Goal: Task Accomplishment & Management: Manage account settings

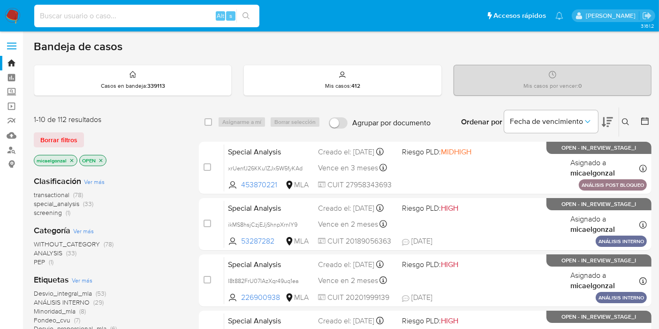
click at [132, 21] on input at bounding box center [146, 16] width 225 height 12
paste input "SHOp1oPygH1iu13tZ4BAb9zY"
type input "SHOp1oPygH1iu13tZ4BAb9zY"
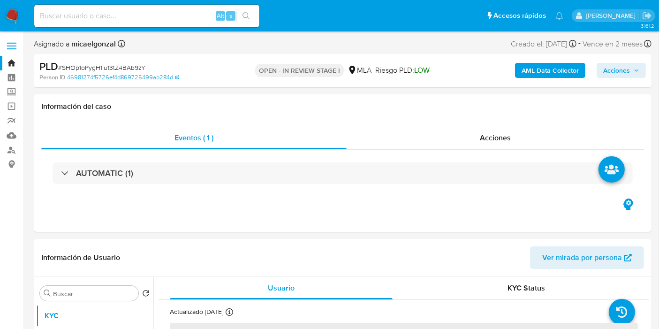
select select "10"
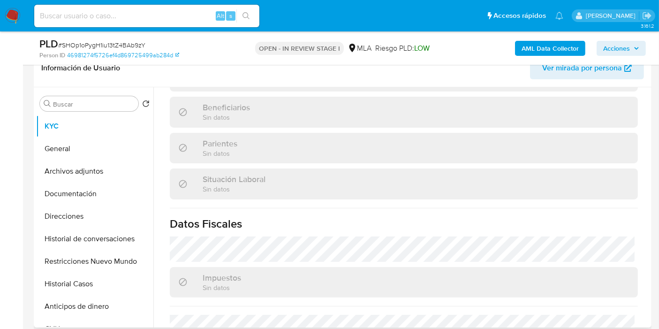
scroll to position [502, 0]
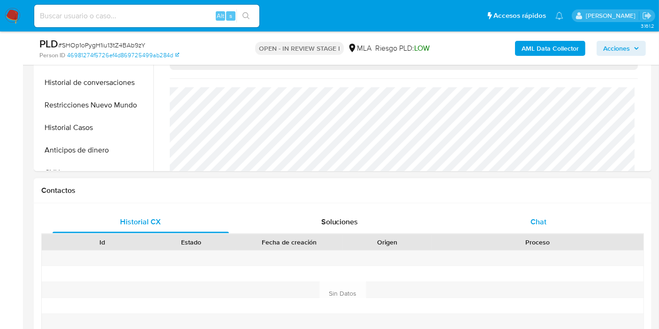
click at [537, 225] on span "Chat" at bounding box center [539, 221] width 16 height 11
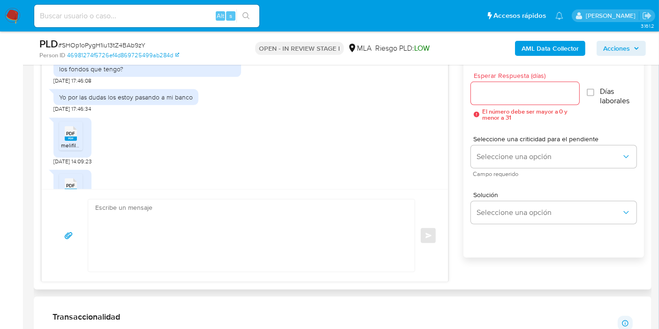
scroll to position [249, 0]
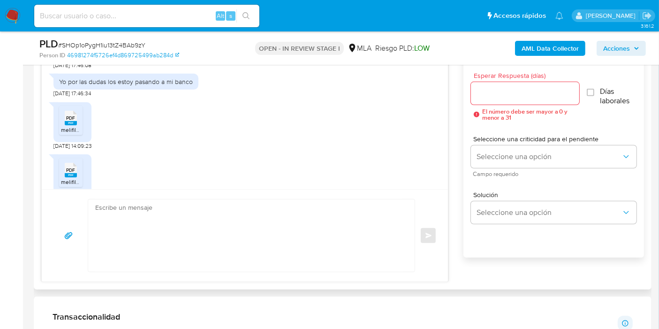
click at [75, 121] on rect at bounding box center [71, 123] width 12 height 4
click at [61, 178] on span "melifile8812982960150048026.pdf" at bounding box center [104, 182] width 87 height 8
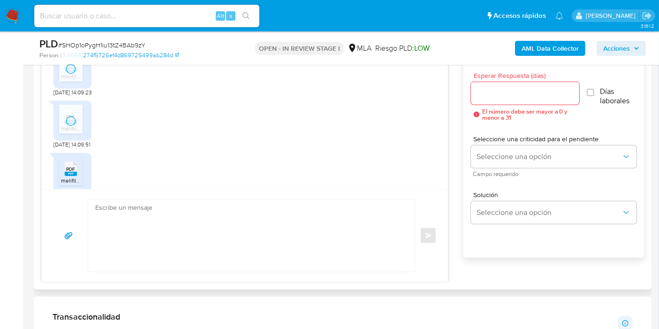
scroll to position [354, 0]
click at [69, 116] on li "PDF PDF melifile2469376075441446213.pdf" at bounding box center [70, 120] width 23 height 29
click at [67, 161] on icon "PDF" at bounding box center [71, 169] width 12 height 16
click at [68, 173] on rect at bounding box center [71, 175] width 12 height 4
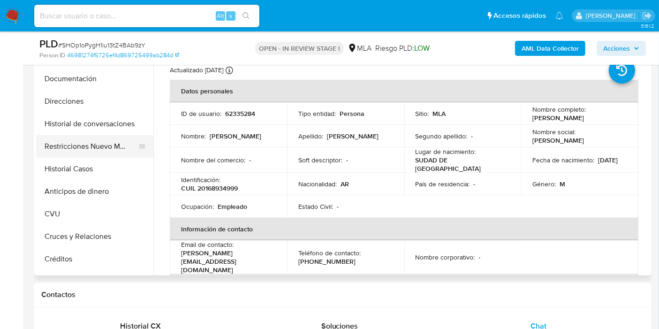
scroll to position [0, 0]
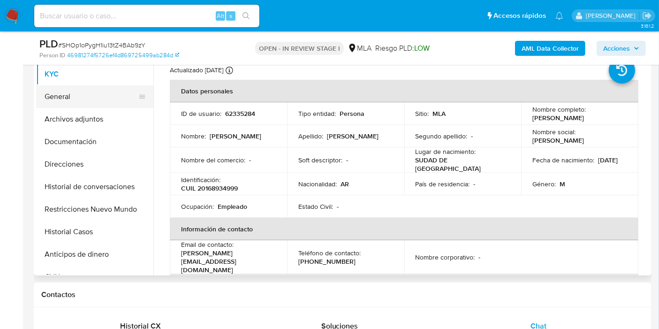
click at [100, 103] on button "General" at bounding box center [91, 96] width 110 height 23
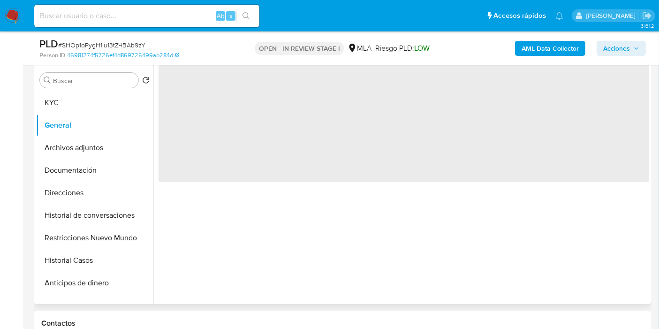
scroll to position [156, 0]
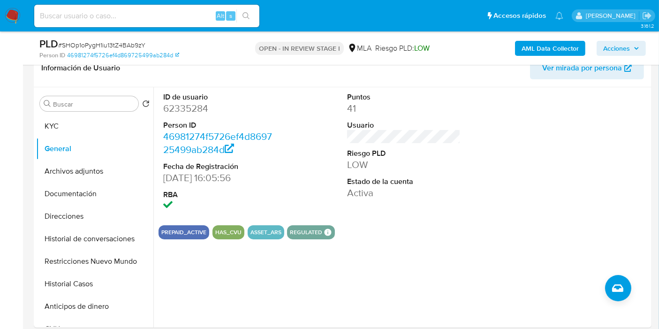
click at [184, 115] on dl "ID de usuario 62335284 Person ID 46981274f5726ef4d869725499ab284d Fecha de Regi…" at bounding box center [220, 152] width 114 height 121
click at [193, 107] on dd "62335284" at bounding box center [220, 108] width 114 height 13
copy dd "62335284"
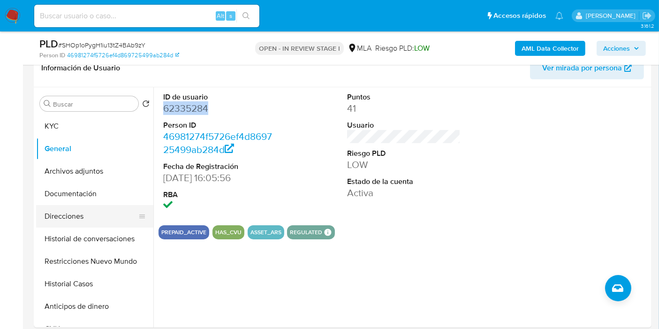
click at [84, 222] on button "Direcciones" at bounding box center [91, 216] width 110 height 23
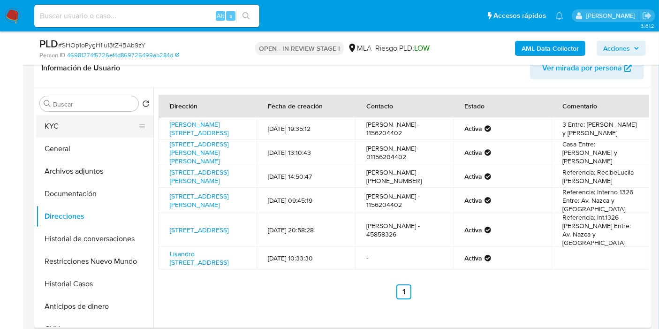
click at [115, 129] on button "KYC" at bounding box center [91, 126] width 110 height 23
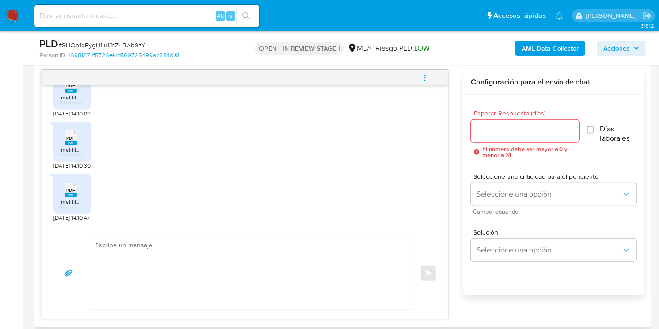
scroll to position [521, 0]
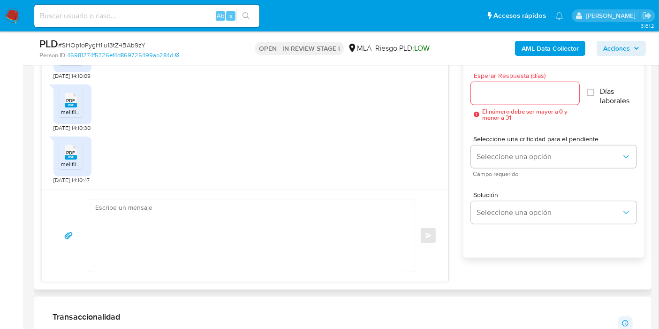
click at [224, 220] on textarea at bounding box center [249, 235] width 308 height 72
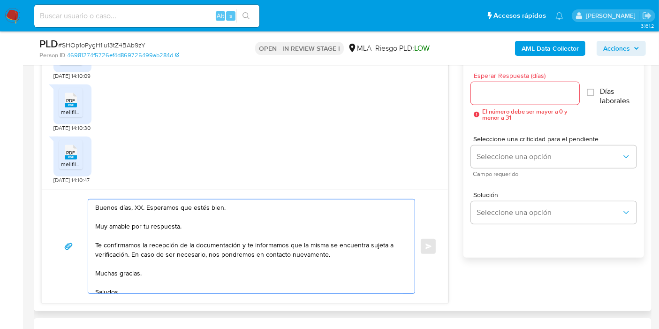
click at [134, 204] on textarea "Buenos días, XX. Esperamos que estés bien. Muy amable por tu respuesta. Te conf…" at bounding box center [249, 246] width 308 height 94
click at [135, 204] on textarea "Buenos días, XX. Esperamos que estés bien. Muy amable por tu respuesta. Te conf…" at bounding box center [249, 246] width 308 height 94
click at [149, 217] on textarea "Buenos días, Daniel. Esperamos que estés bien. Muy amable por tu respuesta. Te …" at bounding box center [249, 246] width 308 height 94
click at [149, 222] on textarea "Buenos días, Daniel. Esperamos que estés bien. Muy amable por tu respuesta. Te …" at bounding box center [249, 246] width 308 height 94
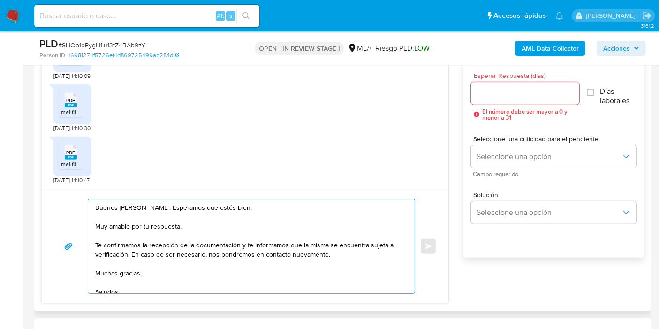
click at [149, 222] on textarea "Buenos días, Daniel. Esperamos que estés bien. Muy amable por tu respuesta. Te …" at bounding box center [249, 246] width 308 height 94
drag, startPoint x: 239, startPoint y: 242, endPoint x: 126, endPoint y: 251, distance: 113.9
click at [126, 251] on textarea "Buenos días, Daniel. Esperamos que estés bien. Muchas gracias por tu respuesta.…" at bounding box center [249, 246] width 308 height 94
click at [135, 270] on textarea "Buenos días, Daniel. Esperamos que estés bien. Muchas gracias por tu respuesta.…" at bounding box center [249, 246] width 308 height 94
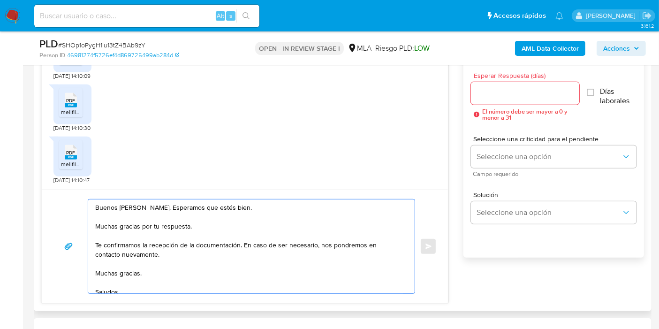
click at [135, 270] on textarea "Buenos días, Daniel. Esperamos que estés bien. Muchas gracias por tu respuesta.…" at bounding box center [249, 246] width 308 height 94
click at [108, 285] on textarea "Buenos días, Daniel. Esperamos que estés bien. Muchas gracias por tu respuesta.…" at bounding box center [249, 246] width 308 height 94
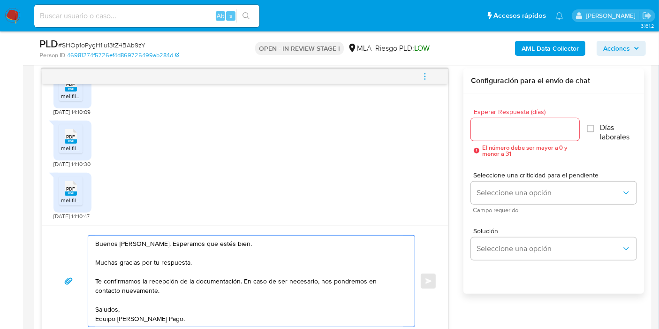
scroll to position [469, 0]
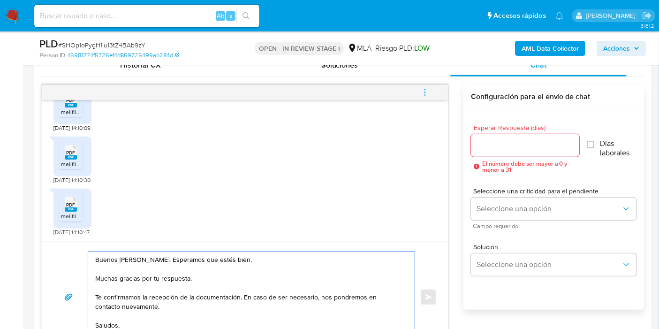
type textarea "Buenos días, Daniel. Esperamos que estés bien. Muchas gracias por tu respuesta.…"
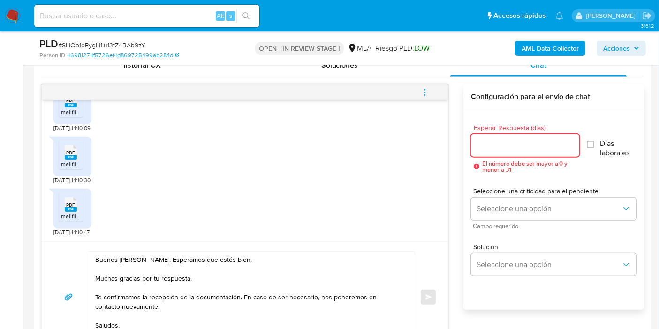
click at [514, 148] on input "Esperar Respuesta (días)" at bounding box center [525, 145] width 108 height 12
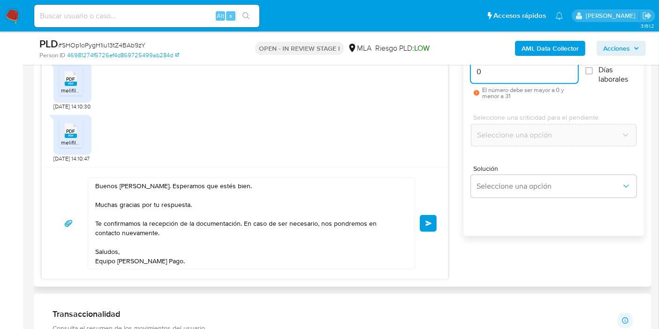
scroll to position [521, 0]
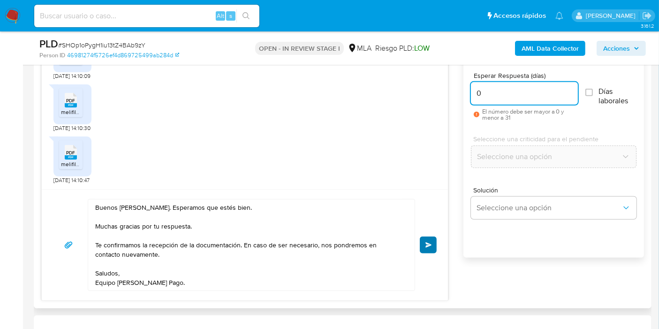
type input "0"
click at [426, 243] on span "Enviar" at bounding box center [428, 245] width 7 height 6
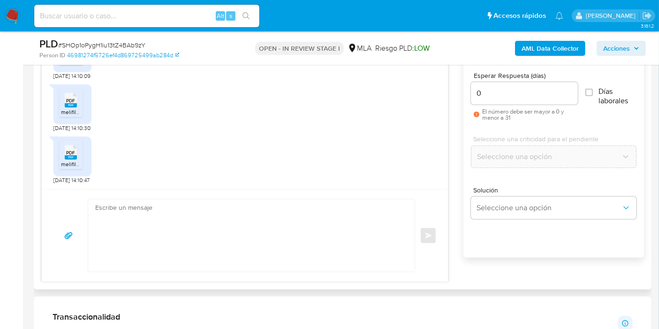
scroll to position [1041, 0]
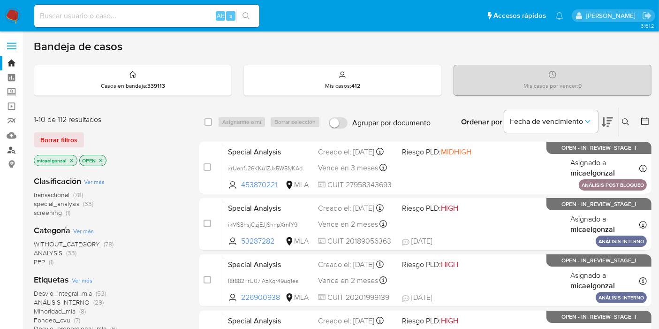
click at [8, 148] on link "Buscador de personas" at bounding box center [56, 150] width 112 height 15
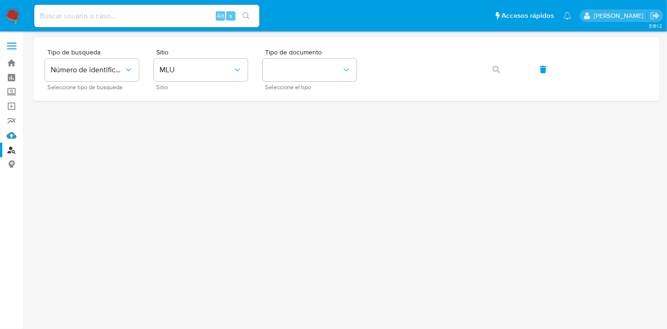
click at [10, 134] on link "Mulan" at bounding box center [56, 135] width 112 height 15
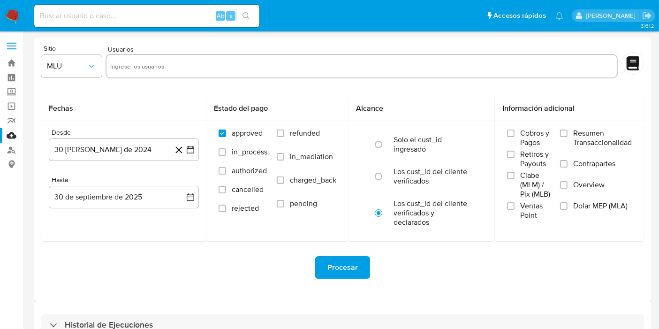
scroll to position [59, 0]
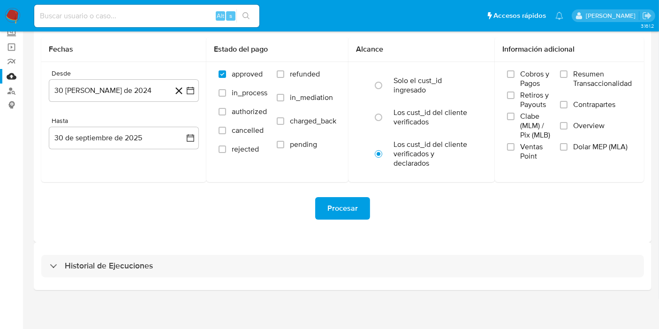
drag, startPoint x: 136, startPoint y: 282, endPoint x: 139, endPoint y: 278, distance: 5.0
click at [137, 281] on div "Historial de Ejecuciones" at bounding box center [343, 266] width 618 height 48
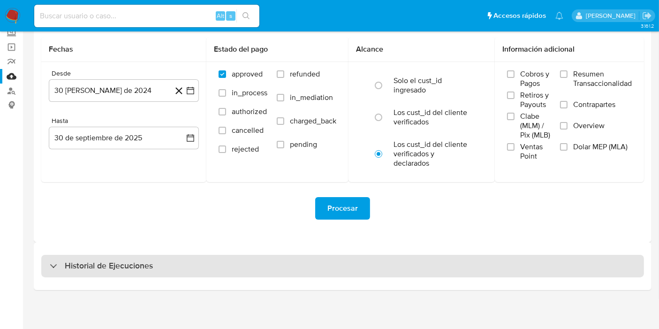
click at [145, 273] on div "Historial de Ejecuciones" at bounding box center [342, 266] width 603 height 23
select select "10"
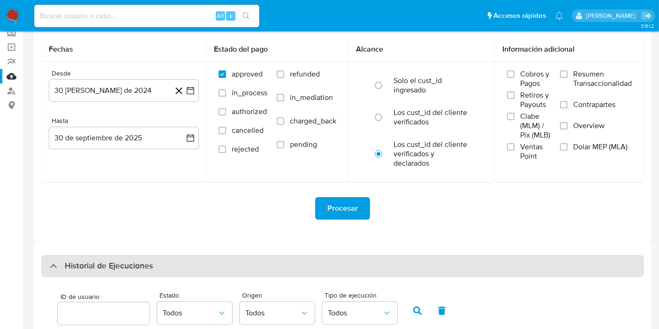
scroll to position [216, 0]
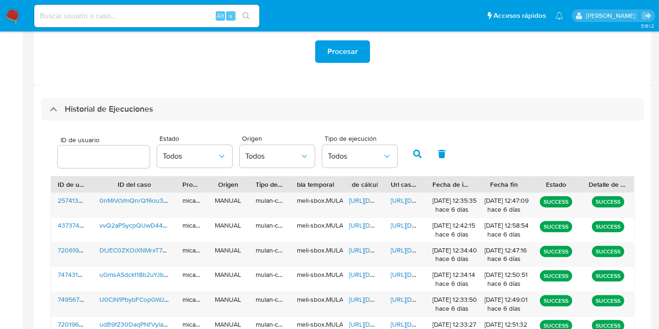
click at [83, 176] on div "ID de usuario" at bounding box center [72, 184] width 42 height 16
drag, startPoint x: 91, startPoint y: 163, endPoint x: 99, endPoint y: 157, distance: 9.7
click at [96, 159] on div at bounding box center [104, 156] width 92 height 23
click at [99, 157] on input "number" at bounding box center [104, 157] width 92 height 12
paste input "128311522"
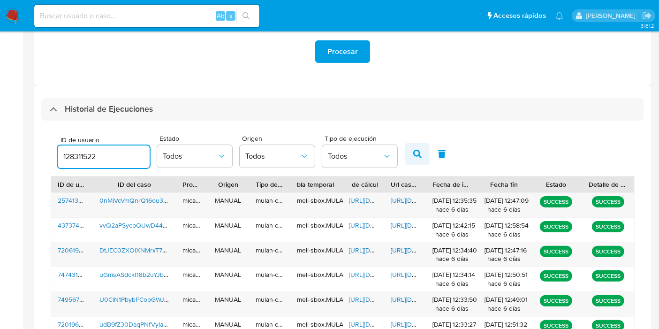
type input "128311522"
click at [424, 146] on button "button" at bounding box center [417, 154] width 24 height 23
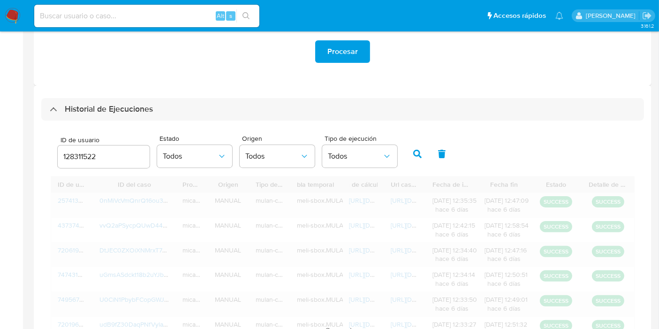
click at [419, 149] on button "button" at bounding box center [417, 154] width 24 height 23
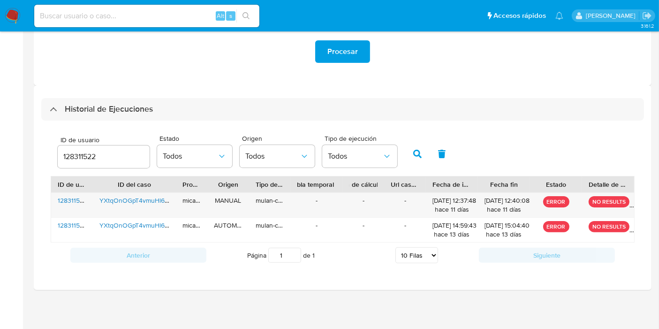
scroll to position [215, 0]
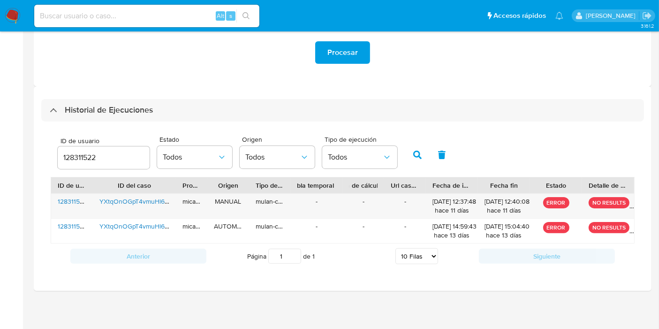
click at [109, 13] on input at bounding box center [146, 16] width 225 height 12
paste input "128311522"
type input "128311522"
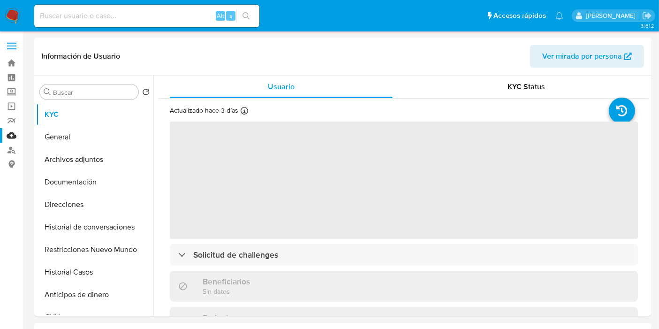
select select "10"
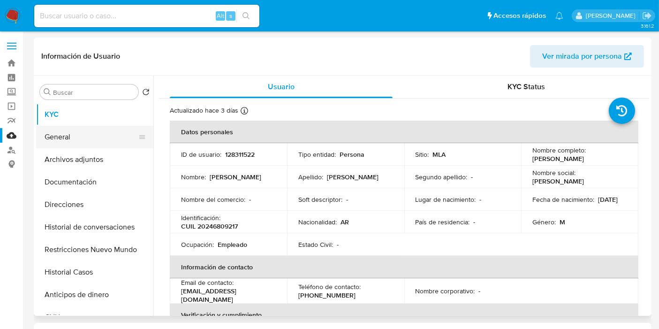
click at [64, 135] on button "General" at bounding box center [91, 137] width 110 height 23
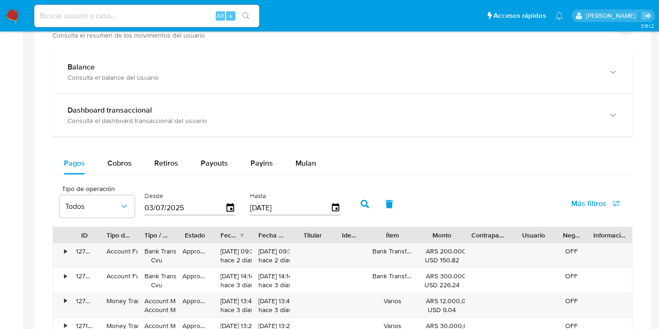
scroll to position [447, 0]
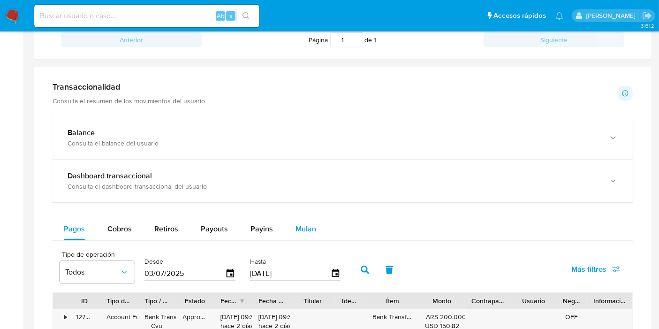
click at [296, 223] on span "Mulan" at bounding box center [306, 228] width 21 height 11
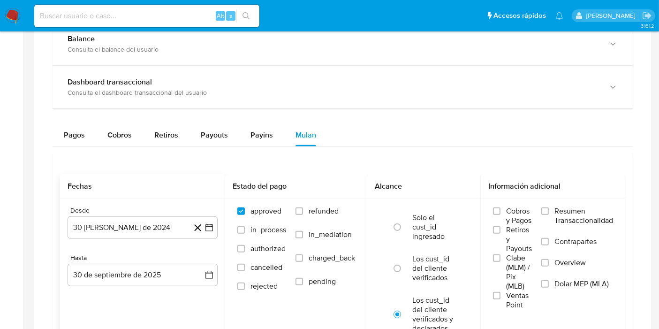
scroll to position [603, 0]
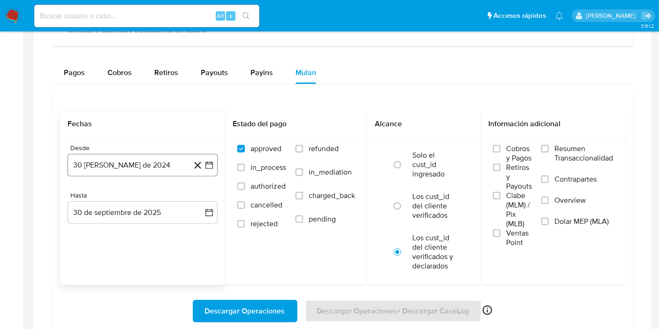
click at [213, 161] on icon "button" at bounding box center [209, 164] width 9 height 9
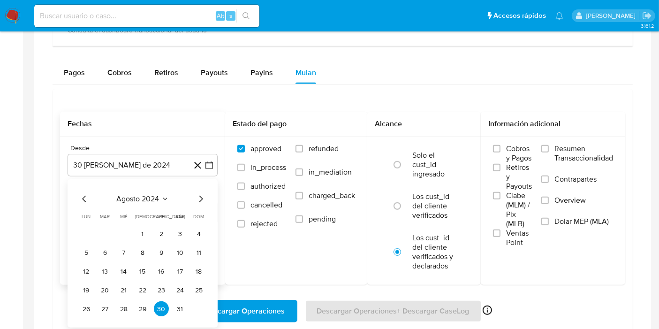
click at [157, 193] on div "agosto 2024" at bounding box center [143, 198] width 128 height 11
click at [142, 199] on span "agosto 2024" at bounding box center [138, 198] width 43 height 9
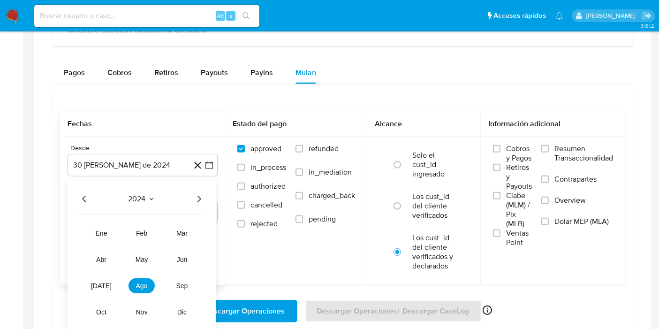
click at [199, 196] on icon "Año siguiente" at bounding box center [198, 198] width 11 height 11
click at [145, 256] on span "may" at bounding box center [142, 260] width 12 height 8
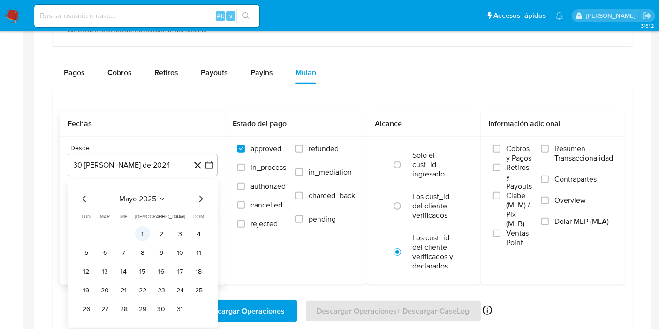
click at [149, 232] on button "1" at bounding box center [142, 233] width 15 height 15
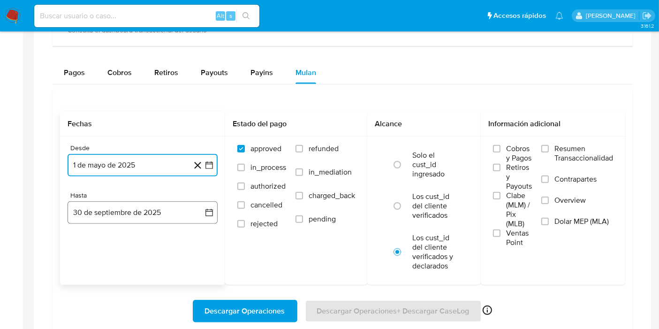
click at [206, 211] on icon "button" at bounding box center [209, 212] width 9 height 9
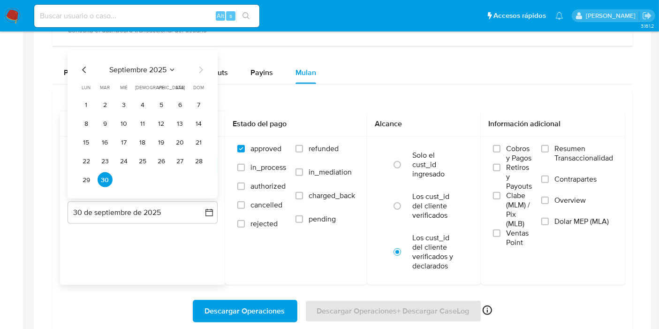
click at [87, 67] on icon "Mes anterior" at bounding box center [84, 69] width 11 height 11
click at [197, 175] on button "31" at bounding box center [198, 179] width 15 height 15
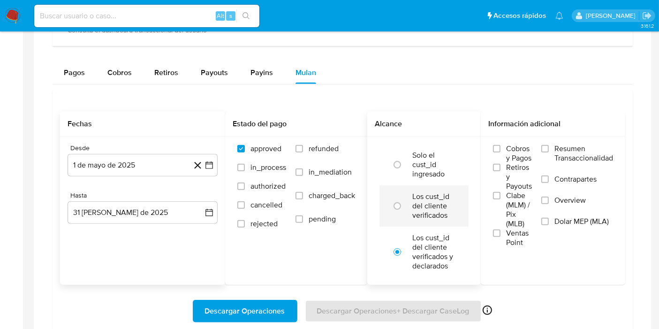
click at [429, 218] on label "Los cust_id del cliente verificados" at bounding box center [433, 206] width 43 height 28
click at [405, 213] on input "radio" at bounding box center [397, 205] width 15 height 15
radio input "true"
click at [551, 223] on label "Dolar MEP (MLA)" at bounding box center [577, 227] width 72 height 21
click at [549, 223] on input "Dolar MEP (MLA)" at bounding box center [545, 222] width 8 height 8
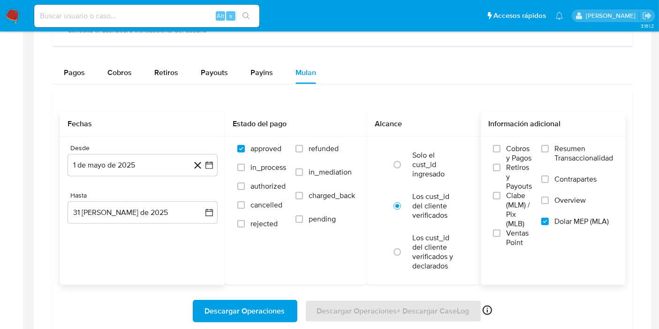
click at [241, 303] on span "Descargar Operaciones" at bounding box center [245, 311] width 80 height 21
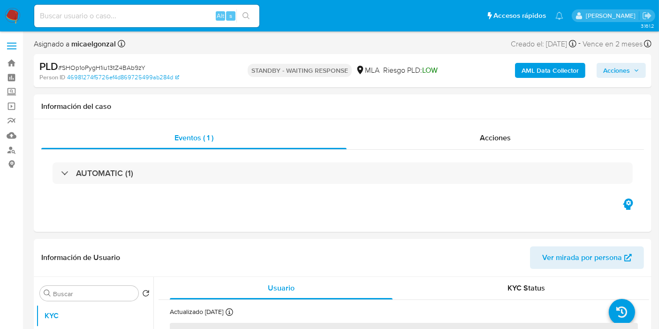
select select "10"
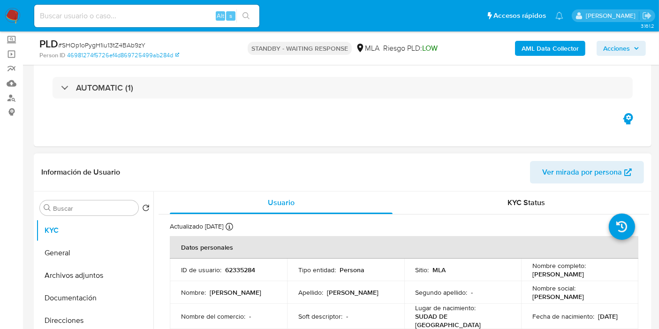
scroll to position [156, 0]
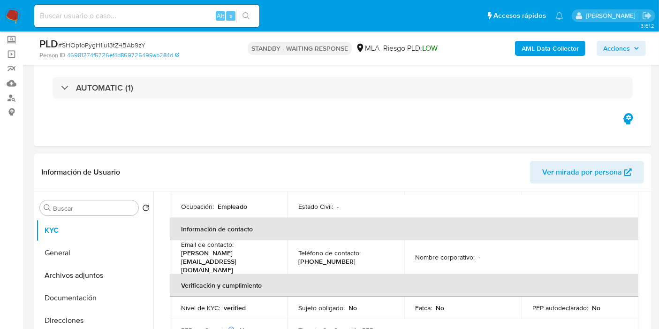
click at [103, 41] on span "# SHOp1oPygH1iu13tZ4BAb9zY" at bounding box center [101, 44] width 87 height 9
copy span "SHOp1oPygH1iu13tZ4BAb9zY"
click at [23, 19] on nav "Pausado Ver notificaciones Alt s Accesos rápidos Presiona las siguientes teclas…" at bounding box center [329, 15] width 659 height 31
click at [19, 16] on img at bounding box center [13, 16] width 16 height 16
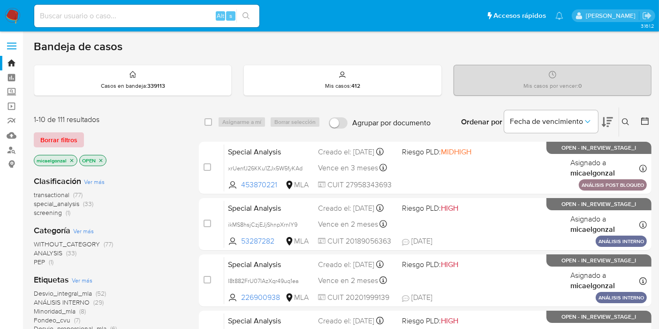
click at [78, 145] on button "Borrar filtros" at bounding box center [59, 139] width 50 height 15
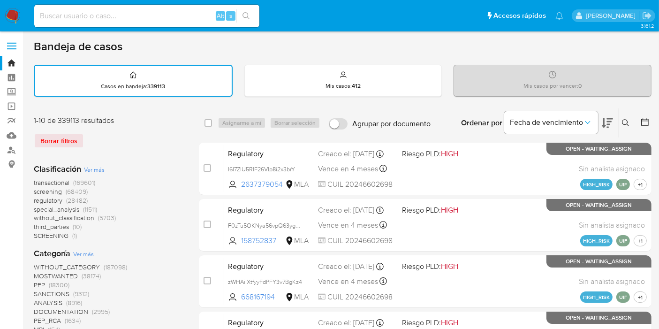
click at [623, 124] on icon at bounding box center [626, 123] width 8 height 8
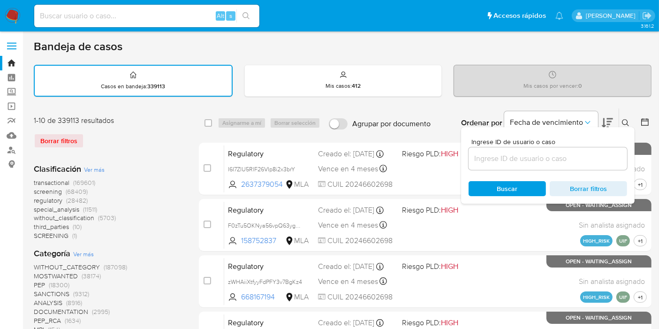
click at [570, 156] on input at bounding box center [548, 158] width 159 height 12
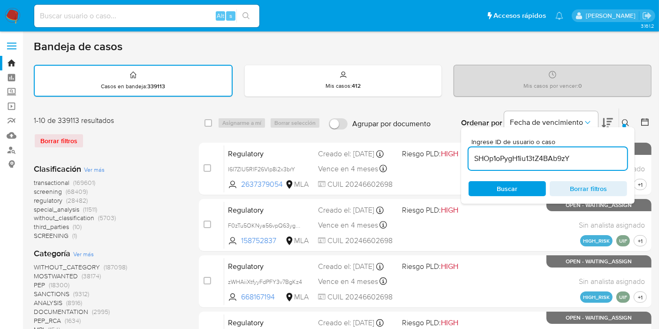
type input "SHOp1oPygH1iu13tZ4BAb9zY"
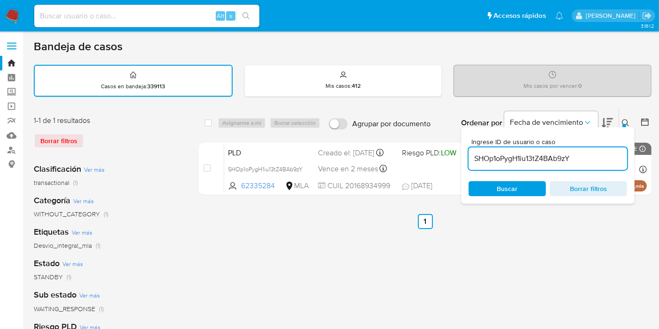
click at [211, 126] on div "select-all-cases-checkbox" at bounding box center [209, 122] width 8 height 9
click at [510, 192] on span "Buscar" at bounding box center [507, 188] width 21 height 15
click at [525, 184] on span "Buscar" at bounding box center [507, 188] width 64 height 13
click at [208, 125] on input "checkbox" at bounding box center [209, 123] width 8 height 8
checkbox input "true"
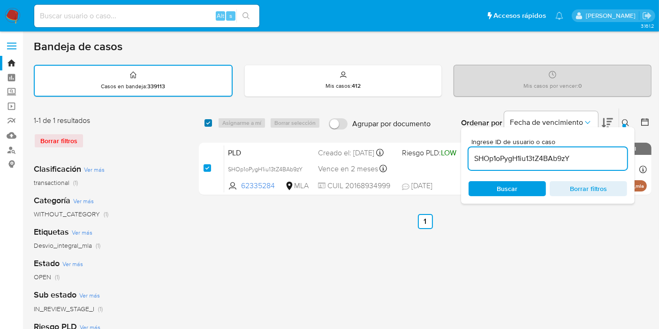
checkbox input "true"
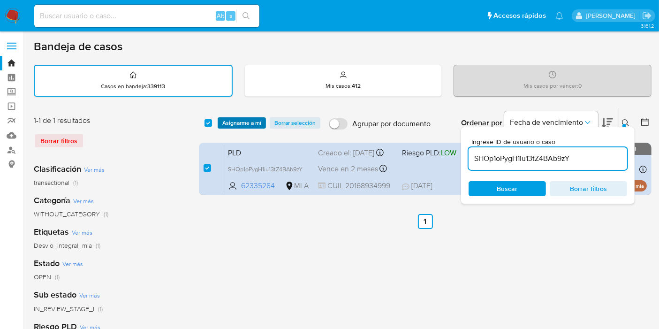
click at [243, 119] on span "Asignarme a mí" at bounding box center [241, 122] width 39 height 9
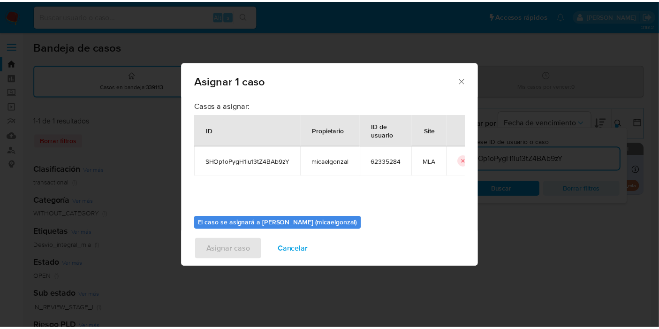
scroll to position [48, 0]
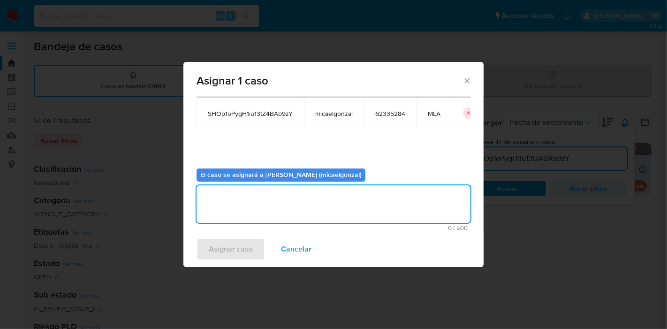
click at [235, 204] on textarea "assign-modal" at bounding box center [334, 204] width 274 height 38
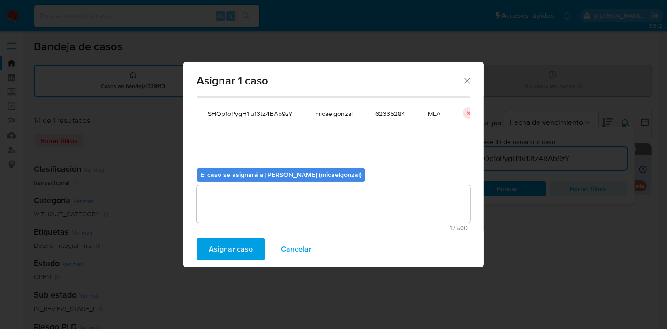
click at [214, 258] on span "Asignar caso" at bounding box center [231, 249] width 44 height 21
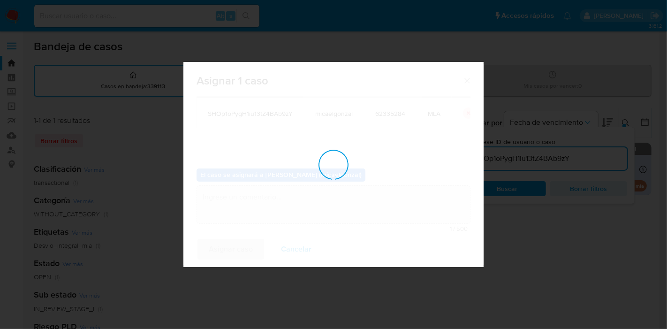
checkbox input "false"
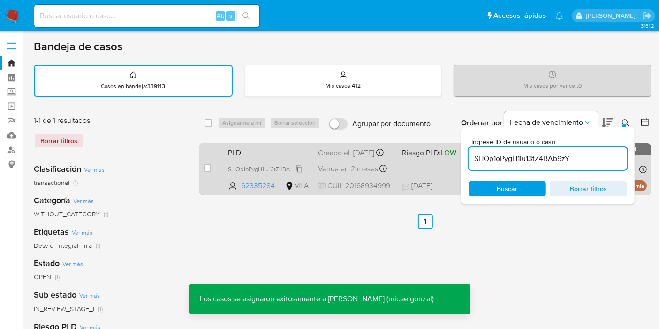
click at [250, 174] on span "SHOp1oPygH1iu13tZ4BAb9zY" at bounding box center [265, 168] width 75 height 10
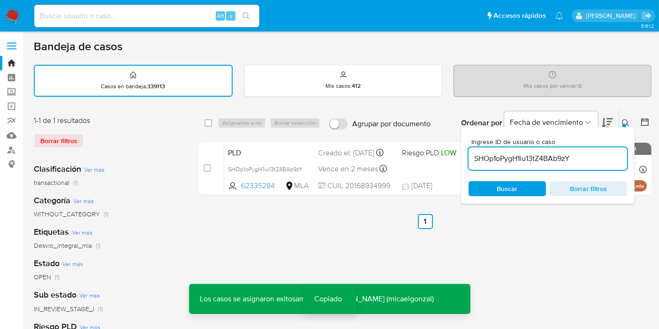
click at [132, 17] on input at bounding box center [146, 16] width 225 height 12
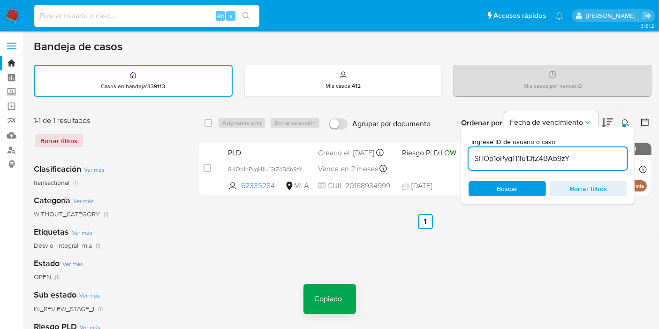
paste input "SHOp1oPygH1iu13tZ4BAb9zY"
type input "SHOp1oPygH1iu13tZ4BAb9zY"
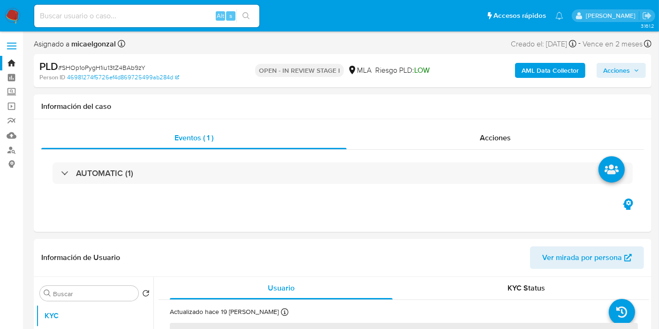
select select "10"
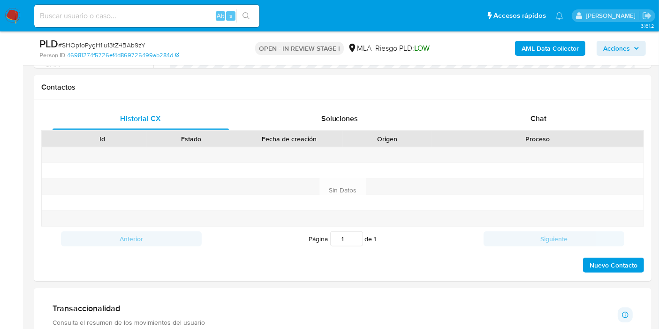
scroll to position [417, 0]
click at [545, 125] on div "Chat" at bounding box center [538, 117] width 176 height 23
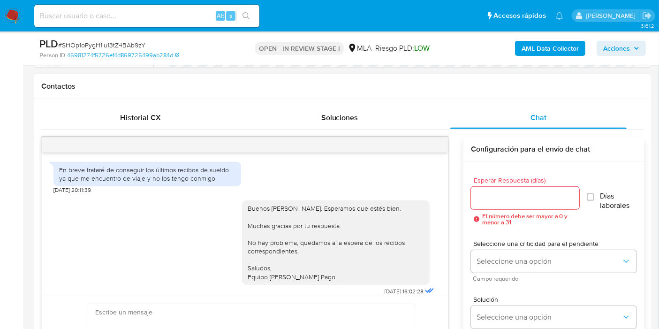
scroll to position [439, 0]
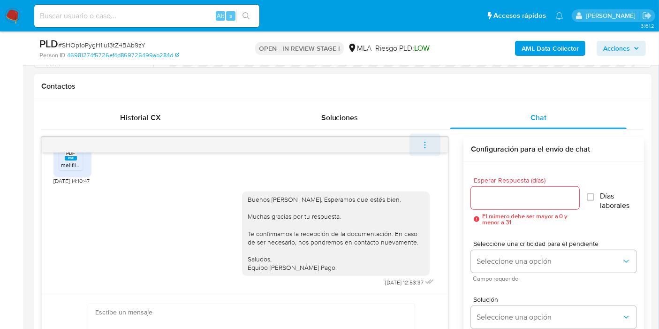
drag, startPoint x: 435, startPoint y: 118, endPoint x: 427, endPoint y: 139, distance: 22.1
click at [432, 130] on div "Historial CX Soluciones Chat Id Estado Fecha de creación Origen Proceso Anterio…" at bounding box center [342, 246] width 603 height 280
click at [427, 141] on icon "menu-action" at bounding box center [425, 145] width 8 height 8
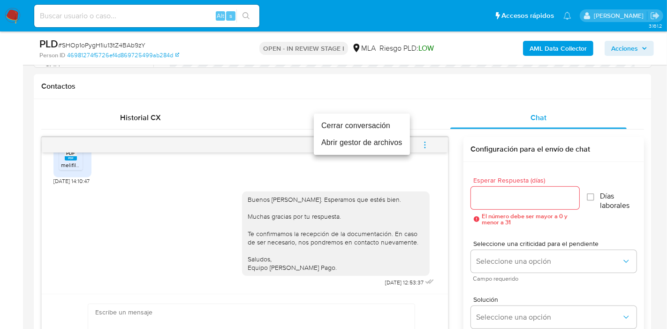
click at [357, 128] on li "Cerrar conversación" at bounding box center [362, 125] width 96 height 17
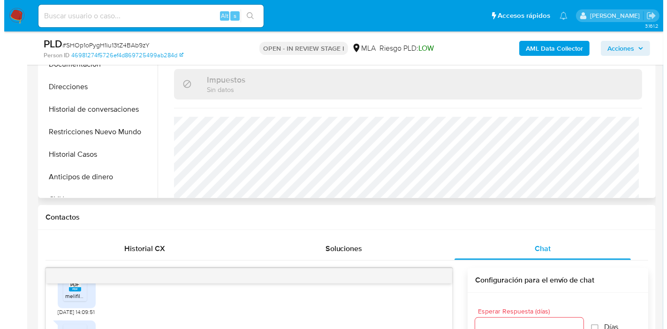
scroll to position [156, 0]
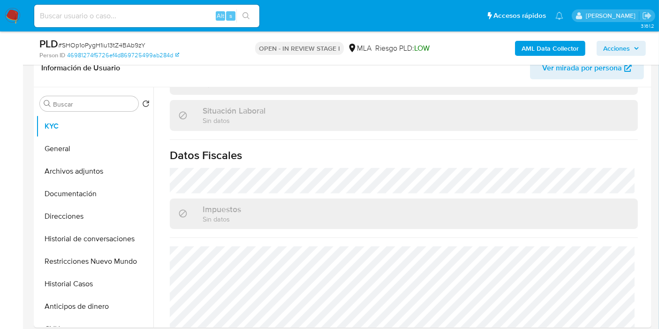
click at [568, 50] on b "AML Data Collector" at bounding box center [550, 48] width 57 height 15
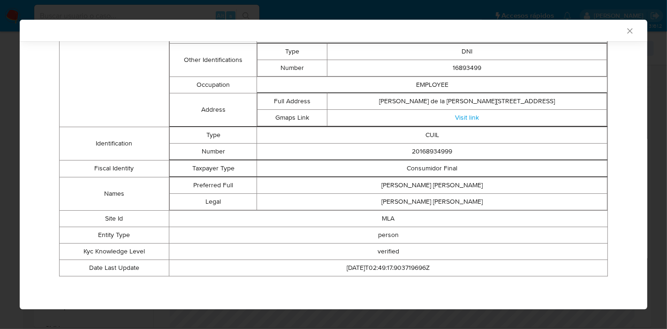
scroll to position [135, 0]
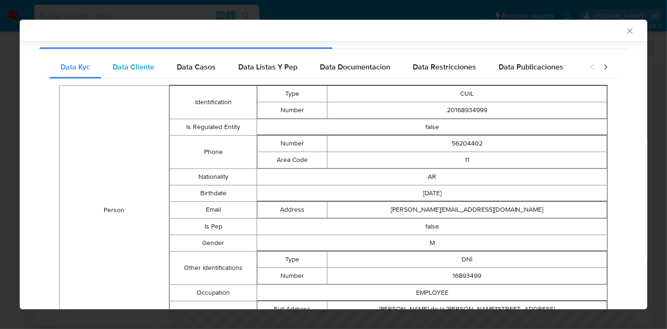
click at [148, 60] on div "Data Cliente" at bounding box center [133, 67] width 64 height 23
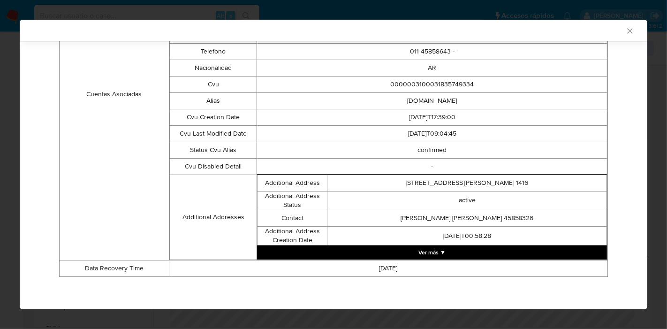
scroll to position [117, 0]
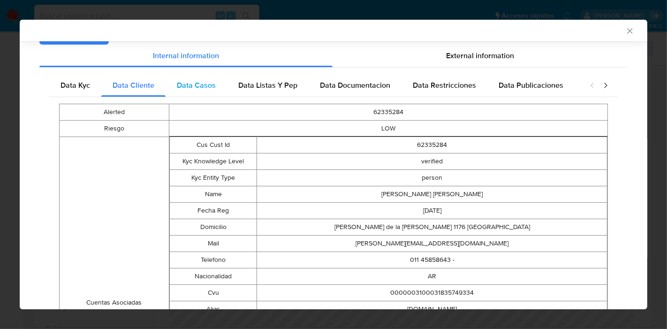
click at [219, 86] on div "Data Casos" at bounding box center [196, 85] width 61 height 23
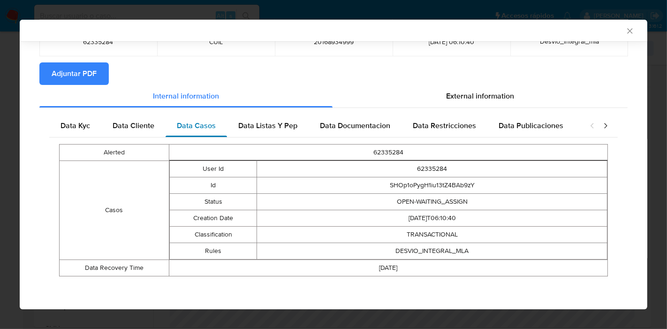
scroll to position [76, 0]
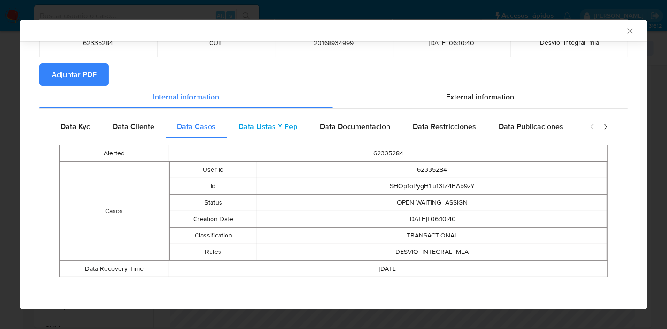
click at [266, 129] on span "Data Listas Y Pep" at bounding box center [267, 126] width 59 height 11
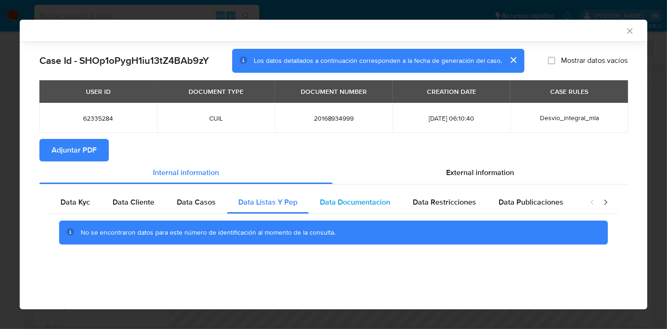
click at [384, 205] on span "Data Documentacion" at bounding box center [355, 202] width 70 height 11
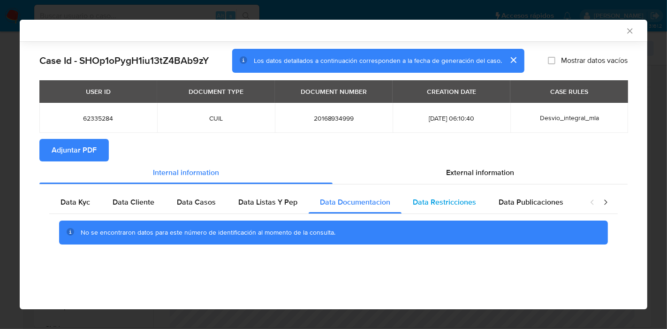
click at [451, 198] on span "Data Restricciones" at bounding box center [444, 202] width 63 height 11
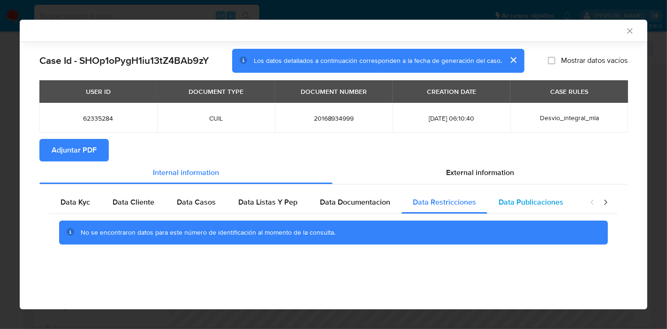
click at [513, 205] on span "Data Publicaciones" at bounding box center [531, 202] width 65 height 11
click at [603, 205] on icon "closure-recommendation-modal" at bounding box center [605, 201] width 9 height 9
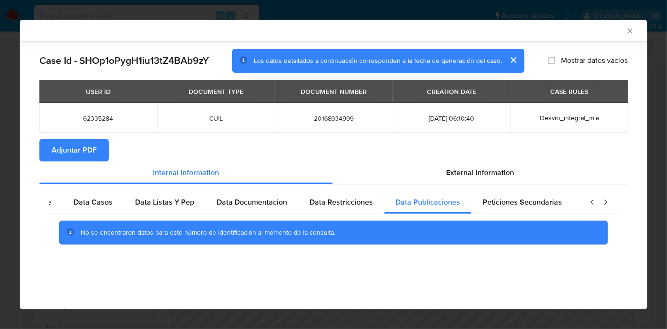
scroll to position [0, 165]
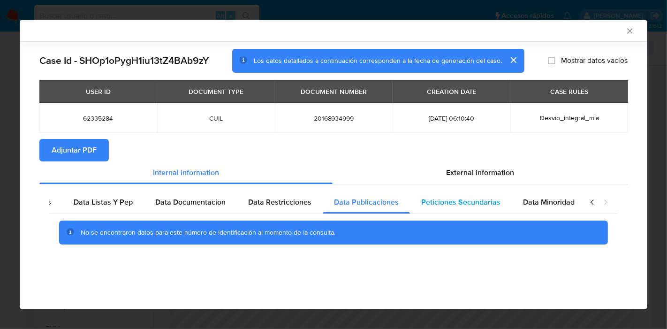
click at [425, 203] on span "Peticiones Secundarias" at bounding box center [460, 202] width 79 height 11
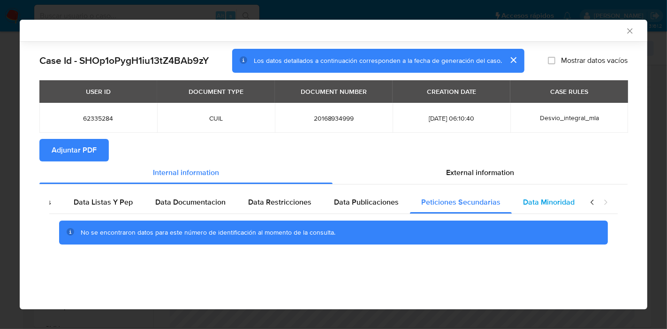
click at [563, 201] on span "Data Minoridad" at bounding box center [549, 202] width 52 height 11
click at [601, 206] on icon "closure-recommendation-modal" at bounding box center [605, 201] width 9 height 9
click at [598, 205] on div "closure-recommendation-modal" at bounding box center [599, 202] width 38 height 23
click at [593, 205] on icon "closure-recommendation-modal" at bounding box center [592, 201] width 9 height 9
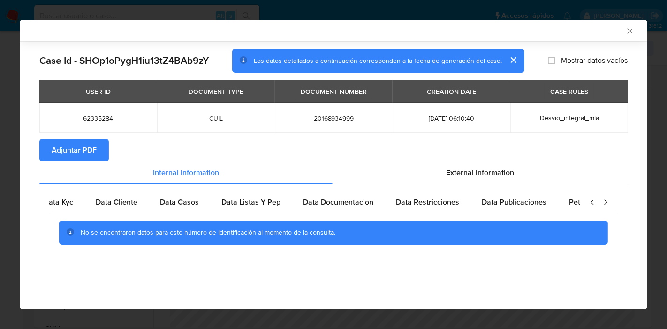
scroll to position [0, 0]
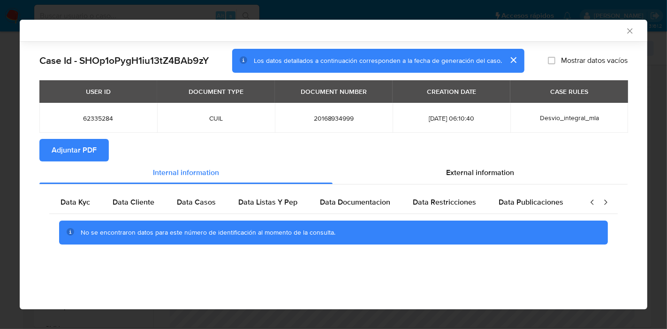
click at [593, 205] on icon "closure-recommendation-modal" at bounding box center [592, 201] width 9 height 9
click at [96, 209] on div "Data Kyc" at bounding box center [75, 202] width 52 height 23
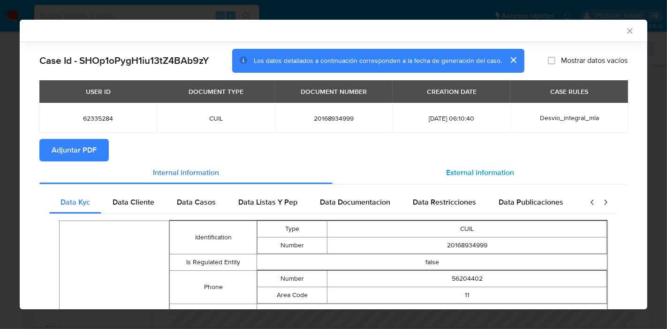
click at [473, 163] on div "External information" at bounding box center [480, 172] width 295 height 23
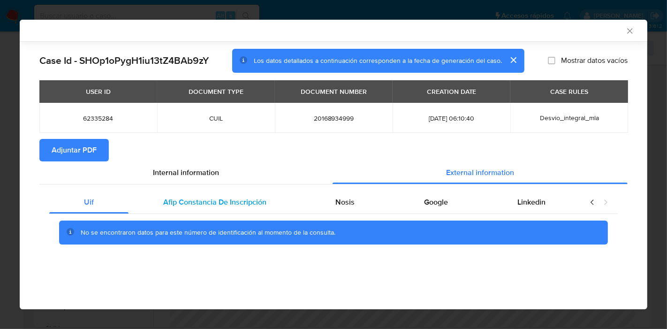
click at [216, 207] on span "Afip Constancia De Inscripción" at bounding box center [214, 202] width 103 height 11
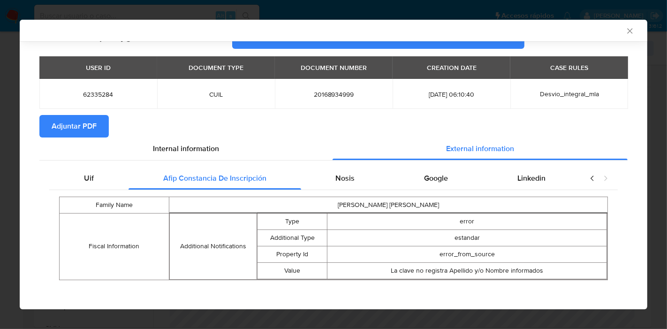
scroll to position [27, 0]
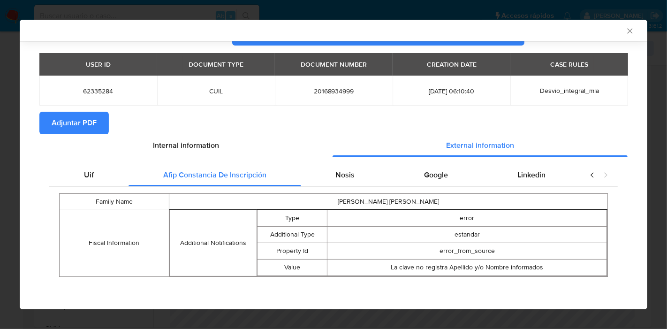
click at [364, 187] on div "Family Name SOTO SAAVEDRA DANIEL ALFONSO Fiscal Information Additional Notifica…" at bounding box center [333, 235] width 569 height 97
click at [360, 179] on div "Nosis" at bounding box center [345, 175] width 89 height 23
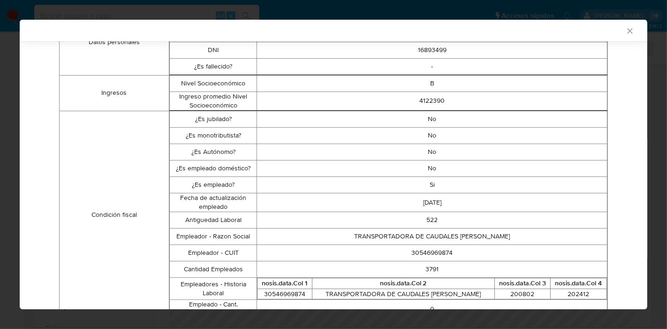
scroll to position [80, 0]
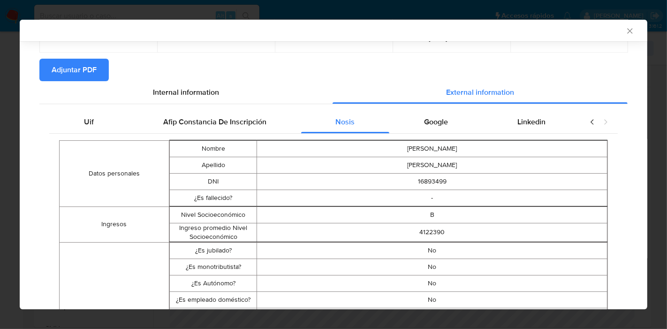
click at [464, 124] on div "Google" at bounding box center [435, 122] width 93 height 23
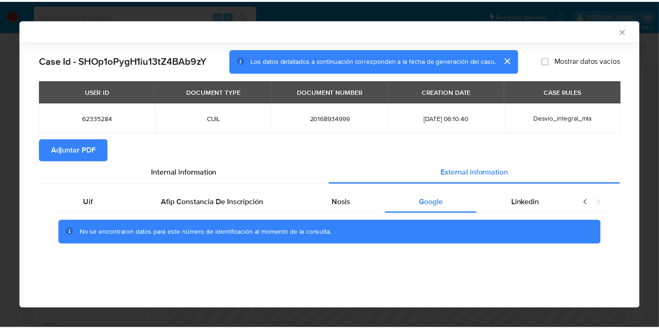
scroll to position [0, 0]
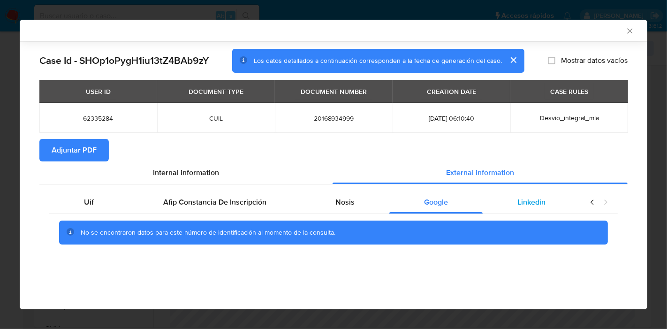
click at [547, 206] on div "Linkedin" at bounding box center [532, 202] width 98 height 23
click at [91, 199] on span "Uif" at bounding box center [89, 202] width 10 height 11
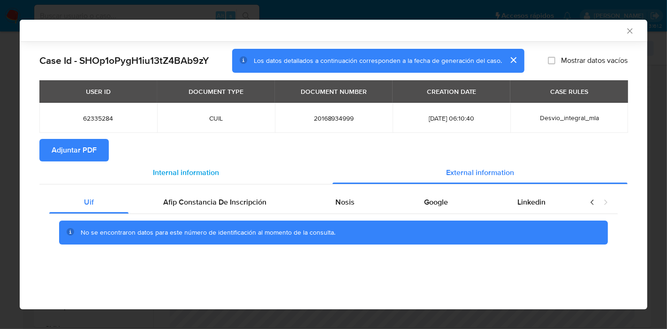
click at [182, 178] on div "Internal information" at bounding box center [185, 172] width 293 height 23
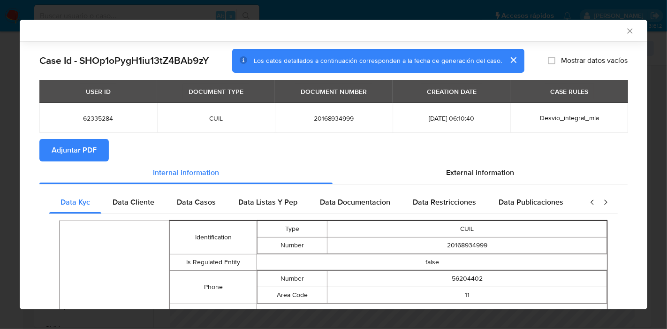
click at [56, 149] on span "Adjuntar PDF" at bounding box center [74, 150] width 45 height 21
click at [625, 34] on icon "Cerrar ventana" at bounding box center [629, 30] width 9 height 9
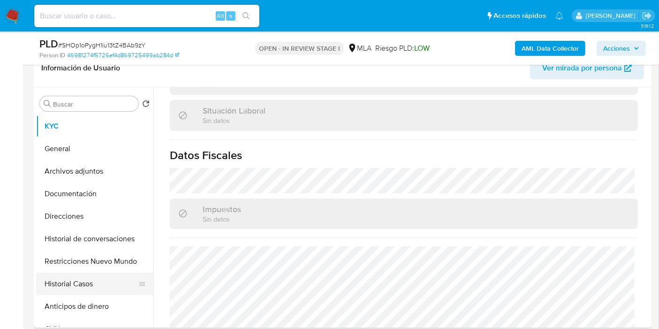
click at [85, 293] on button "Historial Casos" at bounding box center [91, 284] width 110 height 23
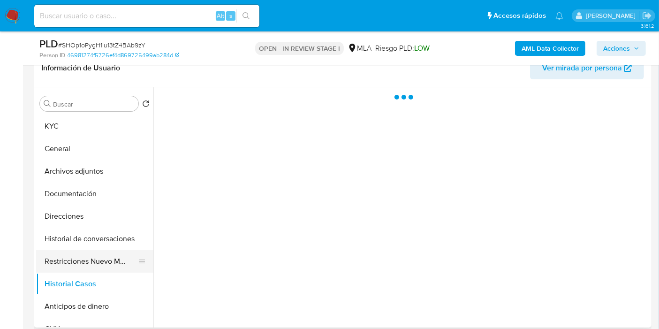
click at [103, 263] on button "Restricciones Nuevo Mundo" at bounding box center [91, 261] width 110 height 23
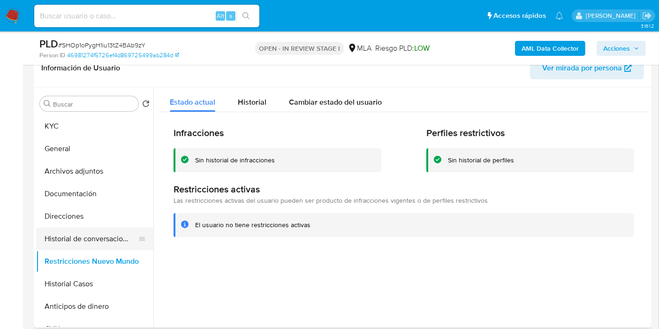
click at [105, 248] on button "Historial de conversaciones" at bounding box center [91, 239] width 110 height 23
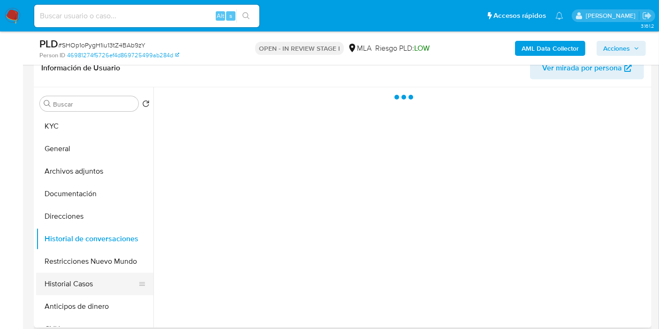
click at [95, 281] on button "Historial Casos" at bounding box center [91, 284] width 110 height 23
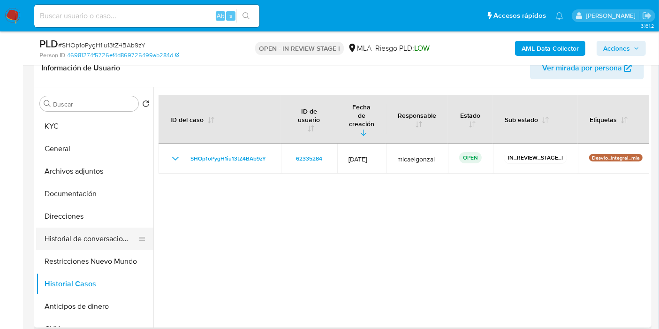
click at [79, 246] on button "Historial de conversaciones" at bounding box center [91, 239] width 110 height 23
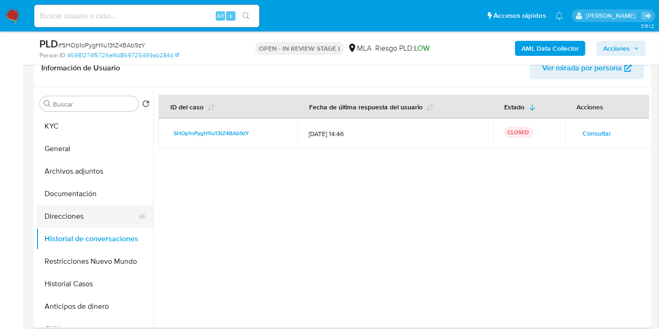
click at [89, 218] on button "Direcciones" at bounding box center [91, 216] width 110 height 23
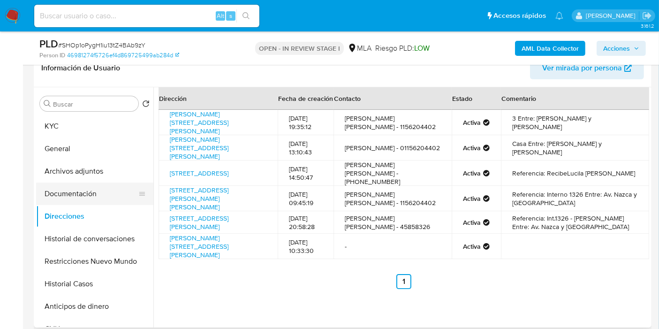
click at [99, 191] on button "Documentación" at bounding box center [91, 193] width 110 height 23
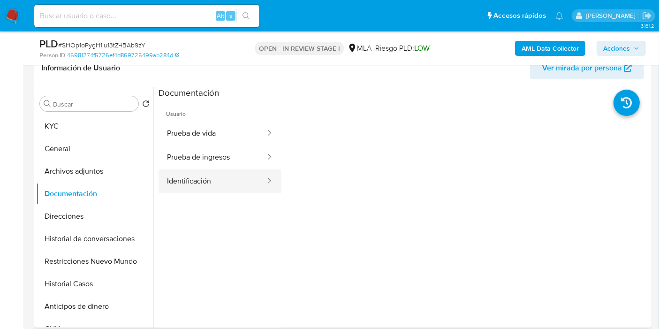
click at [206, 176] on button "Identificación" at bounding box center [213, 181] width 108 height 24
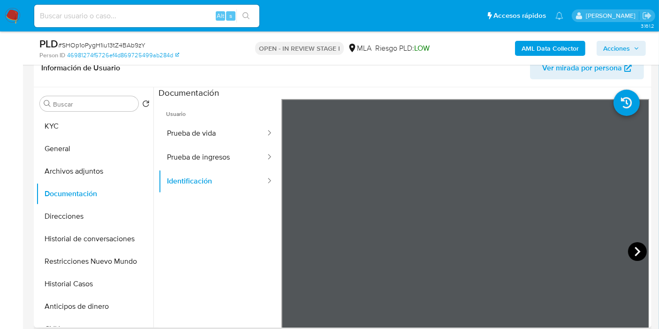
click at [631, 244] on icon at bounding box center [637, 251] width 19 height 19
click at [185, 155] on button "Prueba de ingresos" at bounding box center [213, 157] width 108 height 24
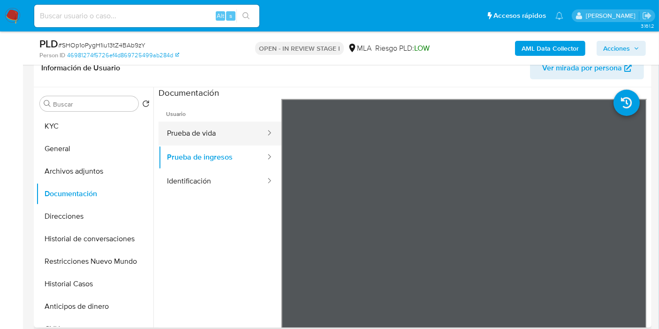
click at [216, 137] on button "Prueba de vida" at bounding box center [213, 133] width 108 height 24
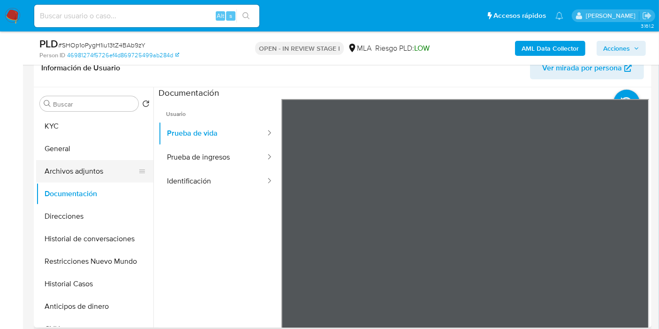
click at [98, 174] on button "Archivos adjuntos" at bounding box center [91, 171] width 110 height 23
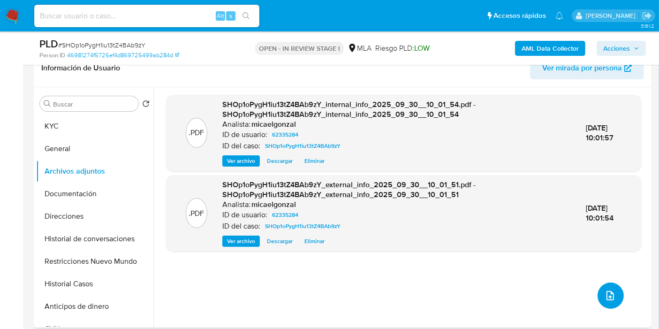
click at [598, 294] on button "upload-file" at bounding box center [611, 295] width 26 height 26
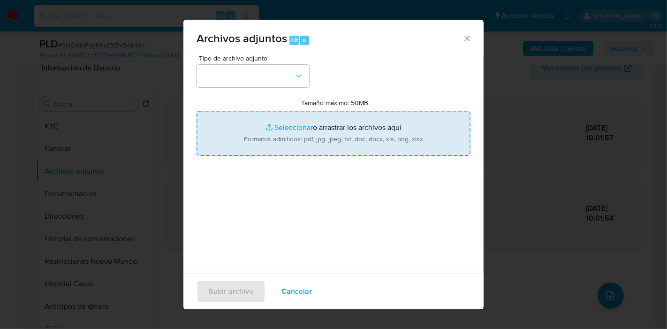
click at [259, 146] on input "Tamaño máximo: 50MB Seleccionar archivos" at bounding box center [334, 133] width 274 height 45
type input "C:\fakepath\Recibo de Sueldo - Agosto 2025.pdf"
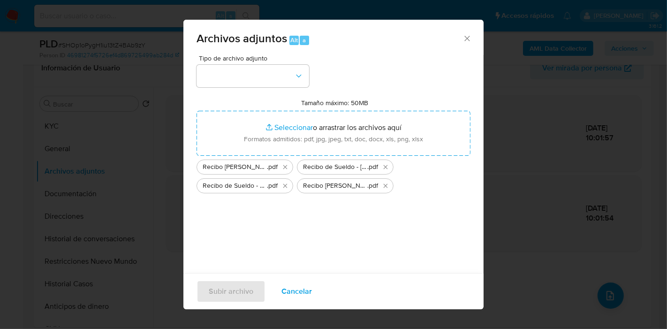
click at [296, 211] on div "Tipo de archivo adjunto Tamaño máximo: 50MB Seleccionar archivos Seleccionar o …" at bounding box center [334, 165] width 274 height 221
click at [246, 76] on button "button" at bounding box center [253, 76] width 113 height 23
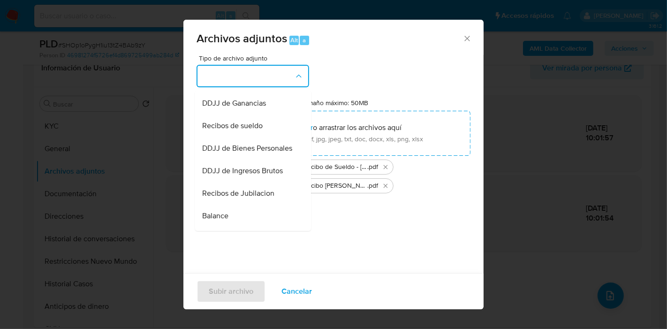
scroll to position [215, 0]
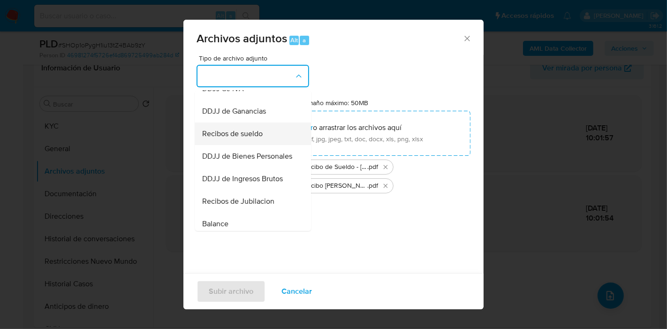
click at [276, 145] on div "Recibos de sueldo" at bounding box center [250, 133] width 96 height 23
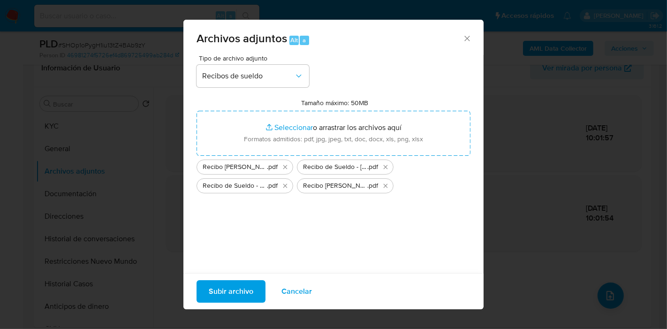
click at [207, 286] on button "Subir archivo" at bounding box center [231, 291] width 69 height 23
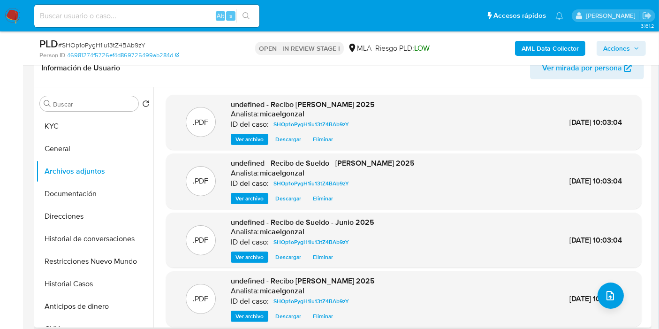
click at [595, 301] on span "30/Sep/2025 10:03:04" at bounding box center [595, 298] width 53 height 11
click at [605, 296] on icon "upload-file" at bounding box center [610, 295] width 11 height 11
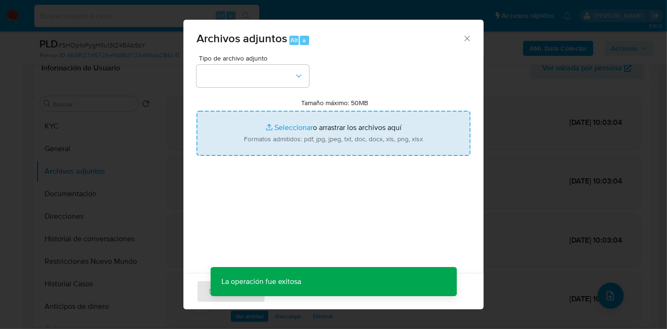
click at [308, 133] on input "Tamaño máximo: 50MB Seleccionar archivos" at bounding box center [334, 133] width 274 height 45
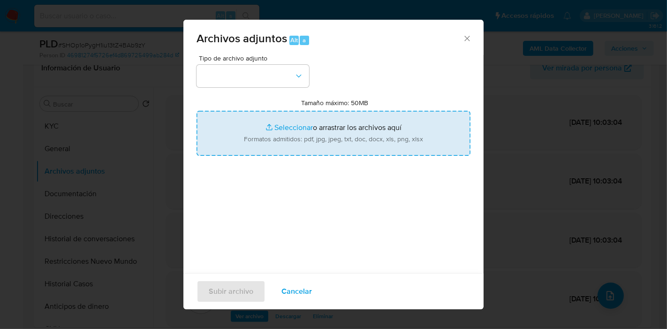
type input "C:\fakepath\Acta Acuerdo.pdf"
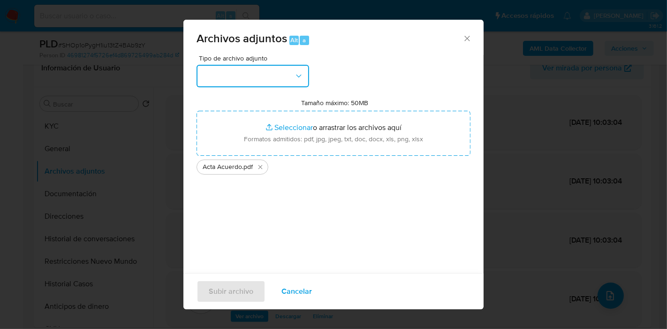
click at [257, 80] on button "button" at bounding box center [253, 76] width 113 height 23
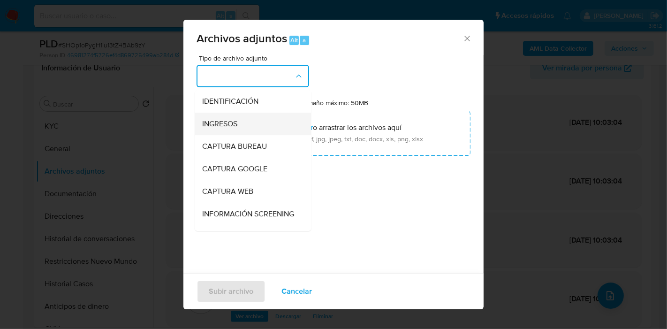
click at [266, 123] on div "INGRESOS" at bounding box center [250, 124] width 96 height 23
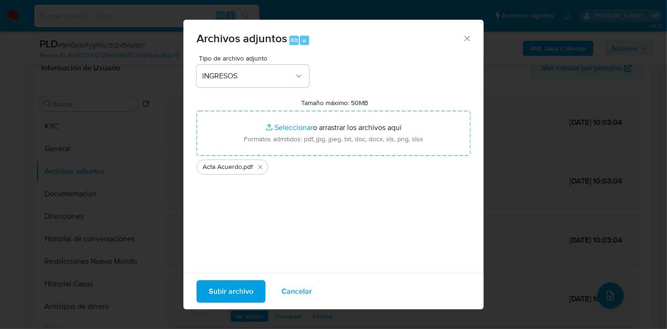
click at [227, 276] on div "Subir archivo Cancelar" at bounding box center [333, 291] width 300 height 36
click at [220, 281] on span "Subir archivo" at bounding box center [231, 291] width 45 height 21
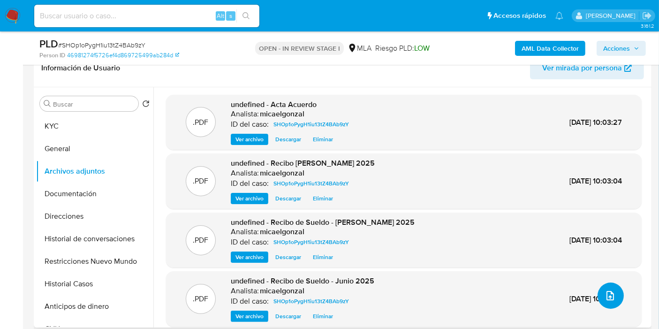
click at [605, 290] on span "upload-file" at bounding box center [610, 295] width 11 height 11
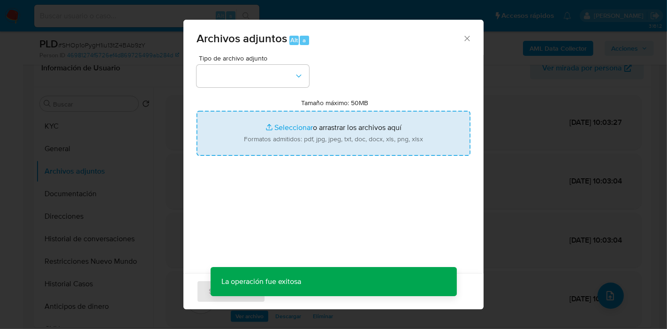
click at [289, 137] on input "Tamaño máximo: 50MB Seleccionar archivos" at bounding box center [334, 133] width 274 height 45
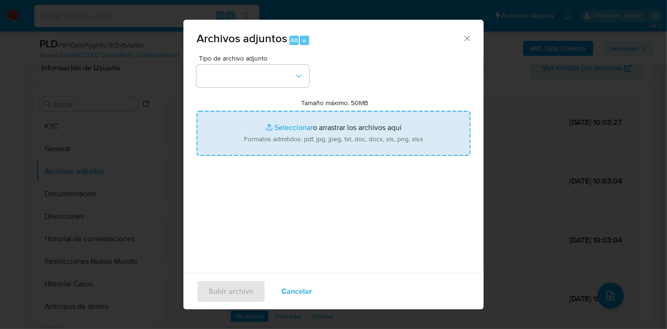
type input "C:\fakepath\Movimientos de Daniel Alfonso Soto Saavedra.xlsx"
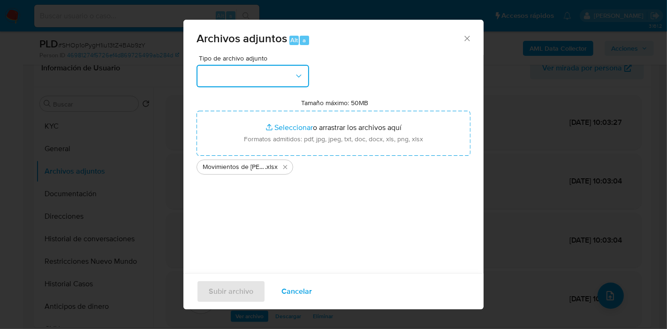
click at [265, 81] on button "button" at bounding box center [253, 76] width 113 height 23
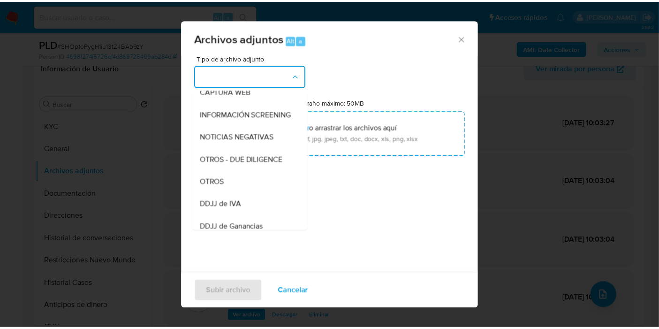
scroll to position [104, 0]
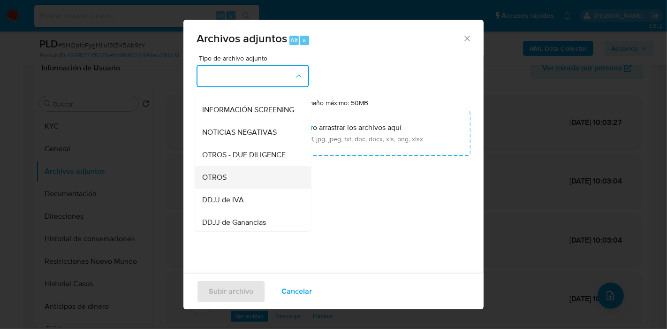
click at [234, 181] on div "OTROS" at bounding box center [250, 177] width 96 height 23
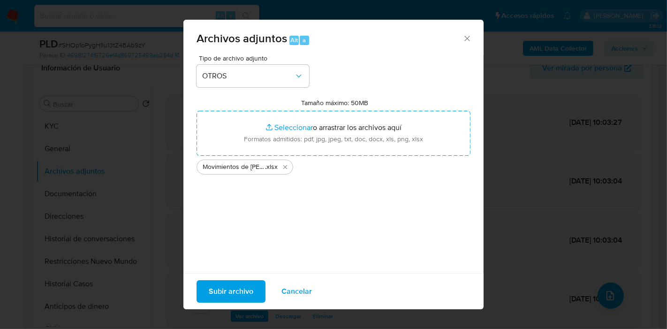
click at [240, 293] on span "Subir archivo" at bounding box center [231, 291] width 45 height 21
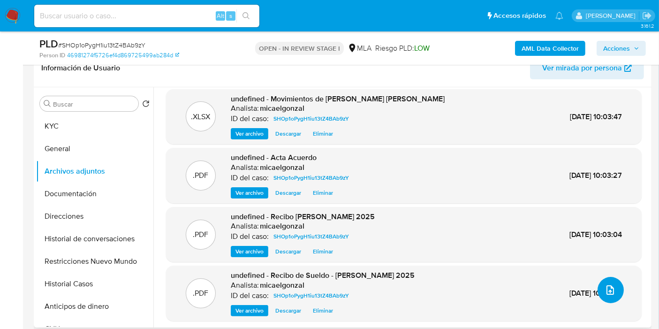
scroll to position [8, 0]
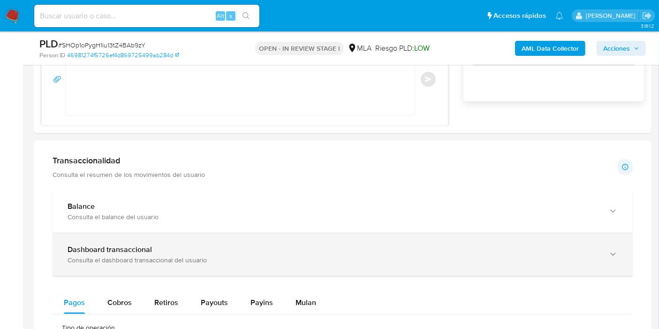
drag, startPoint x: 242, startPoint y: 263, endPoint x: 268, endPoint y: 244, distance: 32.3
click at [242, 263] on div "Dashboard transaccional Consulta el dashboard transaccional del usuario" at bounding box center [343, 254] width 580 height 43
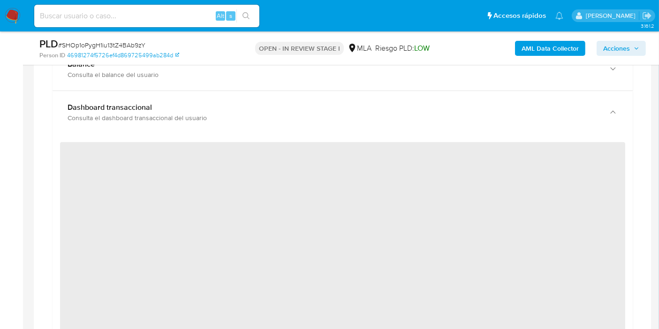
scroll to position [782, 0]
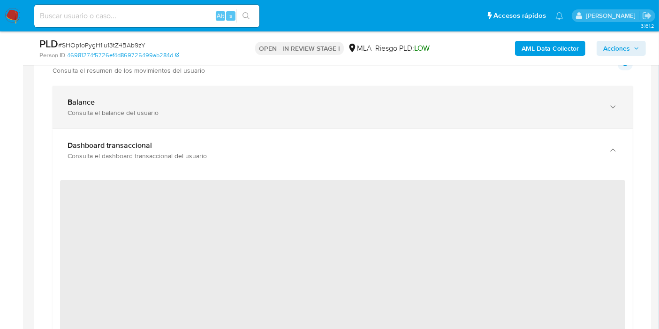
click at [170, 108] on div "Consulta el balance del usuario" at bounding box center [333, 112] width 531 height 8
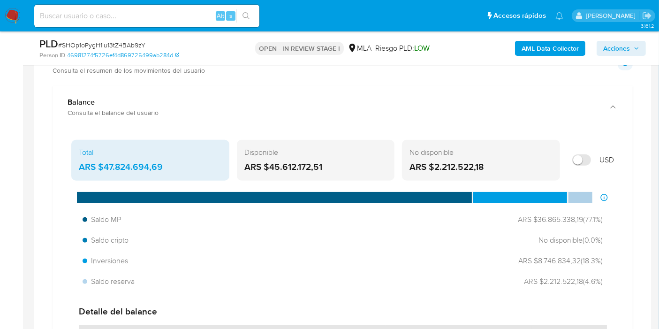
click at [524, 166] on div "ARS $2.212.522,18" at bounding box center [481, 167] width 143 height 12
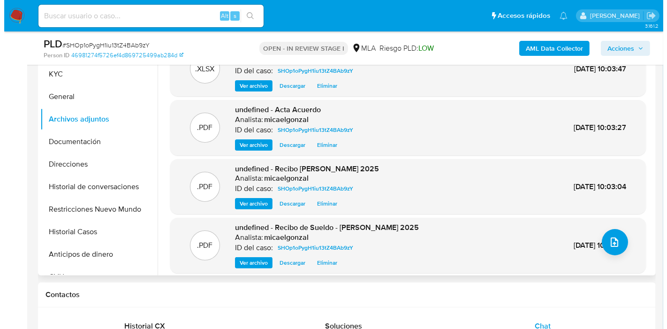
scroll to position [0, 0]
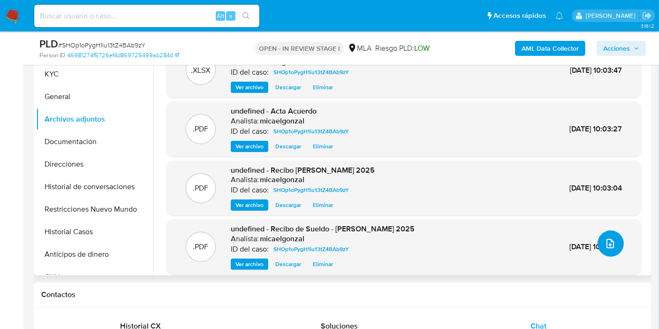
click at [598, 243] on button "upload-file" at bounding box center [611, 243] width 26 height 26
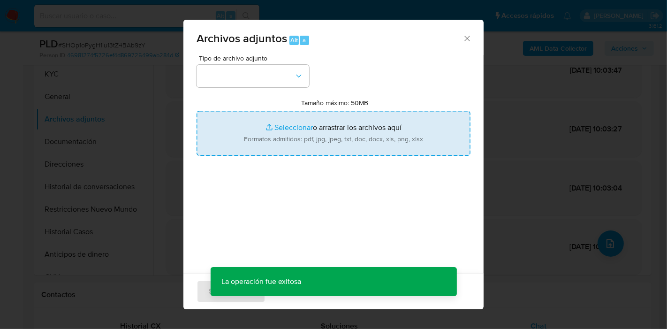
click at [332, 134] on input "Tamaño máximo: 50MB Seleccionar archivos" at bounding box center [334, 133] width 274 height 45
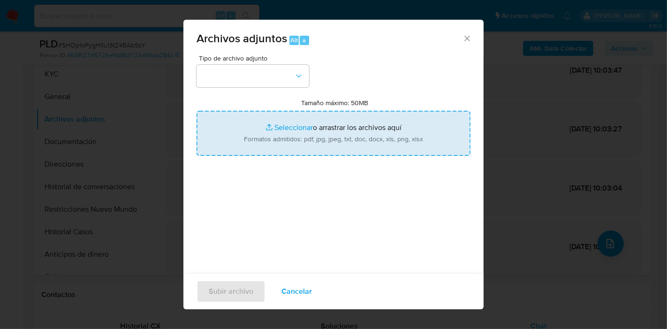
type input "C:\fakepath\Caselog SHOp1oPygH1iu13tZ4BAb9zY_2025_09_17_11_39_23.docx"
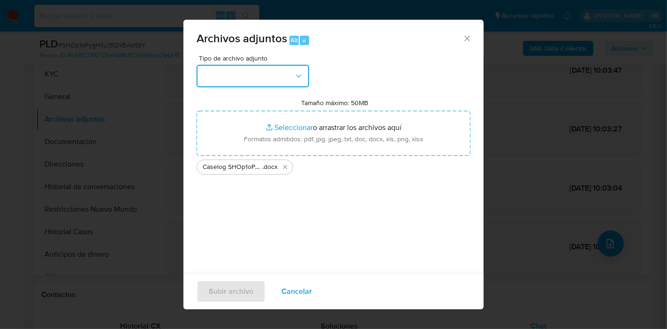
click at [273, 68] on button "button" at bounding box center [253, 76] width 113 height 23
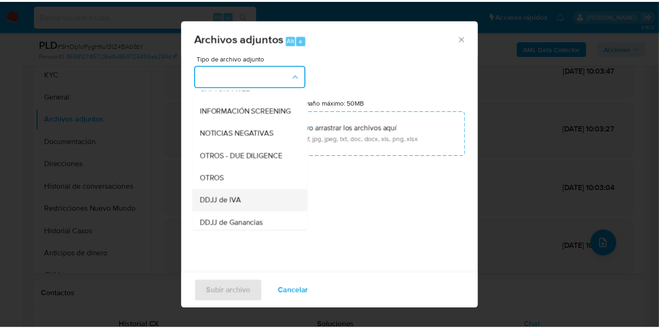
scroll to position [104, 0]
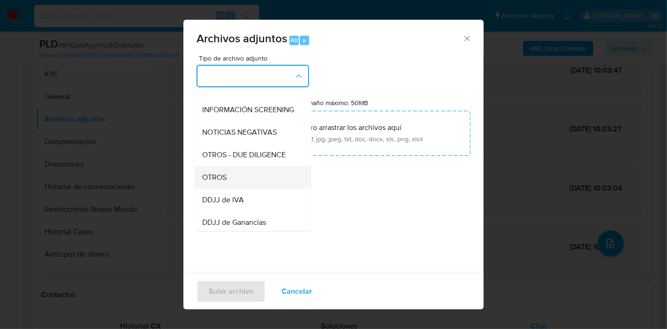
click at [243, 189] on div "OTROS" at bounding box center [250, 177] width 96 height 23
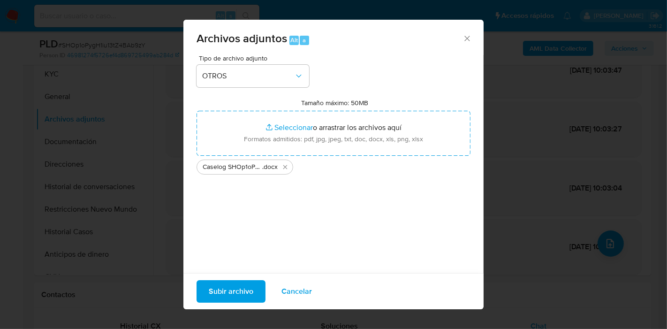
click at [250, 290] on span "Subir archivo" at bounding box center [231, 291] width 45 height 21
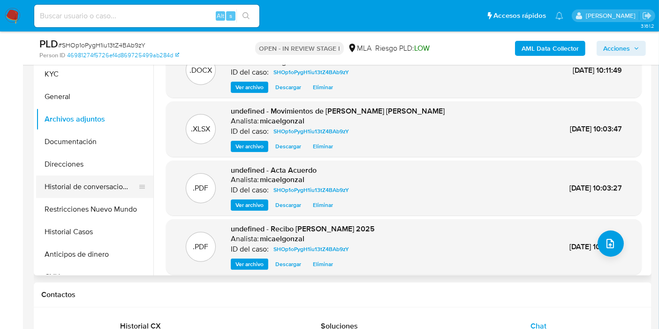
click at [89, 187] on button "Historial de conversaciones" at bounding box center [91, 186] width 110 height 23
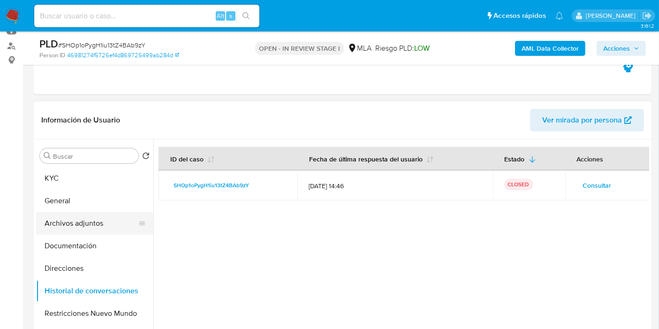
click at [68, 229] on button "Archivos adjuntos" at bounding box center [91, 223] width 110 height 23
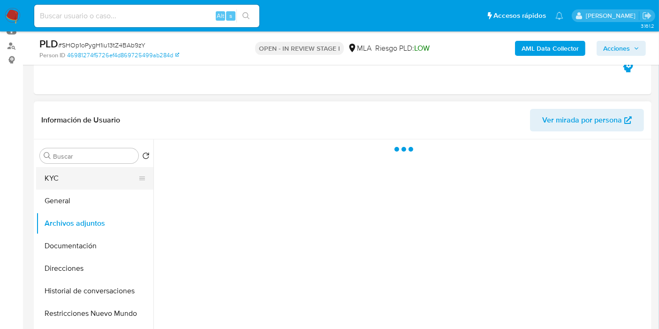
click at [102, 183] on button "KYC" at bounding box center [91, 178] width 110 height 23
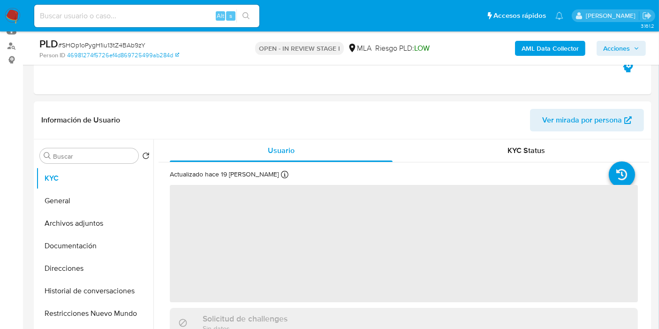
click at [616, 49] on span "Acciones" at bounding box center [616, 48] width 27 height 15
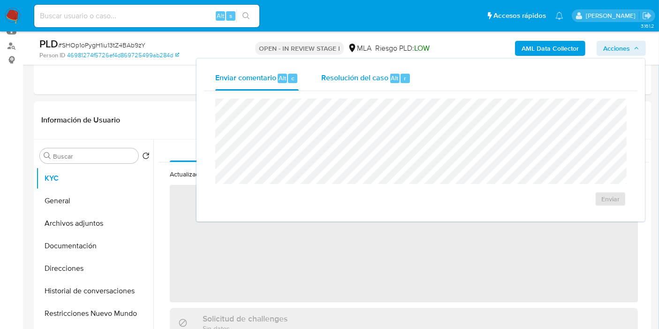
click at [372, 77] on span "Resolución del caso" at bounding box center [354, 77] width 67 height 11
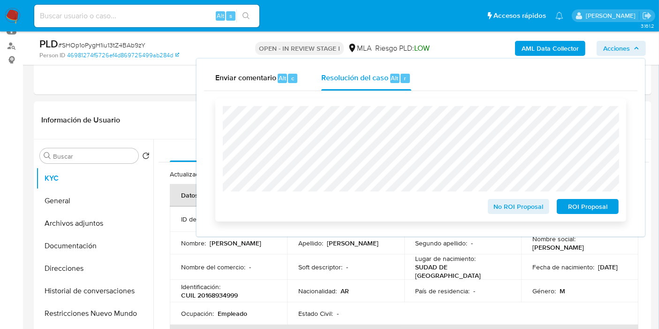
click at [510, 204] on span "No ROI Proposal" at bounding box center [518, 206] width 49 height 13
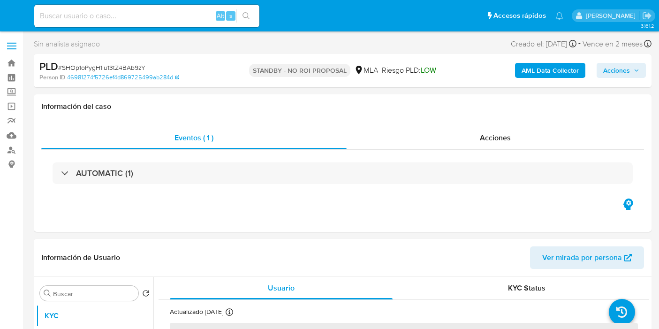
select select "10"
click at [174, 19] on input at bounding box center [146, 16] width 225 height 12
paste input "YXtqOnOGpT4vmuHl6iAJuSFc"
type input "YXtqOnOGpT4vmuHl6iAJuSFc"
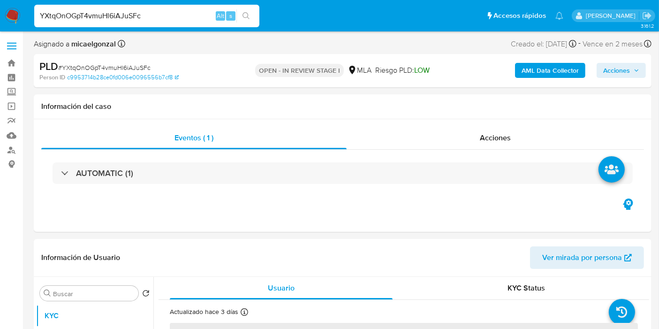
select select "10"
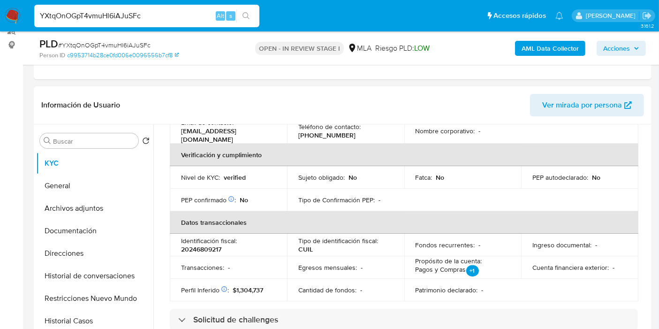
scroll to position [208, 0]
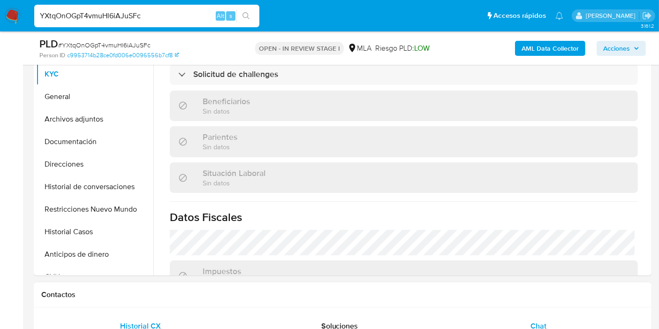
click at [528, 321] on div "Chat" at bounding box center [538, 326] width 176 height 23
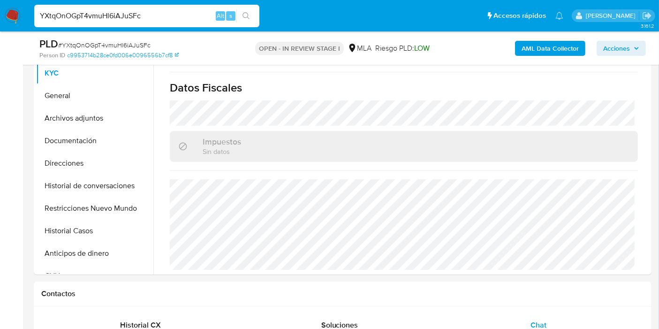
scroll to position [104, 0]
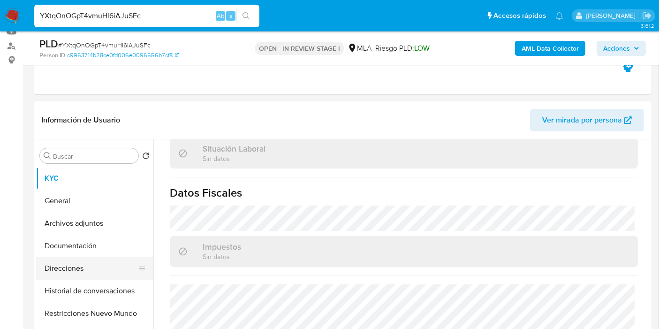
click at [63, 258] on button "Direcciones" at bounding box center [91, 268] width 110 height 23
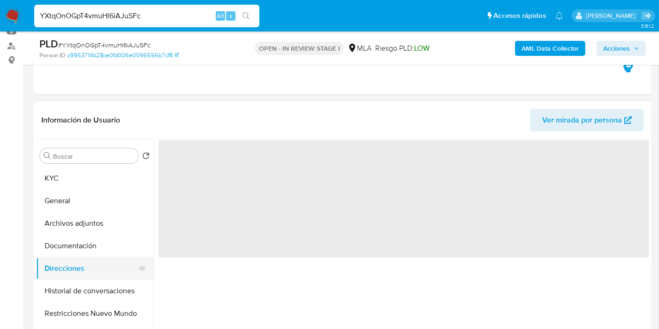
scroll to position [0, 0]
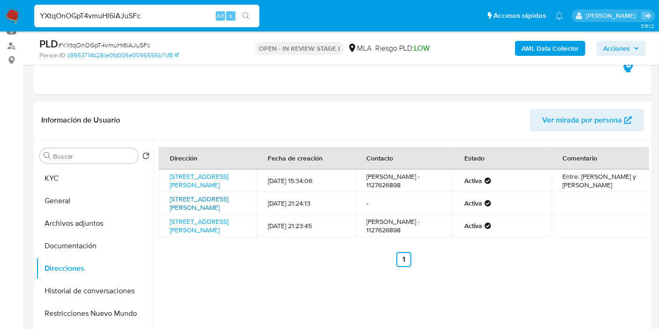
drag, startPoint x: 163, startPoint y: 205, endPoint x: 229, endPoint y: 216, distance: 66.7
click at [229, 214] on td "Caracas 4073, Florencio Varela, Buenos Aires, , Argentina 4073" at bounding box center [208, 203] width 98 height 23
copy link "Caracas 4073, Florencio Varela, Buenos Aires"
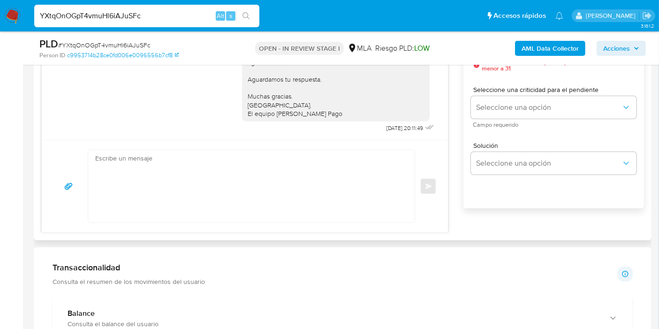
scroll to position [573, 0]
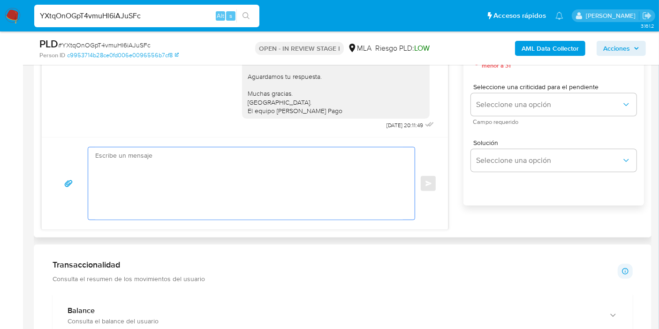
click at [285, 204] on textarea at bounding box center [249, 183] width 308 height 72
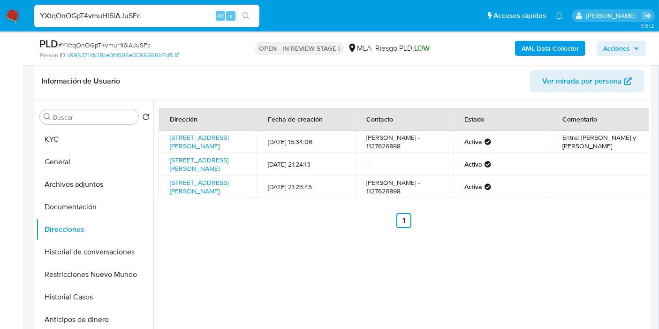
scroll to position [104, 0]
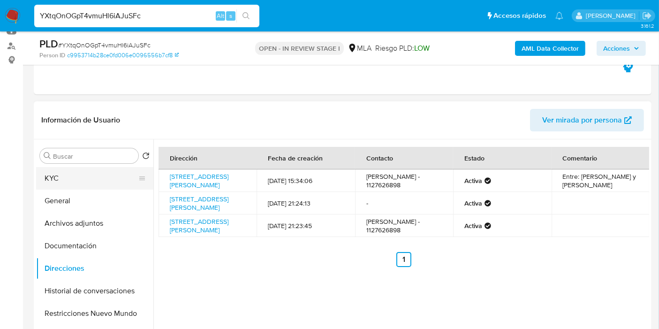
click at [100, 172] on button "KYC" at bounding box center [91, 178] width 110 height 23
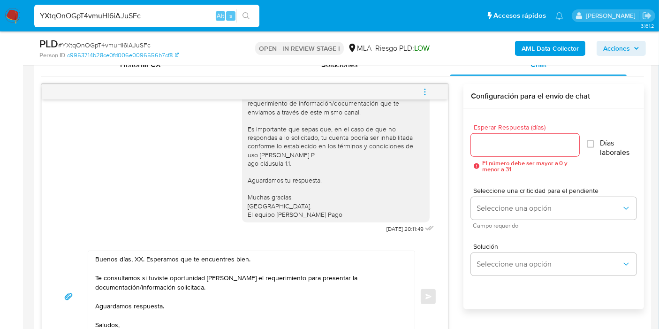
scroll to position [521, 0]
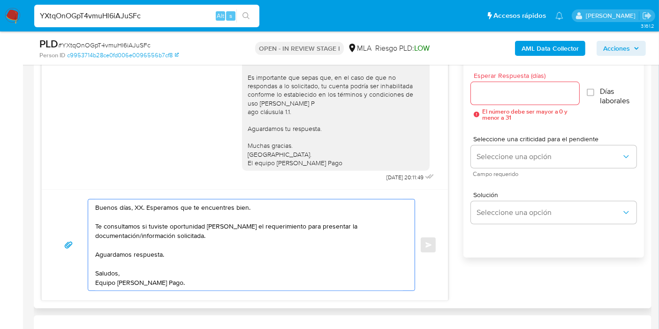
click at [139, 202] on textarea "Buenos días, XX. Esperamos que te encuentres bien. Te consultamos si tuviste op…" at bounding box center [249, 244] width 308 height 91
click at [261, 241] on textarea "Buenos días, Juan. Esperamos que te encuentres bien. Te consultamos si tuviste …" at bounding box center [249, 244] width 308 height 91
click at [276, 233] on textarea "Buenos días, Juan. Esperamos que te encuentres bien. Te consultamos si tuviste …" at bounding box center [249, 244] width 308 height 91
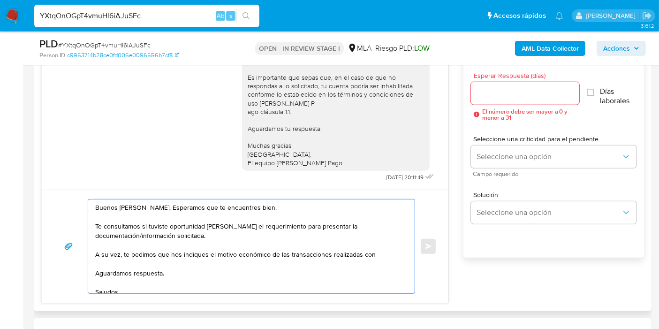
paste textarea "Rita Beatriz Leyria"
paste textarea "27252681855"
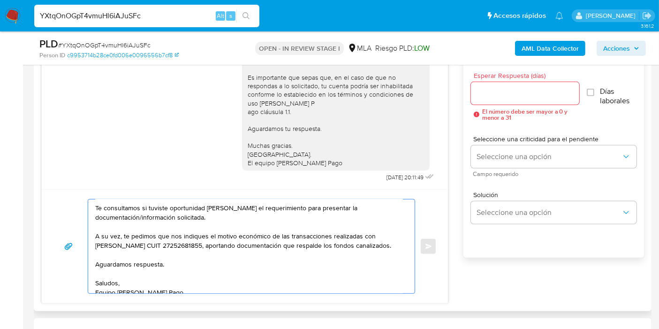
scroll to position [25, 0]
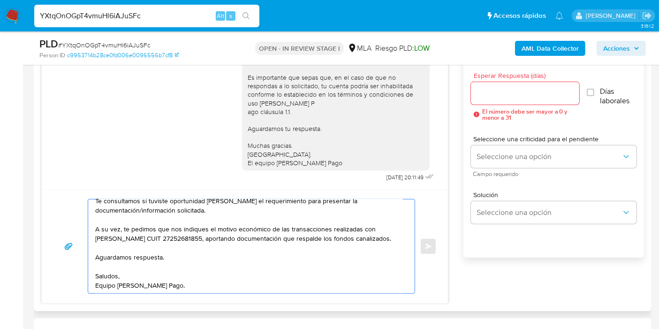
click at [186, 267] on textarea "Buenos días, Juan. Esperamos que te encuentres bien. Te consultamos si tuviste …" at bounding box center [249, 246] width 308 height 94
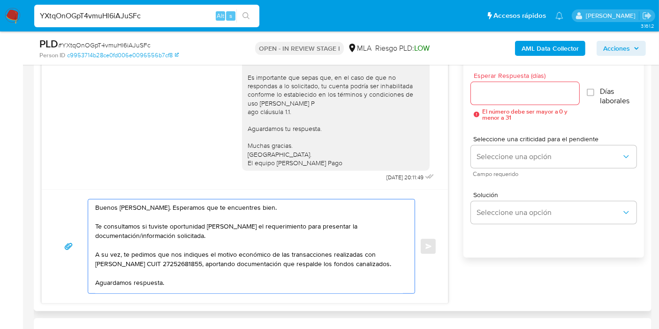
type textarea "Buenos días, Juan. Esperamos que te encuentres bien. Te consultamos si tuviste …"
click at [505, 83] on div at bounding box center [525, 93] width 108 height 23
click at [501, 94] on input "Esperar Respuesta (días)" at bounding box center [525, 93] width 108 height 12
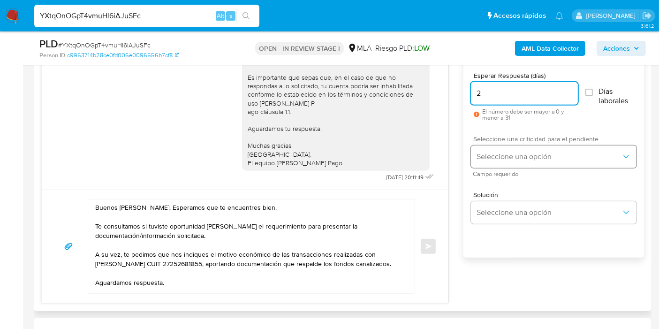
type input "2"
click at [504, 165] on button "Seleccione una opción" at bounding box center [554, 156] width 166 height 23
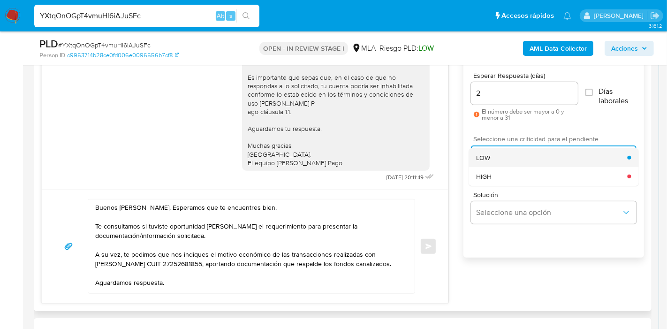
click at [507, 160] on div "LOW" at bounding box center [551, 157] width 151 height 19
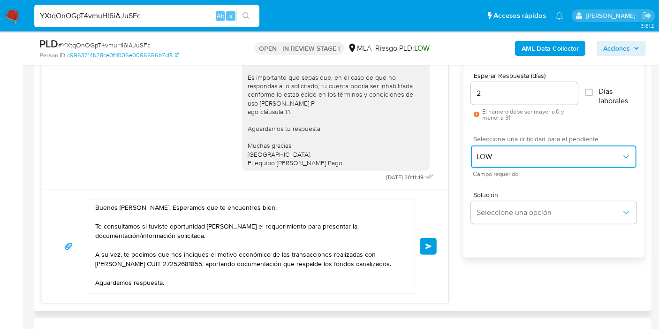
click at [507, 160] on span "LOW" at bounding box center [549, 156] width 145 height 9
click at [497, 187] on div "Solución Seleccione una opción" at bounding box center [554, 209] width 166 height 51
drag, startPoint x: 500, startPoint y: 158, endPoint x: 509, endPoint y: 161, distance: 9.9
click at [510, 159] on span "LOW" at bounding box center [549, 156] width 145 height 9
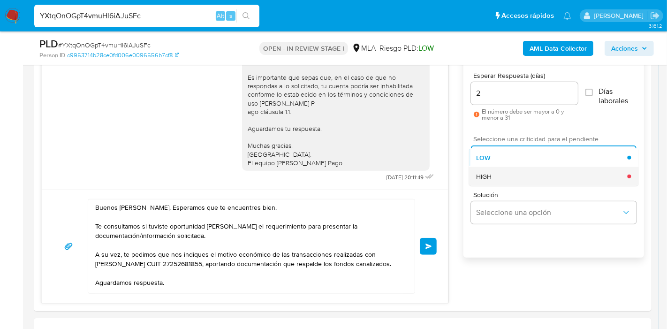
click at [505, 174] on div "HIGH" at bounding box center [551, 176] width 151 height 19
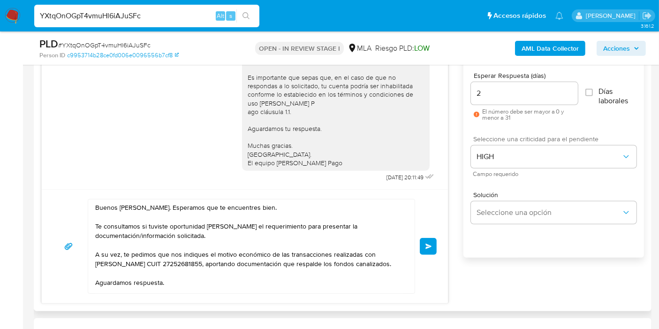
click at [425, 243] on span "Enviar" at bounding box center [428, 246] width 7 height 6
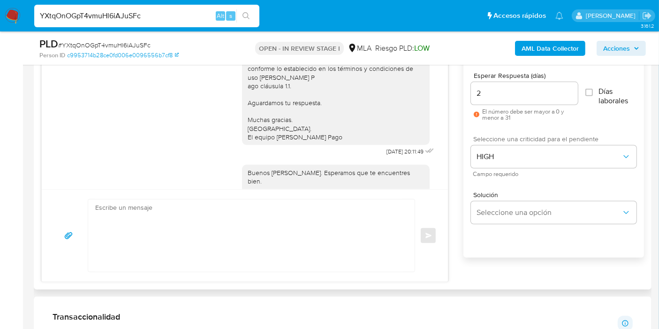
scroll to position [753, 0]
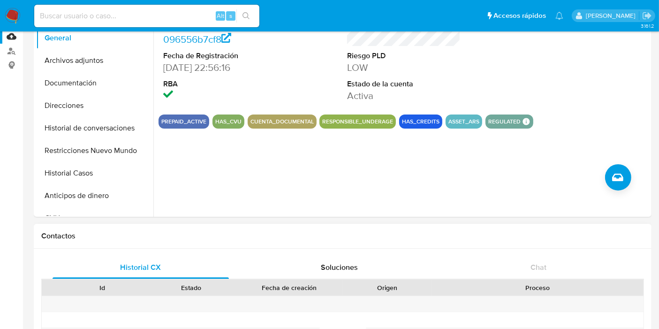
scroll to position [30, 0]
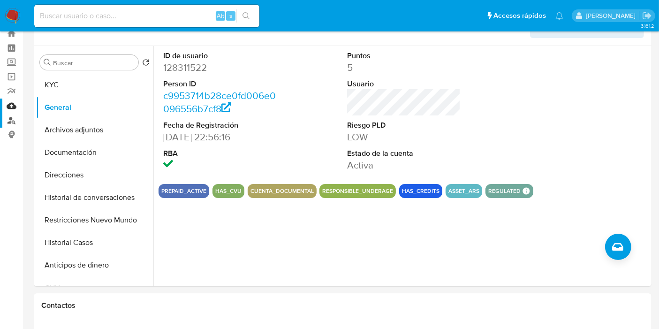
click at [17, 121] on link "Buscador de personas" at bounding box center [56, 120] width 112 height 15
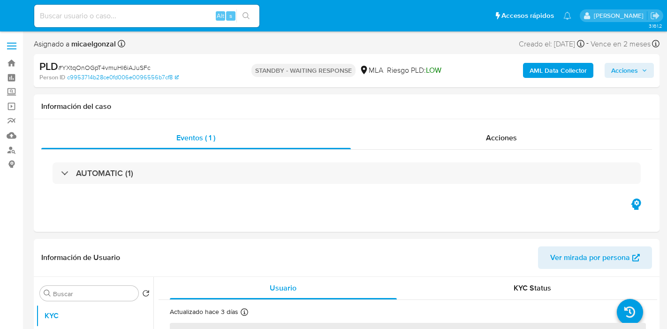
select select "10"
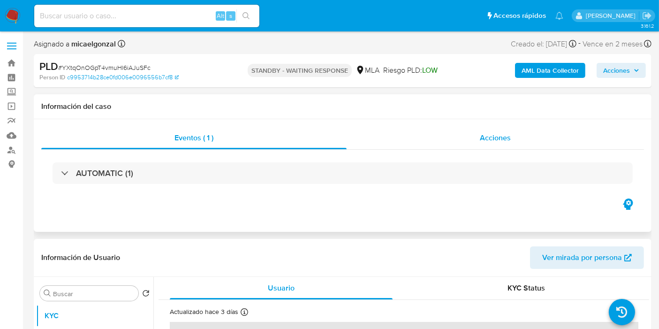
click at [389, 140] on div "Acciones" at bounding box center [495, 138] width 297 height 23
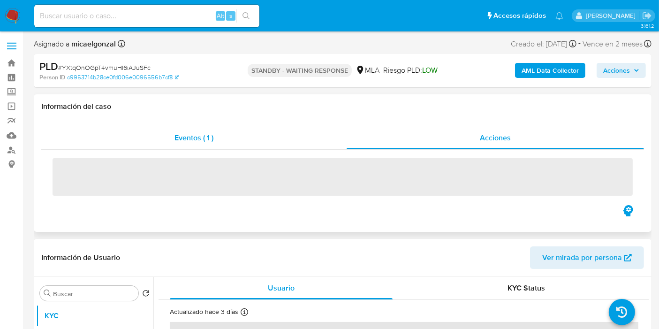
click at [245, 136] on div "Eventos ( 1 )" at bounding box center [193, 138] width 305 height 23
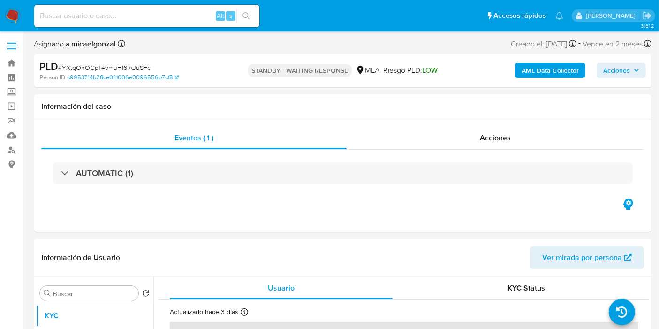
click at [19, 15] on img at bounding box center [13, 16] width 16 height 16
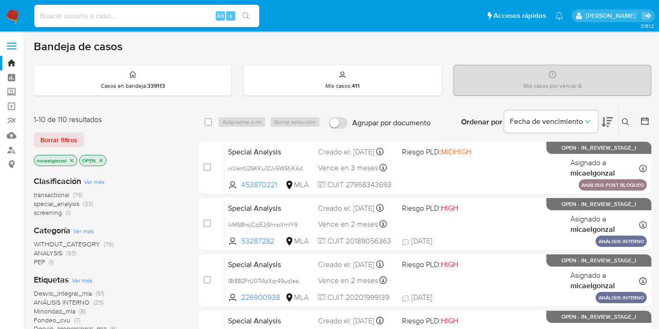
click at [110, 23] on div "Alt s" at bounding box center [146, 16] width 225 height 23
click at [121, 16] on input at bounding box center [146, 16] width 225 height 12
paste input "tRWFkUv9H9GNJv8fZaNs8i5d"
type input "tRWFkUv9H9GNJv8fZaNs8i5d"
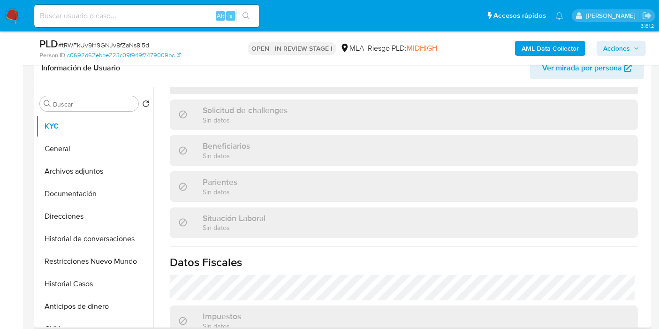
scroll to position [261, 0]
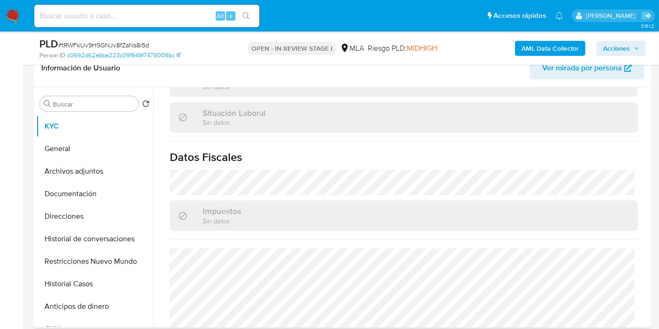
select select "10"
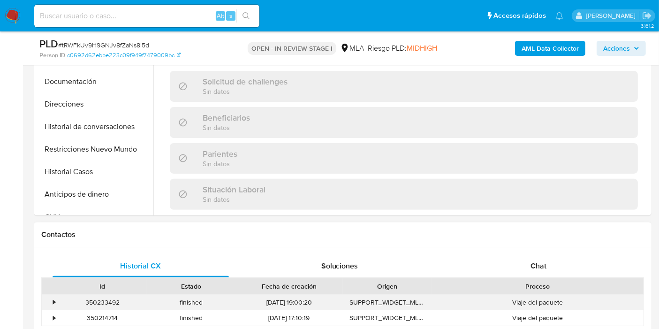
scroll to position [502, 0]
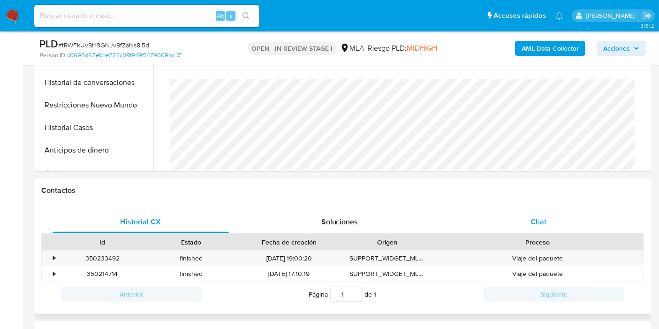
click at [576, 230] on div "Chat" at bounding box center [538, 222] width 176 height 23
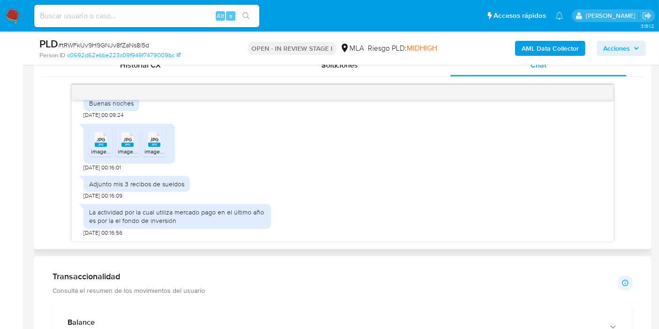
scroll to position [743, 0]
click at [103, 144] on rect at bounding box center [101, 145] width 12 height 4
click at [126, 137] on span "JPG" at bounding box center [127, 140] width 8 height 6
click at [157, 139] on span "JPG" at bounding box center [154, 140] width 8 height 6
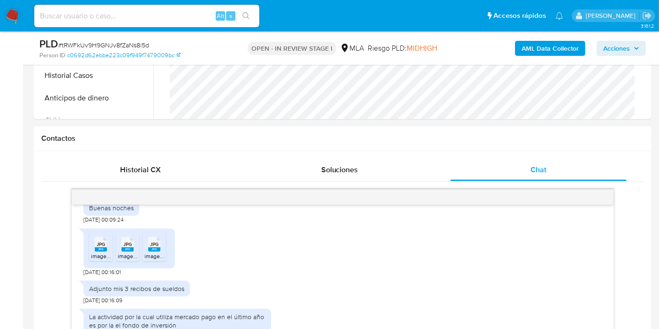
scroll to position [469, 0]
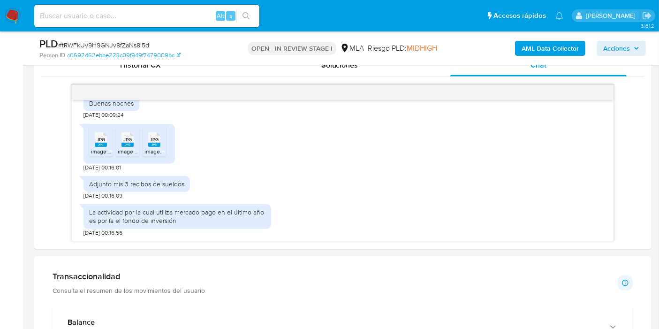
click at [138, 49] on span "# tRWFkUv9H9GNJv8fZaNs8i5d" at bounding box center [103, 44] width 91 height 9
copy span "tRWFkUv9H9GNJv8fZaNs8i5d"
click at [17, 16] on img at bounding box center [13, 16] width 16 height 16
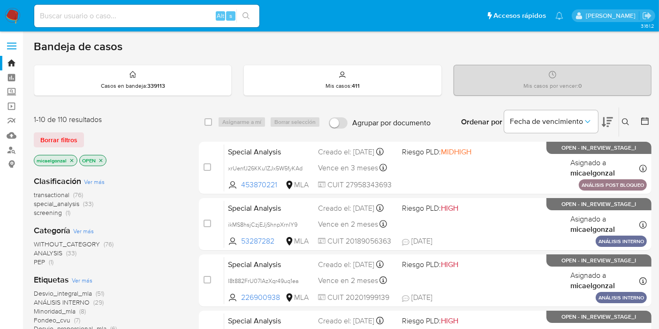
click at [55, 147] on div "1-10 de 110 resultados Borrar filtros micaelgonzal OPEN" at bounding box center [109, 140] width 150 height 53
click at [59, 144] on span "Borrar filtros" at bounding box center [58, 139] width 37 height 13
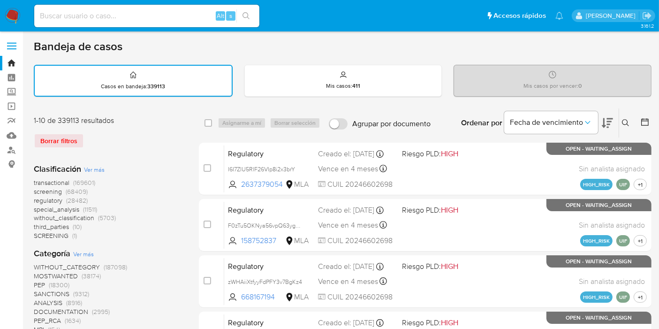
click at [626, 117] on button at bounding box center [626, 122] width 15 height 11
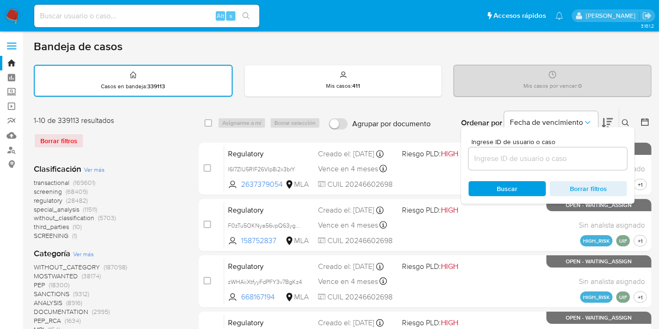
click at [503, 168] on div at bounding box center [548, 158] width 159 height 23
click at [515, 158] on input at bounding box center [548, 158] width 159 height 12
paste input "tRWFkUv9H9GNJv8fZaNs8i5d"
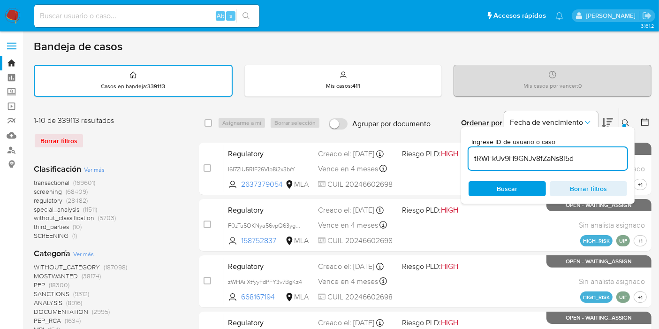
type input "tRWFkUv9H9GNJv8fZaNs8i5d"
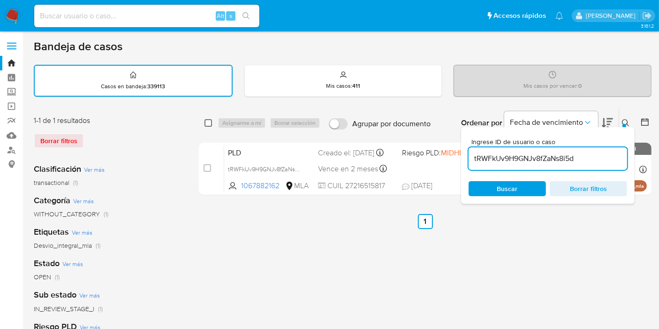
click at [206, 119] on input "checkbox" at bounding box center [209, 123] width 8 height 8
checkbox input "true"
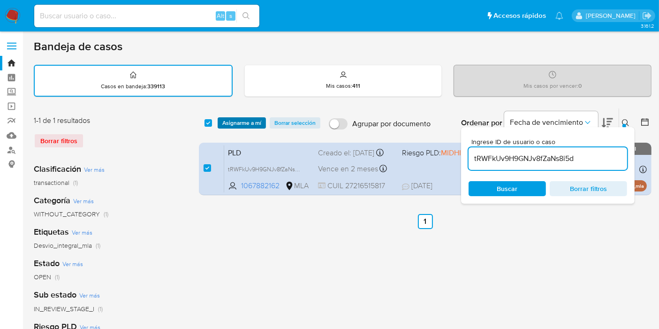
click at [243, 118] on span "Asignarme a mí" at bounding box center [241, 122] width 39 height 9
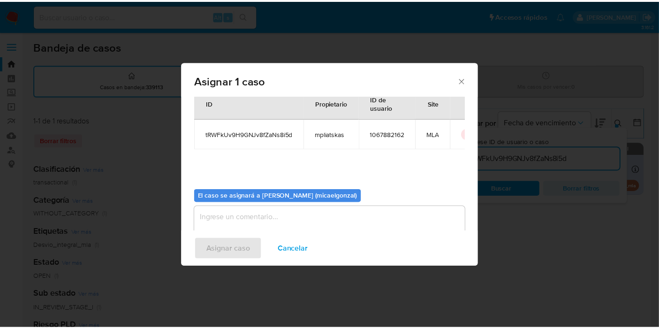
scroll to position [48, 0]
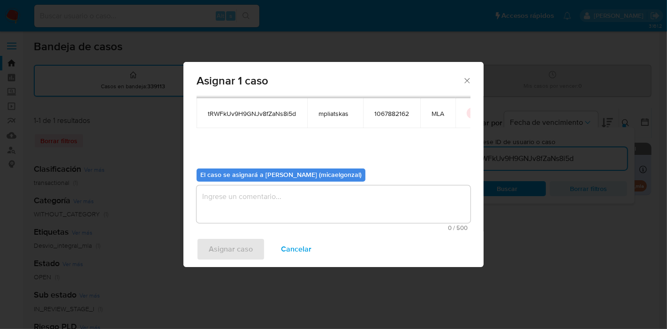
drag, startPoint x: 299, startPoint y: 206, endPoint x: 229, endPoint y: 238, distance: 76.2
click at [299, 206] on textarea "assign-modal" at bounding box center [334, 204] width 274 height 38
click at [221, 257] on span "Asignar caso" at bounding box center [231, 249] width 44 height 21
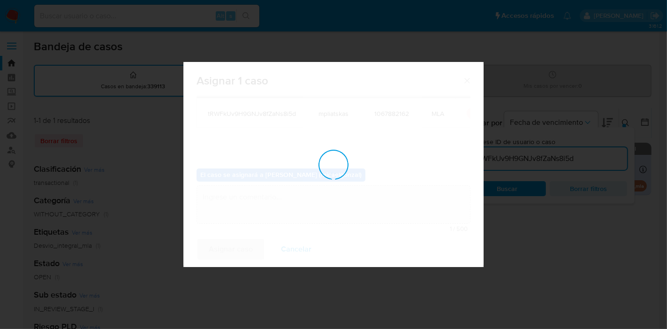
checkbox input "false"
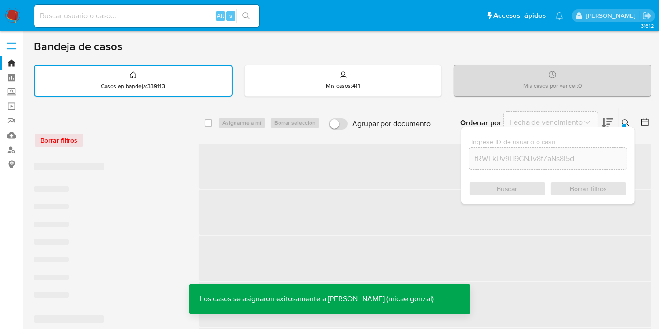
click at [192, 18] on input at bounding box center [146, 16] width 225 height 12
paste input "tRWFkUv9H9GNJv8fZaNs8i5d"
type input "tRWFkUv9H9GNJv8fZaNs8i5d"
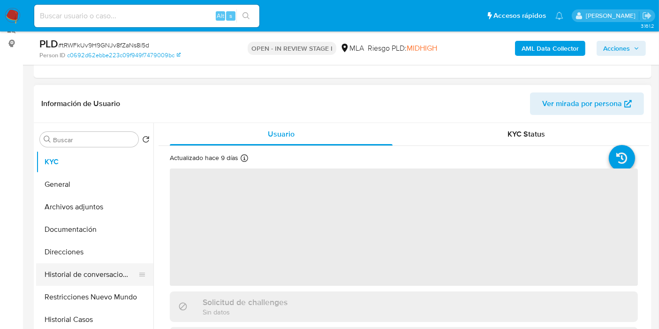
scroll to position [156, 0]
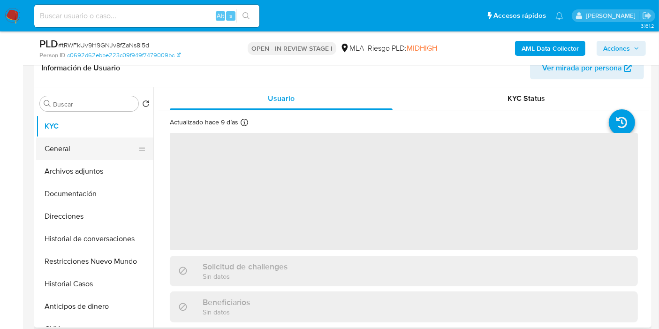
click at [88, 156] on button "General" at bounding box center [91, 148] width 110 height 23
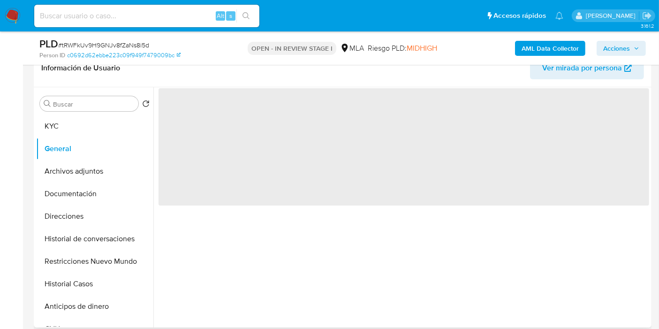
select select "10"
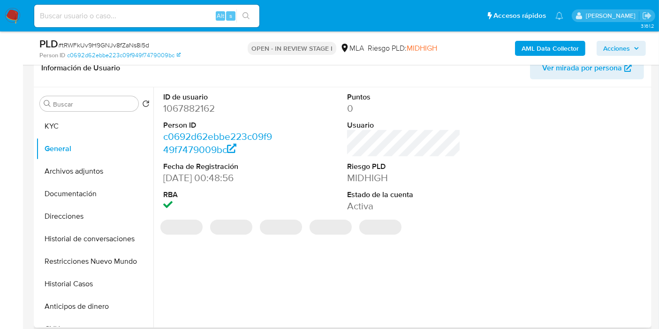
click at [190, 114] on dd "1067882162" at bounding box center [220, 108] width 114 height 13
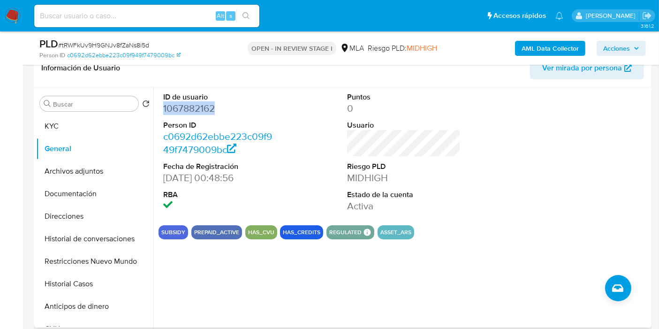
copy dd "1067882162"
click at [83, 211] on button "Direcciones" at bounding box center [91, 216] width 110 height 23
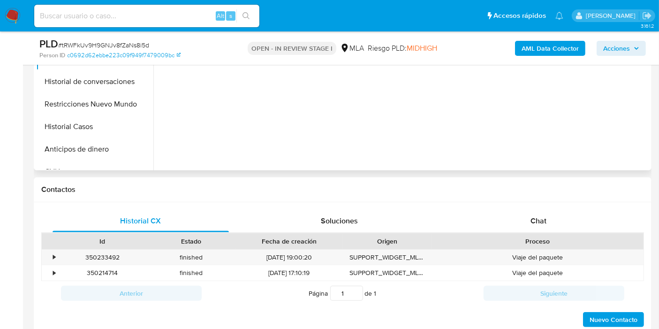
scroll to position [417, 0]
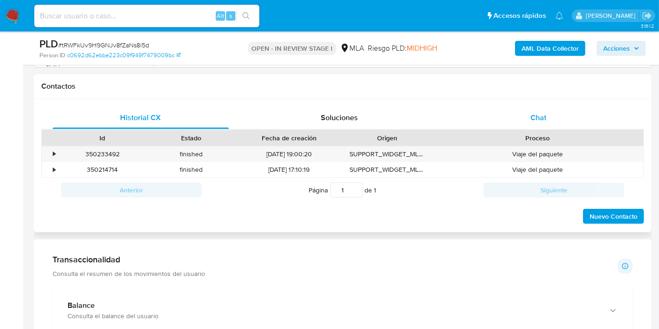
click at [565, 115] on div "Chat" at bounding box center [538, 117] width 176 height 23
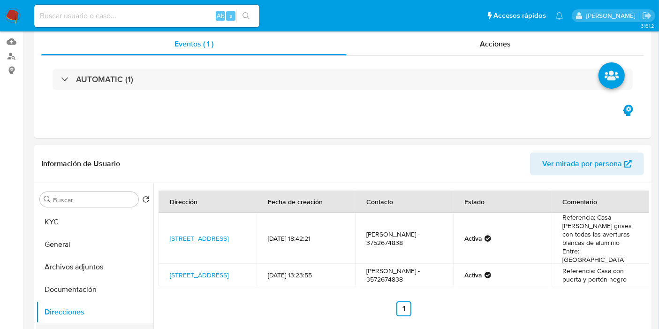
scroll to position [156, 0]
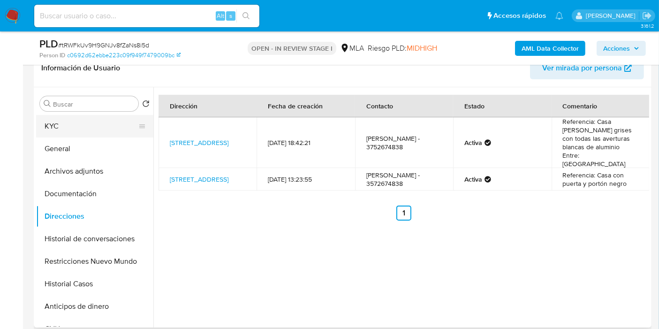
click at [124, 115] on button "KYC" at bounding box center [91, 126] width 110 height 23
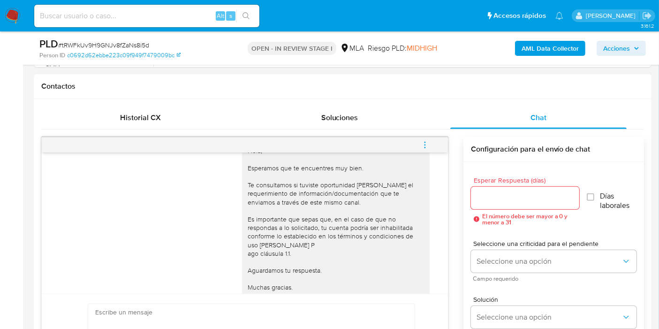
scroll to position [743, 0]
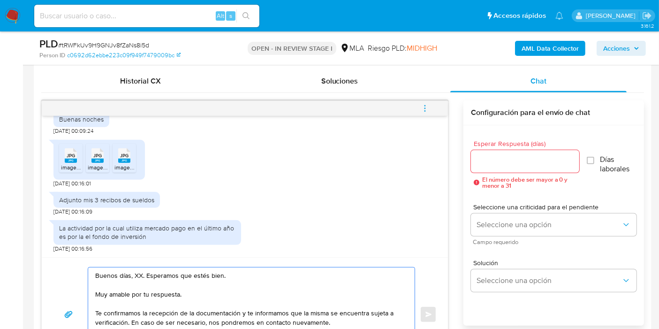
scroll to position [469, 0]
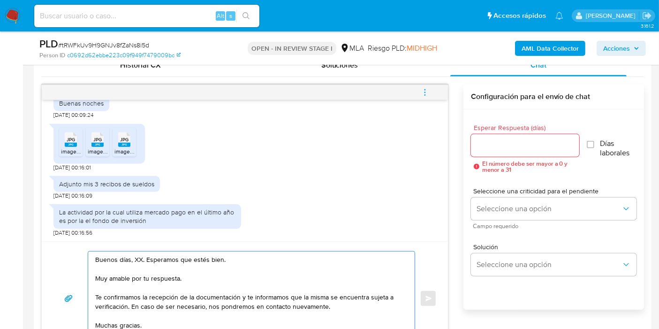
click at [131, 262] on textarea "Buenos días, XX. Esperamos que estés bien. Muy amable por tu respuesta. Te conf…" at bounding box center [249, 298] width 308 height 94
click at [135, 259] on textarea "Buenos días, XX. Esperamos que estés bien. Muy amable por tu respuesta. Te conf…" at bounding box center [249, 298] width 308 height 94
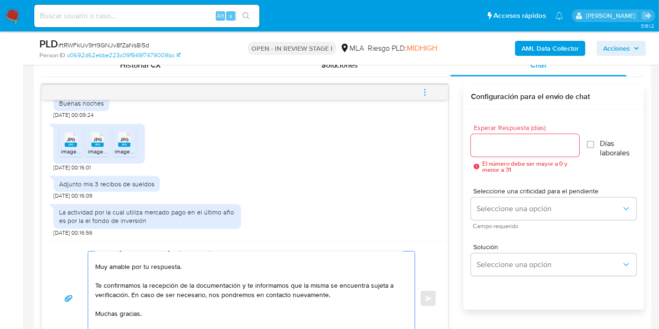
scroll to position [0, 0]
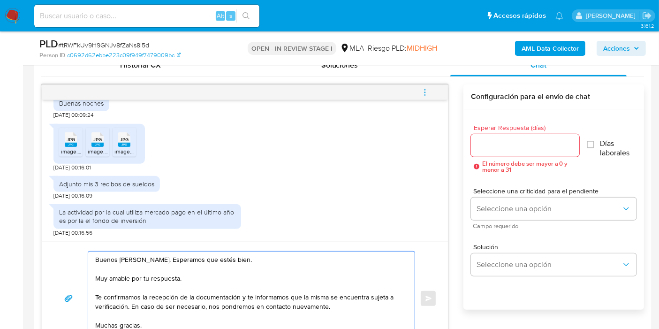
click at [158, 270] on textarea "Buenos días, Silvia. Esperamos que estés bien. Muy amable por tu respuesta. Te …" at bounding box center [249, 298] width 308 height 94
click at [151, 278] on textarea "Buenos días, Silvia. Esperamos que estés bien. Muy amable por tu respuesta. Te …" at bounding box center [249, 298] width 308 height 94
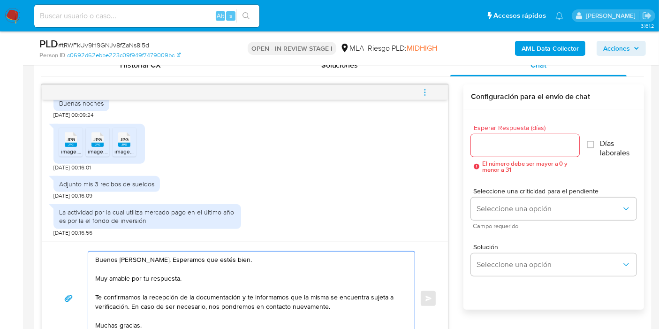
click at [151, 278] on textarea "Buenos días, Silvia. Esperamos que estés bien. Muy amable por tu respuesta. Te …" at bounding box center [249, 298] width 308 height 94
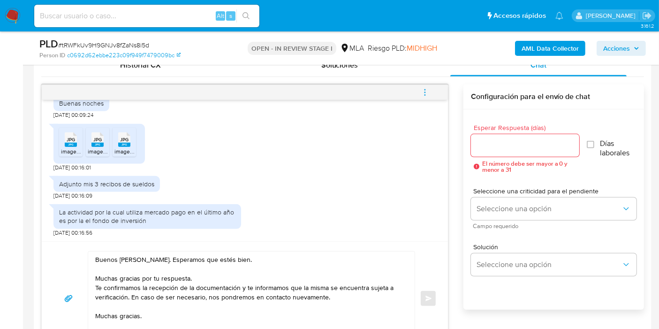
click at [92, 286] on div "Buenos días, Silvia. Esperamos que estés bien. Muchas gracias por tu respuesta.…" at bounding box center [249, 298] width 322 height 94
click at [92, 287] on div "Buenos días, Silvia. Esperamos que estés bien. Muchas gracias por tu respuesta.…" at bounding box center [249, 298] width 322 height 94
click at [95, 287] on textarea "Buenos días, Silvia. Esperamos que estés bien. Muchas gracias por tu respuesta.…" at bounding box center [249, 298] width 308 height 94
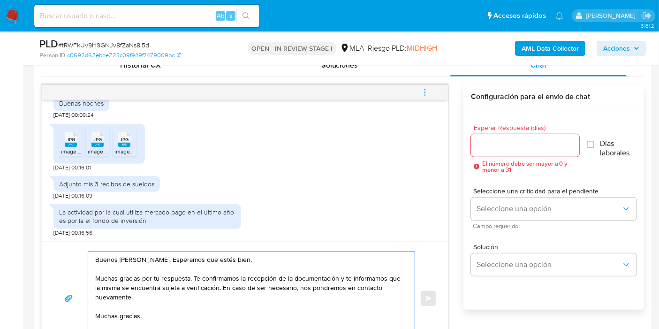
drag, startPoint x: 339, startPoint y: 278, endPoint x: 345, endPoint y: 296, distance: 19.7
click at [345, 296] on textarea "Buenos días, Silvia. Esperamos que estés bien. Muchas gracias por tu respuesta.…" at bounding box center [249, 298] width 308 height 94
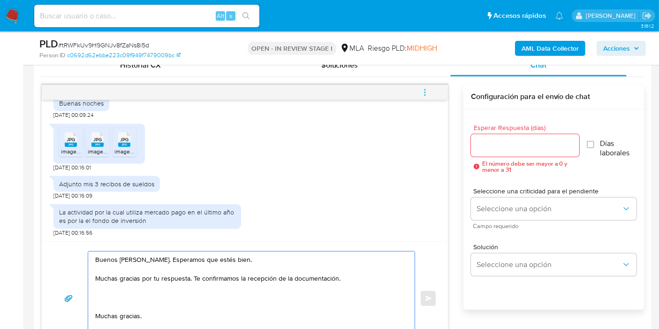
click at [118, 311] on textarea "Buenos días, Silvia. Esperamos que estés bien. Muchas gracias por tu respuesta.…" at bounding box center [249, 298] width 308 height 94
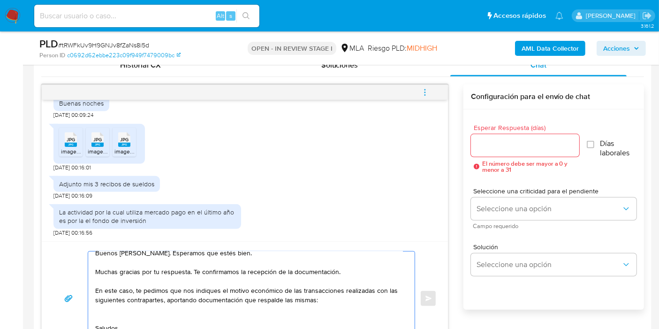
scroll to position [35, 0]
paste textarea "YECHNNICH"
paste textarea "20182319032"
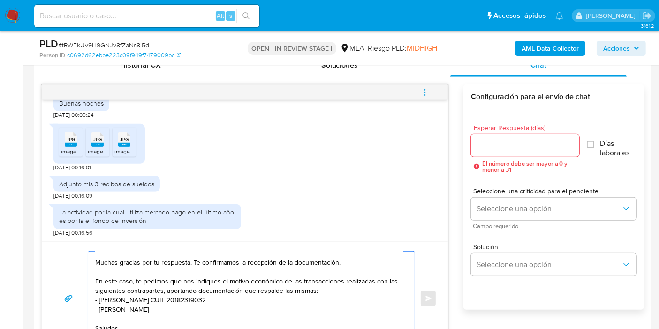
paste textarea "B"
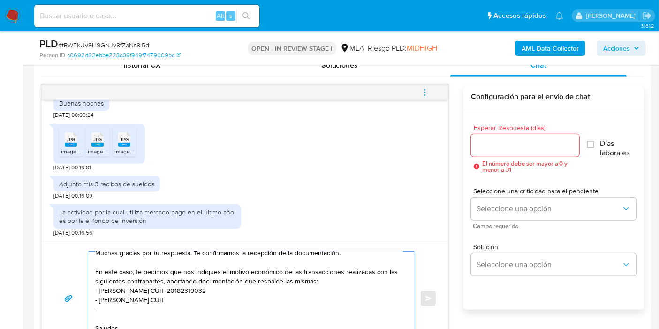
paste textarea "Mariano Cesar"
click at [134, 305] on textarea "Buenos días, Silvia. Esperamos que estés bien. Muchas gracias por tu respuesta.…" at bounding box center [249, 298] width 308 height 94
paste textarea "Javier Enrique Mendez"
paste textarea "20273484273"
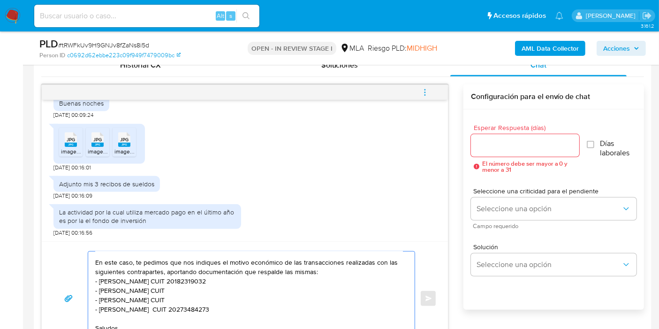
click at [223, 296] on textarea "Buenos días, Silvia. Esperamos que estés bien. Muchas gracias por tu respuesta.…" at bounding box center [249, 298] width 308 height 94
paste textarea "20256955742"
click at [238, 296] on textarea "Buenos días, Silvia. Esperamos que estés bien. Muchas gracias por tu respuesta.…" at bounding box center [249, 298] width 308 height 94
click at [235, 288] on textarea "Buenos días, Silvia. Esperamos que estés bien. Muchas gracias por tu respuesta.…" at bounding box center [249, 298] width 308 height 94
paste textarea "20278585450"
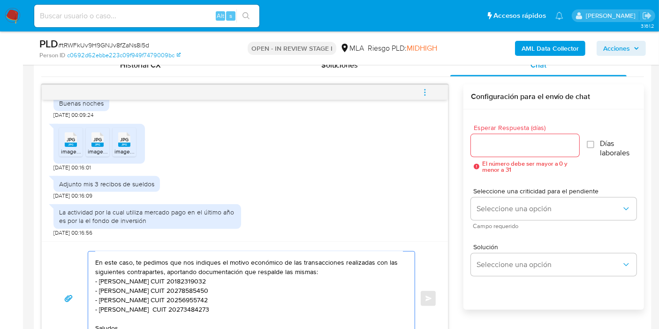
click at [114, 313] on textarea "Buenos días, Silvia. Esperamos que estés bien. Muchas gracias por tu respuesta.…" at bounding box center [249, 298] width 308 height 94
paste textarea "20435615776"
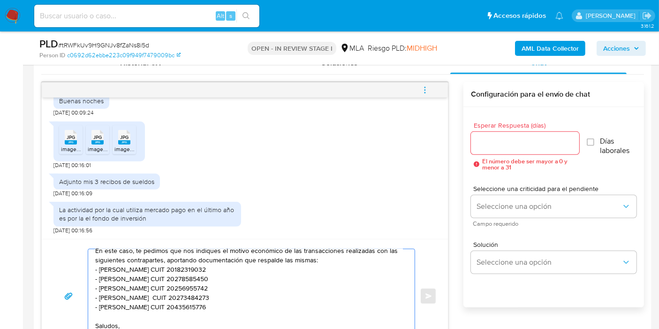
scroll to position [72, 0]
click at [141, 279] on textarea "Buenos días, Silvia. Esperamos que estés bien. Muchas gracias por tu respuesta.…" at bounding box center [249, 296] width 308 height 94
click at [0, 0] on lt-span "Nicolás" at bounding box center [0, 0] width 0 height 0
click at [156, 265] on textarea "Buenos días, Silvia. Esperamos que estés bien. Muchas gracias por tu respuesta.…" at bounding box center [249, 296] width 308 height 94
click at [151, 270] on textarea "Buenos días, Silvia. Esperamos que estés bien. Muchas gracias por tu respuesta.…" at bounding box center [249, 296] width 308 height 94
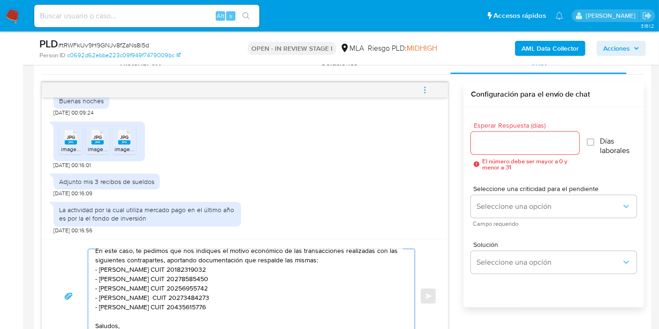
click at [0, 0] on lt-span "Méndez" at bounding box center [0, 0] width 0 height 0
click at [200, 299] on textarea "Buenos días, Silvia. Esperamos que estés bien. Muchas gracias por tu respuesta.…" at bounding box center [249, 296] width 308 height 94
click at [171, 289] on textarea "Buenos días, Silvia. Esperamos que estés bien. Muchas gracias por tu respuesta.…" at bounding box center [249, 296] width 308 height 94
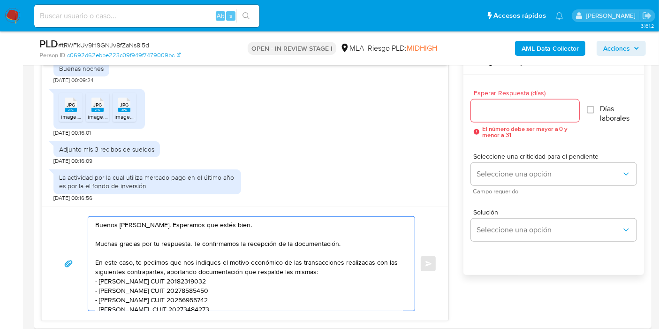
scroll to position [471, 0]
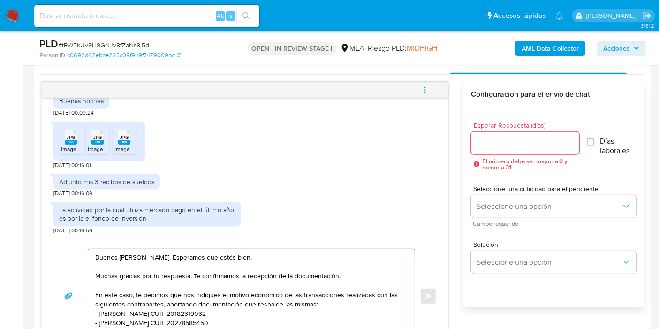
type textarea "Buenos días, Silvia. Esperamos que estés bien. Muchas gracias por tu respuesta.…"
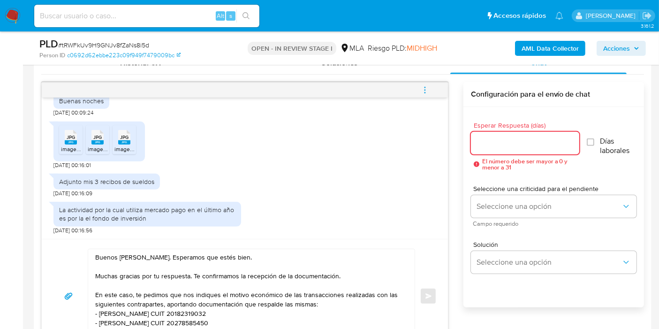
click at [478, 143] on input "Esperar Respuesta (días)" at bounding box center [525, 143] width 108 height 12
type input "1"
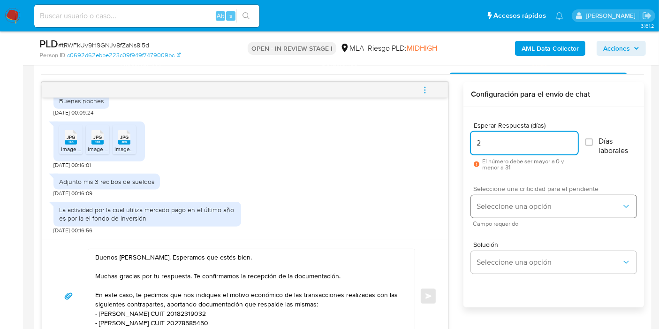
type input "2"
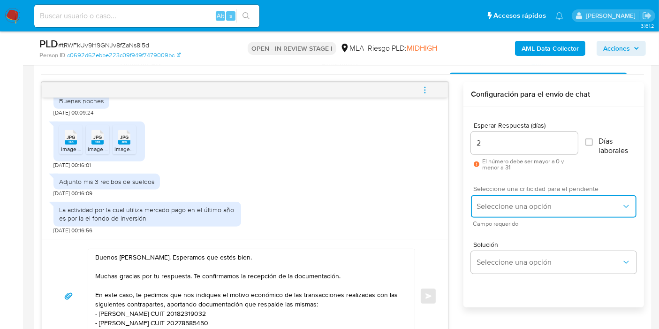
click at [525, 212] on button "Seleccione una opción" at bounding box center [554, 206] width 166 height 23
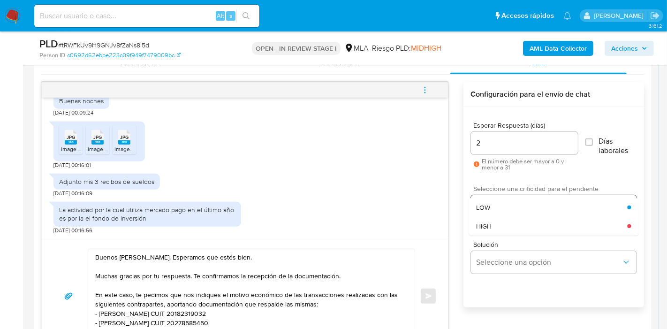
click at [516, 210] on div "LOW" at bounding box center [551, 207] width 151 height 19
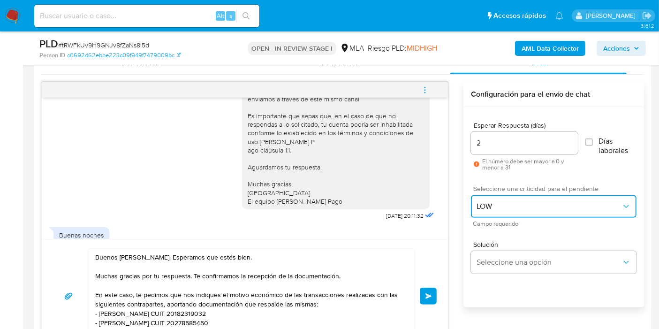
scroll to position [586, 0]
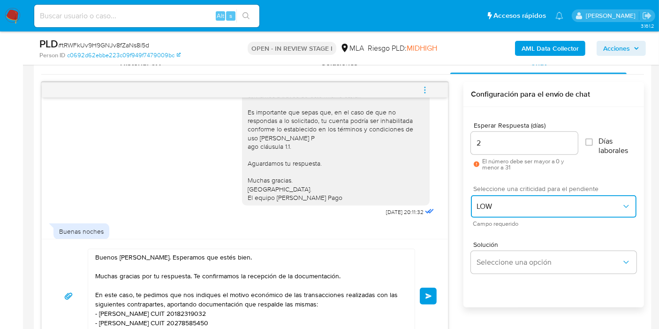
click at [529, 210] on button "LOW" at bounding box center [554, 206] width 166 height 23
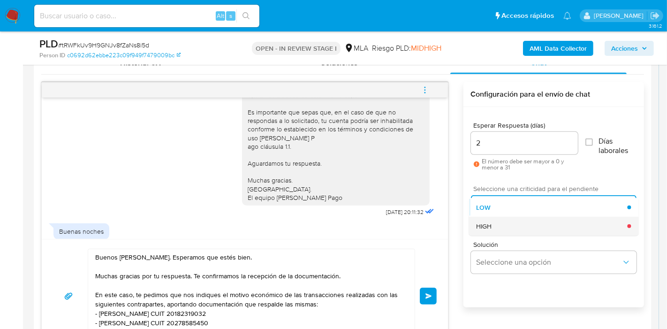
click at [518, 219] on div "HIGH" at bounding box center [551, 226] width 151 height 19
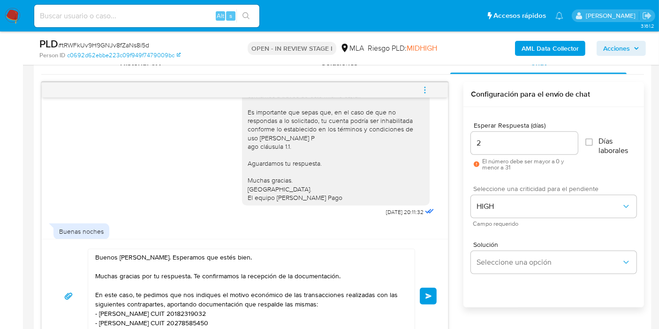
click at [429, 293] on span "Enviar" at bounding box center [428, 296] width 7 height 6
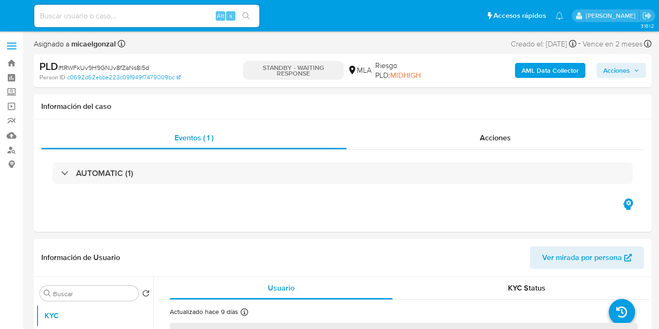
select select "10"
click at [120, 11] on input at bounding box center [146, 16] width 225 height 12
paste input "Tabj31zh89PzaMHXVhC2diwd"
type input "Tabj31zh89PzaMHXVhC2diwd"
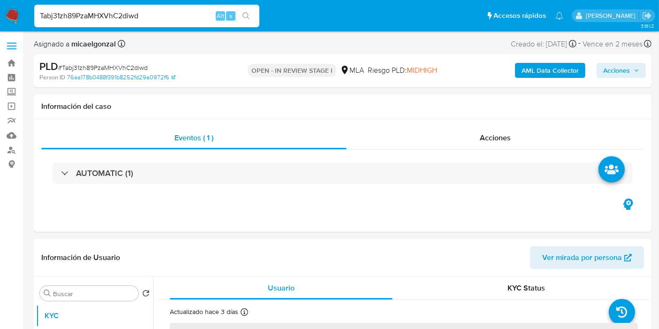
select select "10"
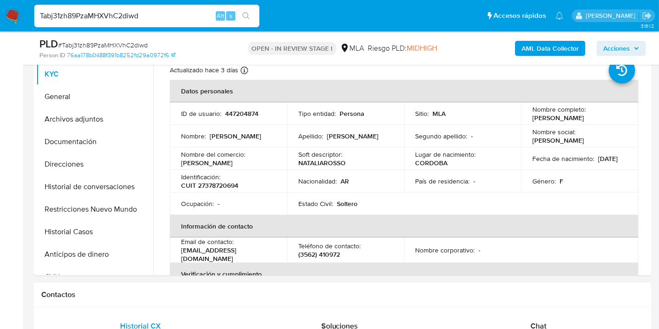
scroll to position [364, 0]
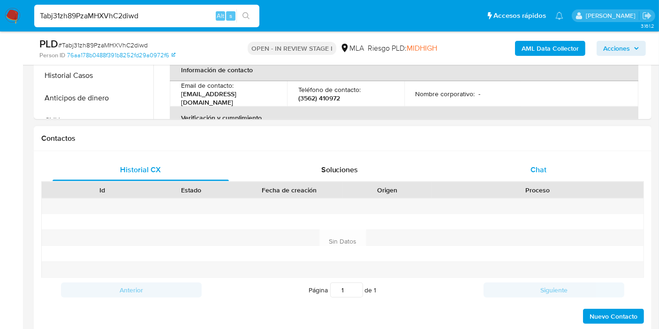
click at [547, 172] on div "Chat" at bounding box center [538, 170] width 176 height 23
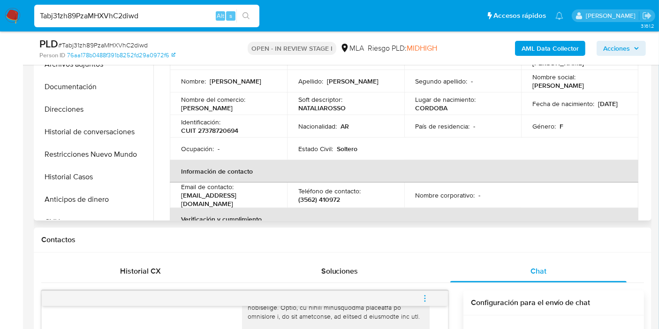
scroll to position [208, 0]
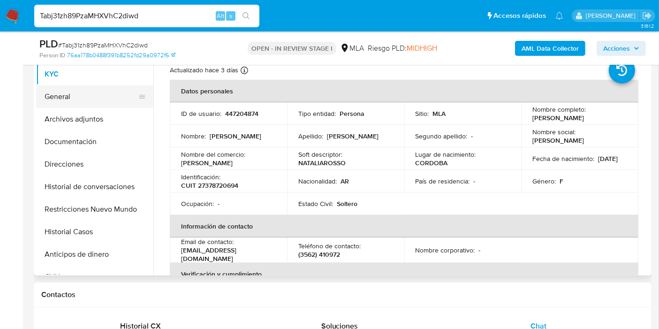
click at [57, 94] on button "General" at bounding box center [91, 96] width 110 height 23
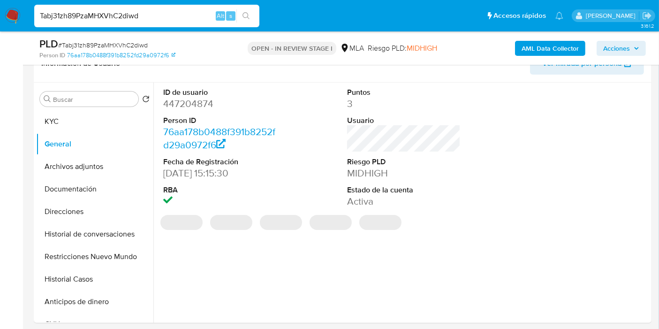
scroll to position [156, 0]
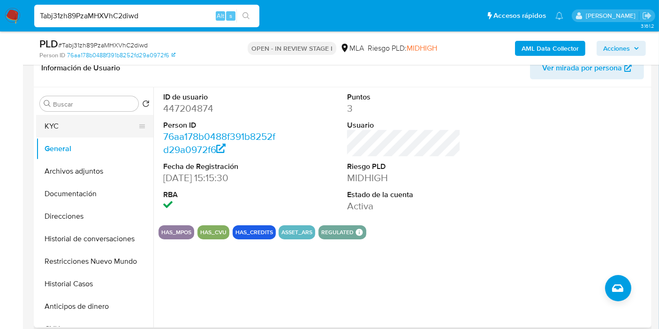
click at [99, 124] on button "KYC" at bounding box center [91, 126] width 110 height 23
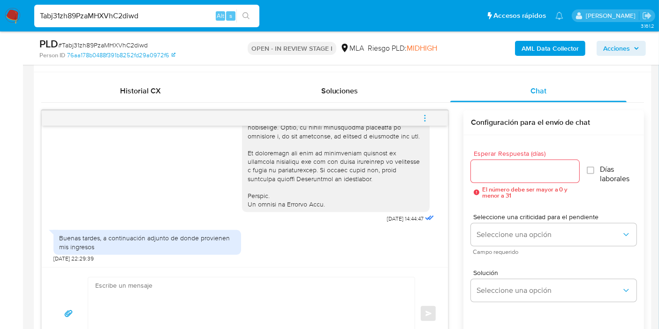
scroll to position [625, 0]
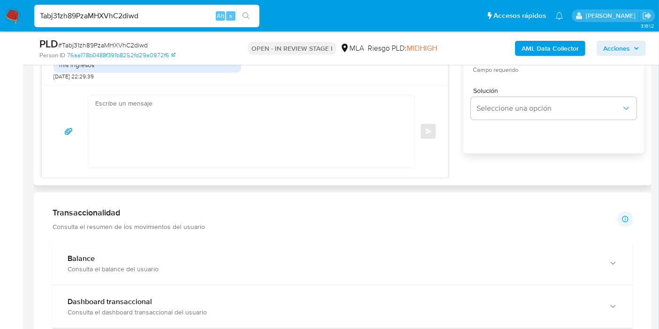
click at [230, 127] on textarea at bounding box center [249, 131] width 308 height 72
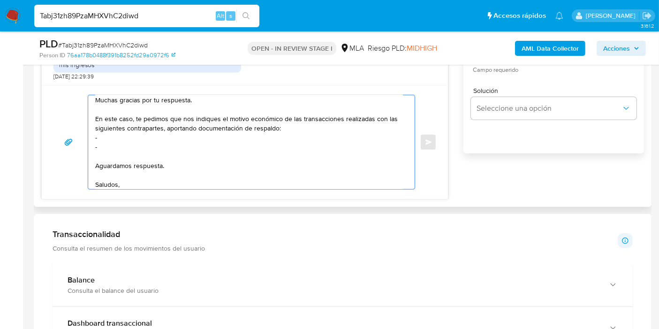
scroll to position [31, 0]
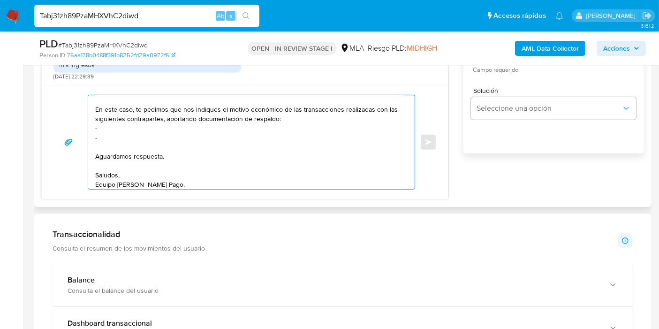
click at [182, 128] on textarea "Buenos [PERSON_NAME]. Esperamos que estés bien. Muchas gracias por tu respuesta…" at bounding box center [249, 142] width 308 height 94
paste textarea "20416459348"
click at [160, 134] on textarea "Buenos [PERSON_NAME]. Esperamos que estés bien. Muchas gracias por tu respuesta…" at bounding box center [249, 142] width 308 height 94
paste textarea "[PERSON_NAME] Motos Srl"
paste textarea "30715837621"
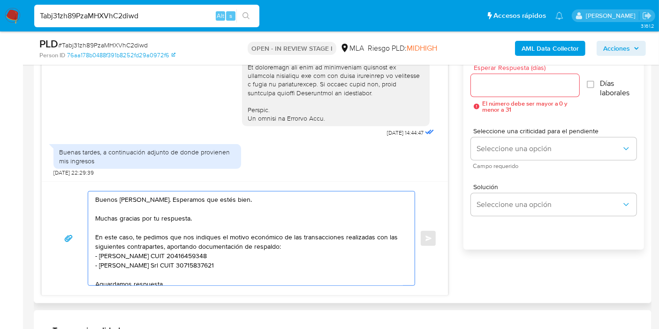
scroll to position [469, 0]
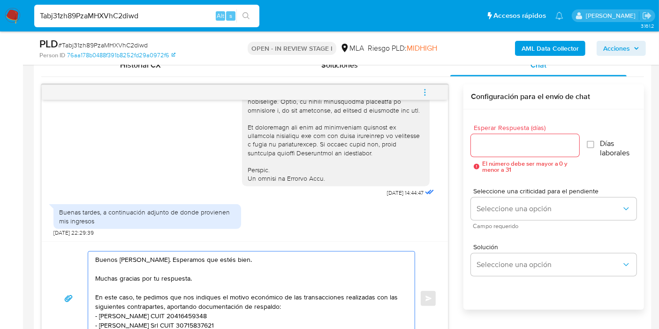
type textarea "Buenos [PERSON_NAME]. Esperamos que estés bien. Muchas gracias por tu respuesta…"
click at [492, 149] on input "Esperar Respuesta (días)" at bounding box center [525, 145] width 108 height 12
click at [507, 137] on div at bounding box center [525, 145] width 108 height 23
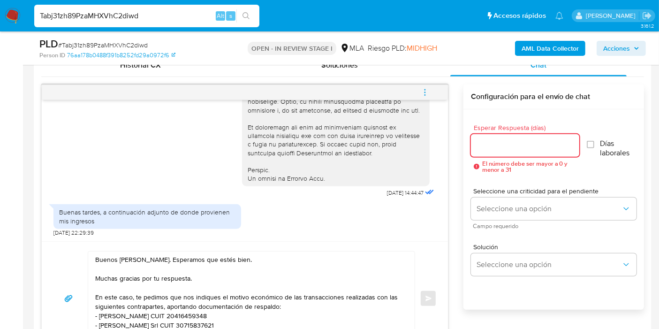
click at [498, 145] on input "Esperar Respuesta (días)" at bounding box center [525, 145] width 108 height 12
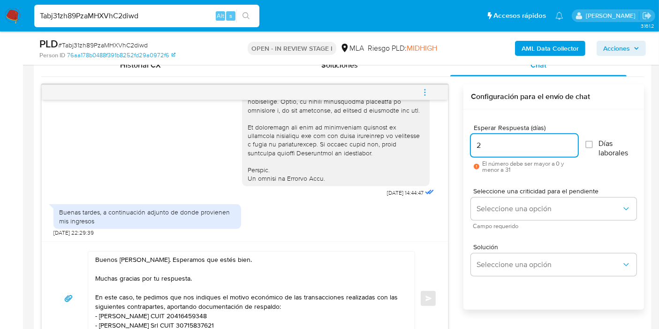
scroll to position [436, 0]
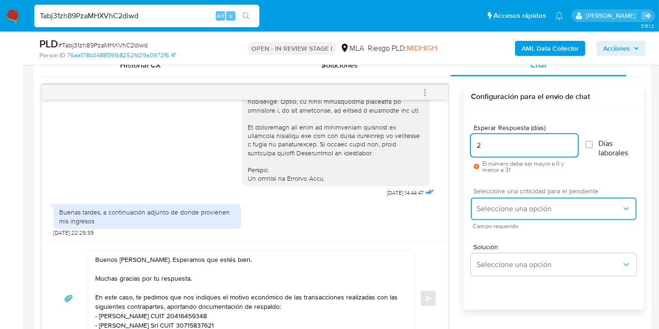
click at [495, 215] on button "Seleccione una opción" at bounding box center [554, 208] width 166 height 23
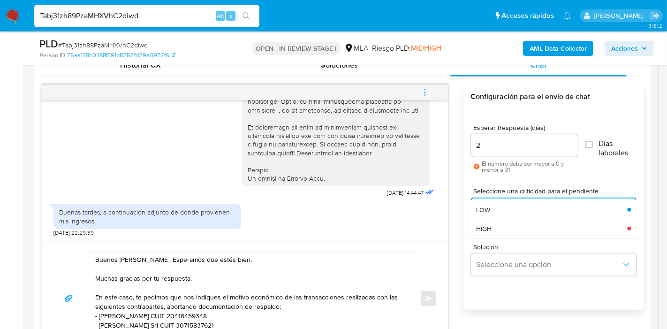
click at [510, 141] on input "2" at bounding box center [524, 145] width 107 height 12
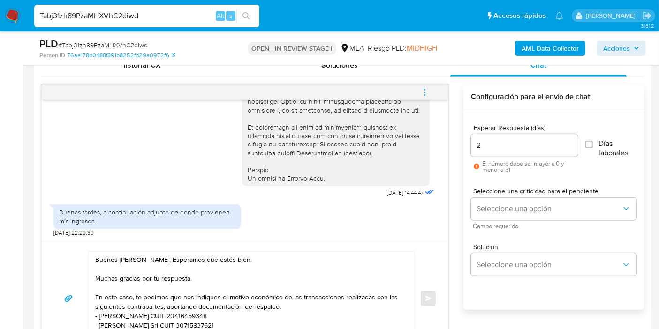
click at [510, 141] on input "2" at bounding box center [524, 145] width 107 height 12
type input "1"
click at [507, 190] on span "Seleccione una criticidad para el pendiente" at bounding box center [556, 191] width 166 height 7
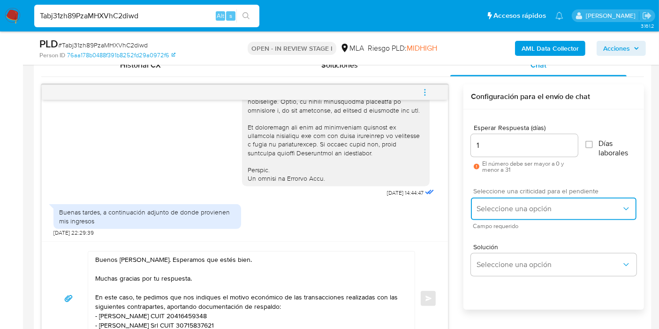
click at [497, 200] on button "Seleccione una opción" at bounding box center [554, 208] width 166 height 23
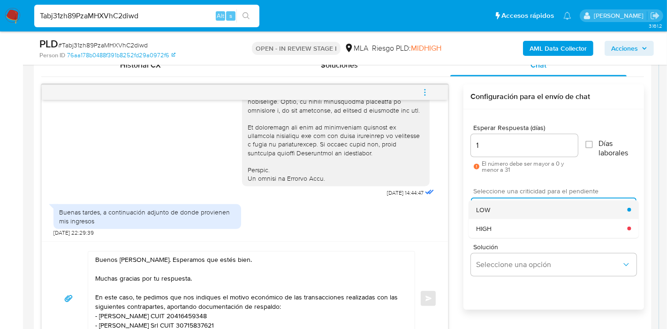
click at [520, 213] on div "LOW" at bounding box center [551, 209] width 151 height 19
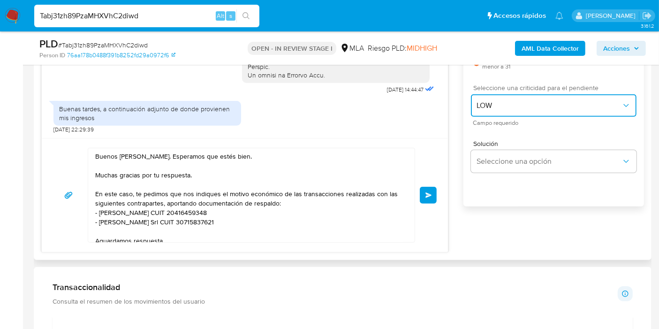
scroll to position [573, 0]
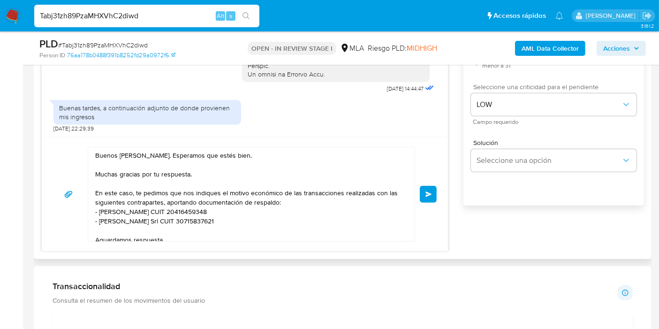
click at [432, 193] on button "Enviar" at bounding box center [428, 194] width 17 height 17
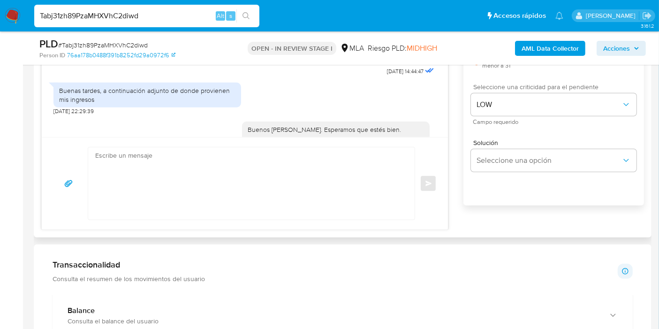
scroll to position [583, 0]
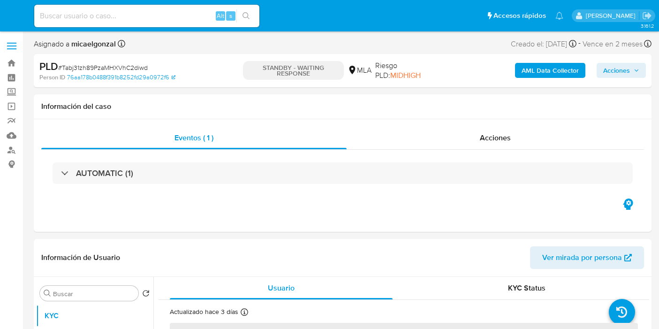
select select "10"
click at [143, 15] on input at bounding box center [146, 16] width 225 height 12
paste input "KTPwgd2kuMMb34VjX7Pqlo3r"
type input "KTPwgd2kuMMb34VjX7Pqlo3r"
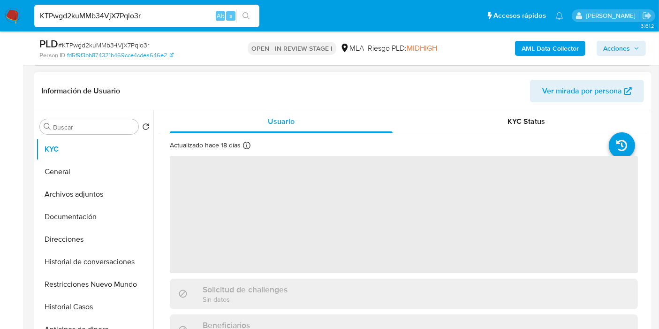
scroll to position [208, 0]
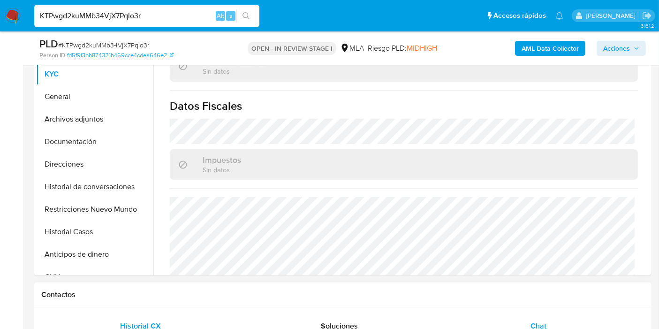
select select "10"
click at [542, 325] on span "Chat" at bounding box center [539, 325] width 16 height 11
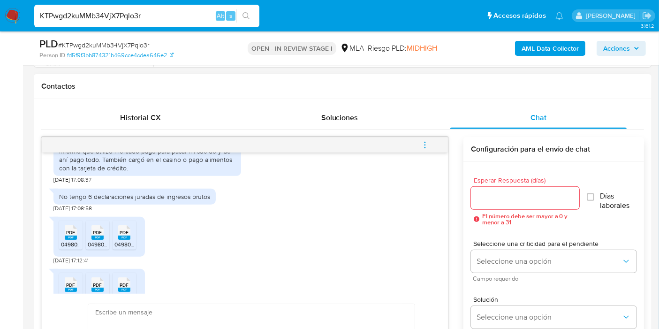
scroll to position [627, 0]
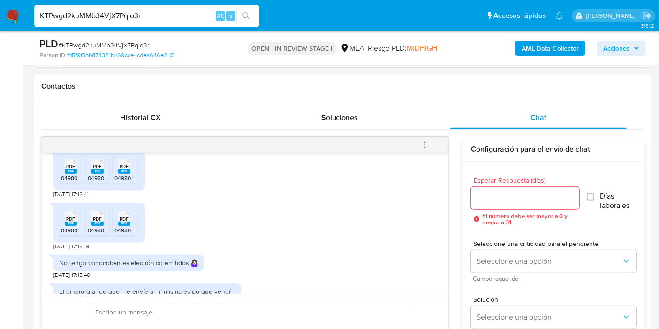
click at [68, 169] on span "PDF" at bounding box center [71, 166] width 9 height 6
click at [97, 174] on rect at bounding box center [97, 171] width 12 height 4
click at [125, 174] on rect at bounding box center [124, 171] width 12 height 4
drag, startPoint x: 65, startPoint y: 243, endPoint x: 88, endPoint y: 242, distance: 23.0
click at [65, 234] on span "0498000_2025-08_ADICIONAL POR CONVENIO.pdf" at bounding box center [127, 230] width 132 height 8
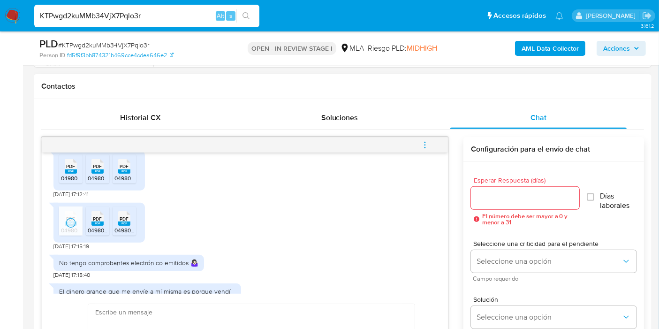
click at [99, 226] on rect at bounding box center [97, 223] width 12 height 4
click at [134, 227] on div "PDF PDF" at bounding box center [124, 217] width 20 height 18
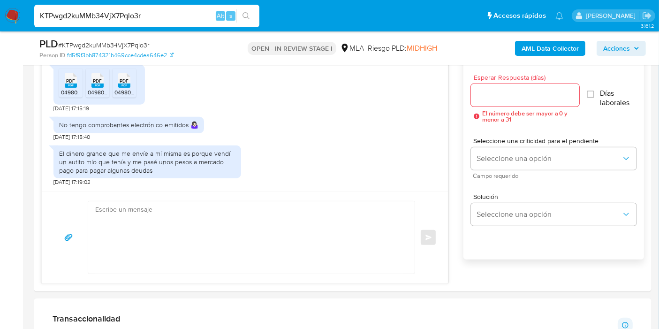
scroll to position [573, 0]
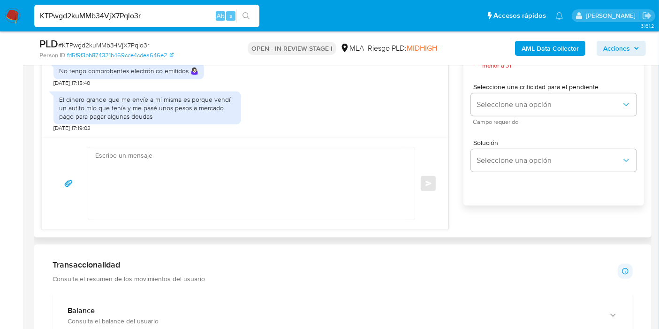
click at [245, 167] on textarea at bounding box center [249, 183] width 308 height 72
type textarea "a"
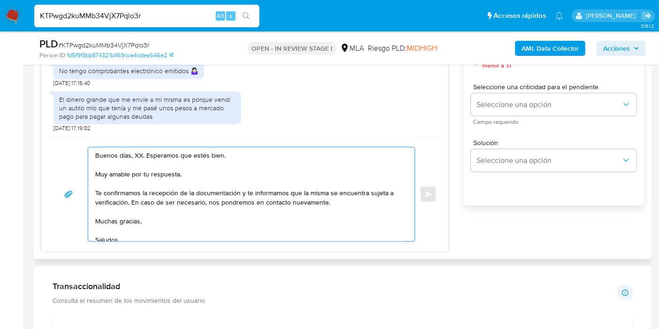
click at [142, 147] on textarea "Buenos días, XX. Esperamos que estés bien. Muy amable por tu respuesta. Te conf…" at bounding box center [249, 194] width 308 height 94
click at [134, 151] on textarea "Buenos días, XX. Esperamos que estés bien. Muy amable por tu respuesta. Te conf…" at bounding box center [249, 194] width 308 height 94
click at [166, 175] on textarea "Buenos días, Paula. Esperamos que estés bien. Muy amable por tu respuesta. Te c…" at bounding box center [249, 194] width 308 height 94
click at [170, 167] on textarea "Buenos días, Paula. Esperamos que estés bien. Muy amable por tu respuesta. Te c…" at bounding box center [249, 194] width 308 height 94
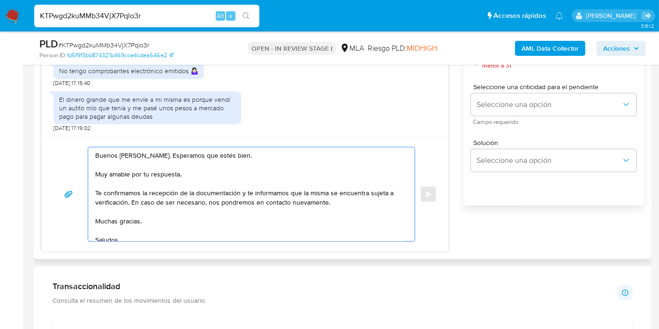
click at [170, 167] on textarea "Buenos días, Paula. Esperamos que estés bien. Muy amable por tu respuesta. Te c…" at bounding box center [249, 194] width 308 height 94
drag, startPoint x: 170, startPoint y: 167, endPoint x: 165, endPoint y: 172, distance: 7.6
click at [168, 169] on textarea "Buenos días, Paula. Esperamos que estés bien. Muy amable por tu respuesta. Te c…" at bounding box center [249, 194] width 308 height 94
click at [165, 173] on textarea "Buenos días, Paula. Esperamos que estés bien. Muy amable por tu respuesta. Te c…" at bounding box center [249, 194] width 308 height 94
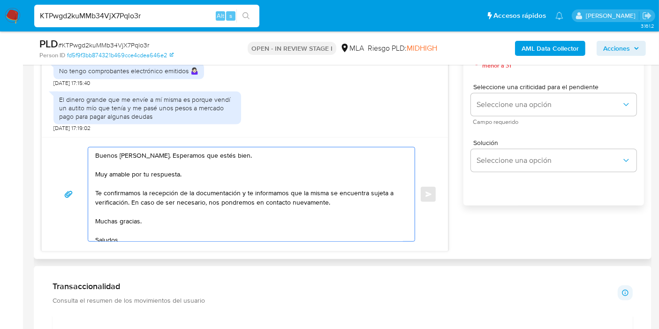
click at [165, 173] on textarea "Buenos días, Paula. Esperamos que estés bien. Muy amable por tu respuesta. Te c…" at bounding box center [249, 194] width 308 height 94
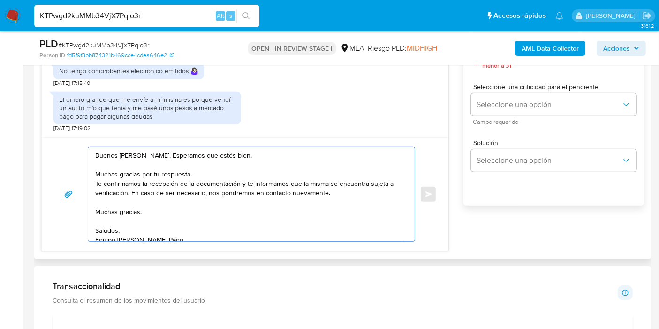
drag, startPoint x: 324, startPoint y: 196, endPoint x: 91, endPoint y: 187, distance: 233.3
click at [91, 187] on div "Buenos días, Paula. Esperamos que estés bien. Muchas gracias por tu respuesta. …" at bounding box center [249, 194] width 322 height 94
click at [91, 186] on div "Buenos días, Paula. Esperamos que estés bien. Muchas gracias por tu respuesta. …" at bounding box center [249, 194] width 322 height 94
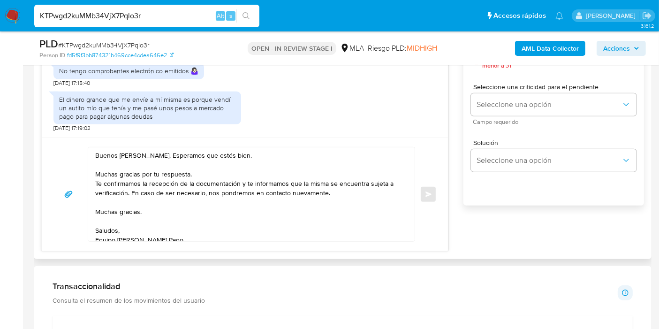
click at [92, 182] on div "Buenos días, Paula. Esperamos que estés bien. Muchas gracias por tu respuesta. …" at bounding box center [249, 194] width 322 height 94
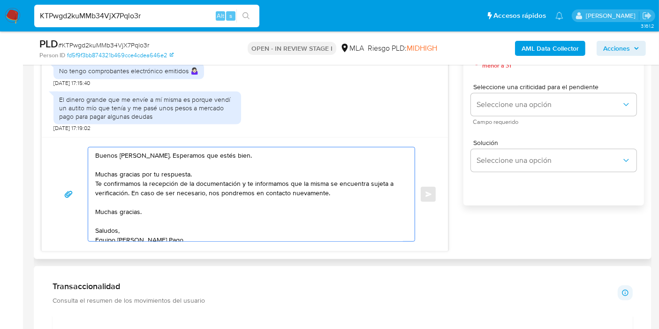
click at [99, 182] on textarea "Buenos días, Paula. Esperamos que estés bien. Muchas gracias por tu respuesta. …" at bounding box center [249, 194] width 308 height 94
click at [93, 182] on div "Buenos días, Paula. Esperamos que estés bien. Muchas gracias por tu respuesta. …" at bounding box center [249, 194] width 322 height 94
click at [97, 182] on textarea "Buenos días, Paula. Esperamos que estés bien. Muchas gracias por tu respuesta. …" at bounding box center [249, 194] width 308 height 94
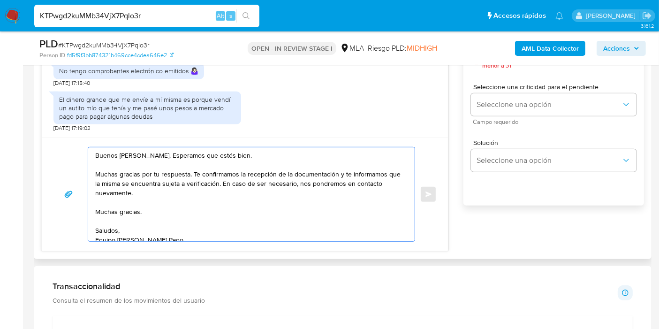
drag, startPoint x: 339, startPoint y: 173, endPoint x: 345, endPoint y: 195, distance: 23.0
click at [345, 195] on textarea "Buenos días, Paula. Esperamos que estés bien. Muchas gracias por tu respuesta. …" at bounding box center [249, 194] width 308 height 94
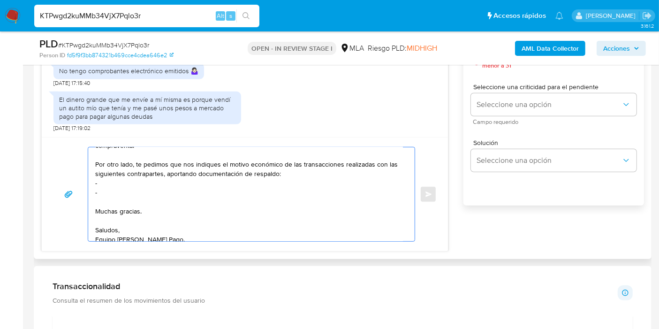
scroll to position [91, 0]
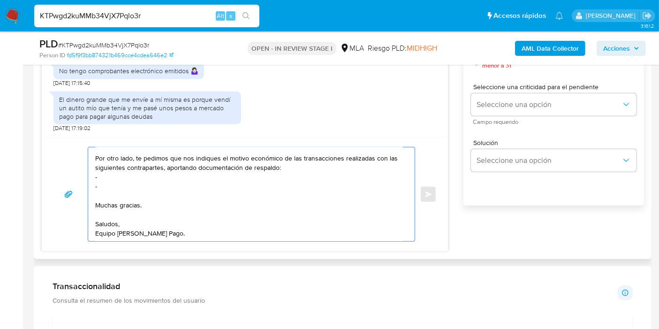
click at [115, 181] on textarea "Buenos días, Paula. Esperamos que estés bien. Muchas gracias por tu respuesta. …" at bounding box center [249, 194] width 308 height 94
click at [122, 177] on textarea "Buenos días, Paula. Esperamos que estés bien. Muchas gracias por tu respuesta. …" at bounding box center [249, 194] width 308 height 94
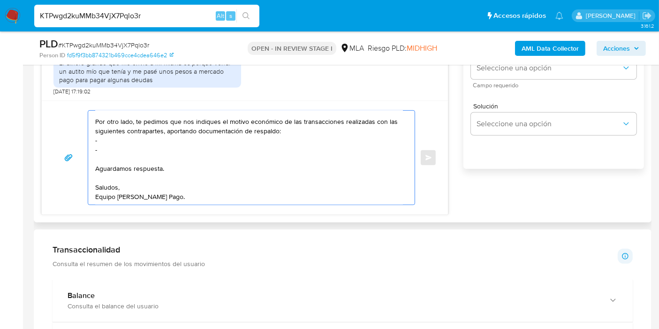
scroll to position [573, 0]
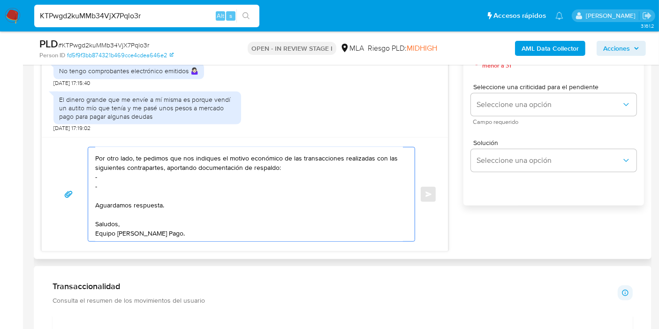
click at [182, 174] on textarea "Buenos días, Paula. Esperamos que estés bien. Muchas gracias por tu respuesta. …" at bounding box center [249, 194] width 308 height 94
paste textarea "20330210541"
click at [139, 179] on textarea "Buenos días, Paula. Esperamos que estés bien. Muchas gracias por tu respuesta. …" at bounding box center [249, 194] width 308 height 94
click at [133, 183] on textarea "Buenos días, Paula. Esperamos que estés bien. Muchas gracias por tu respuesta. …" at bounding box center [249, 194] width 308 height 94
paste textarea "Cesar Ruben Abadia"
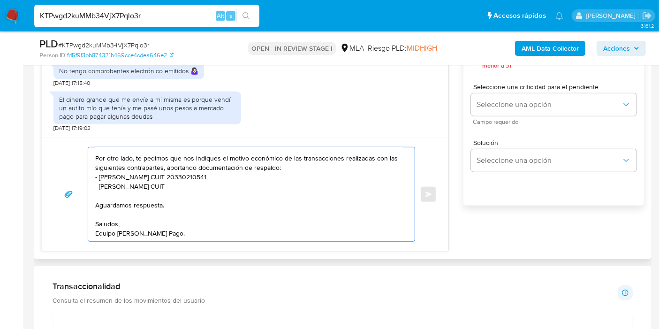
paste textarea "20177291103"
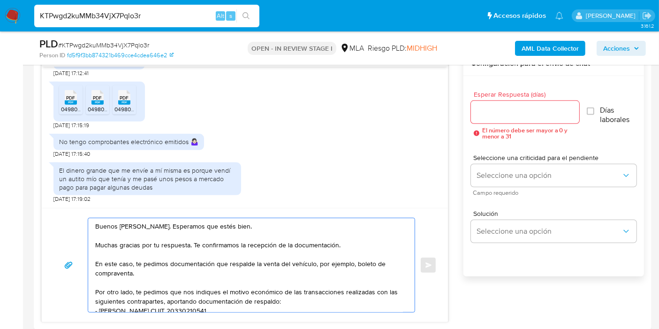
scroll to position [469, 0]
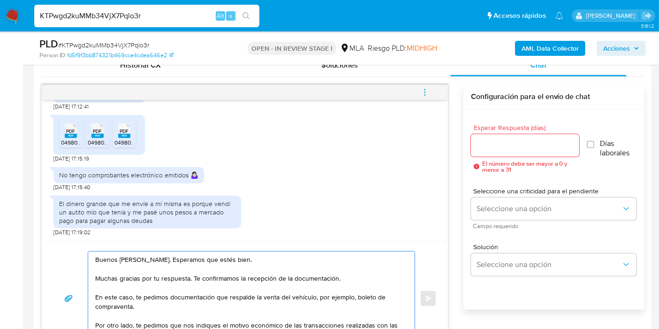
type textarea "Buenos días, Paula. Esperamos que estés bien. Muchas gracias por tu respuesta. …"
click at [496, 150] on input "Esperar Respuesta (días)" at bounding box center [525, 145] width 108 height 12
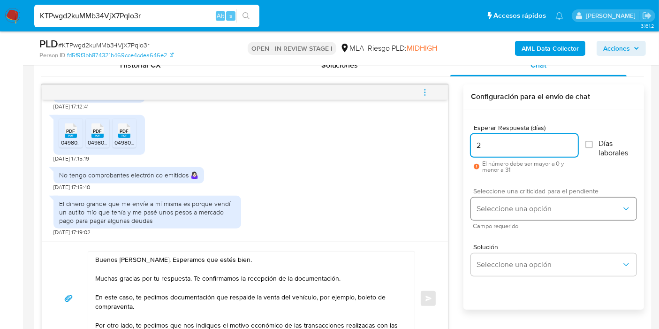
type input "2"
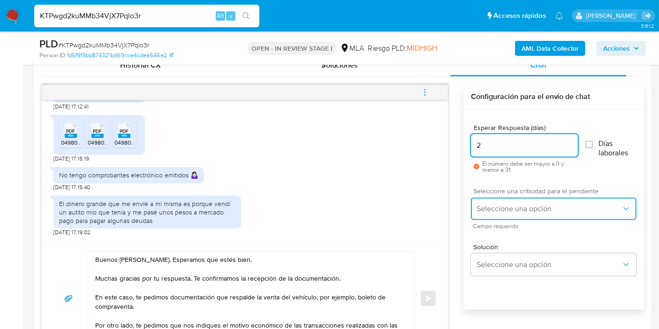
click at [504, 204] on span "Seleccione una opción" at bounding box center [549, 208] width 145 height 9
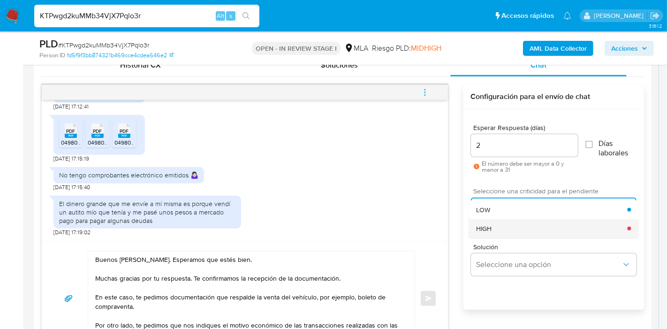
click at [500, 225] on div "HIGH" at bounding box center [551, 228] width 151 height 19
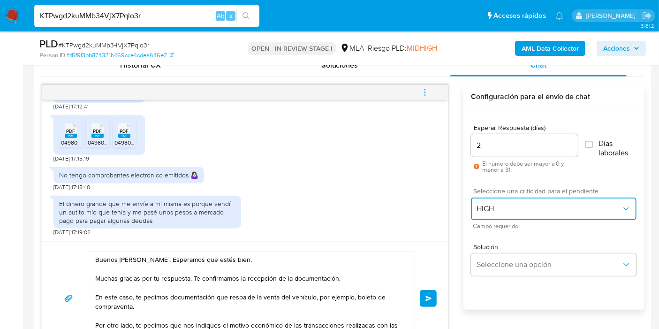
click at [513, 209] on span "HIGH" at bounding box center [549, 208] width 145 height 9
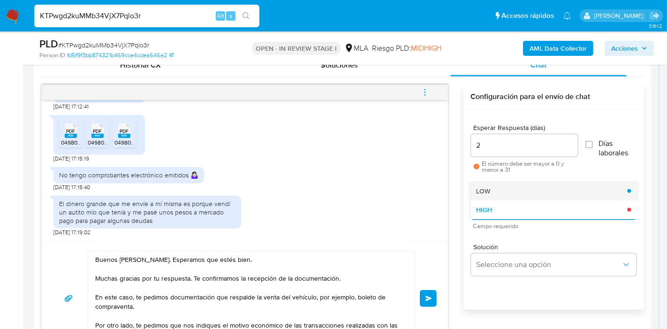
click at [513, 192] on div "LOW" at bounding box center [551, 191] width 151 height 19
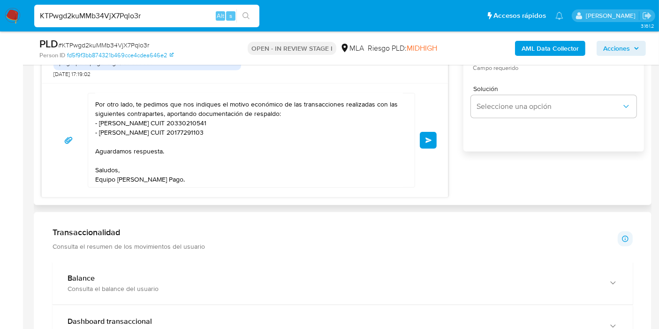
scroll to position [677, 0]
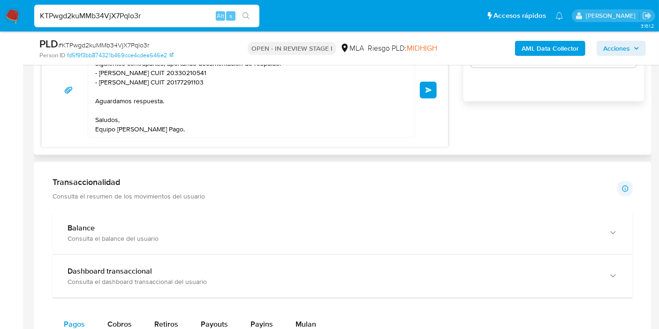
click at [429, 90] on span "Enviar" at bounding box center [428, 90] width 7 height 6
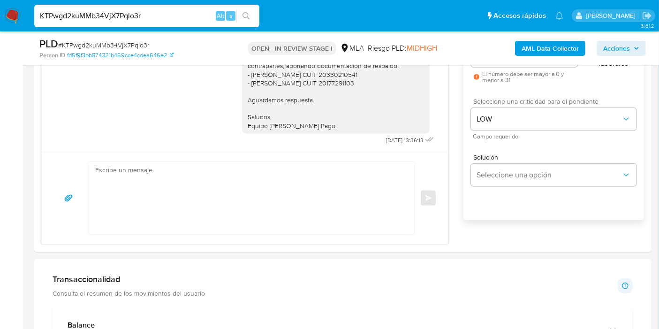
scroll to position [521, 0]
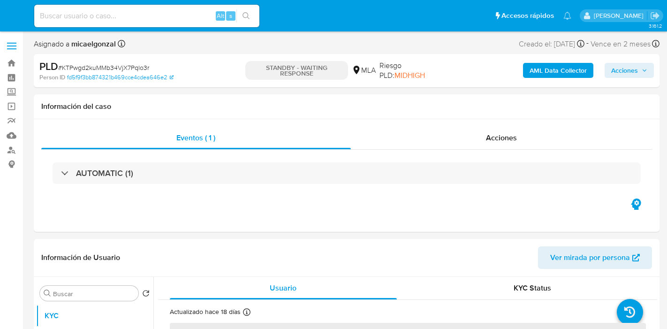
select select "10"
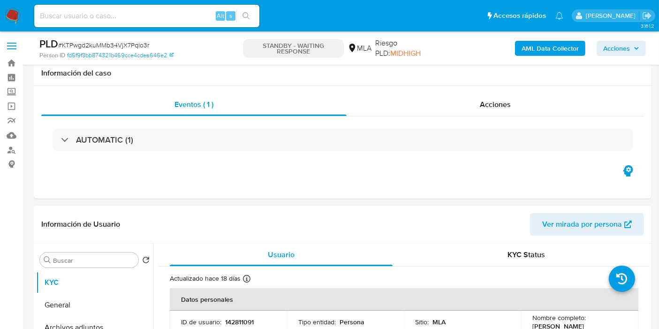
scroll to position [104, 0]
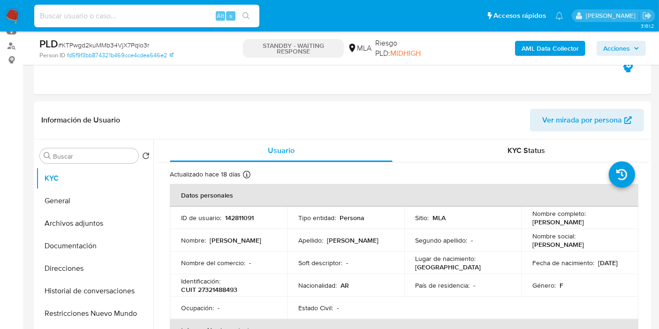
click at [119, 16] on input at bounding box center [146, 16] width 225 height 12
paste input "e3Ta8vdUDErY9ZFWLyKLche2"
type input "e3Ta8vdUDErY9ZFWLyKLche2"
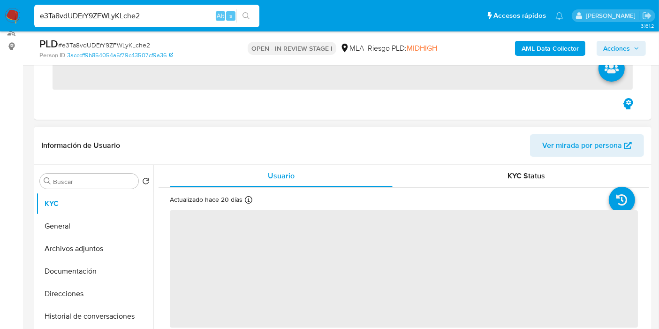
scroll to position [156, 0]
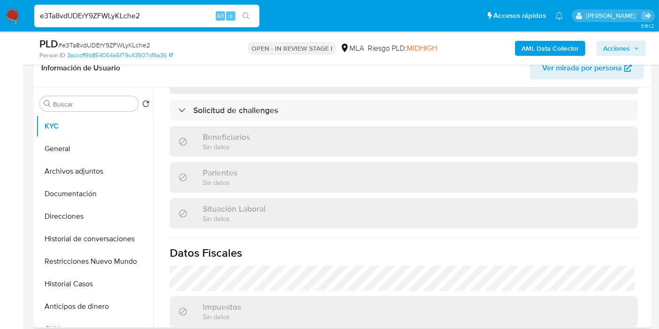
select select "10"
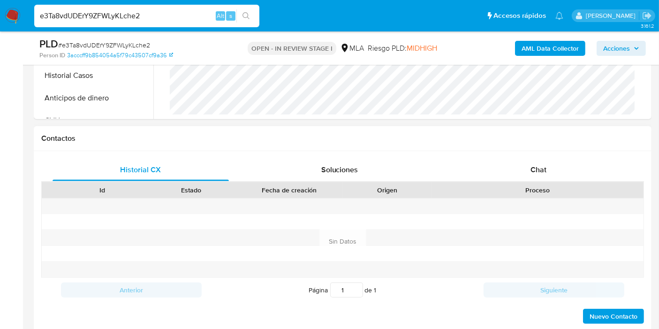
scroll to position [364, 0]
click at [549, 182] on div "Proceso" at bounding box center [538, 190] width 212 height 16
click at [558, 176] on div "Chat" at bounding box center [538, 170] width 176 height 23
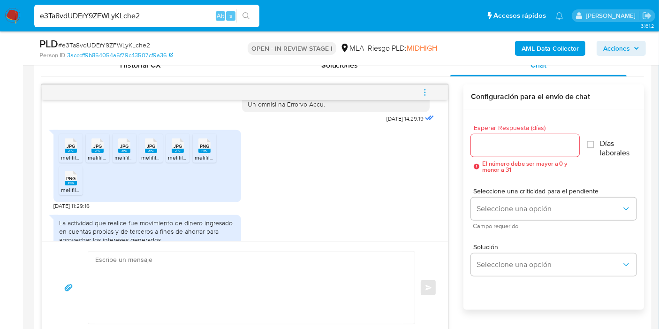
scroll to position [477, 0]
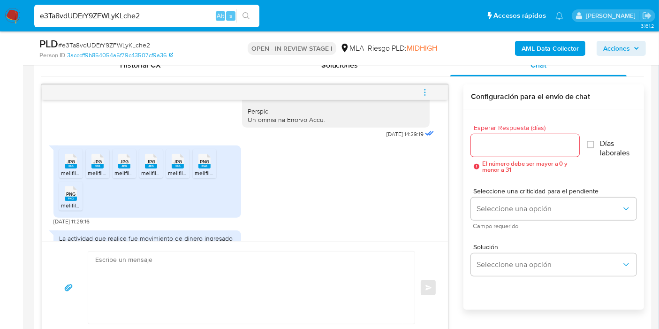
click at [68, 168] on rect at bounding box center [71, 166] width 12 height 4
click at [88, 169] on div "JPG JPG" at bounding box center [98, 160] width 20 height 18
click at [127, 168] on rect at bounding box center [124, 166] width 12 height 4
click at [140, 178] on li "JPG JPG melifile105795665657261692.jpg" at bounding box center [150, 163] width 23 height 29
click at [180, 168] on rect at bounding box center [178, 166] width 12 height 4
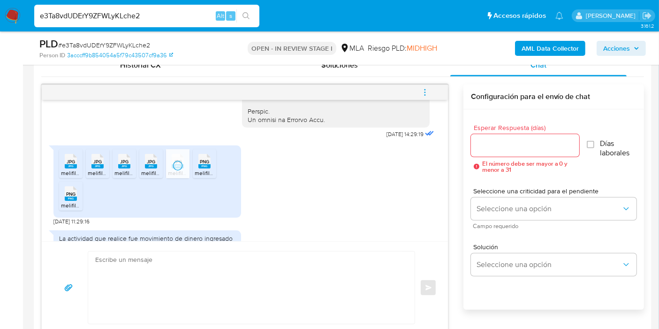
drag, startPoint x: 219, startPoint y: 184, endPoint x: 212, endPoint y: 186, distance: 6.7
click at [219, 184] on ul "JPG JPG melifile392461063381482942.jpg JPG JPG melifile8242817194963330764.jpg …" at bounding box center [147, 181] width 176 height 65
click at [212, 169] on div "PNG PNG" at bounding box center [205, 160] width 20 height 18
click at [76, 201] on rect at bounding box center [71, 199] width 12 height 4
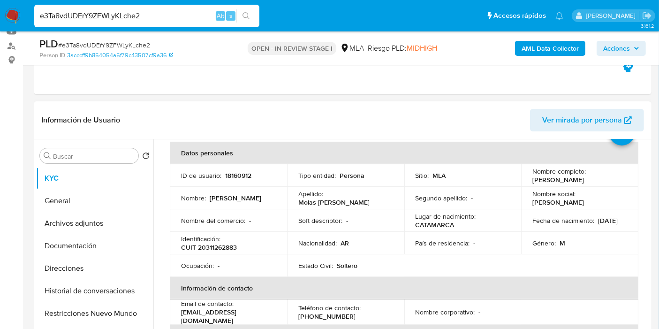
scroll to position [52, 0]
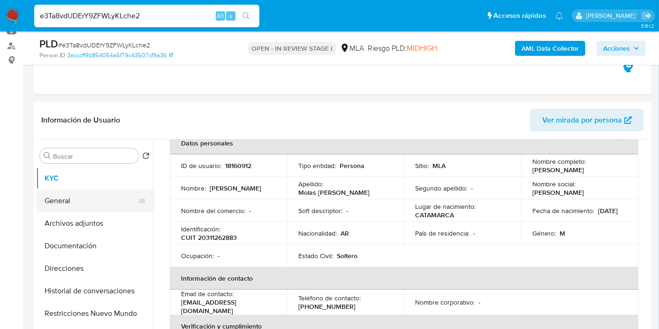
click at [103, 195] on button "General" at bounding box center [91, 201] width 110 height 23
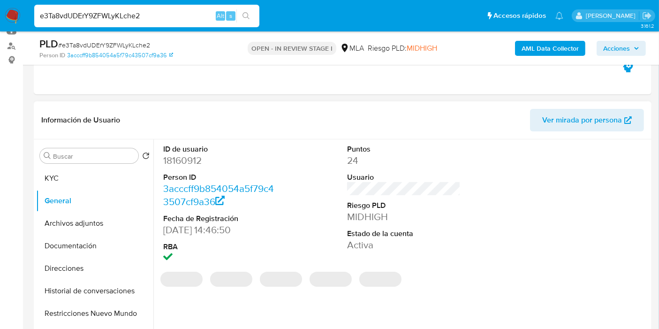
click at [174, 162] on dd "18160912" at bounding box center [220, 160] width 114 height 13
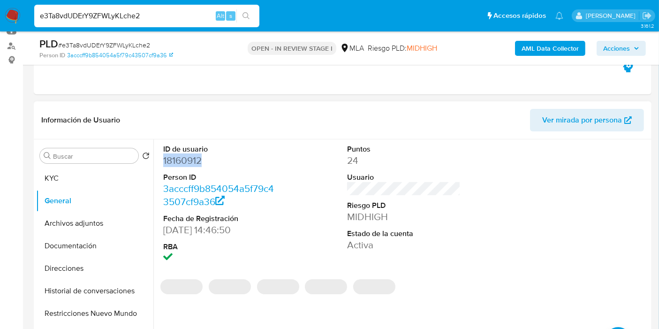
copy dd "18160912"
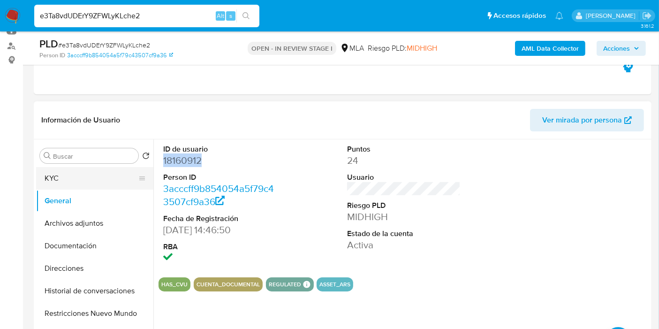
click at [107, 177] on button "KYC" at bounding box center [91, 178] width 110 height 23
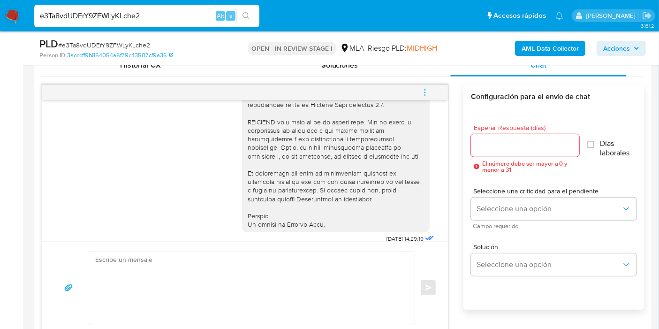
scroll to position [529, 0]
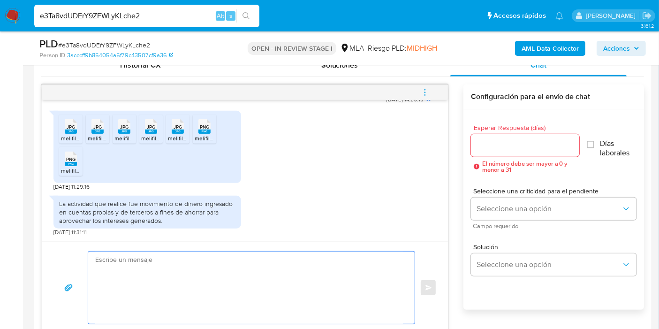
click at [331, 293] on textarea at bounding box center [249, 287] width 308 height 72
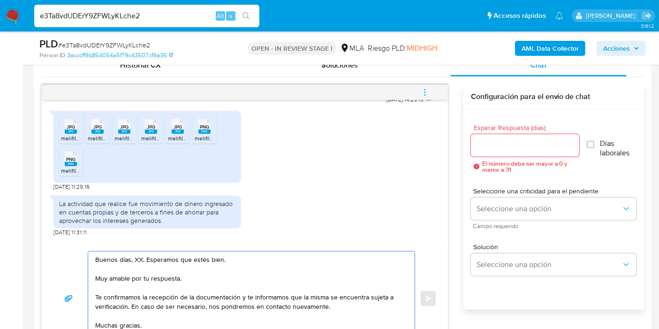
click at [138, 254] on textarea "Buenos días, XX. Esperamos que estés bien. Muy amable por tu respuesta. Te conf…" at bounding box center [249, 298] width 308 height 94
click at [177, 275] on textarea "Buenos [PERSON_NAME]. Esperamos que estés bien. Muy amable por tu respuesta. Te…" at bounding box center [249, 298] width 308 height 94
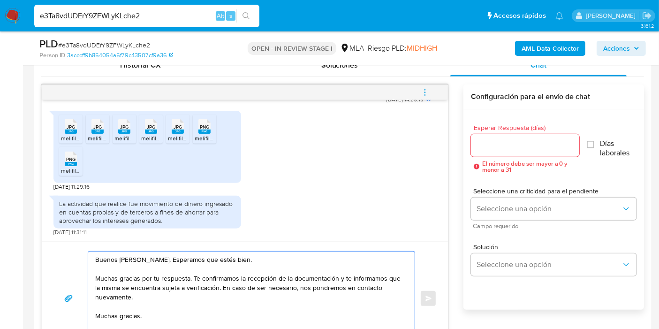
drag, startPoint x: 340, startPoint y: 279, endPoint x: 343, endPoint y: 296, distance: 17.2
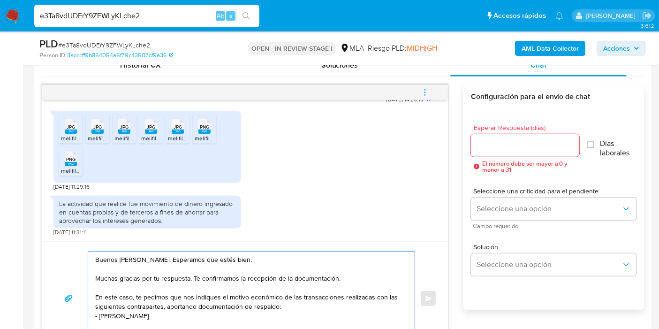
paste textarea "24303279039"
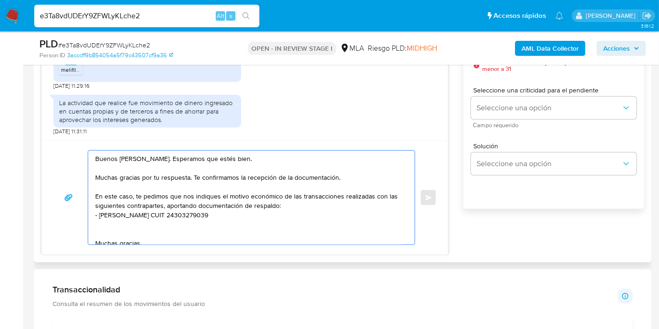
scroll to position [573, 0]
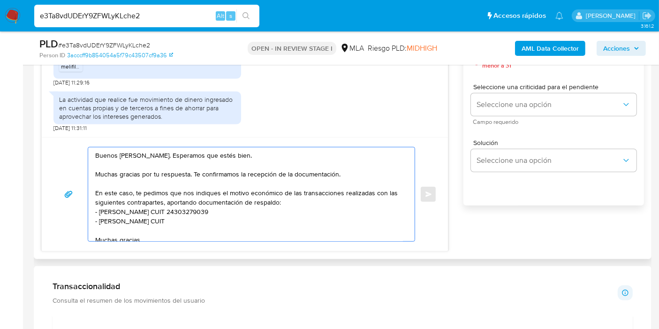
paste textarea "20352860493"
click at [131, 230] on textarea "Buenos [PERSON_NAME]. Esperamos que estés bien. Muchas gracias por tu respuesta…" at bounding box center [249, 194] width 308 height 94
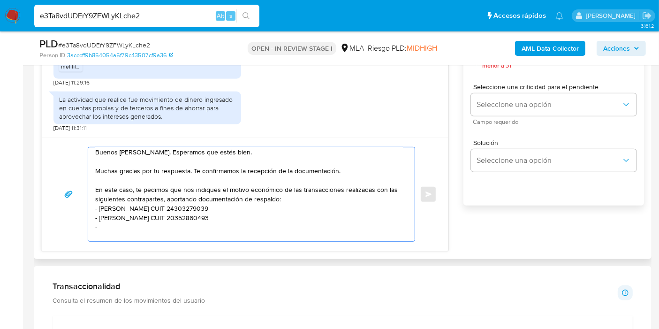
click at [167, 218] on textarea "Buenos [PERSON_NAME]. Esperamos que estés bien. Muchas gracias por tu respuesta…" at bounding box center [249, 194] width 308 height 94
click at [139, 230] on textarea "Buenos [PERSON_NAME]. Esperamos que estés bien. Muchas gracias por tu respuesta…" at bounding box center [249, 194] width 308 height 94
click at [140, 221] on textarea "Buenos [PERSON_NAME]. Esperamos que estés bien. Muchas gracias por tu respuesta…" at bounding box center [249, 194] width 308 height 94
paste textarea "27143379286"
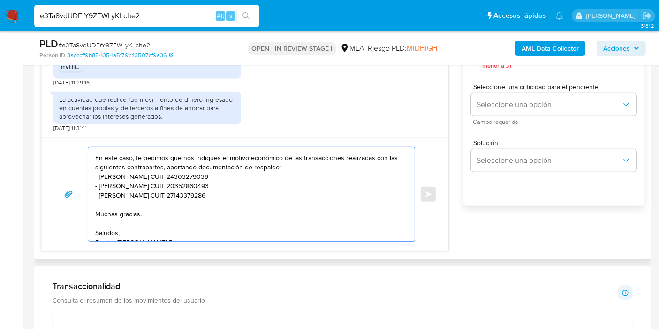
scroll to position [55, 0]
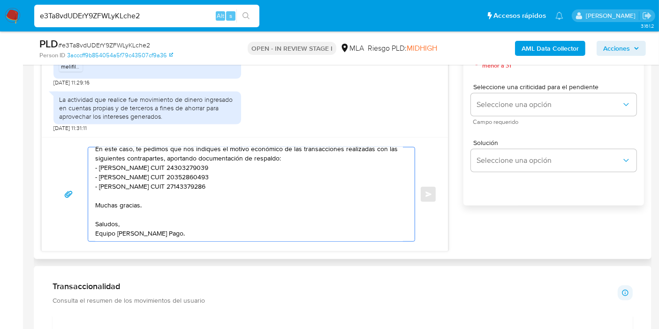
click at [195, 167] on textarea "Buenos [PERSON_NAME]. Esperamos que estés bien. Muchas gracias por tu respuesta…" at bounding box center [249, 194] width 308 height 94
click at [193, 170] on textarea "Buenos [PERSON_NAME]. Esperamos que estés bien. Muchas gracias por tu respuesta…" at bounding box center [249, 194] width 308 height 94
paste textarea
click at [113, 193] on textarea "Buenos [PERSON_NAME]. Esperamos que estés bien. Muchas gracias por tu respuesta…" at bounding box center [249, 194] width 308 height 94
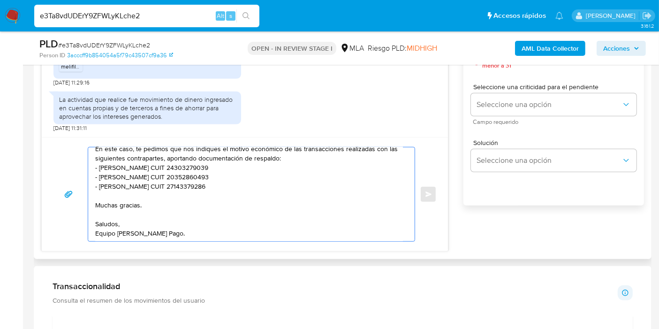
click at [113, 193] on textarea "Buenos [PERSON_NAME]. Esperamos que estés bien. Muchas gracias por tu respuesta…" at bounding box center [249, 194] width 308 height 94
click at [114, 241] on div "Buenos [PERSON_NAME]. Esperamos que estés bien. Muchas gracias por tu respuesta…" at bounding box center [245, 194] width 406 height 114
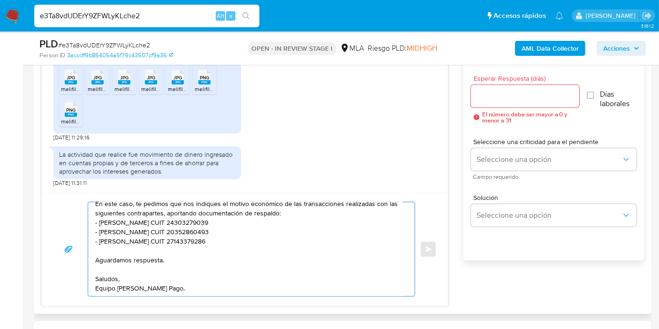
scroll to position [469, 0]
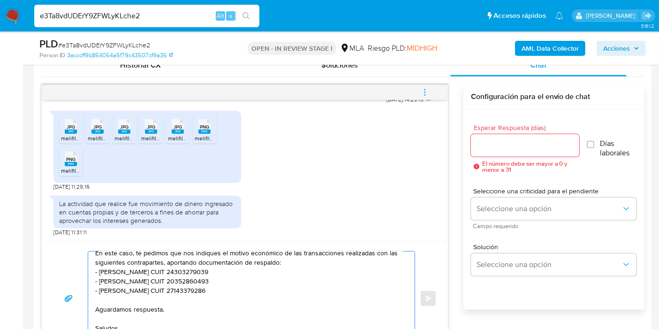
type textarea "Buenos [PERSON_NAME]. Esperamos que estés bien. Muchas gracias por tu respuesta…"
click at [533, 152] on div at bounding box center [525, 145] width 108 height 23
click at [539, 146] on input "Esperar Respuesta (días)" at bounding box center [525, 145] width 108 height 12
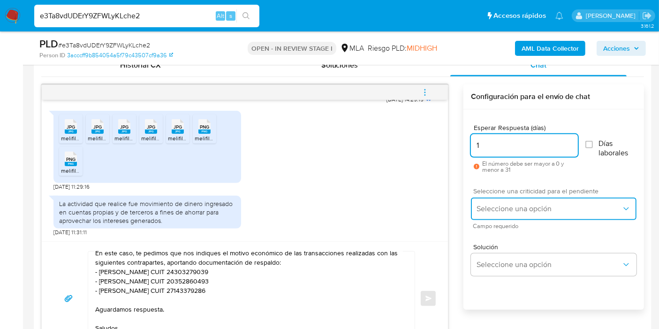
click at [507, 204] on span "Seleccione una opción" at bounding box center [549, 208] width 145 height 9
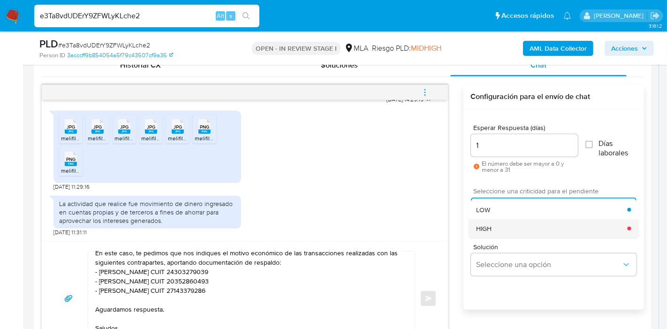
click at [501, 223] on div "HIGH" at bounding box center [551, 228] width 151 height 19
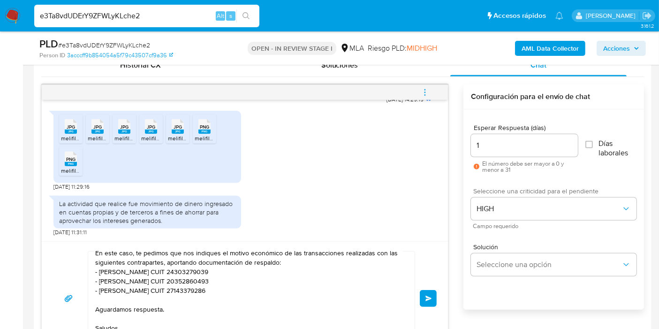
click at [493, 153] on div "1" at bounding box center [524, 145] width 107 height 23
click at [491, 149] on input "1" at bounding box center [524, 145] width 107 height 12
type input "2"
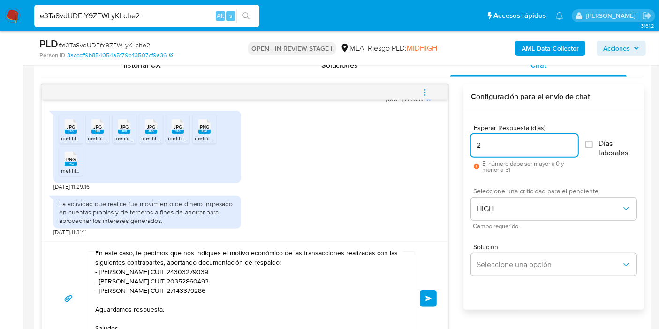
click at [424, 290] on button "Enviar" at bounding box center [428, 298] width 17 height 17
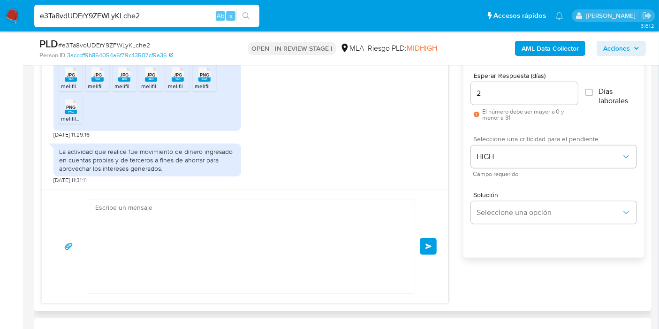
scroll to position [693, 0]
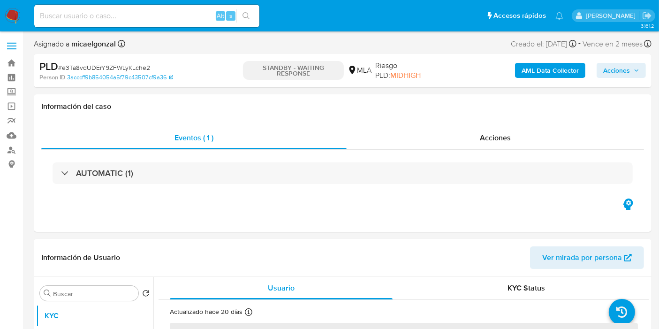
select select "10"
click at [110, 13] on input at bounding box center [146, 16] width 225 height 12
paste input "AzZfd77uBDYmKdJmfjHC9nJE"
type input "AzZfd77uBDYmKdJmfjHC9nJE"
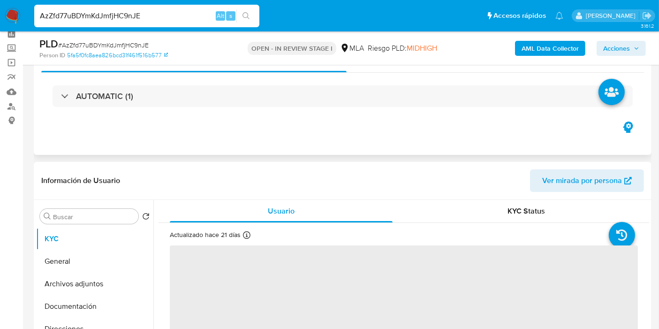
scroll to position [104, 0]
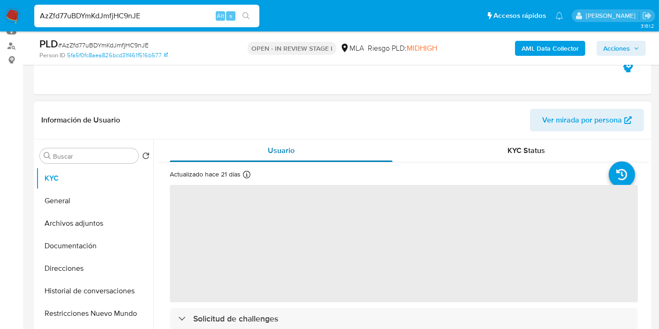
select select "10"
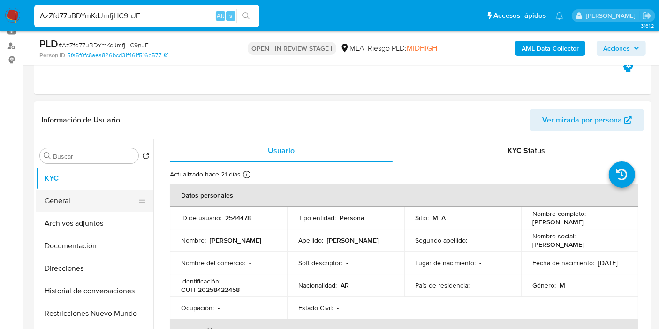
click at [53, 192] on button "General" at bounding box center [91, 201] width 110 height 23
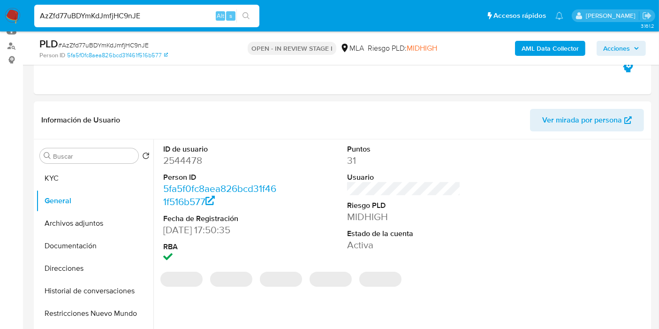
click at [188, 165] on dd "2544478" at bounding box center [220, 160] width 114 height 13
click at [191, 162] on dd "2544478" at bounding box center [220, 160] width 114 height 13
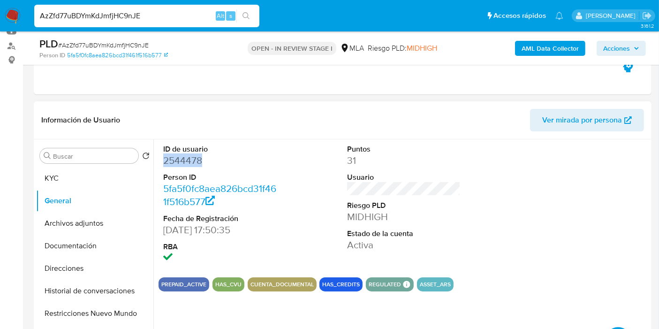
copy dd "2544478"
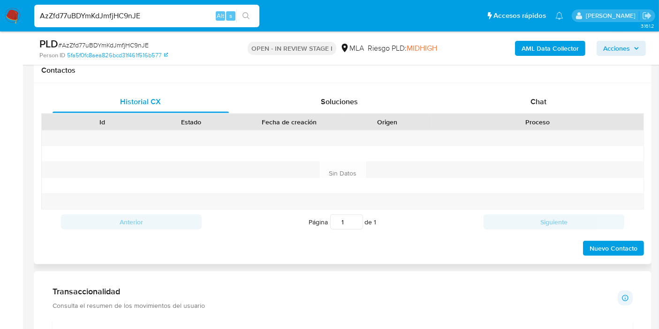
scroll to position [417, 0]
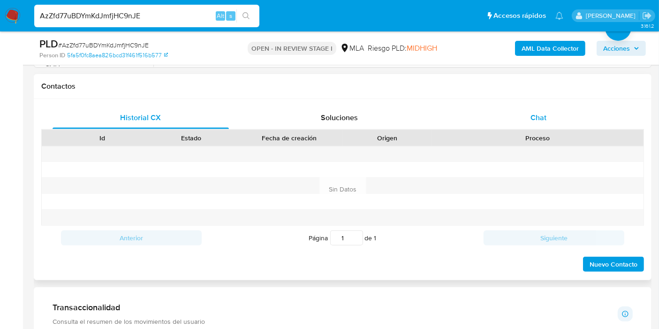
click at [574, 122] on div "Chat" at bounding box center [538, 117] width 176 height 23
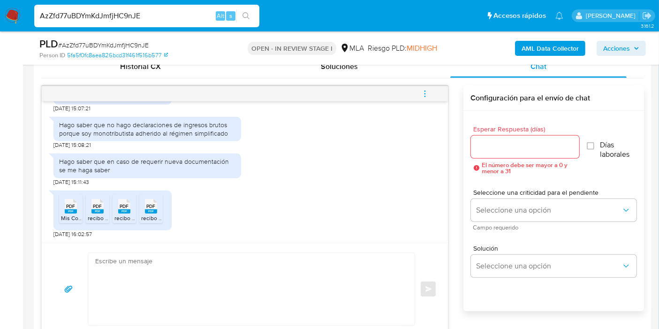
scroll to position [573, 0]
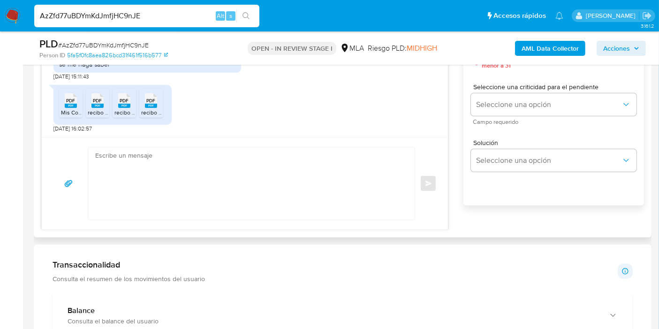
click at [233, 199] on textarea at bounding box center [249, 183] width 308 height 72
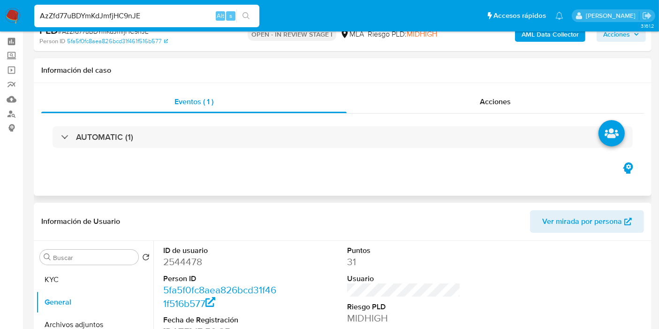
scroll to position [52, 0]
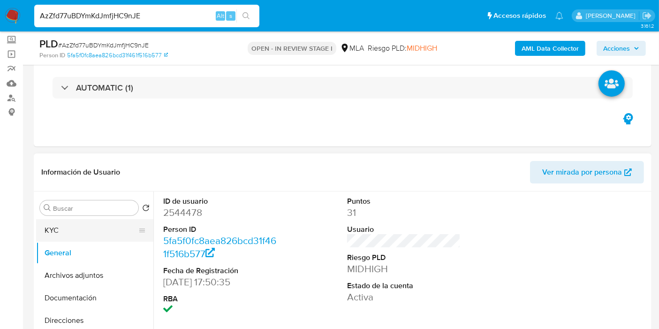
click at [75, 226] on button "KYC" at bounding box center [91, 230] width 110 height 23
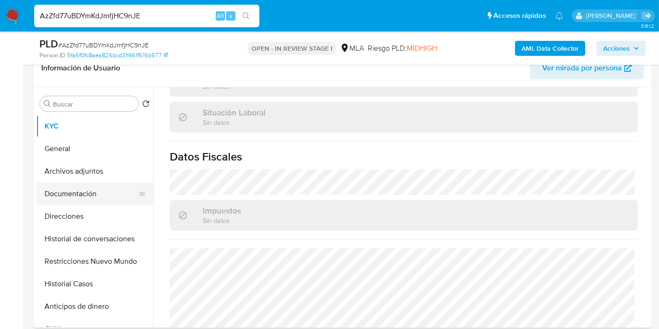
scroll to position [493, 0]
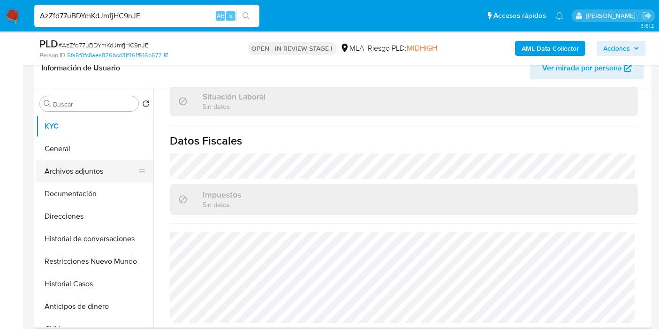
click at [99, 164] on button "Archivos adjuntos" at bounding box center [91, 171] width 110 height 23
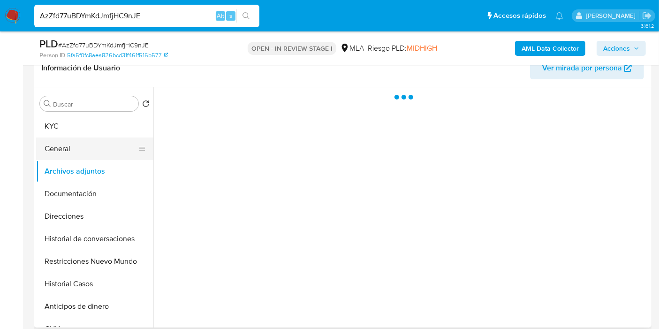
scroll to position [0, 0]
click at [79, 193] on button "Documentación" at bounding box center [91, 193] width 110 height 23
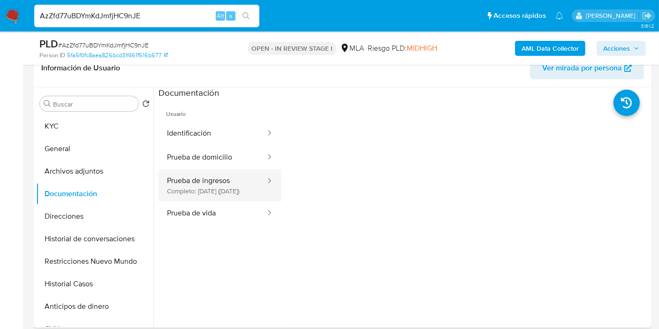
click at [213, 175] on button "Prueba de ingresos Completo: 12/05/2025 (hace 5 meses)" at bounding box center [213, 185] width 108 height 32
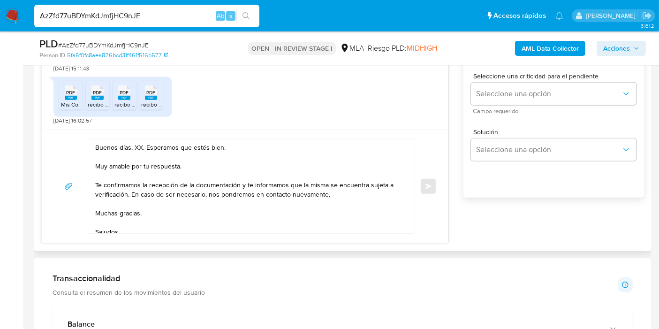
scroll to position [573, 0]
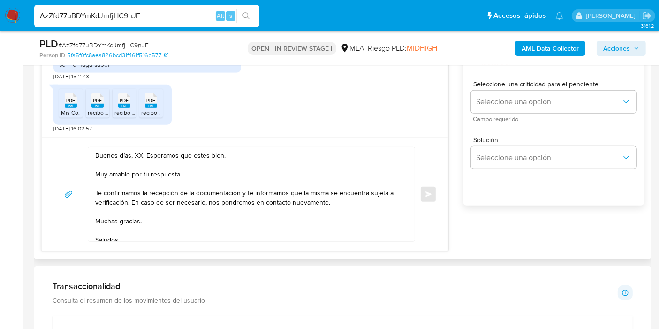
click at [132, 153] on textarea "Buenos días, XX. Esperamos que estés bien. Muy amable por tu respuesta. Te conf…" at bounding box center [249, 194] width 308 height 94
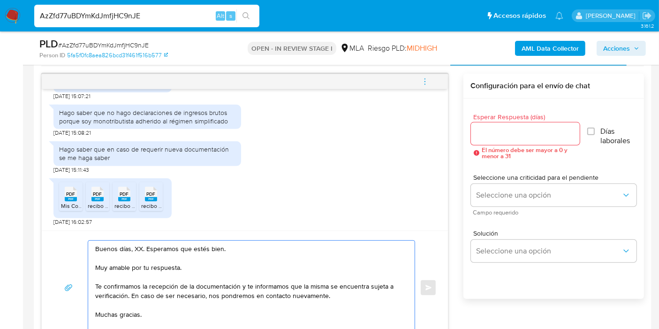
scroll to position [521, 0]
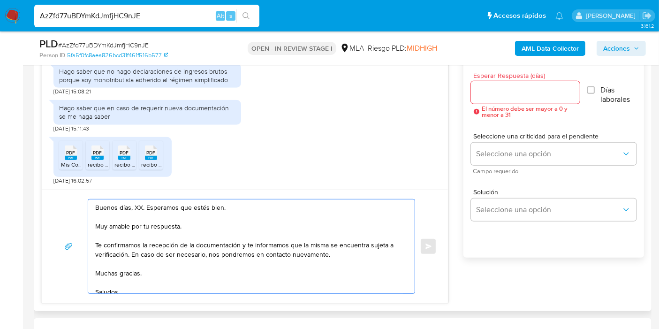
click at [137, 204] on textarea "Buenos días, XX. Esperamos que estés bien. Muy amable por tu respuesta. Te conf…" at bounding box center [249, 246] width 308 height 94
click at [146, 210] on textarea "Buenos días, Carim. Esperamos que estés bien. Muy amable por tu respuesta. Te c…" at bounding box center [249, 246] width 308 height 94
click at [159, 220] on textarea "Buenos días, Carim. Esperamos que estés bien. Muy amable por tu respuesta. Te c…" at bounding box center [249, 246] width 308 height 94
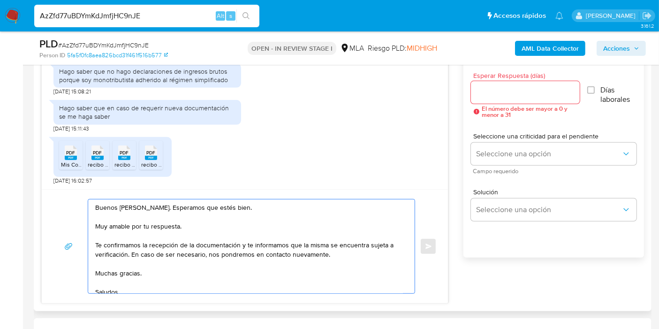
click at [162, 221] on textarea "Buenos días, Carim. Esperamos que estés bien. Muy amable por tu respuesta. Te c…" at bounding box center [249, 246] width 308 height 94
click at [162, 225] on textarea "Buenos días, Carim. Esperamos que estés bien. Muy amable por tu respuesta. Te c…" at bounding box center [249, 246] width 308 height 94
click at [96, 243] on textarea "Buenos días, Carim. Esperamos que estés bien. Muchas gracias por tu respuesta. …" at bounding box center [249, 246] width 308 height 94
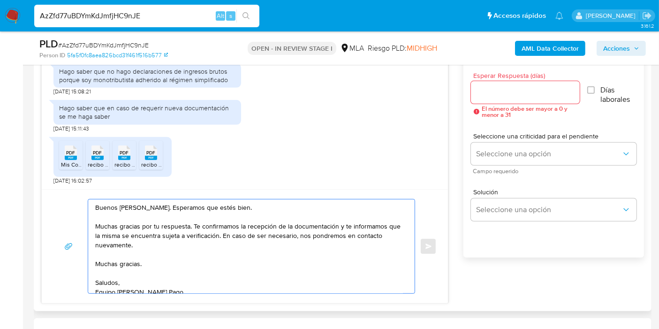
drag, startPoint x: 336, startPoint y: 223, endPoint x: 363, endPoint y: 243, distance: 33.9
click at [363, 243] on textarea "Buenos días, Carim. Esperamos que estés bien. Muchas gracias por tu respuesta. …" at bounding box center [249, 246] width 308 height 94
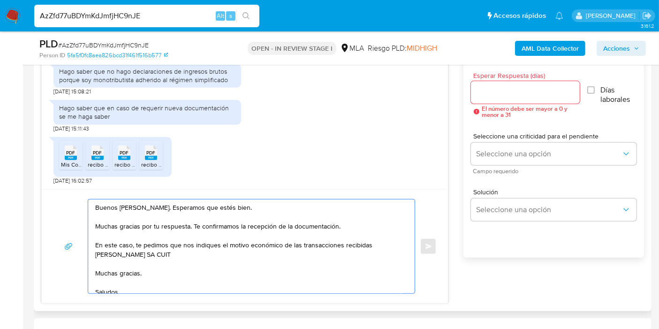
paste textarea "30707923896"
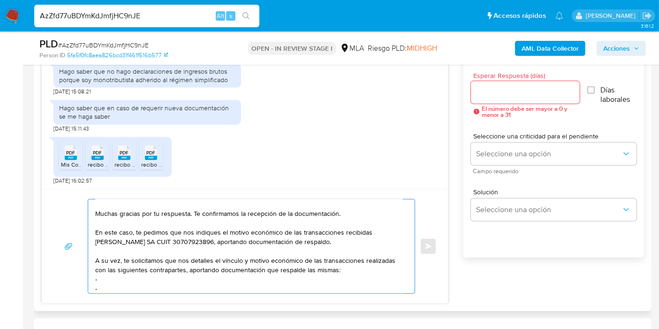
scroll to position [22, 0]
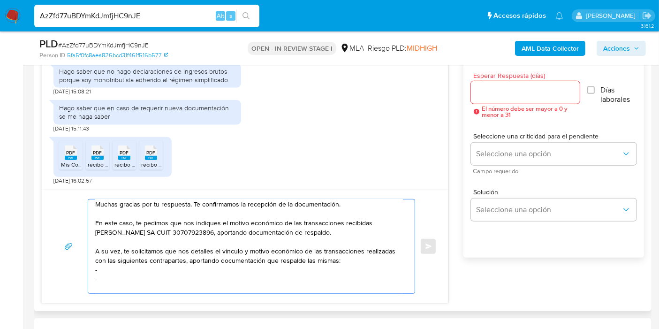
click at [175, 275] on textarea "Buenos días, Carim. Esperamos que estés bien. Muchas gracias por tu respuesta. …" at bounding box center [249, 246] width 308 height 94
click at [182, 267] on textarea "Buenos días, Carim. Esperamos que estés bien. Muchas gracias por tu respuesta. …" at bounding box center [249, 246] width 308 height 94
paste textarea "Mario Angel Alarcon"
paste textarea "20180666339"
paste textarea "Facundo Nogueira"
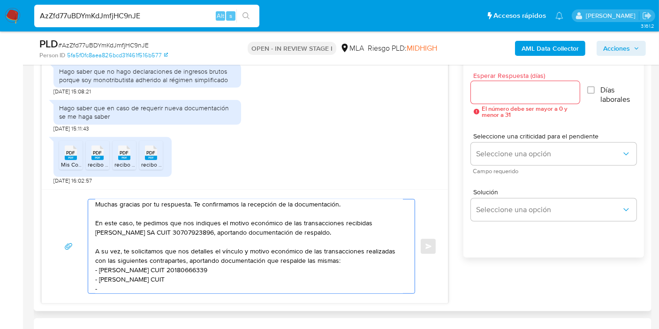
paste textarea "20381247776"
paste textarea "Matias Juan Noacco"
paste textarea "20230014370"
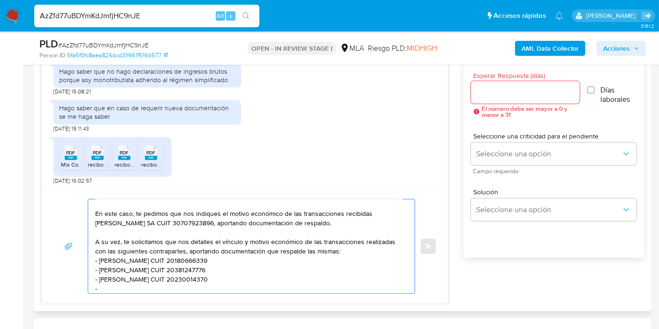
paste textarea "Leonardo Gabriel Evangelista"
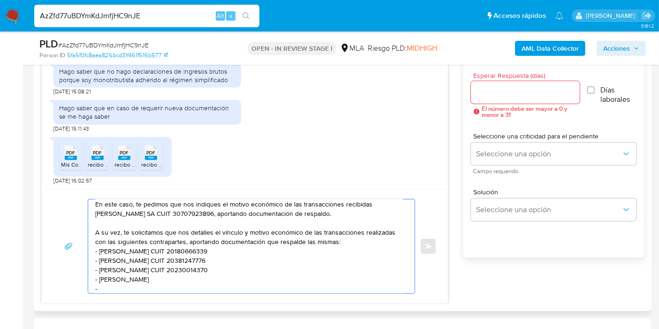
paste textarea "20371744402"
paste textarea "20224743409"
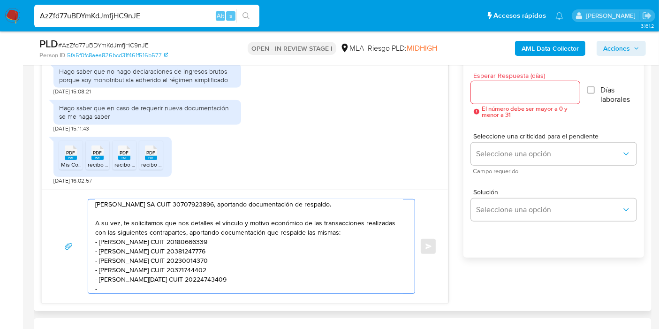
paste textarea "Elias Matias Plutt"
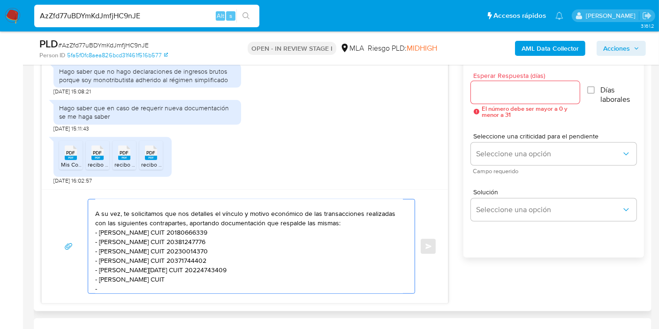
paste textarea "20334765831"
click at [236, 243] on textarea "Buenos días, Carim. Esperamos que estés bien. Muchas gracias por tu respuesta. …" at bounding box center [249, 246] width 308 height 94
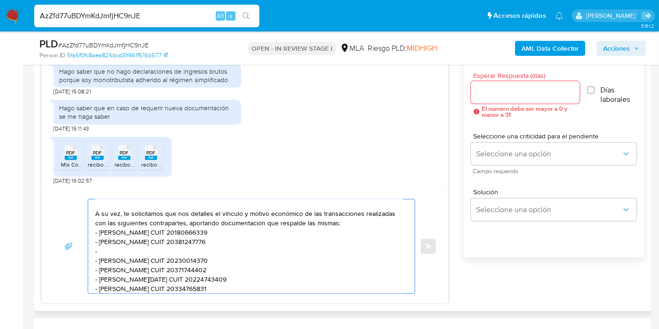
paste textarea "Luis Martin Llabres"
paste textarea "20319581376"
paste textarea "27385333280"
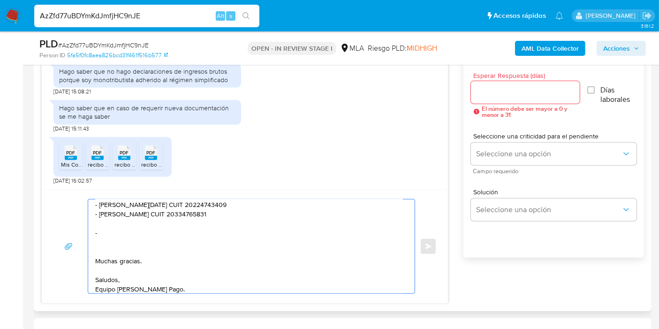
scroll to position [123, 0]
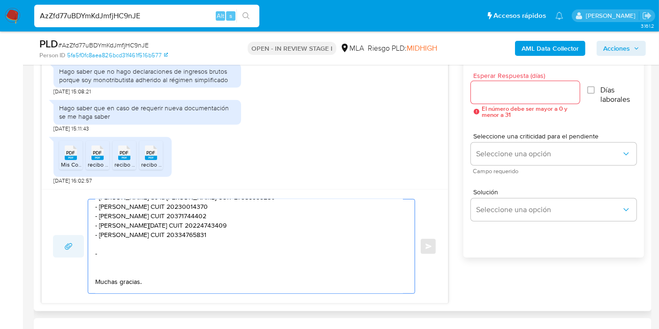
drag, startPoint x: 123, startPoint y: 270, endPoint x: 68, endPoint y: 243, distance: 61.5
click at [68, 243] on div "Buenos días, Carim. Esperamos que estés bien. Muchas gracias por tu respuesta. …" at bounding box center [245, 246] width 384 height 95
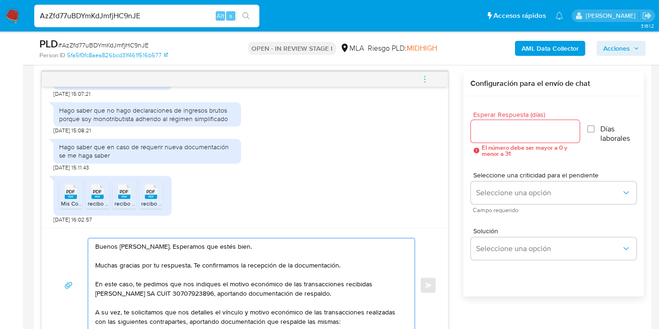
scroll to position [417, 0]
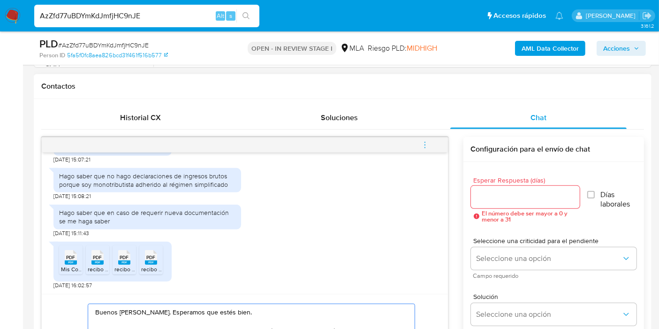
type textarea "Buenos días, Carim. Esperamos que estés bien. Muchas gracias por tu respuesta. …"
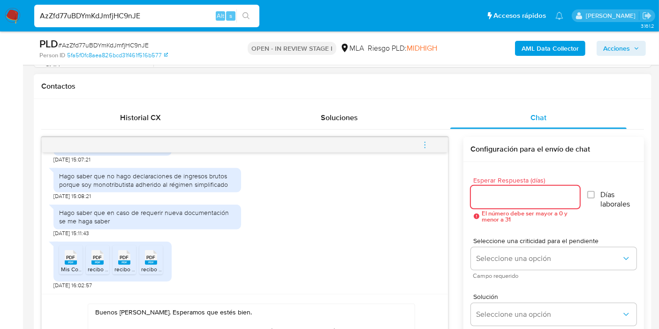
click at [492, 191] on input "Esperar Respuesta (días)" at bounding box center [525, 197] width 109 height 12
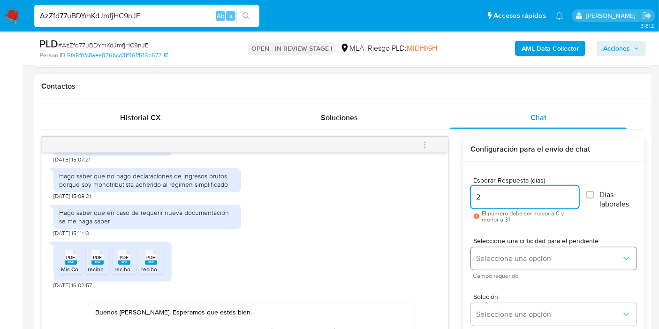
type input "2"
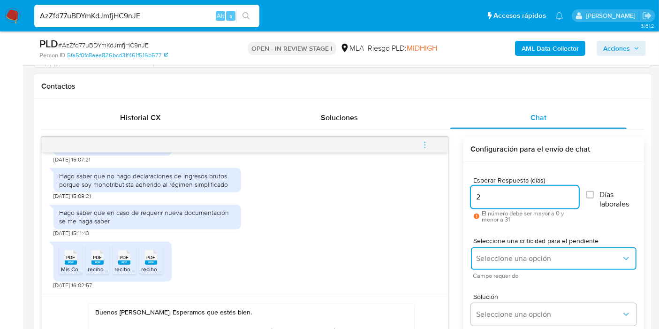
click at [523, 248] on button "Seleccione una opción" at bounding box center [554, 258] width 166 height 23
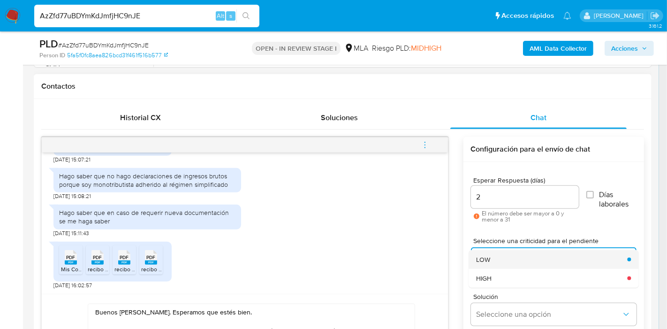
drag, startPoint x: 509, startPoint y: 268, endPoint x: 515, endPoint y: 263, distance: 7.6
click at [515, 263] on ul "LOW HIGH" at bounding box center [554, 269] width 170 height 38
click at [477, 263] on div "LOW" at bounding box center [548, 259] width 145 height 19
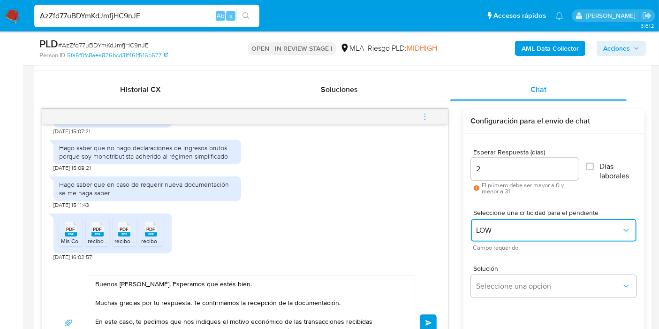
scroll to position [469, 0]
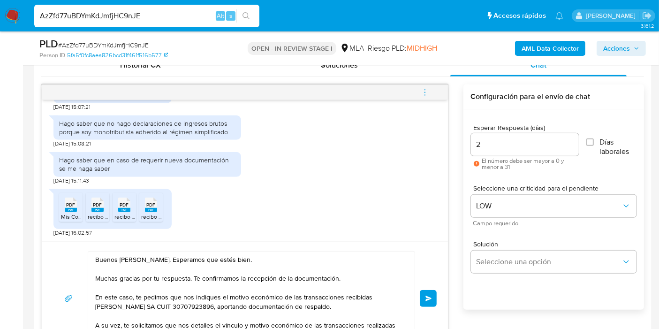
click at [426, 292] on button "Enviar" at bounding box center [428, 298] width 17 height 17
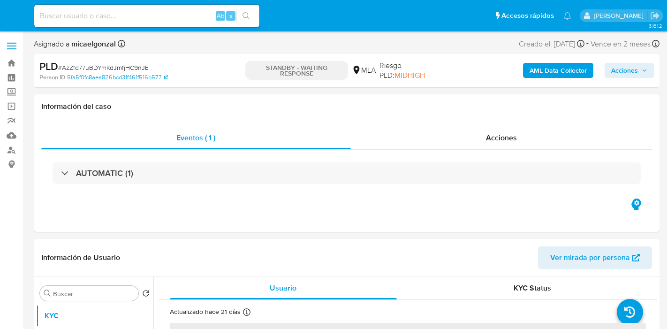
select select "10"
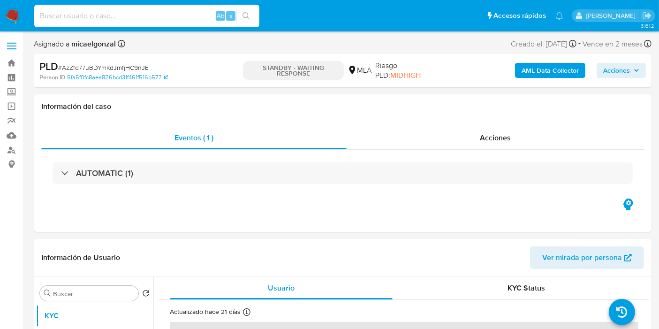
click at [95, 13] on input at bounding box center [146, 16] width 225 height 12
paste input "FRZW0ImRKUFox4rySg7wRlqF"
type input "FRZW0ImRKUFox4rySg7wRlqF"
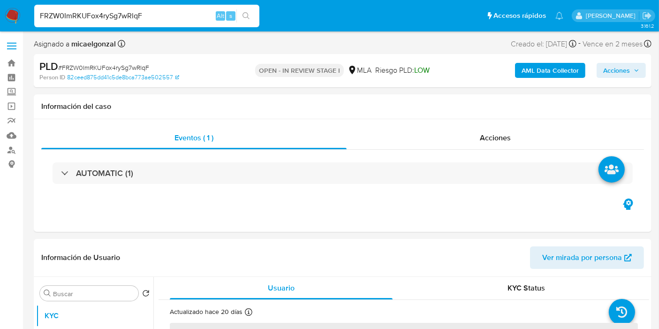
select select "10"
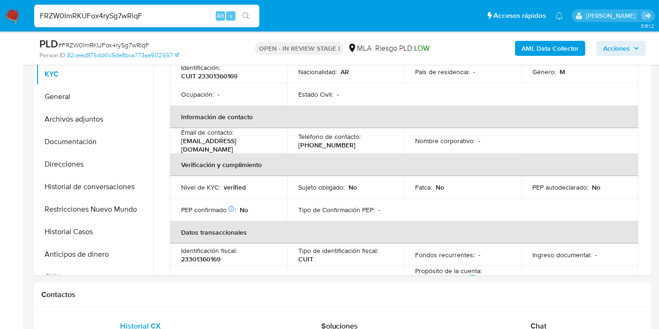
scroll to position [156, 0]
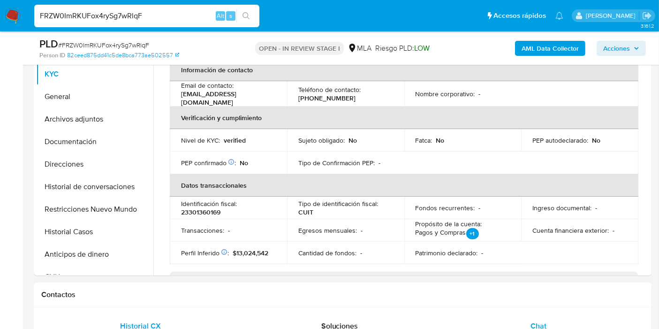
click at [543, 316] on div "Chat" at bounding box center [538, 326] width 176 height 23
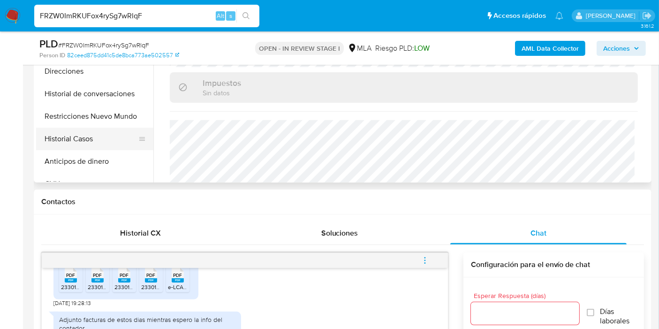
scroll to position [104, 0]
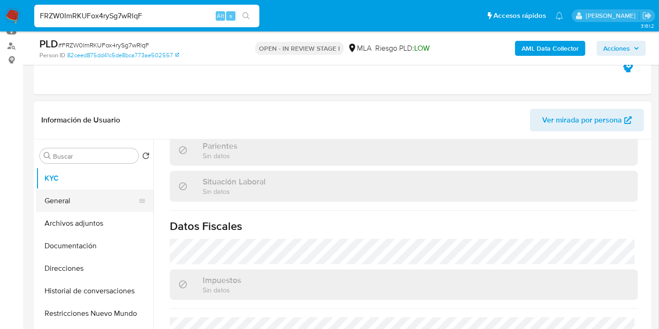
click at [86, 200] on button "General" at bounding box center [91, 201] width 110 height 23
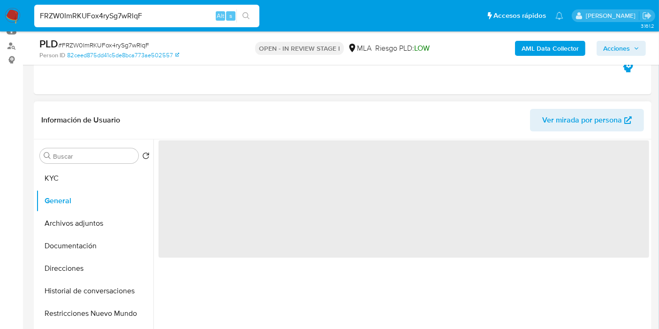
scroll to position [0, 0]
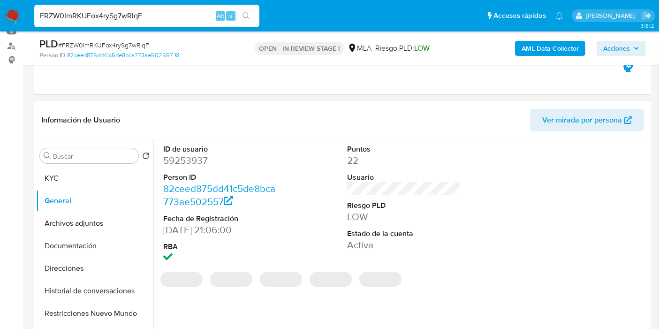
click at [190, 154] on dd "59253937" at bounding box center [220, 160] width 114 height 13
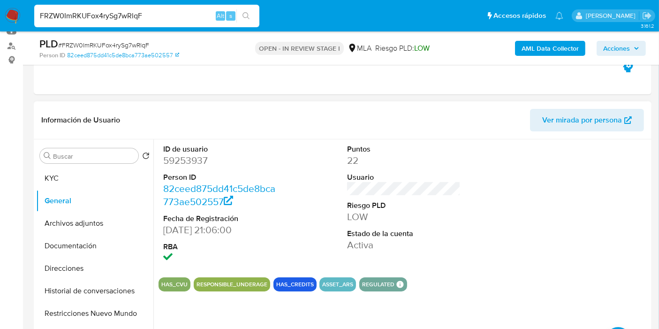
drag, startPoint x: 190, startPoint y: 152, endPoint x: 167, endPoint y: 161, distance: 24.5
click at [167, 161] on dd "59253937" at bounding box center [220, 160] width 114 height 13
copy dd "59253937"
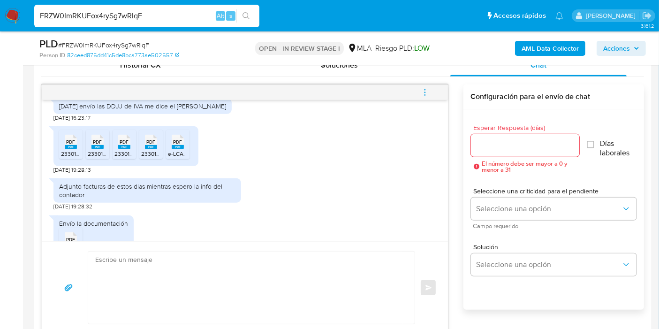
scroll to position [716, 0]
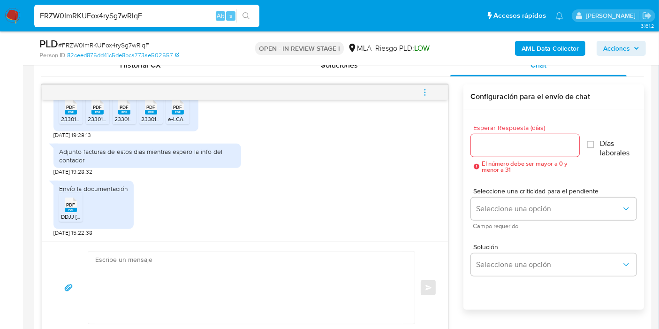
click at [183, 275] on textarea at bounding box center [249, 287] width 308 height 72
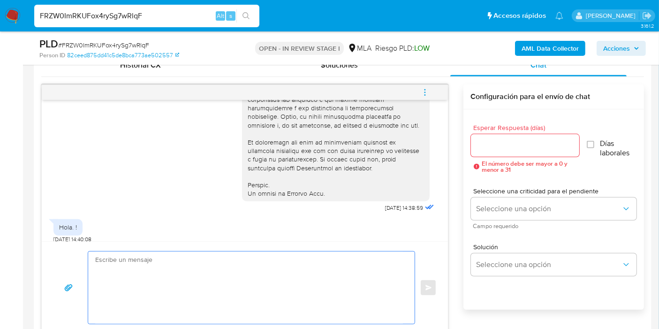
scroll to position [612, 0]
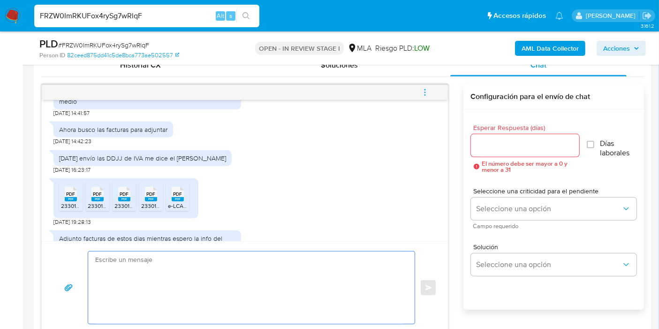
click at [131, 19] on input "FRZW0ImRKUFox4rySg7wRlqF" at bounding box center [146, 16] width 225 height 12
paste input "2XwqUmUQdLJc31F9AYtXz8l8"
type input "2XwqUmUQdLJc31F9AYtXz8l8"
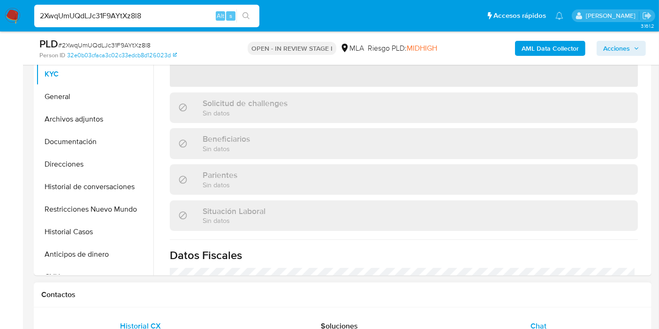
scroll to position [156, 0]
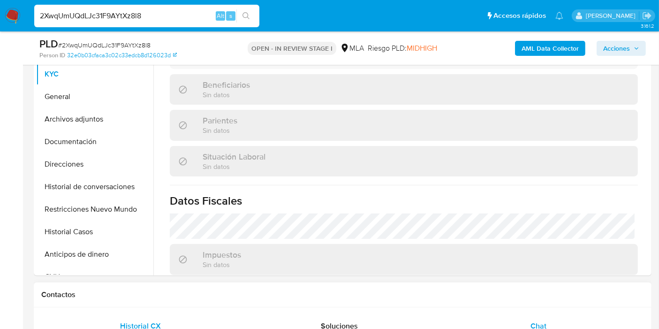
click at [561, 316] on div "Chat" at bounding box center [538, 326] width 176 height 23
select select "10"
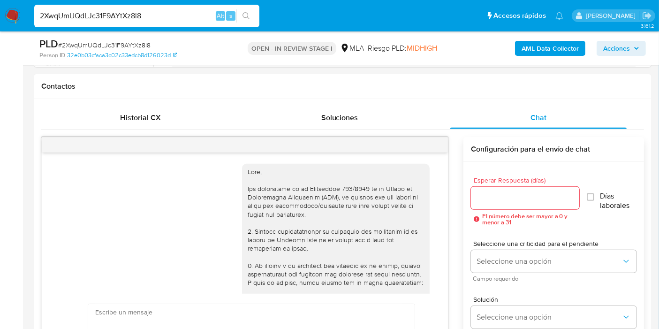
scroll to position [712, 0]
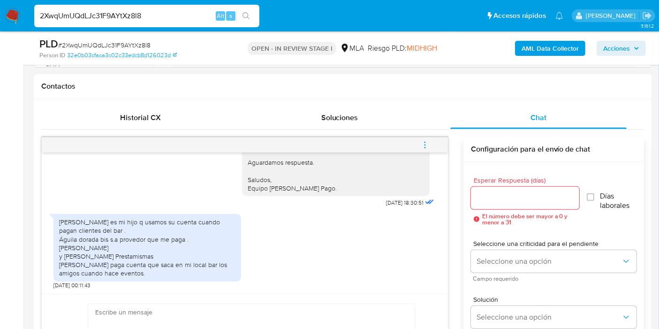
click at [181, 239] on div "Maximo jose Fleytas Gonzalez es mi hijo q usamos su cuenta cuando pagan cliente…" at bounding box center [147, 248] width 176 height 60
click at [146, 247] on div "Maximo jose Fleytas Gonzalez es mi hijo q usamos su cuenta cuando pagan cliente…" at bounding box center [147, 248] width 176 height 60
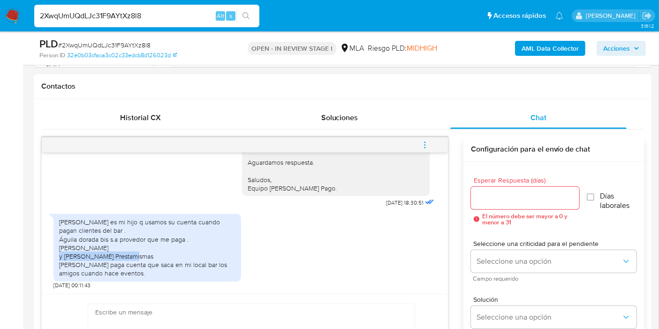
click at [146, 247] on div "Maximo jose Fleytas Gonzalez es mi hijo q usamos su cuenta cuando pagan cliente…" at bounding box center [147, 248] width 176 height 60
click at [135, 254] on div "Maximo jose Fleytas Gonzalez es mi hijo q usamos su cuenta cuando pagan cliente…" at bounding box center [147, 248] width 176 height 60
click at [170, 274] on div "Maximo jose Fleytas Gonzalez es mi hijo q usamos su cuenta cuando pagan cliente…" at bounding box center [147, 248] width 176 height 60
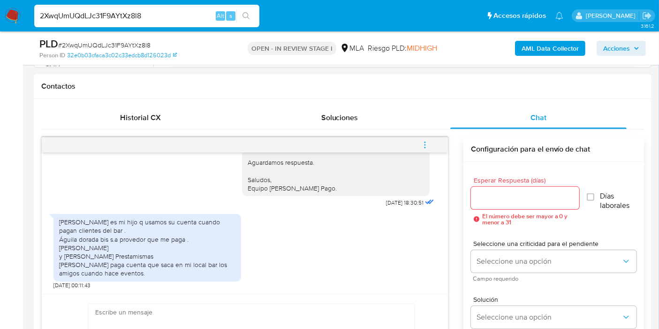
click at [170, 274] on div "Maximo jose Fleytas Gonzalez es mi hijo q usamos su cuenta cuando pagan cliente…" at bounding box center [147, 248] width 176 height 60
click at [194, 258] on div "Maximo jose Fleytas Gonzalez es mi hijo q usamos su cuenta cuando pagan cliente…" at bounding box center [147, 248] width 176 height 60
click at [151, 267] on div "Maximo jose Fleytas Gonzalez es mi hijo q usamos su cuenta cuando pagan cliente…" at bounding box center [147, 248] width 176 height 60
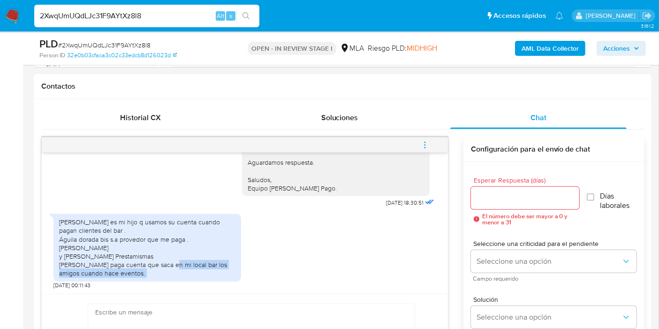
click at [151, 267] on div "Maximo jose Fleytas Gonzalez es mi hijo q usamos su cuenta cuando pagan cliente…" at bounding box center [147, 248] width 176 height 60
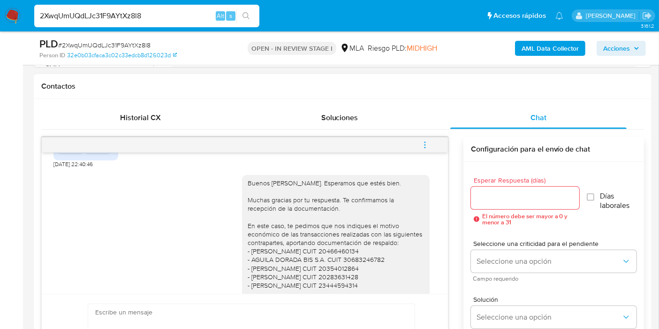
scroll to position [503, 0]
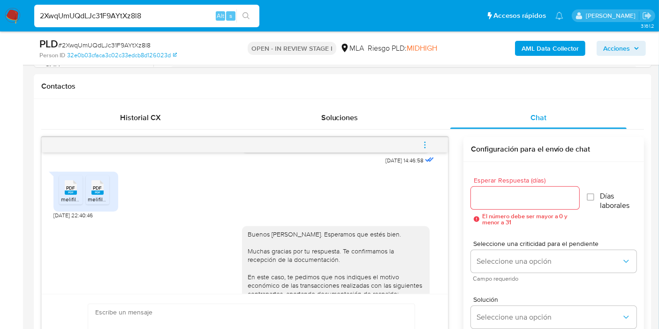
click at [111, 8] on div "2XwqUmUQdLJc31F9AYtXz8l8 Alt s" at bounding box center [146, 16] width 225 height 23
click at [114, 22] on input "2XwqUmUQdLJc31F9AYtXz8l8" at bounding box center [146, 16] width 225 height 12
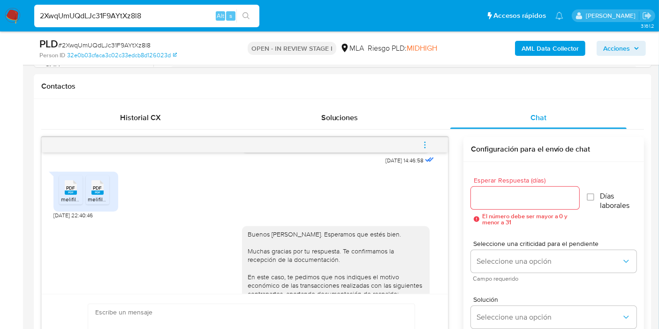
paste input "NXVZFAaGVcILm3c2zbWtCp9w"
type input "NXVZFAaGVcILm3c2zbWtCp9w"
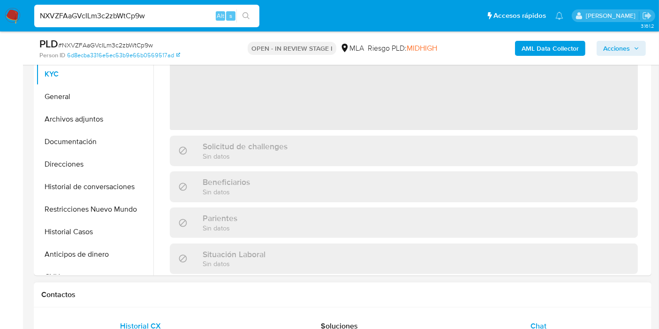
scroll to position [104, 0]
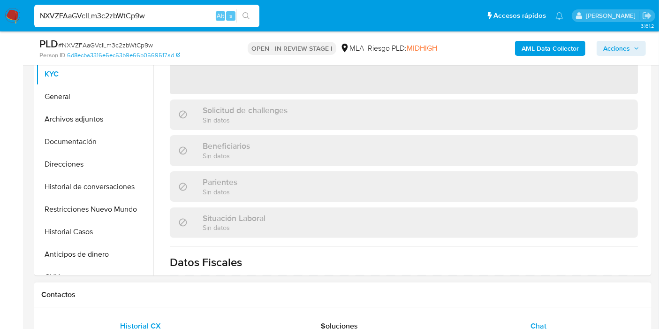
select select "10"
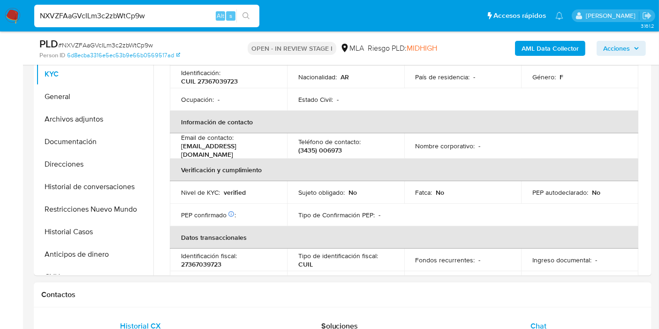
click at [556, 327] on div "Chat" at bounding box center [538, 326] width 176 height 23
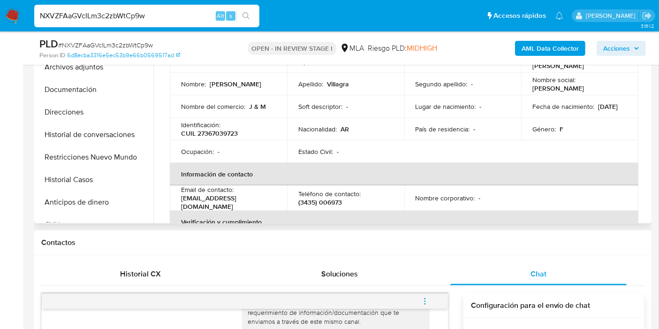
scroll to position [156, 0]
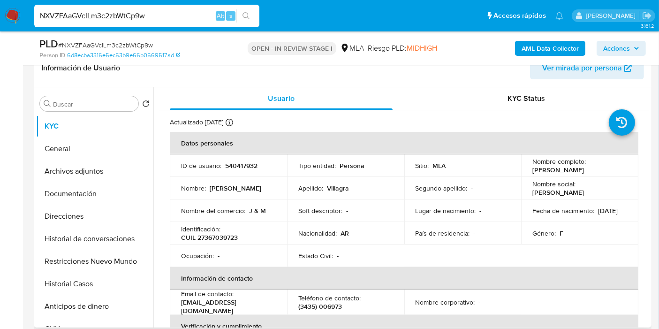
click at [437, 190] on p "Segundo apellido :" at bounding box center [442, 188] width 52 height 8
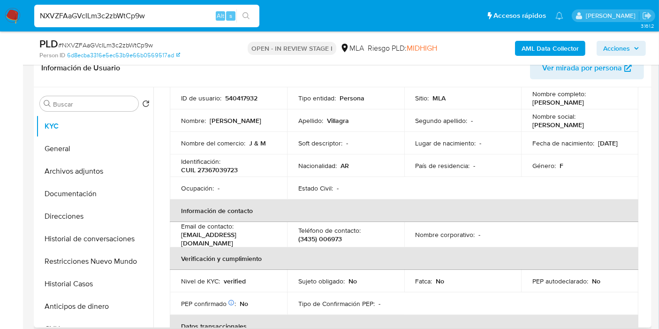
scroll to position [52, 0]
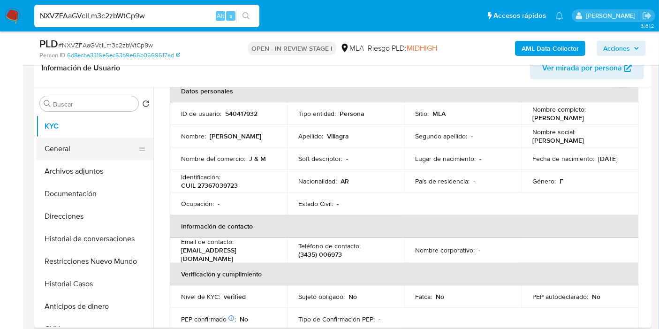
click at [80, 156] on button "General" at bounding box center [91, 148] width 110 height 23
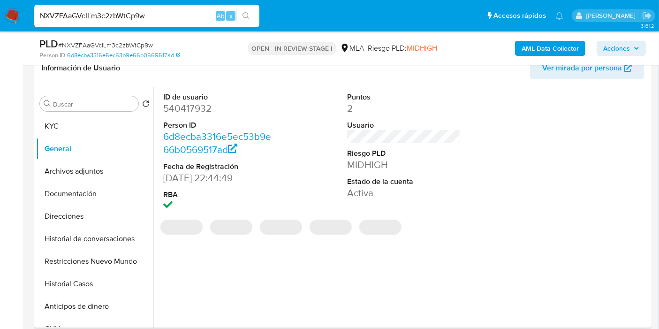
click at [204, 104] on dd "540417932" at bounding box center [220, 108] width 114 height 13
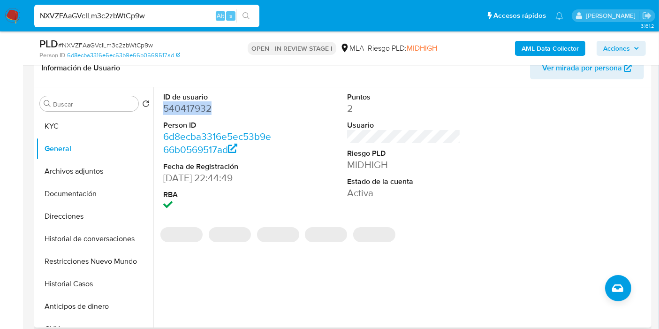
copy dd "540417932"
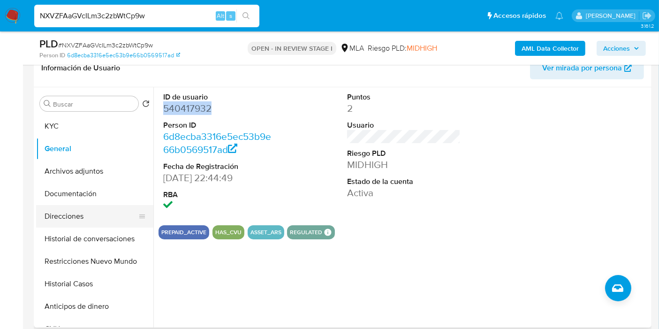
click at [106, 217] on button "Direcciones" at bounding box center [91, 216] width 110 height 23
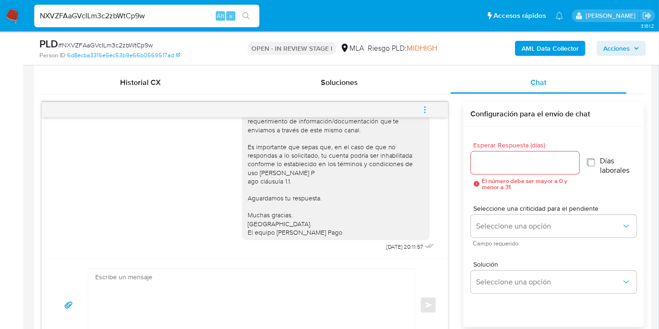
scroll to position [573, 0]
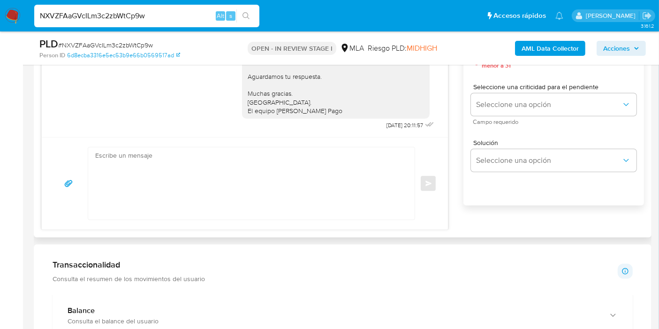
click at [419, 190] on div "Enviar" at bounding box center [245, 183] width 384 height 73
click at [329, 180] on textarea at bounding box center [249, 183] width 308 height 72
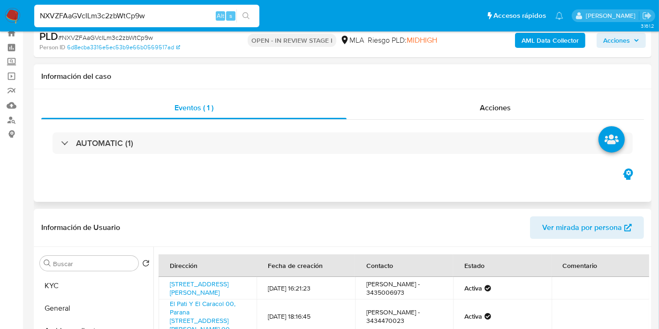
scroll to position [0, 0]
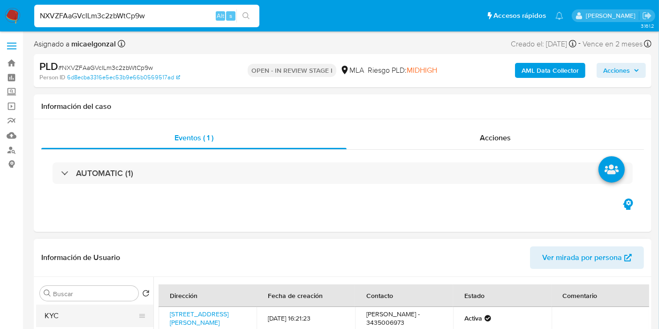
click at [104, 324] on button "KYC" at bounding box center [91, 315] width 110 height 23
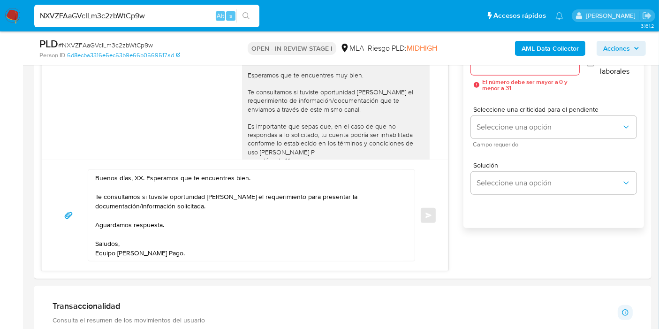
scroll to position [573, 0]
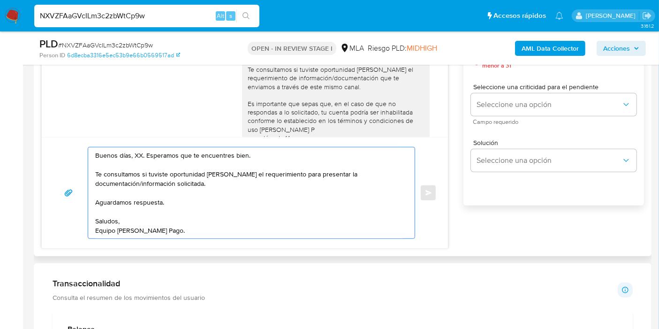
click at [137, 154] on textarea "Buenos días, XX. Esperamos que te encuentres bien. Te consultamos si tuviste op…" at bounding box center [249, 192] width 308 height 91
click at [179, 182] on textarea "Buenos días, Jesica. Esperamos que te encuentres bien. Te consultamos si tuvist…" at bounding box center [249, 192] width 308 height 91
click at [182, 190] on textarea "Buenos días, Jesica. Esperamos que te encuentres bien. Te consultamos si tuvist…" at bounding box center [249, 192] width 308 height 91
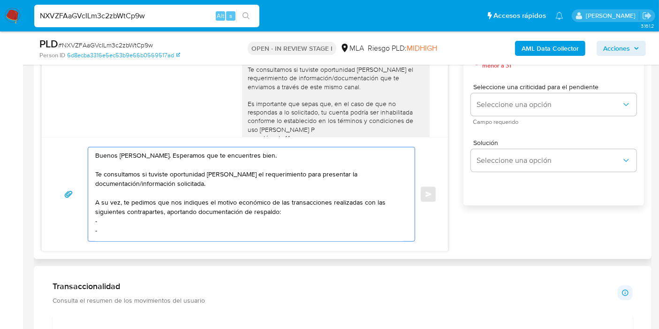
scroll to position [3, 0]
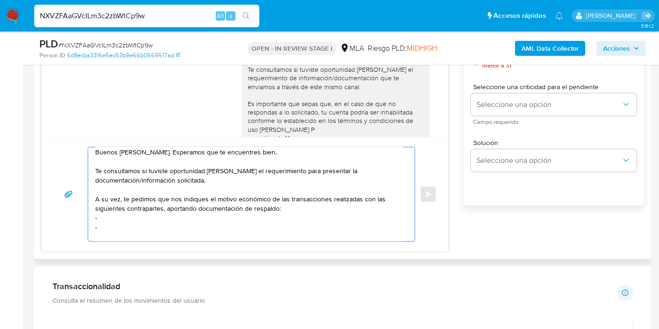
click at [159, 215] on textarea "Buenos días, Jesica. Esperamos que te encuentres bien. Te consultamos si tuvist…" at bounding box center [249, 194] width 308 height 94
paste textarea "Mayda Mailen Soliz"
paste textarea "27428514594"
paste textarea "Alejandro Pablo Oscar Gimenez"
paste textarea "20370452122"
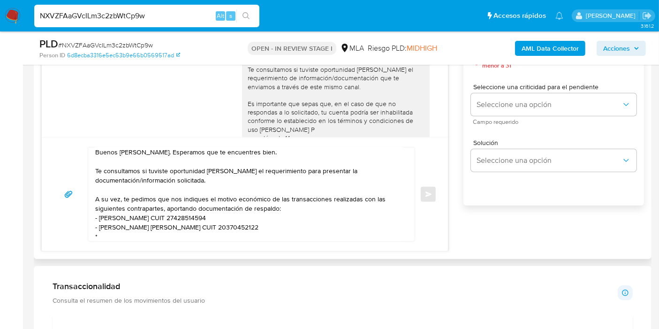
click at [150, 236] on textarea "Buenos días, Jesica. Esperamos que te encuentres bien. Te consultamos si tuvist…" at bounding box center [249, 194] width 308 height 94
paste textarea "Puskovic"
paste textarea "20242641834"
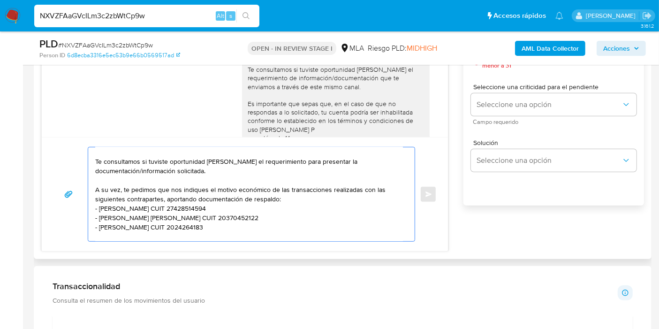
click at [188, 225] on textarea "Buenos días, Jesica. Esperamos que te encuentres bien. Te consultamos si tuvist…" at bounding box center [249, 194] width 308 height 94
click at [181, 225] on textarea "Buenos días, Jesica. Esperamos que te encuentres bien. Te consultamos si tuvist…" at bounding box center [249, 194] width 308 height 94
paste textarea "4"
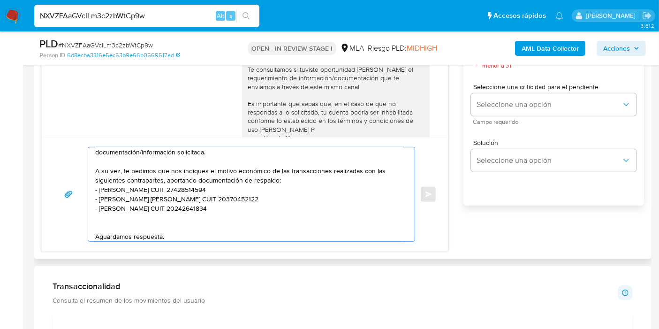
scroll to position [41, 0]
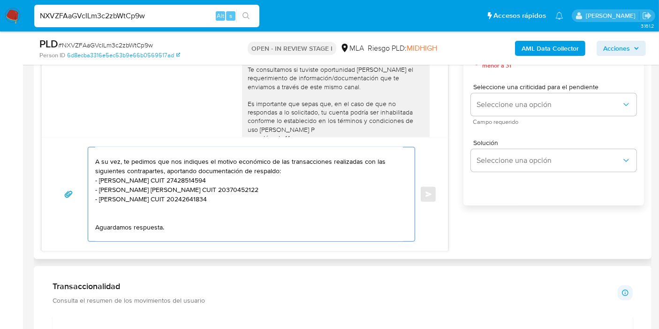
click at [178, 214] on textarea "Buenos días, Jesica. Esperamos que te encuentres bien. Te consultamos si tuvist…" at bounding box center [249, 194] width 308 height 94
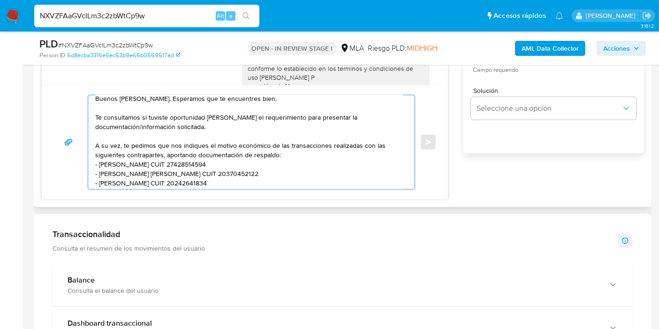
scroll to position [0, 0]
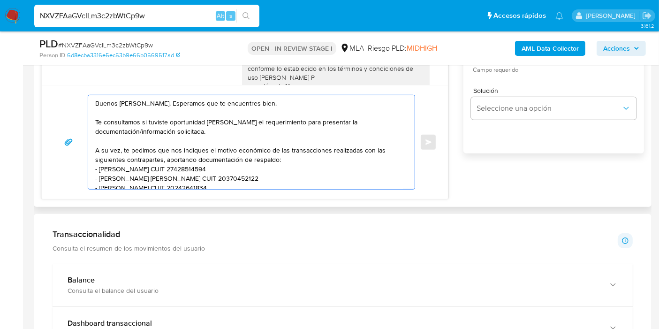
click at [198, 150] on textarea "Buenos días, Jesica. Esperamos que te encuentres bien. Te consultamos si tuvist…" at bounding box center [249, 142] width 308 height 94
click at [232, 133] on textarea "Buenos días, Jesica. Esperamos que te encuentres bien. Te consultamos si tuvist…" at bounding box center [249, 142] width 308 height 94
click at [245, 121] on textarea "Buenos días, Jesica. Esperamos que te encuentres bien. Te consultamos si tuvist…" at bounding box center [249, 142] width 308 height 94
click at [212, 140] on textarea "Buenos días, Jesica. Esperamos que te encuentres bien. Te consultamos si tuvist…" at bounding box center [249, 142] width 308 height 94
click at [225, 129] on textarea "Buenos días, Jesica. Esperamos que te encuentres bien. Te consultamos si tuvist…" at bounding box center [249, 142] width 308 height 94
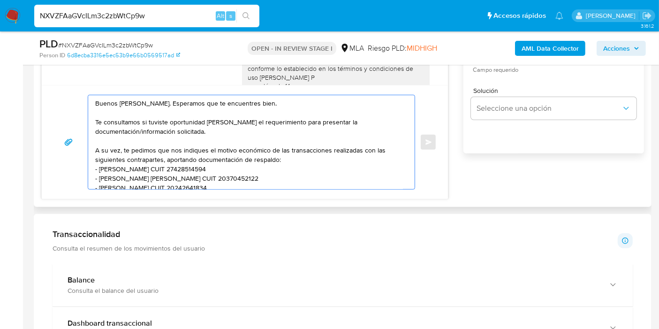
click at [139, 105] on textarea "Buenos días, Jesica. Esperamos que te encuentres bien. Te consultamos si tuvist…" at bounding box center [249, 142] width 308 height 94
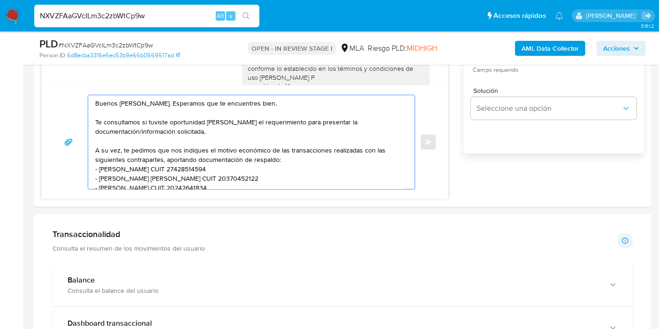
click at [0, 0] on lt-span "Jésica" at bounding box center [0, 0] width 0 height 0
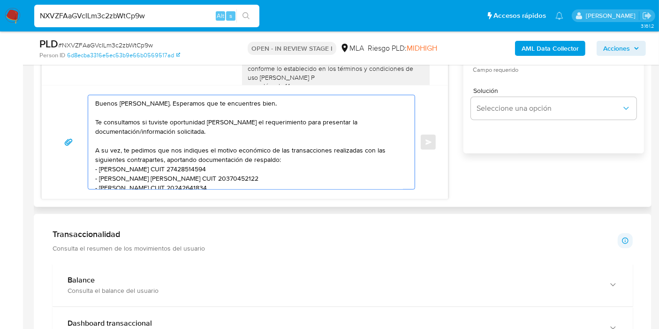
click at [170, 127] on textarea "Buenos días, Jésica. Esperamos que te encuentres bien. Te consultamos si tuvist…" at bounding box center [249, 142] width 308 height 94
click at [164, 151] on textarea "Buenos días, Jésica. Esperamos que te encuentres bien. Te consultamos si tuvist…" at bounding box center [249, 142] width 308 height 94
click at [304, 156] on textarea "Buenos días, Jésica. Esperamos que te encuentres bien. Te consultamos si tuvist…" at bounding box center [249, 142] width 308 height 94
click at [125, 165] on textarea "Buenos días, Jésica. Esperamos que te encuentres bien. Te consultamos si tuvist…" at bounding box center [249, 142] width 308 height 94
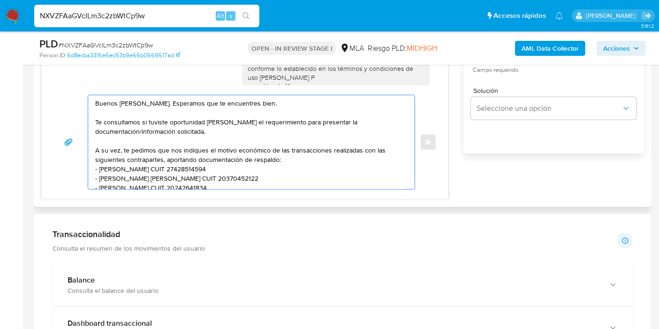
click at [175, 159] on textarea "Buenos días, Jésica. Esperamos que te encuentres bien. Te consultamos si tuvist…" at bounding box center [249, 142] width 308 height 94
click at [149, 163] on textarea "Buenos días, Jésica. Esperamos que te encuentres bien. Te consultamos si tuvist…" at bounding box center [249, 142] width 308 height 94
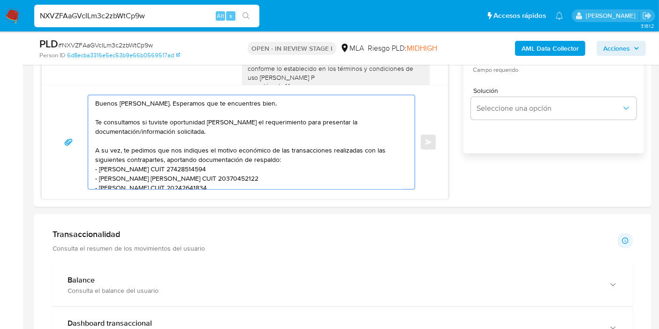
click at [0, 0] on lt-div "Corregir Basic Cerrar" at bounding box center [0, 0] width 0 height 0
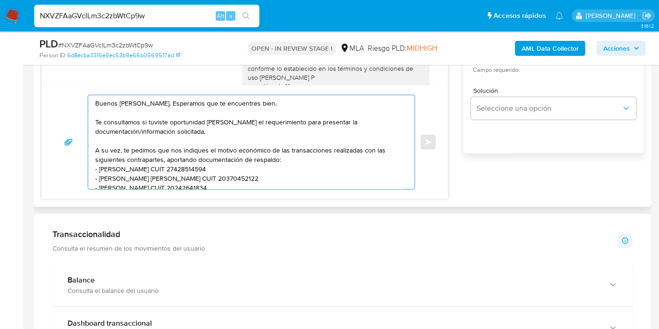
click at [184, 147] on textarea "Buenos días, Jésica. Esperamos que te encuentres bien. Te consultamos si tuvist…" at bounding box center [249, 142] width 308 height 94
click at [181, 176] on textarea "Buenos días, Jésica. Esperamos que te encuentres bien. Te consultamos si tuvist…" at bounding box center [249, 142] width 308 height 94
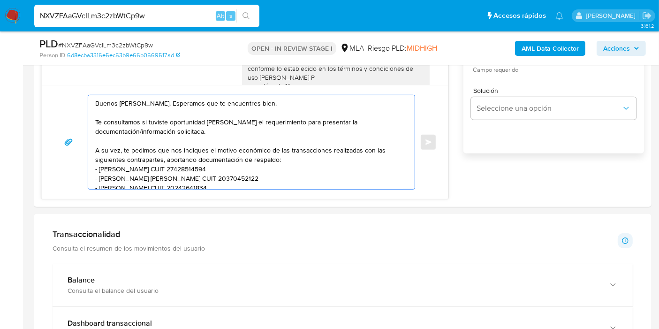
click at [0, 0] on lt-span "Gim é nez" at bounding box center [0, 0] width 0 height 0
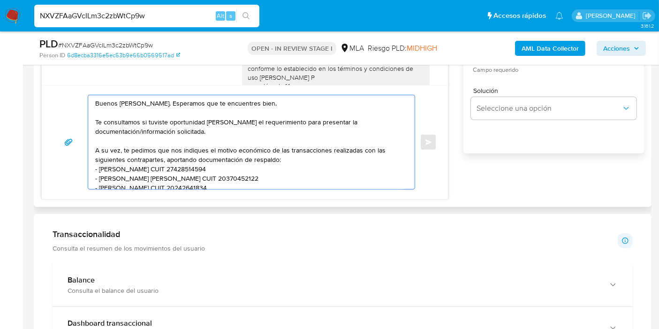
click at [152, 181] on textarea "Buenos días, Jésica. Esperamos que te encuentres bien. Te consultamos si tuvist…" at bounding box center [249, 142] width 308 height 94
click at [158, 176] on textarea "Buenos días, Jésica. Esperamos que te encuentres bien. Te consultamos si tuvist…" at bounding box center [249, 142] width 308 height 94
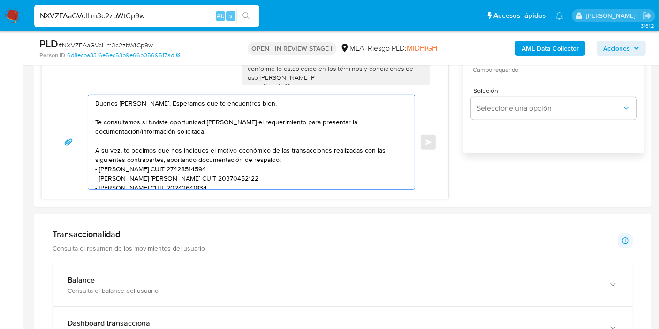
click at [0, 0] on lt-span "[PERSON_NAME]" at bounding box center [0, 0] width 0 height 0
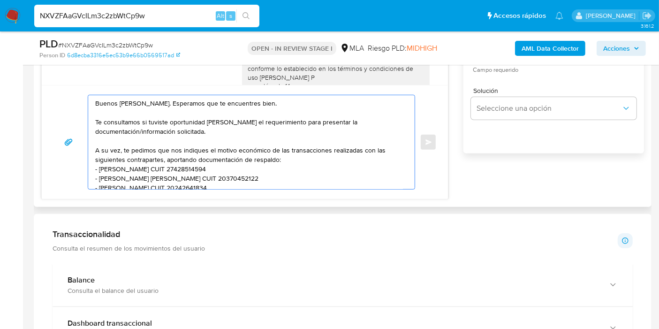
scroll to position [52, 0]
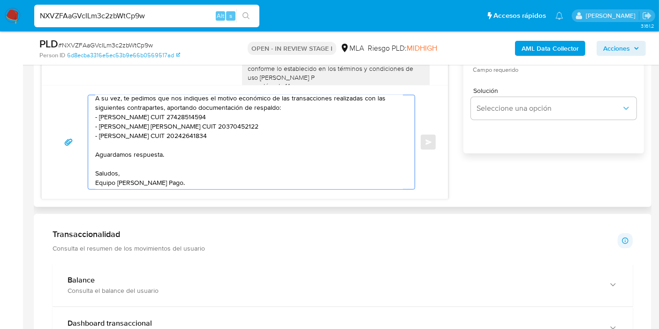
click at [110, 133] on textarea "Buenos días, Jésica. Esperamos que te encuentres bien. Te consultamos si tuvist…" at bounding box center [249, 142] width 308 height 94
click at [257, 132] on textarea "Buenos días, Jésica. Esperamos que te encuentres bien. Te consultamos si tuvist…" at bounding box center [249, 142] width 308 height 94
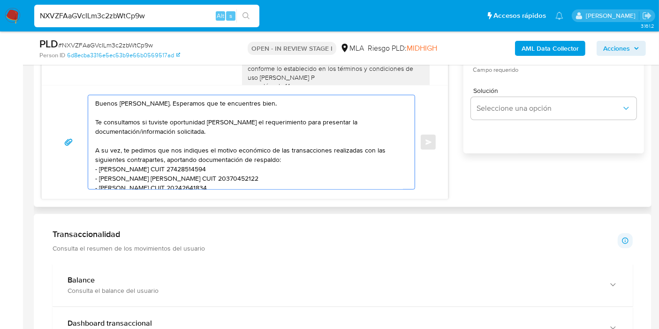
click at [254, 137] on textarea "Buenos días, Jésica. Esperamos que te encuentres bien. Te consultamos si tuvist…" at bounding box center [249, 142] width 308 height 94
click at [268, 126] on textarea "Buenos días, Jésica. Esperamos que te encuentres bien. Te consultamos si tuvist…" at bounding box center [249, 142] width 308 height 94
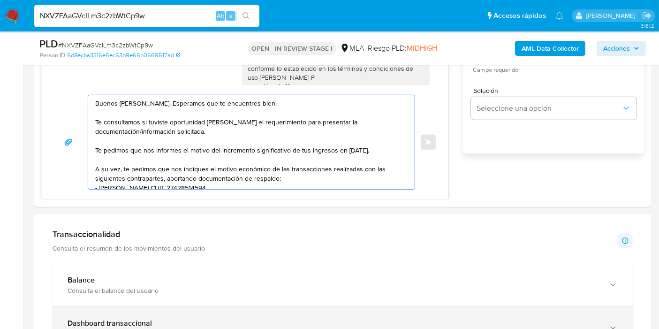
type textarea "Buenos días, Jésica. Esperamos que te encuentres bien. Te consultamos si tuvist…"
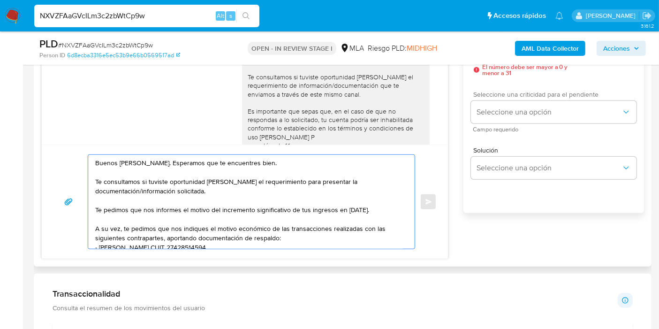
scroll to position [521, 0]
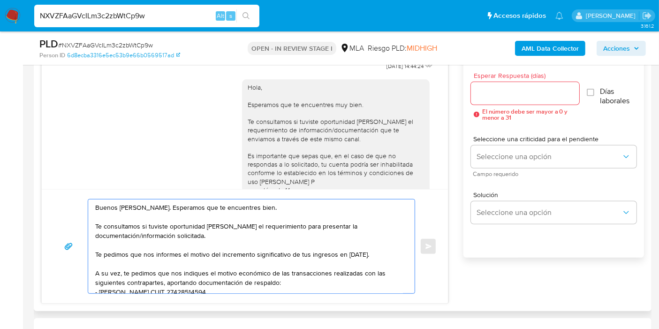
click at [539, 94] on input "Esperar Respuesta (días)" at bounding box center [525, 93] width 108 height 12
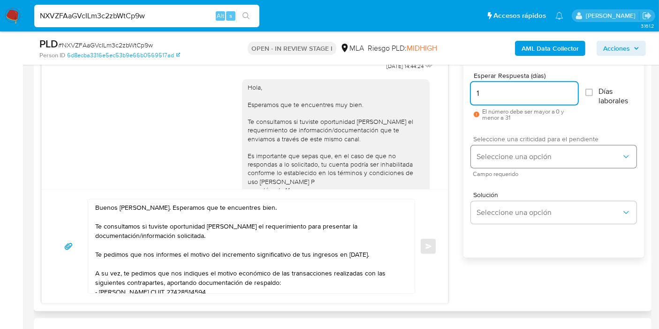
type input "1"
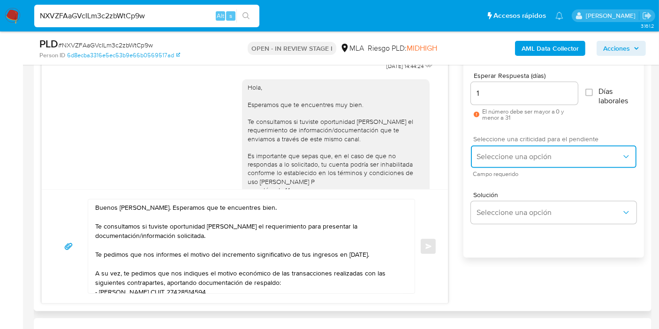
click at [535, 148] on button "Seleccione una opción" at bounding box center [554, 156] width 166 height 23
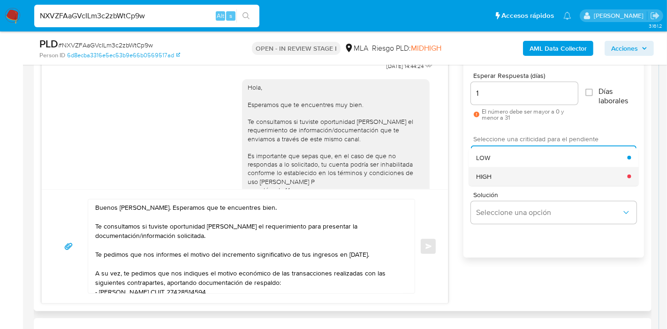
click at [515, 176] on div "HIGH" at bounding box center [551, 176] width 151 height 19
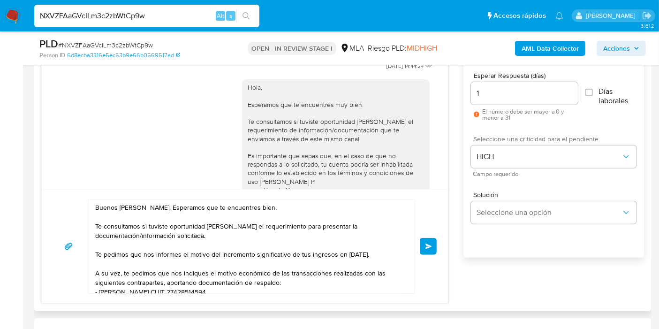
click at [430, 229] on div "Buenos días, Jésica. Esperamos que te encuentres bien. Te consultamos si tuvist…" at bounding box center [245, 246] width 384 height 95
click at [433, 240] on button "Enviar" at bounding box center [428, 246] width 17 height 17
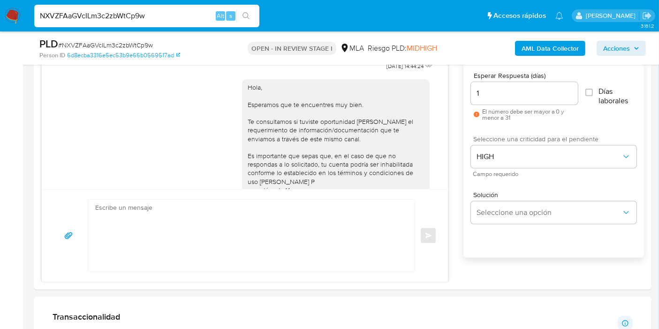
scroll to position [795, 0]
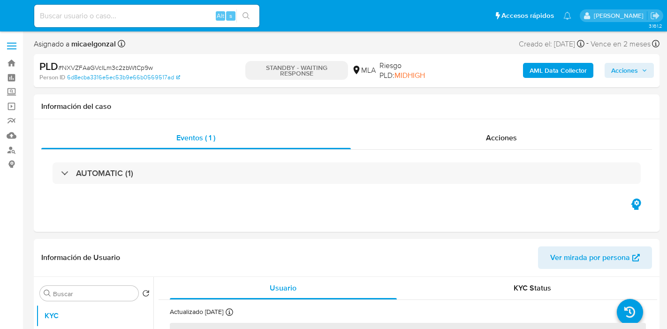
select select "10"
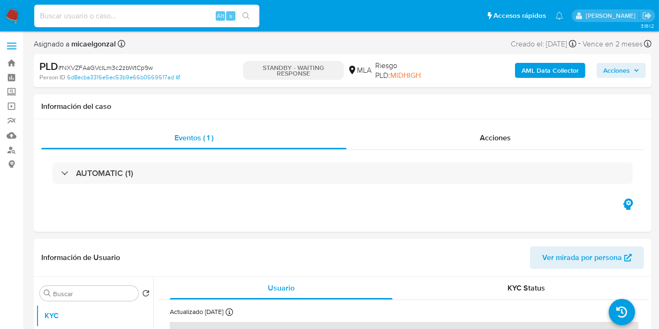
click at [132, 20] on input at bounding box center [146, 16] width 225 height 12
paste input "vEI1hlAyXDc5ChYBPaqqgReo"
type input "vEI1hlAyXDc5ChYBPaqqgReo"
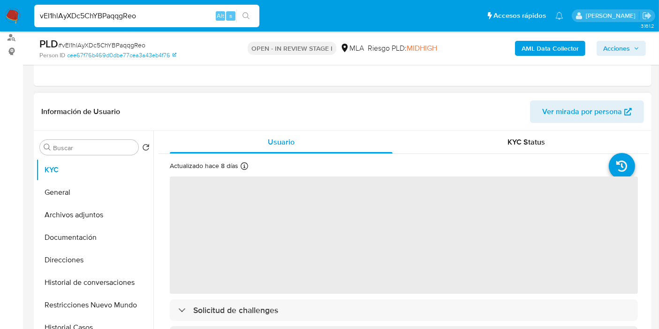
scroll to position [156, 0]
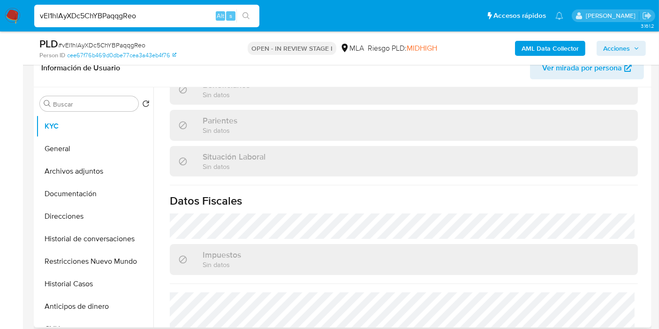
select select "10"
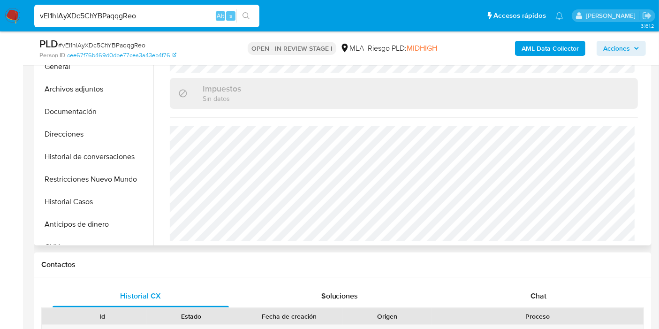
scroll to position [312, 0]
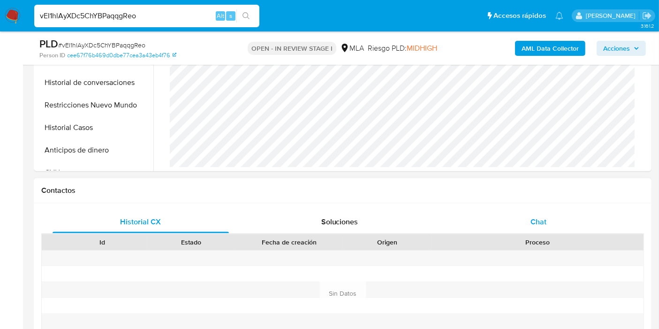
click at [482, 212] on div "Chat" at bounding box center [538, 222] width 176 height 23
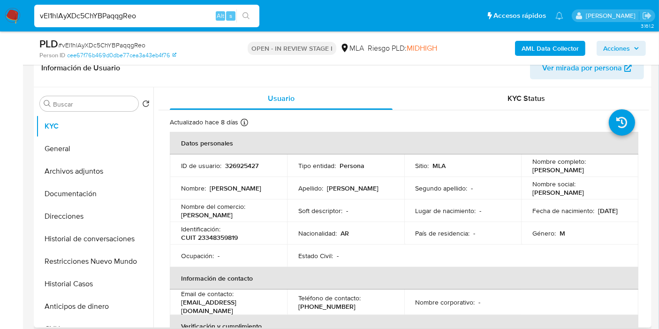
scroll to position [0, 0]
click at [104, 124] on button "KYC" at bounding box center [91, 126] width 110 height 23
click at [82, 138] on button "General" at bounding box center [91, 148] width 110 height 23
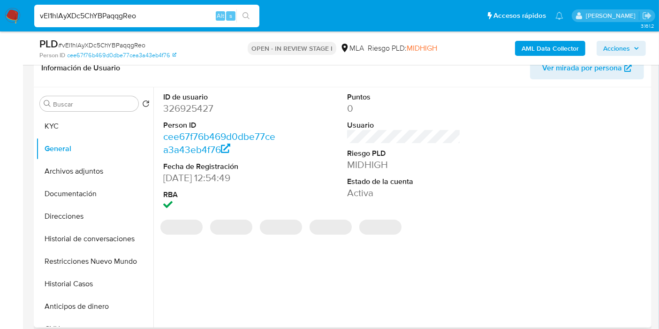
click at [204, 108] on dd "326925427" at bounding box center [220, 108] width 114 height 13
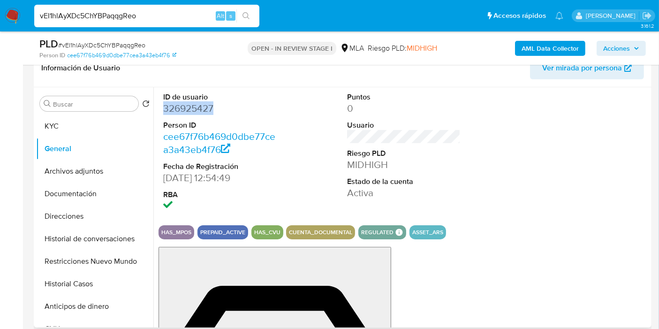
copy dd "326925427"
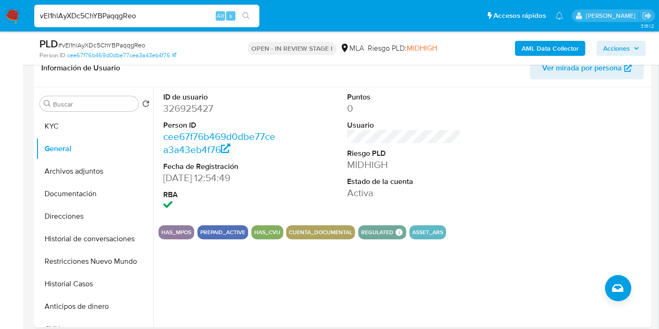
click at [181, 11] on input "vEI1hlAyXDc5ChYBPaqqgReo" at bounding box center [146, 16] width 225 height 12
click at [108, 138] on button "General" at bounding box center [91, 148] width 110 height 23
click at [107, 127] on button "KYC" at bounding box center [91, 126] width 110 height 23
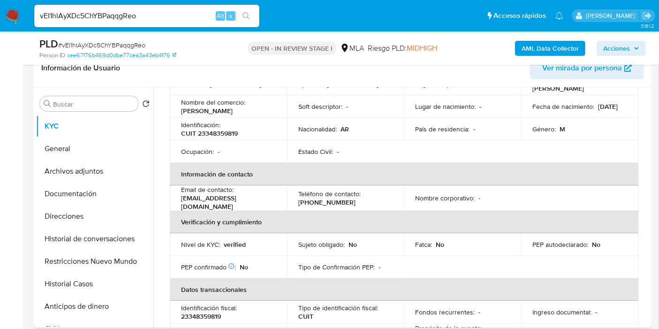
scroll to position [156, 0]
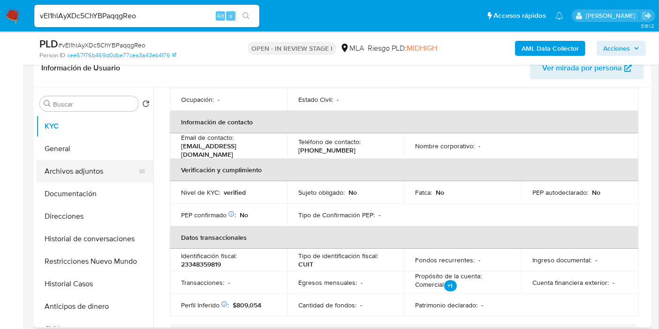
click at [85, 176] on button "Archivos adjuntos" at bounding box center [91, 171] width 110 height 23
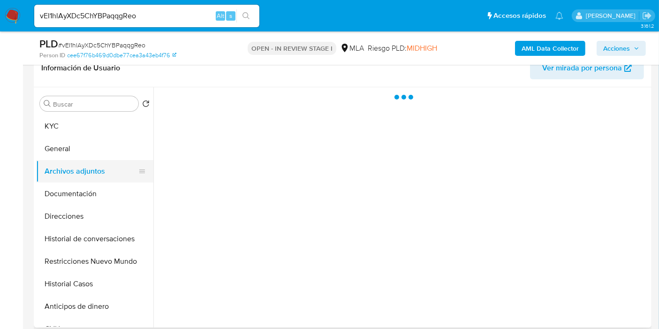
scroll to position [0, 0]
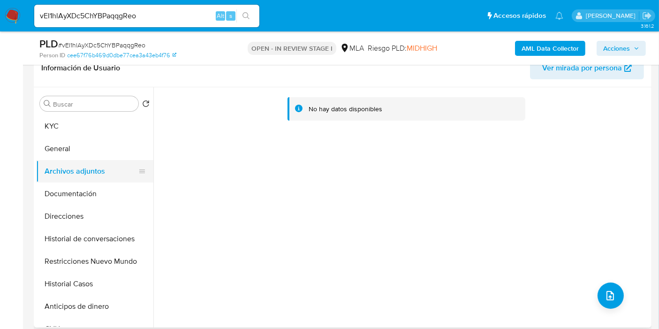
click at [100, 182] on button "Archivos adjuntos" at bounding box center [91, 171] width 110 height 23
click at [99, 190] on button "Documentación" at bounding box center [91, 193] width 110 height 23
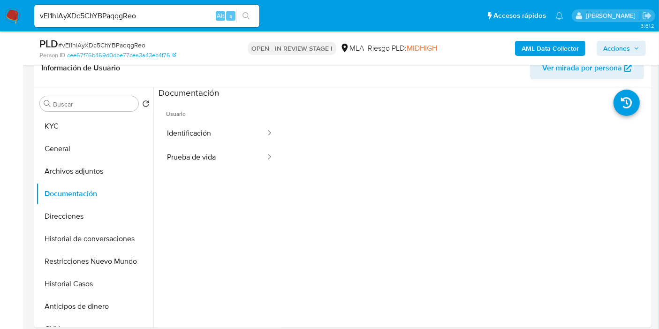
click at [108, 12] on input "vEI1hlAyXDc5ChYBPaqqgReo" at bounding box center [146, 16] width 225 height 12
paste input "0tV4zjeTo5jNpeKowidbIykg"
type input "0tV4zjeTo5jNpeKowidbIykg"
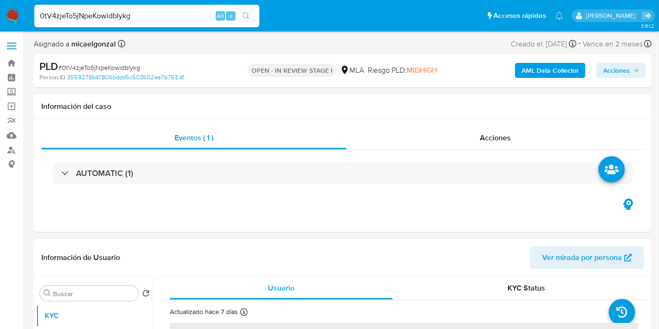
select select "10"
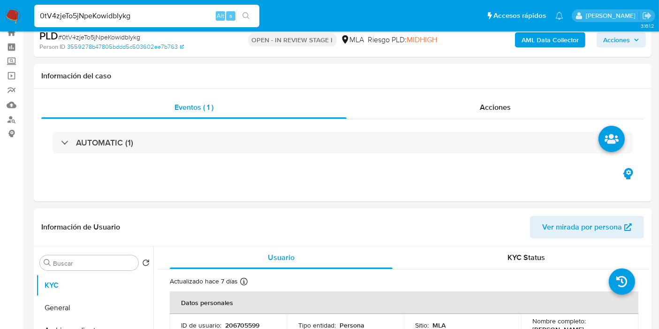
scroll to position [156, 0]
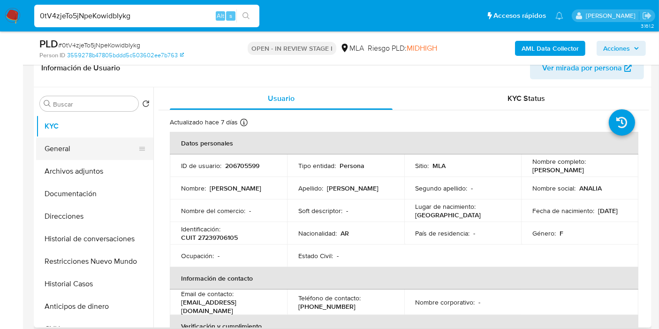
click at [106, 148] on button "General" at bounding box center [91, 148] width 110 height 23
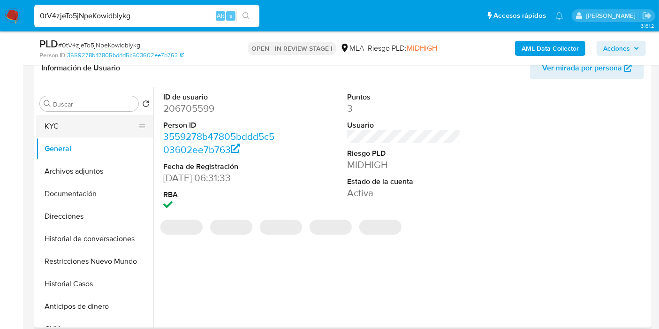
click at [79, 116] on button "KYC" at bounding box center [91, 126] width 110 height 23
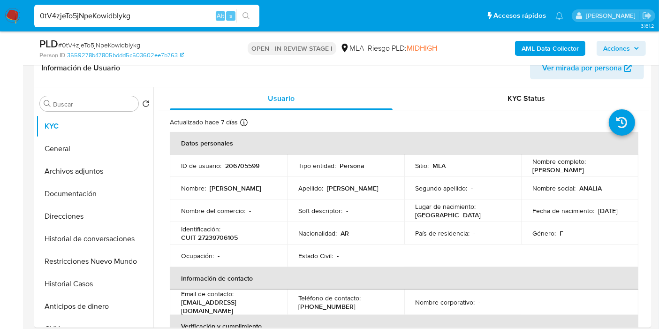
click at [226, 238] on p "CUIT 27239706105" at bounding box center [209, 237] width 57 height 8
copy p "27239706105"
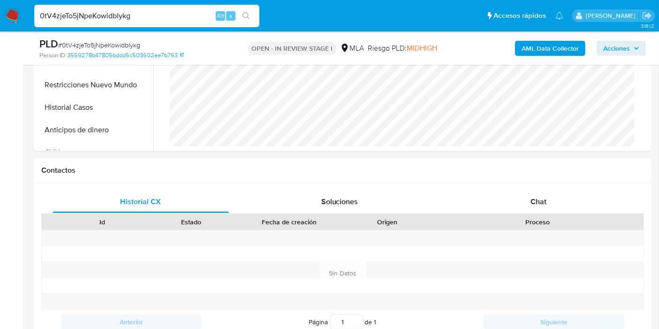
scroll to position [364, 0]
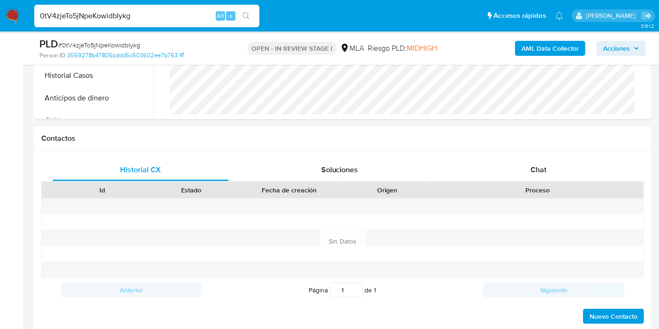
drag, startPoint x: 608, startPoint y: 139, endPoint x: 596, endPoint y: 152, distance: 18.2
click at [607, 141] on h1 "Contactos" at bounding box center [342, 138] width 603 height 9
click at [591, 159] on div "Chat" at bounding box center [538, 170] width 176 height 23
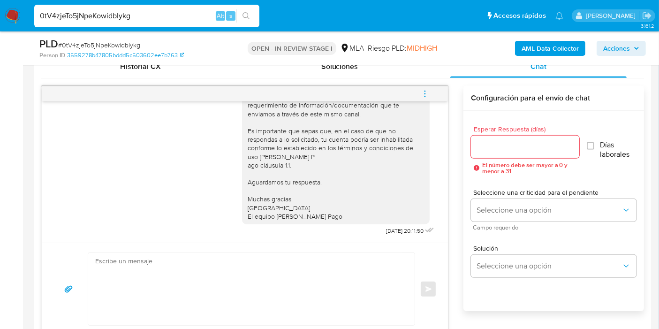
scroll to position [573, 0]
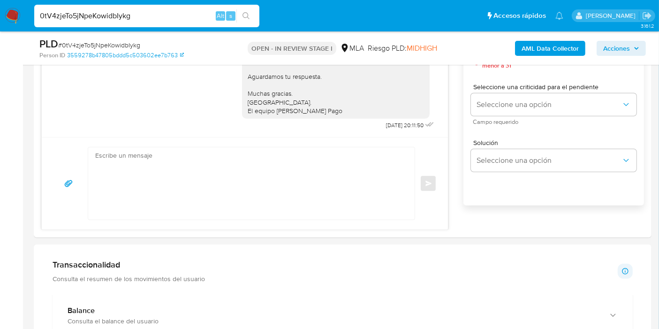
click at [232, 281] on div "Transaccionalidad Consulta el resumen de los movimientos del usuario Informació…" at bounding box center [343, 270] width 580 height 23
click at [258, 180] on textarea at bounding box center [249, 183] width 308 height 72
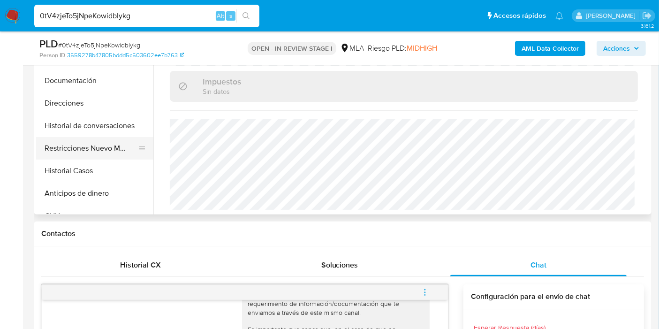
scroll to position [156, 0]
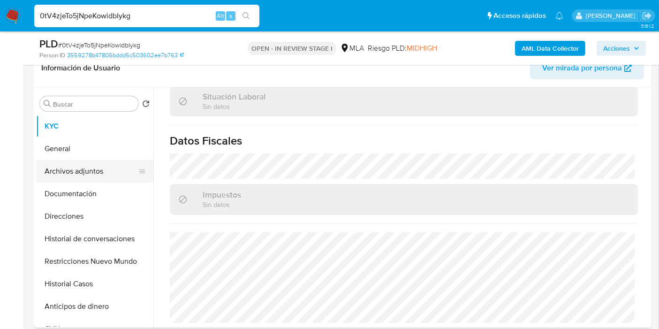
click at [79, 160] on button "Archivos adjuntos" at bounding box center [91, 171] width 110 height 23
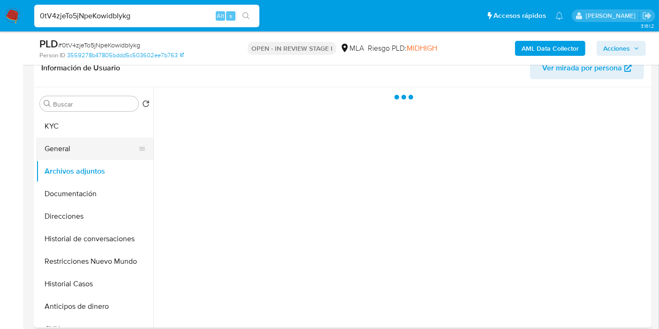
click at [83, 155] on button "General" at bounding box center [91, 148] width 110 height 23
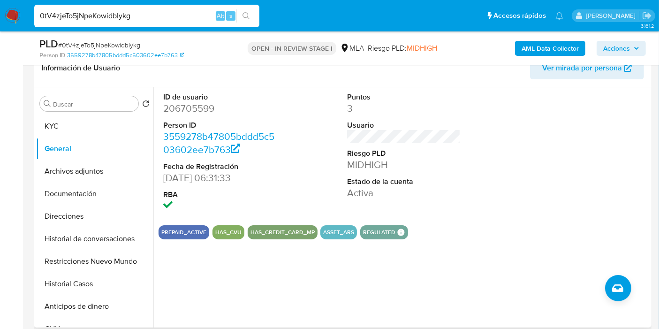
click at [203, 106] on dd "206705599" at bounding box center [220, 108] width 114 height 13
copy dd "206705599"
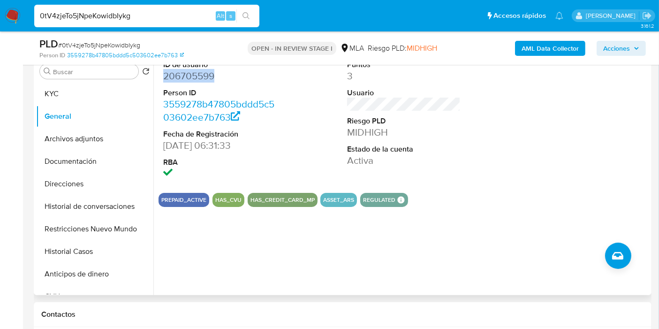
scroll to position [156, 0]
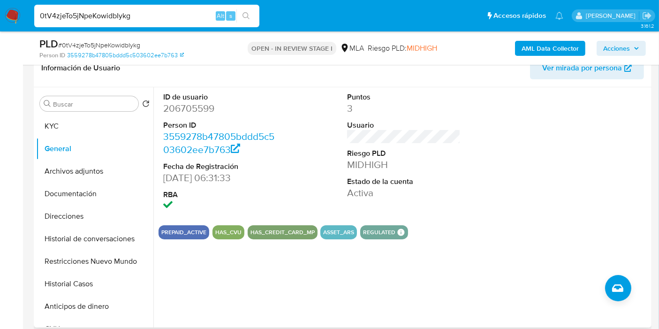
click at [84, 112] on div "Buscar Volver al orden por defecto KYC General Archivos adjuntos Documentación …" at bounding box center [94, 208] width 117 height 239
click at [80, 130] on button "KYC" at bounding box center [91, 126] width 110 height 23
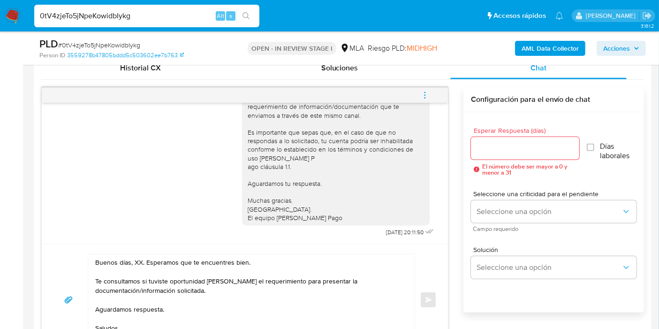
scroll to position [521, 0]
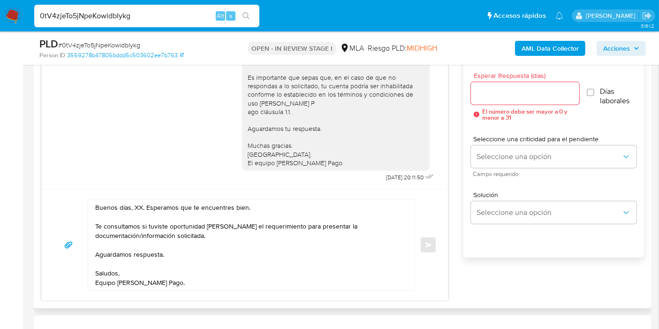
click at [129, 205] on textarea "Buenos días, XX. Esperamos que te encuentres bien. Te consultamos si tuviste op…" at bounding box center [249, 244] width 308 height 91
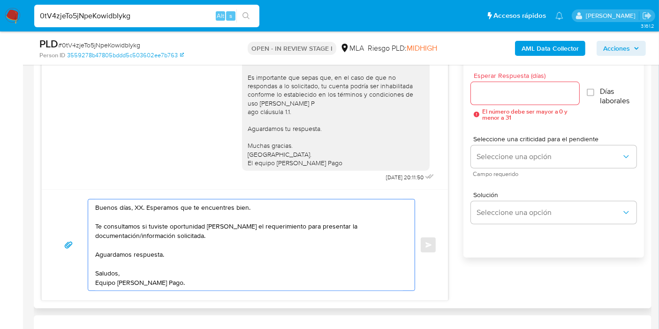
click at [128, 209] on textarea "Buenos días, XX. Esperamos que te encuentres bien. Te consultamos si tuviste op…" at bounding box center [249, 244] width 308 height 91
click at [144, 210] on textarea "Buenos días, XX. Esperamos que te encuentres bien. Te consultamos si tuviste op…" at bounding box center [249, 244] width 308 height 91
click at [134, 202] on textarea "Buenos días, XX. Esperamos que te encuentres bien. Te consultamos si tuviste op…" at bounding box center [249, 244] width 308 height 91
click at [145, 196] on div "Buenos días, Analia. Esperamos que te encuentres bien. Te consultamos si tuvist…" at bounding box center [245, 244] width 406 height 111
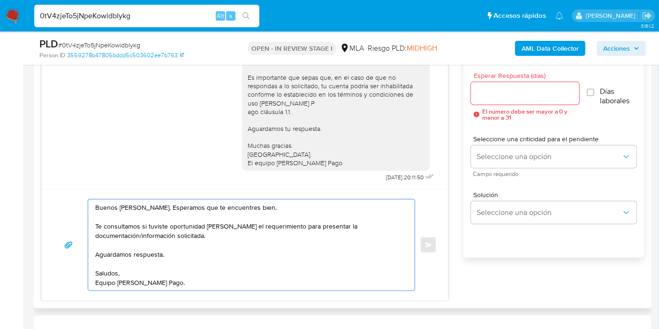
drag, startPoint x: 200, startPoint y: 227, endPoint x: 282, endPoint y: 231, distance: 82.7
click at [206, 235] on textarea "Buenos días, Analia. Esperamos que te encuentres bien. Te consultamos si tuvist…" at bounding box center [249, 244] width 308 height 91
click at [282, 231] on textarea "Buenos días, Analia. Esperamos que te encuentres bien. Te consultamos si tuvist…" at bounding box center [249, 244] width 308 height 91
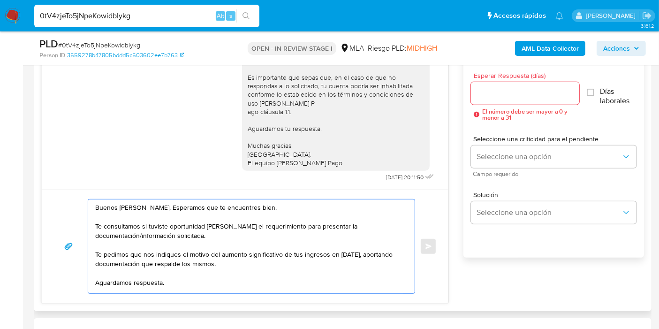
scroll to position [25, 0]
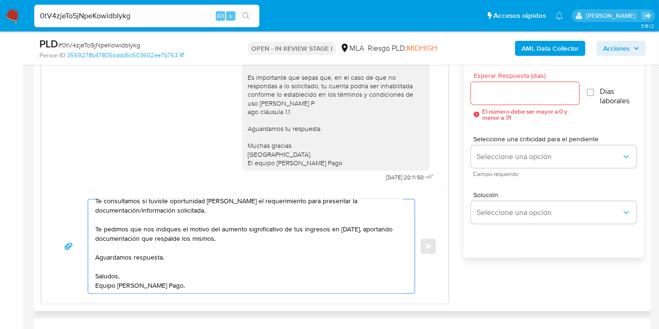
type textarea "Buenos [PERSON_NAME]. Esperamos que te encuentres bien. Te consultamos si tuvis…"
click at [510, 98] on input "Esperar Respuesta (días)" at bounding box center [525, 93] width 108 height 12
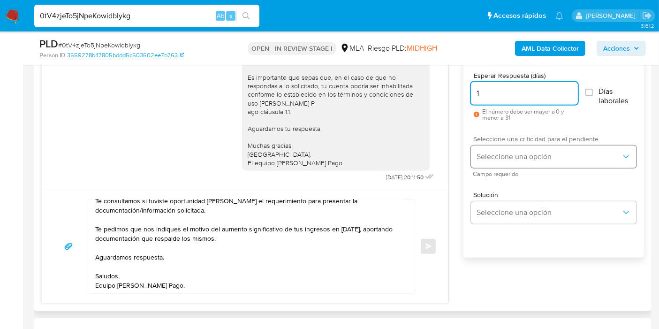
type input "1"
click at [504, 145] on button "Seleccione una opción" at bounding box center [554, 156] width 166 height 23
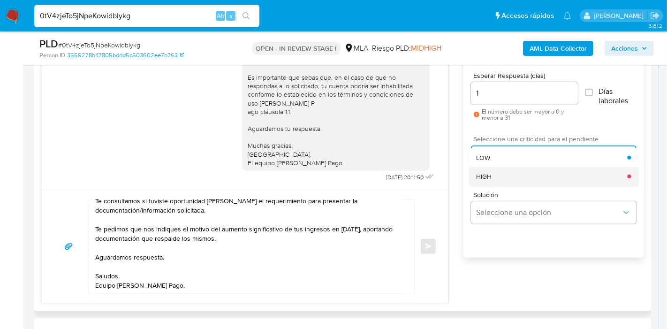
click at [505, 172] on div "HIGH" at bounding box center [551, 176] width 151 height 19
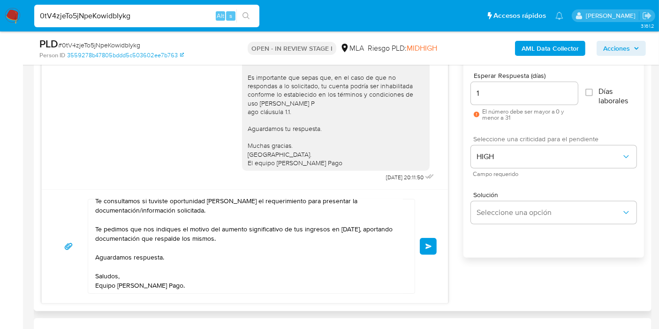
drag, startPoint x: 426, startPoint y: 249, endPoint x: 311, endPoint y: 254, distance: 115.5
click at [311, 254] on div "Buenos días, Analia. Esperamos que te encuentres bien. Te consultamos si tuvist…" at bounding box center [245, 246] width 384 height 95
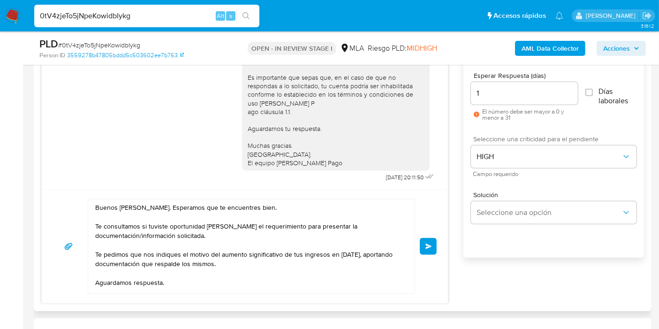
scroll to position [0, 0]
click at [424, 242] on button "Enviar" at bounding box center [428, 246] width 17 height 17
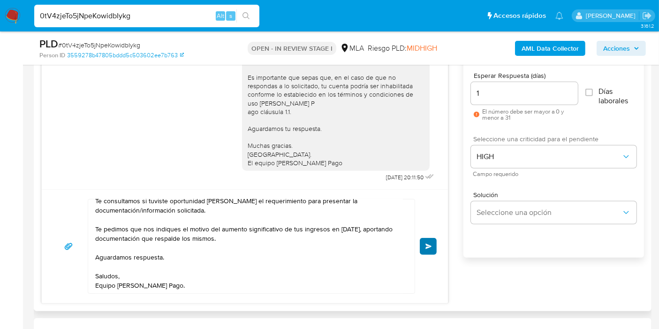
click at [435, 252] on div "Buenos días, Analia. Esperamos que te encuentres bien. Te consultamos si tuvist…" at bounding box center [245, 246] width 406 height 114
click at [431, 246] on span "Enviar" at bounding box center [428, 246] width 7 height 6
click at [427, 243] on span "Enviar" at bounding box center [428, 246] width 7 height 6
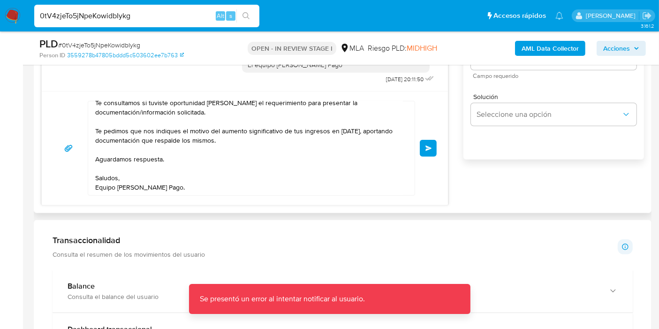
scroll to position [625, 0]
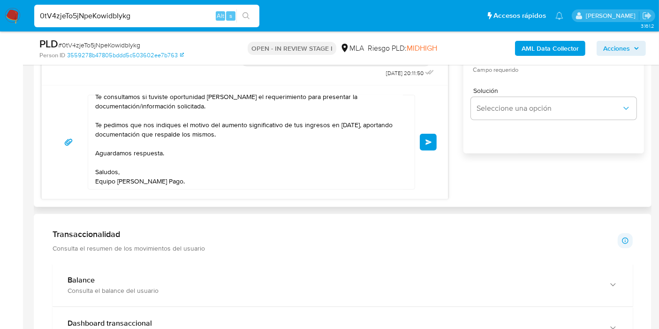
click at [424, 145] on button "Enviar" at bounding box center [428, 142] width 17 height 17
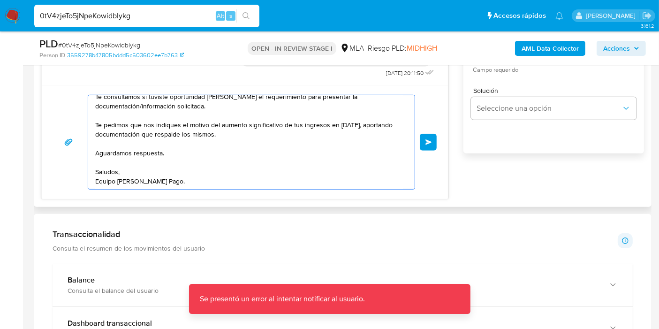
scroll to position [0, 0]
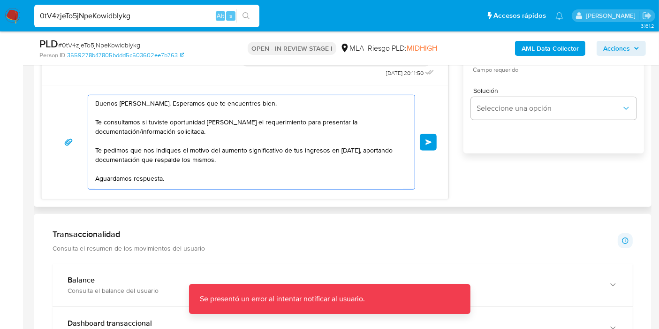
drag, startPoint x: 197, startPoint y: 177, endPoint x: 49, endPoint y: 89, distance: 172.5
click at [49, 89] on div "Buenos días, Analia. Esperamos que te encuentres bien. Te consultamos si tuvist…" at bounding box center [245, 142] width 406 height 114
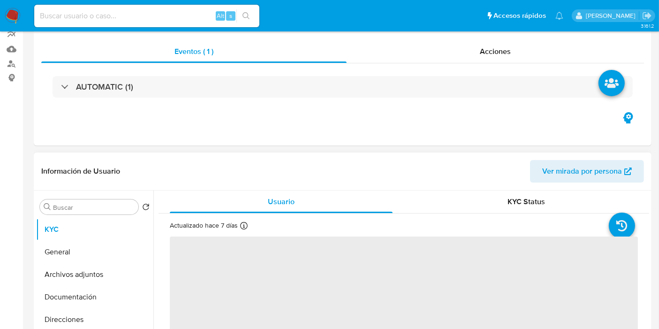
scroll to position [208, 0]
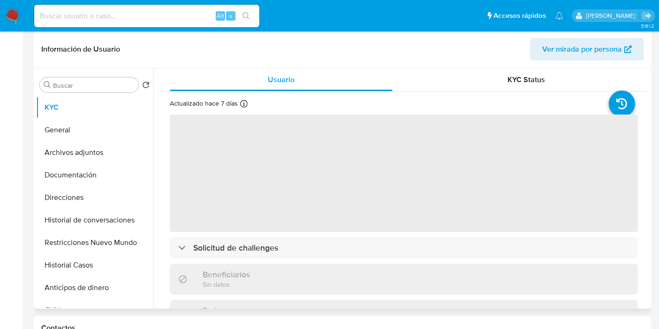
select select "10"
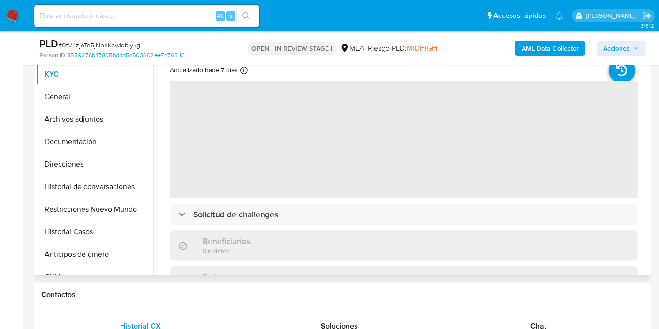
scroll to position [430, 0]
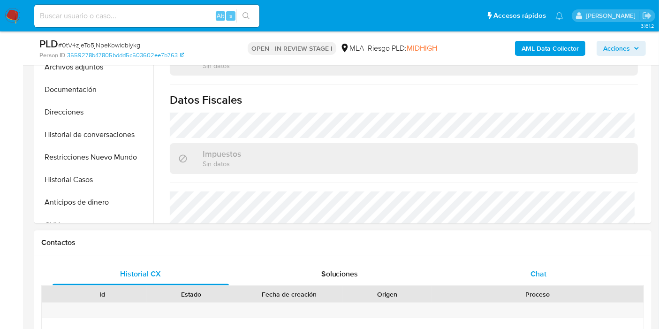
click at [539, 270] on span "Chat" at bounding box center [539, 273] width 16 height 11
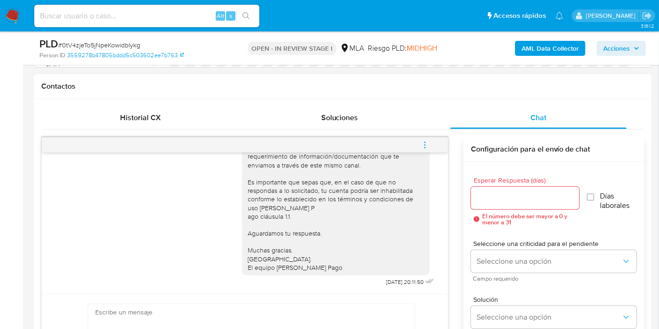
scroll to position [521, 0]
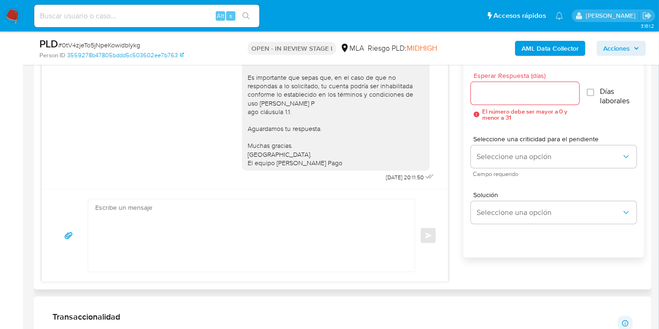
click at [291, 255] on textarea at bounding box center [249, 235] width 308 height 72
paste textarea "Buenos [PERSON_NAME]. Esperamos que te encuentres bien. Te consultamos si tuvis…"
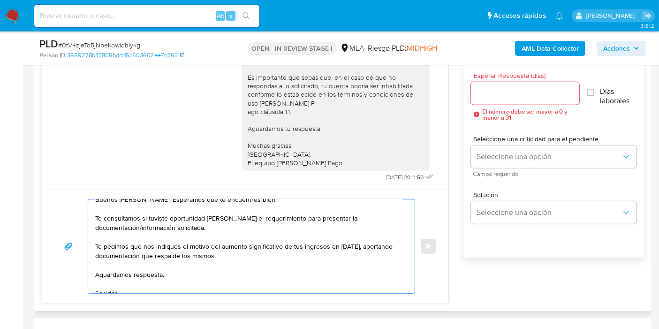
scroll to position [0, 0]
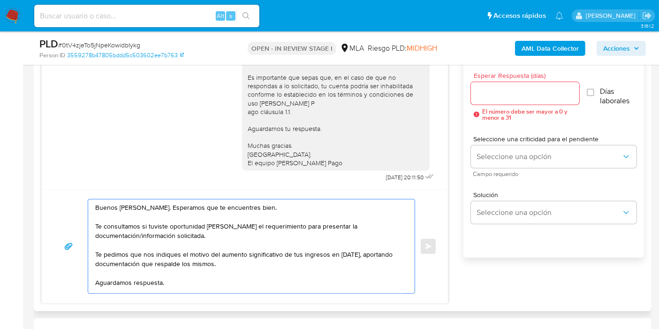
type textarea "Buenos [PERSON_NAME]. Esperamos que te encuentres bien. Te consultamos si tuvis…"
click at [507, 99] on div at bounding box center [525, 93] width 108 height 23
click at [509, 95] on input "Esperar Respuesta (días)" at bounding box center [525, 93] width 108 height 12
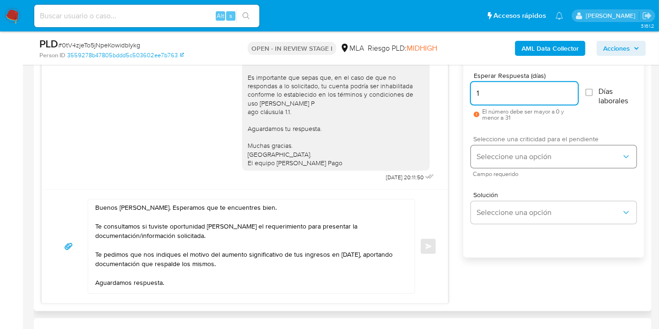
type input "1"
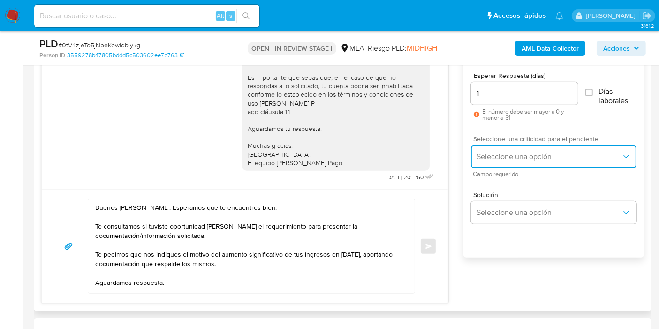
click at [507, 147] on button "Seleccione una opción" at bounding box center [554, 156] width 166 height 23
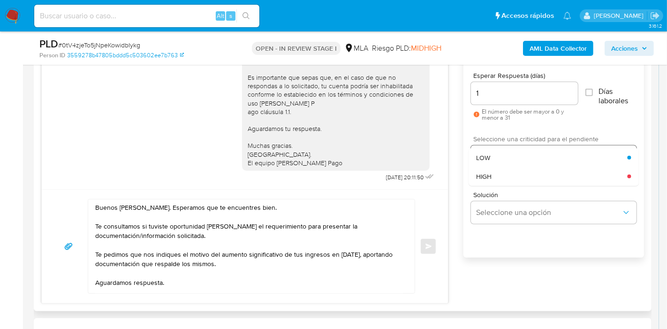
click at [500, 173] on div "HIGH" at bounding box center [551, 176] width 151 height 19
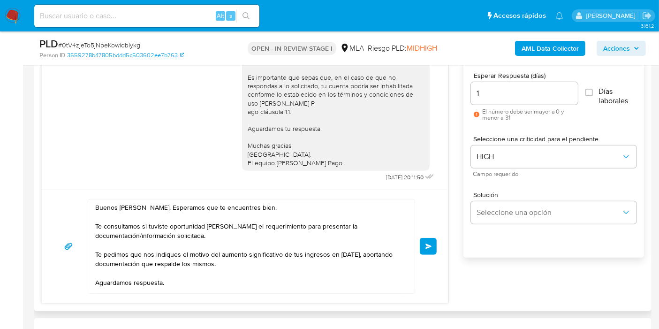
click at [428, 246] on span "Enviar" at bounding box center [428, 246] width 7 height 6
click at [326, 244] on textarea "Buenos [PERSON_NAME]. Esperamos que te encuentres bien. Te consultamos si tuvis…" at bounding box center [249, 246] width 308 height 94
click at [429, 245] on span "Enviar" at bounding box center [428, 246] width 7 height 6
click at [431, 245] on span "Enviar" at bounding box center [428, 246] width 7 height 6
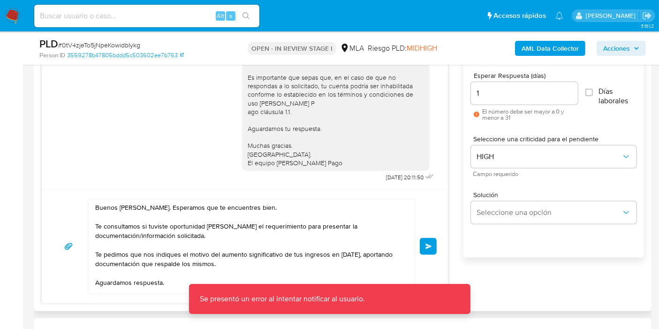
click at [304, 279] on textarea "Buenos [PERSON_NAME]. Esperamos que te encuentres bien. Te consultamos si tuvis…" at bounding box center [249, 246] width 308 height 94
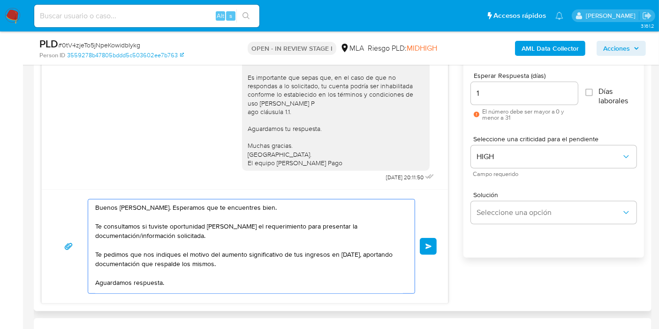
click at [427, 243] on span "Enviar" at bounding box center [428, 246] width 7 height 6
click at [433, 247] on button "Enviar" at bounding box center [428, 246] width 17 height 17
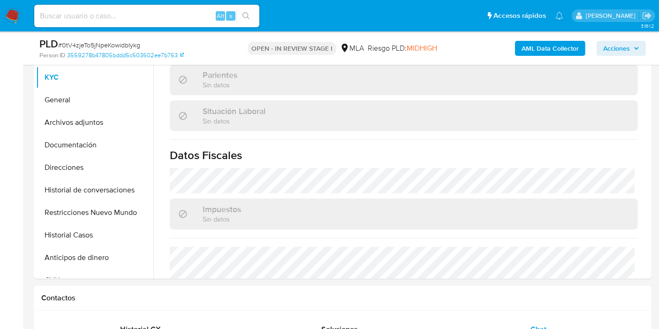
scroll to position [104, 0]
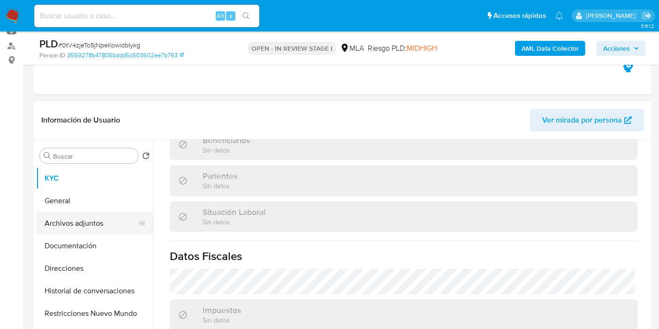
click at [54, 226] on button "Archivos adjuntos" at bounding box center [91, 223] width 110 height 23
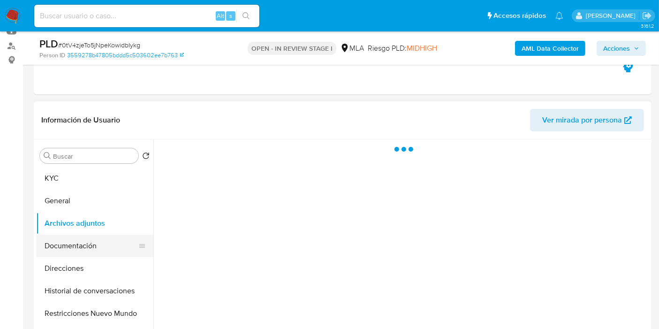
click at [64, 255] on button "Documentación" at bounding box center [91, 246] width 110 height 23
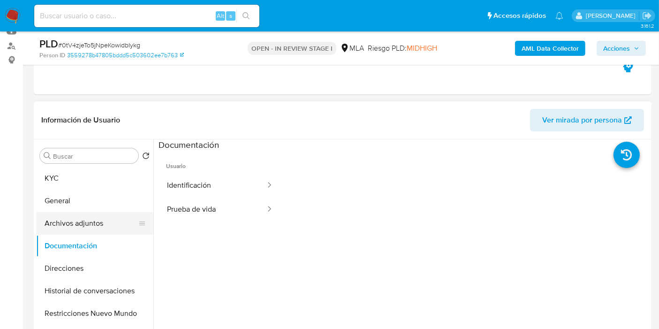
click at [99, 212] on button "Archivos adjuntos" at bounding box center [91, 223] width 110 height 23
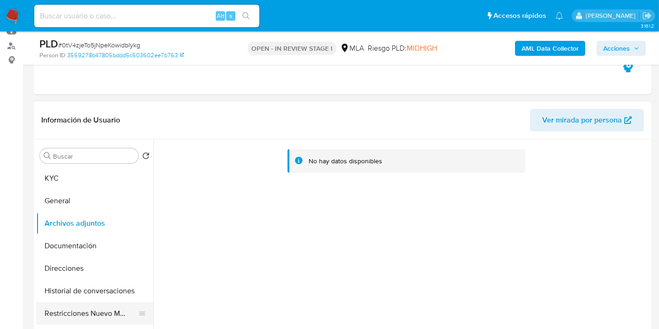
click at [94, 314] on button "Restricciones Nuevo Mundo" at bounding box center [91, 313] width 110 height 23
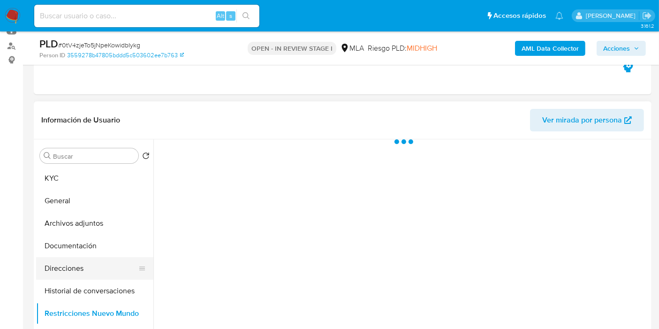
click at [60, 268] on button "Direcciones" at bounding box center [91, 268] width 110 height 23
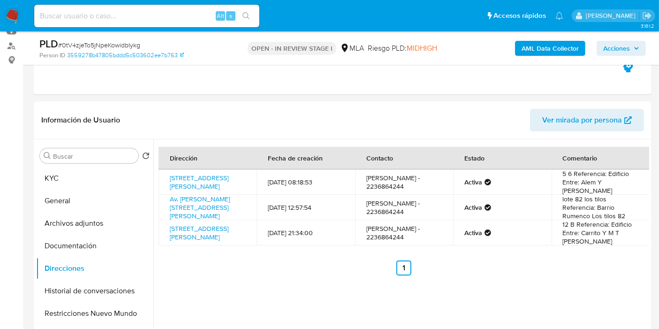
click at [129, 18] on input at bounding box center [146, 16] width 225 height 12
paste input "sD8J3xBaHGDVU94DwPeHVUWi"
type input "sD8J3xBaHGDVU94DwPeHVUWi"
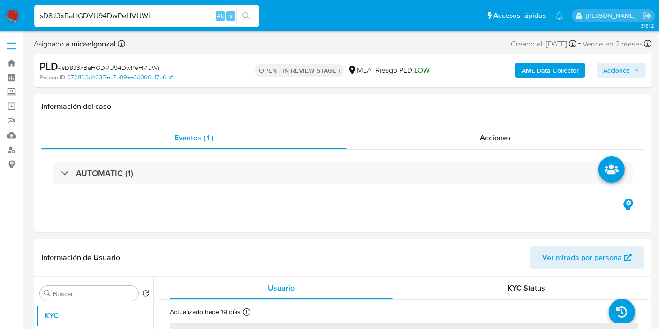
select select "10"
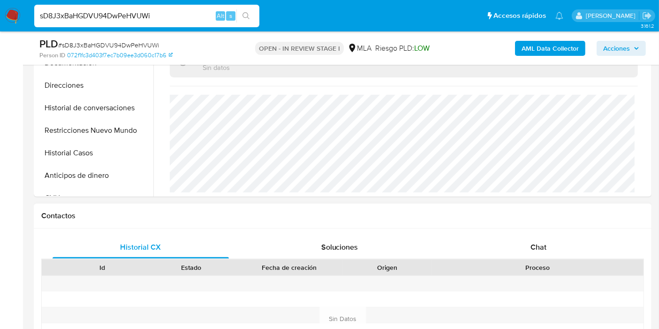
scroll to position [364, 0]
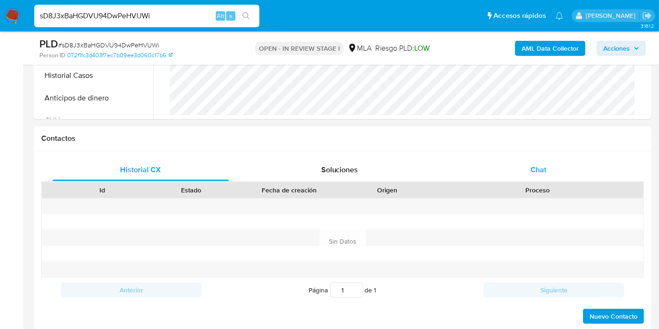
click at [526, 163] on div "Chat" at bounding box center [538, 170] width 176 height 23
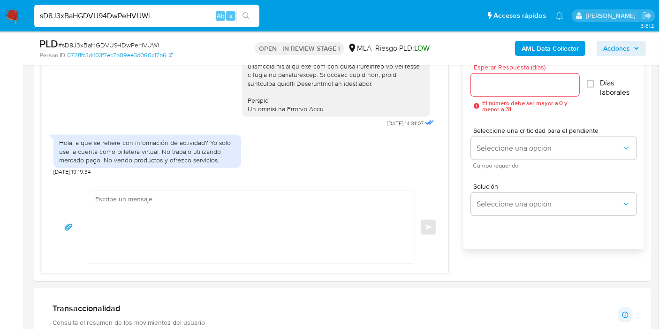
scroll to position [625, 0]
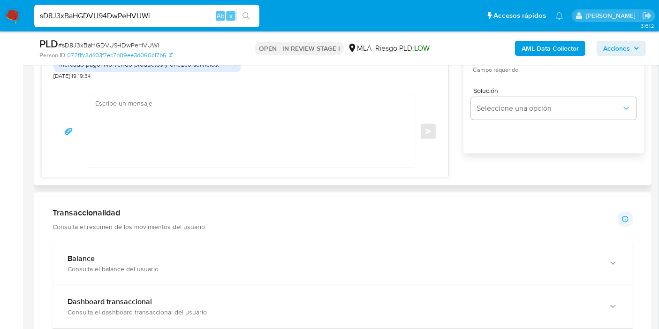
drag, startPoint x: 226, startPoint y: 174, endPoint x: 240, endPoint y: 162, distance: 17.7
click at [240, 162] on div "Enviar" at bounding box center [245, 131] width 406 height 92
click at [253, 143] on textarea at bounding box center [249, 131] width 308 height 72
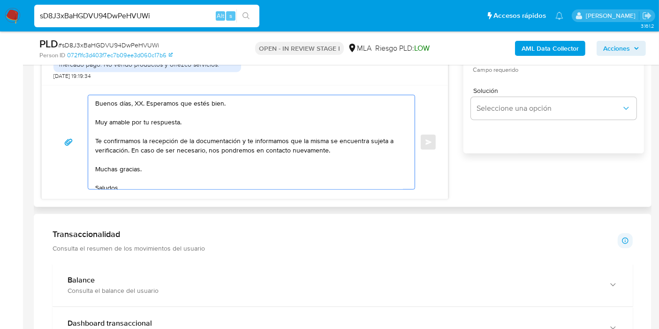
click at [135, 101] on textarea "Buenos días, XX. Esperamos que estés bien. Muy amable por tu respuesta. Te conf…" at bounding box center [249, 142] width 308 height 94
click at [130, 118] on textarea "Buenos días, Adrian. Esperamos que estés bien. Muy amable por tu respuesta. Te …" at bounding box center [249, 142] width 308 height 94
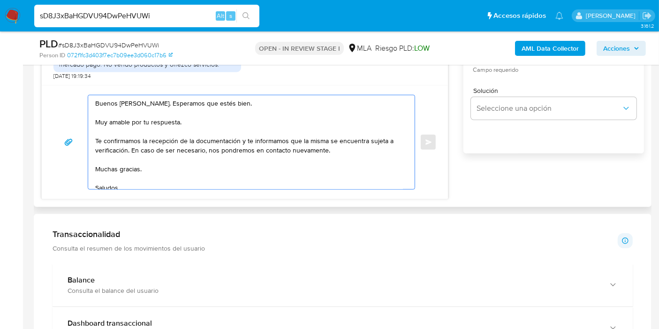
click at [130, 118] on textarea "Buenos días, Adrian. Esperamos que estés bien. Muy amable por tu respuesta. Te …" at bounding box center [249, 142] width 308 height 94
click at [138, 95] on textarea "Buenos días, Adrian. Esperamos que estés bien. Muchas gracias por tu respuesta.…" at bounding box center [249, 142] width 308 height 94
click at [139, 102] on textarea "Buenos días, Adrian. Esperamos que estés bien. Muchas gracias por tu respuesta.…" at bounding box center [249, 142] width 308 height 94
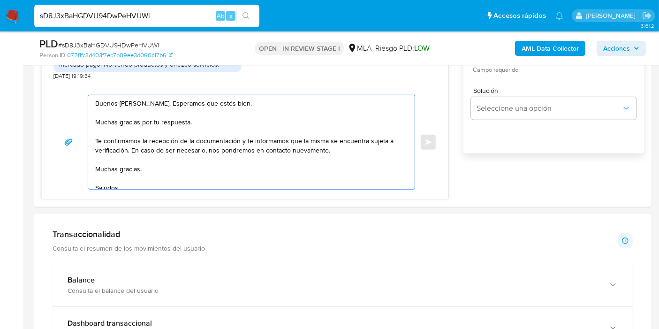
click at [0, 0] on lt-span "Adrián" at bounding box center [0, 0] width 0 height 0
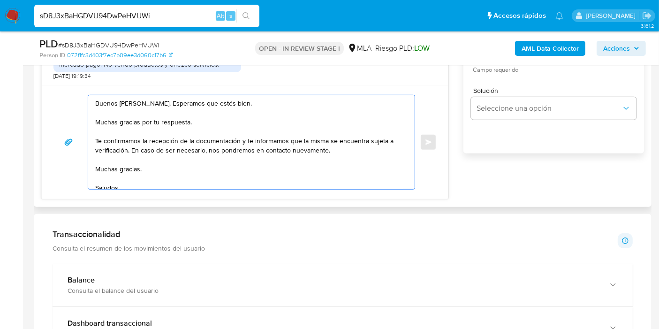
click at [177, 137] on textarea "Buenos días, Adrián. Esperamos que estés bien. Muchas gracias por tu respuesta.…" at bounding box center [249, 142] width 308 height 94
click at [149, 162] on textarea "Buenos días, Adrián. Esperamos que estés bien. Muchas gracias por tu respuesta.…" at bounding box center [249, 142] width 308 height 94
paste textarea "SUR FINANZAS PSP SA"
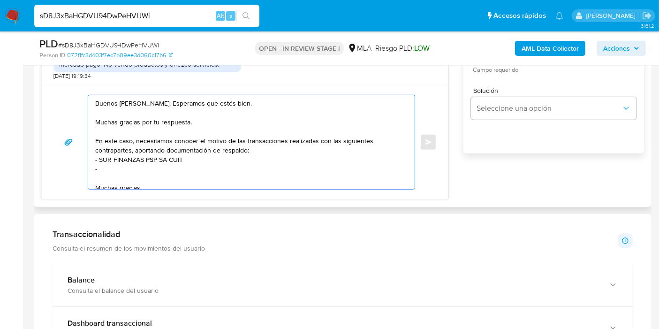
paste textarea "30716079232"
paste textarea "Avenue S.a"
click at [266, 157] on textarea "Buenos días, Adrián. Esperamos que estés bien. Muchas gracias por tu respuesta.…" at bounding box center [249, 142] width 308 height 94
click at [240, 169] on textarea "Buenos días, Adrián. Esperamos que estés bien. Muchas gracias por tu respuesta.…" at bounding box center [249, 142] width 308 height 94
paste textarea "30715573268"
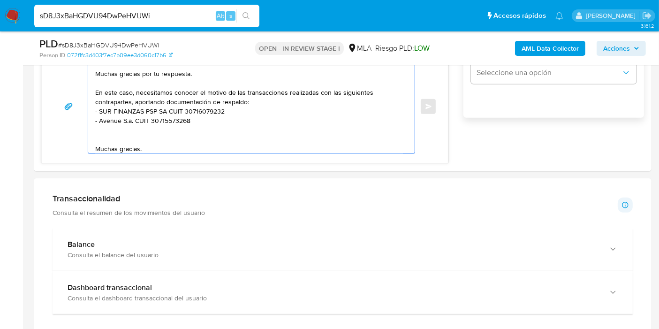
scroll to position [677, 0]
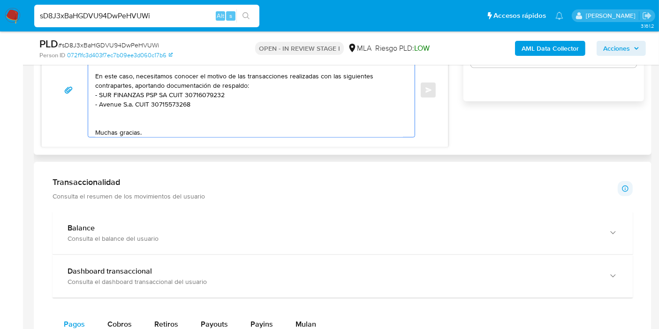
click at [124, 132] on textarea "Buenos días, Adrián. Esperamos que estés bien. Muchas gracias por tu respuesta.…" at bounding box center [249, 90] width 308 height 94
click at [108, 131] on textarea "Buenos días, Adrián. Esperamos que estés bien. Muchas gracias por tu respuesta.…" at bounding box center [249, 90] width 308 height 94
click at [139, 137] on div "Buenos días, Adrián. Esperamos que estés bien. Muchas gracias por tu respuesta.…" at bounding box center [245, 90] width 406 height 114
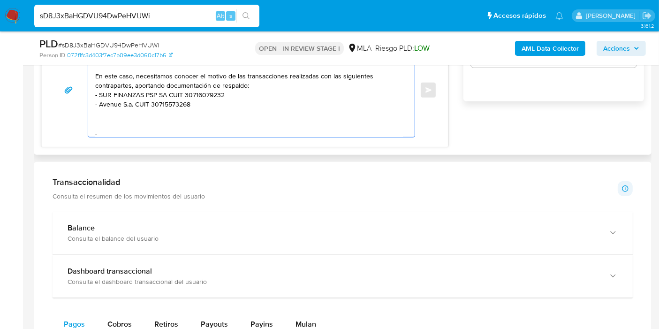
click at [144, 134] on textarea "Buenos días, Adrián. Esperamos que estés bien. Muchas gracias por tu respuesta.…" at bounding box center [249, 90] width 308 height 94
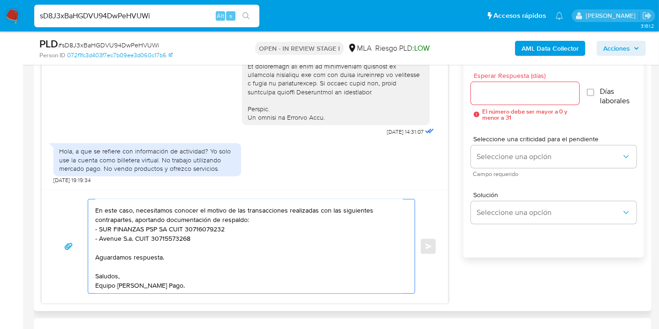
scroll to position [35, 0]
type textarea "Buenos [PERSON_NAME]. Esperamos que estés bien. Muchas gracias por tu respuesta…"
click at [542, 95] on input "Esperar Respuesta (días)" at bounding box center [525, 93] width 108 height 12
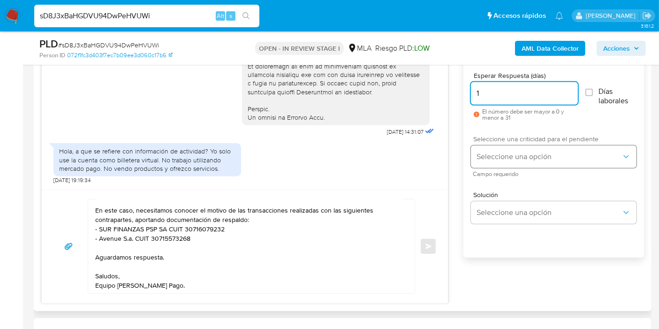
type input "1"
click at [532, 159] on span "Seleccione una opción" at bounding box center [549, 156] width 145 height 9
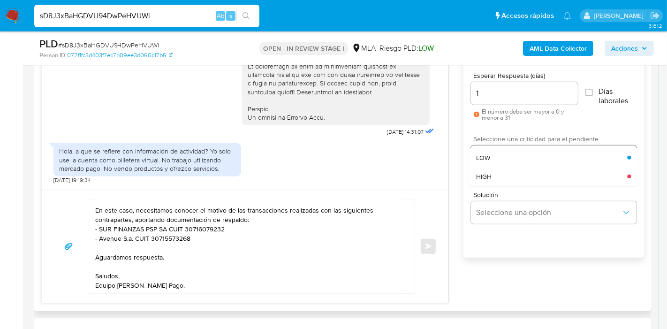
click at [515, 152] on div "LOW" at bounding box center [551, 157] width 151 height 19
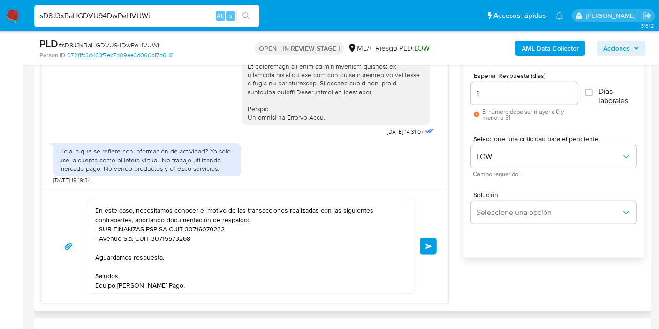
click at [429, 246] on span "Enviar" at bounding box center [428, 246] width 7 height 6
click at [427, 243] on span "Enviar" at bounding box center [428, 246] width 7 height 6
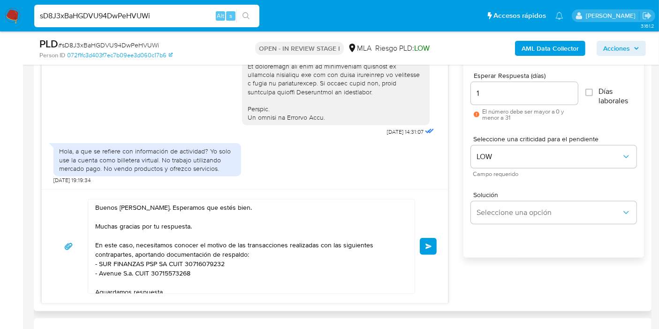
click at [430, 244] on span "Enviar" at bounding box center [428, 246] width 7 height 6
click at [427, 247] on span "Enviar" at bounding box center [428, 246] width 7 height 6
click at [420, 240] on button "Enviar" at bounding box center [428, 246] width 17 height 17
click at [428, 250] on button "Enviar" at bounding box center [428, 246] width 17 height 17
click at [426, 243] on span "Enviar" at bounding box center [428, 246] width 7 height 6
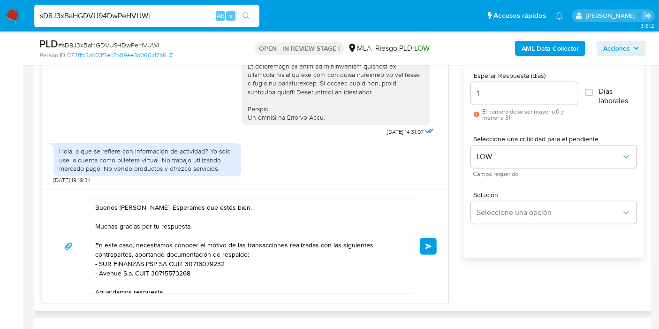
click at [429, 247] on span "Enviar" at bounding box center [428, 246] width 7 height 6
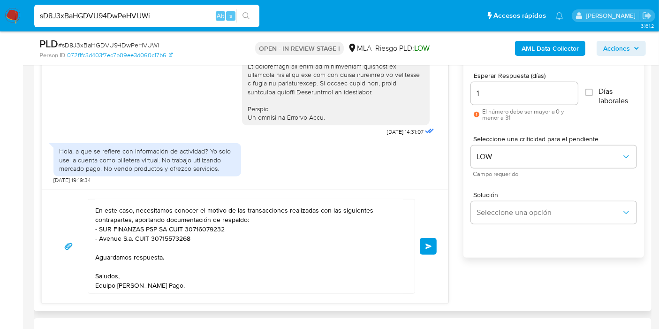
click at [245, 227] on textarea "Buenos días, Adrián. Esperamos que estés bien. Muchas gracias por tu respuesta.…" at bounding box center [249, 246] width 308 height 94
click at [421, 250] on button "Enviar" at bounding box center [428, 246] width 17 height 17
click at [429, 250] on div "Buenos días, Adrián. Esperamos que estés bien. Muchas gracias por tu respuesta.…" at bounding box center [245, 246] width 384 height 95
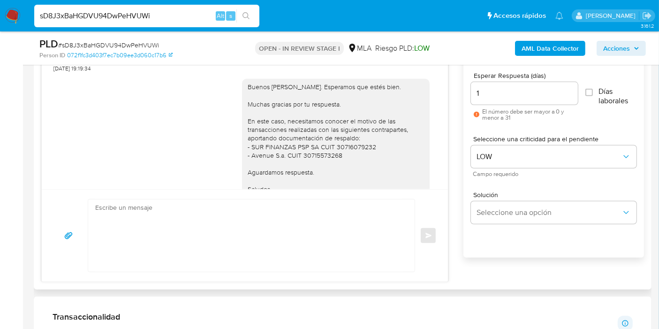
scroll to position [591, 0]
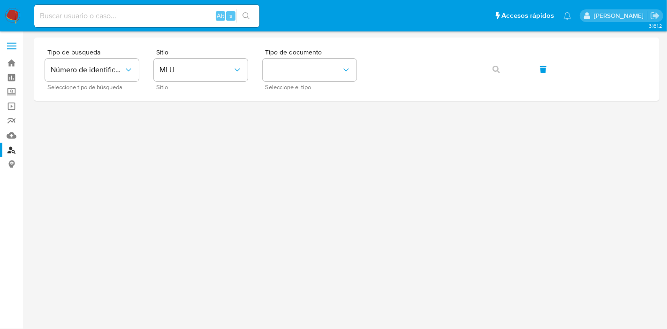
click at [142, 16] on input at bounding box center [146, 16] width 225 height 12
paste input "CK5mcQtUNBJTZ1dTLbfmKWKA"
type input "CK5mcQtUNBJTZ1dTLbfmKWKA"
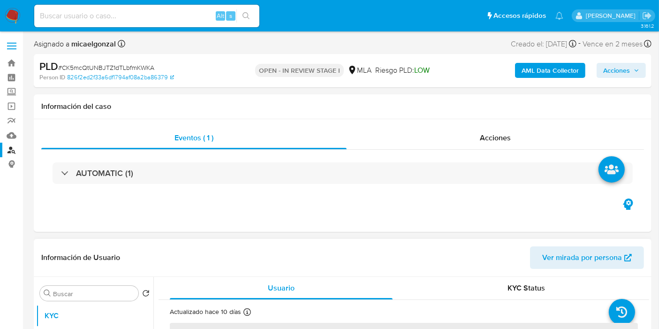
select select "10"
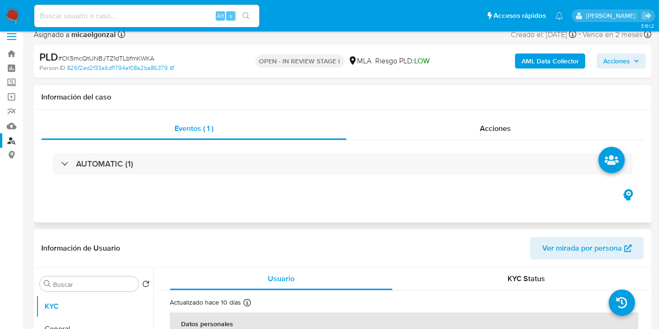
scroll to position [156, 0]
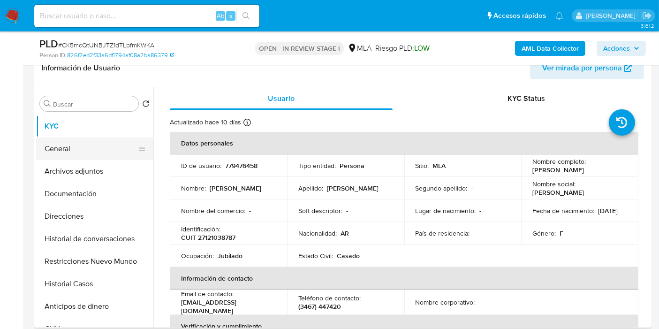
click at [91, 146] on button "General" at bounding box center [91, 148] width 110 height 23
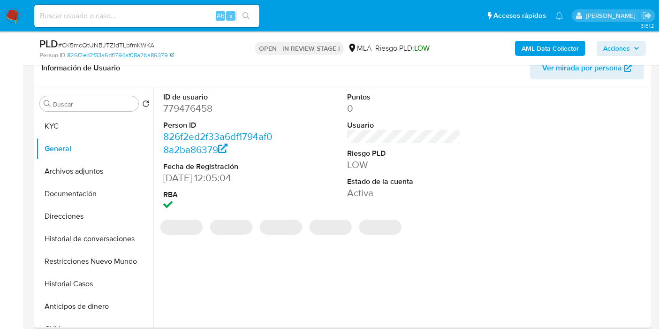
click at [180, 111] on dd "779476458" at bounding box center [220, 108] width 114 height 13
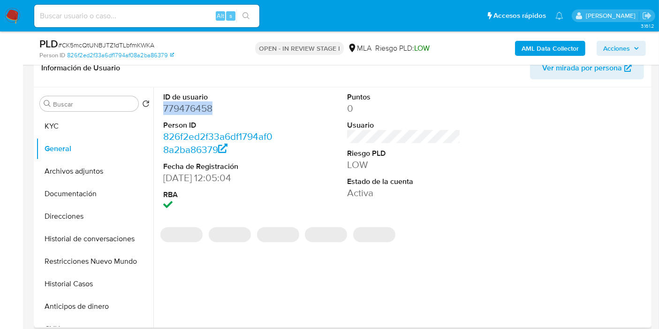
copy dd "779476458"
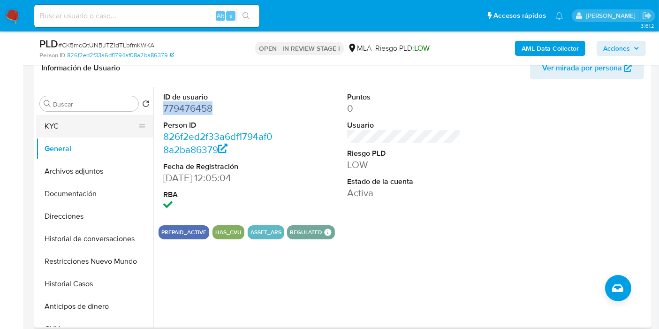
click at [55, 119] on button "KYC" at bounding box center [91, 126] width 110 height 23
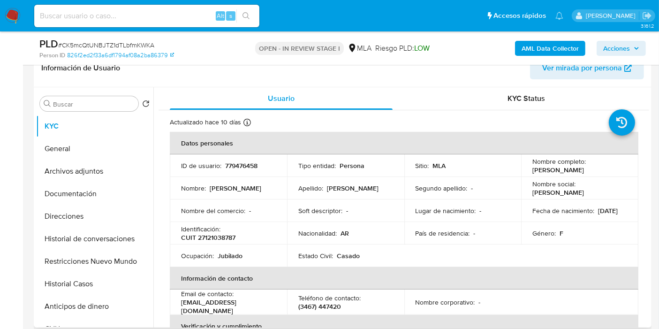
click at [219, 242] on td "Identificación : CUIT 27121038787" at bounding box center [228, 233] width 117 height 23
click at [222, 239] on p "CUIT 27121038787" at bounding box center [208, 237] width 54 height 8
copy p "27121038787"
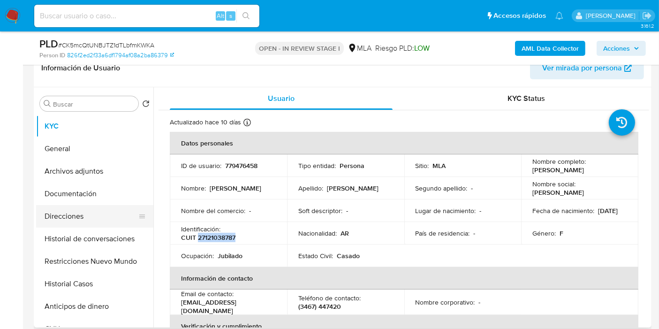
click at [69, 220] on button "Direcciones" at bounding box center [91, 216] width 110 height 23
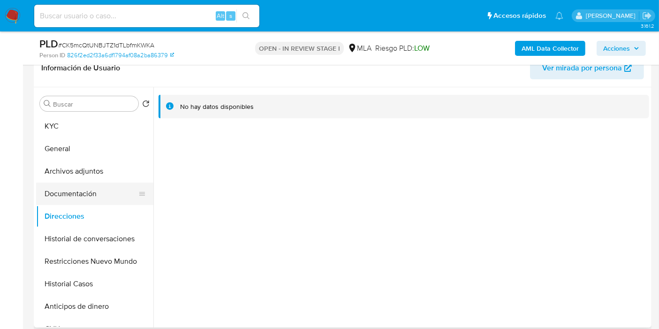
click at [111, 198] on button "Documentación" at bounding box center [91, 193] width 110 height 23
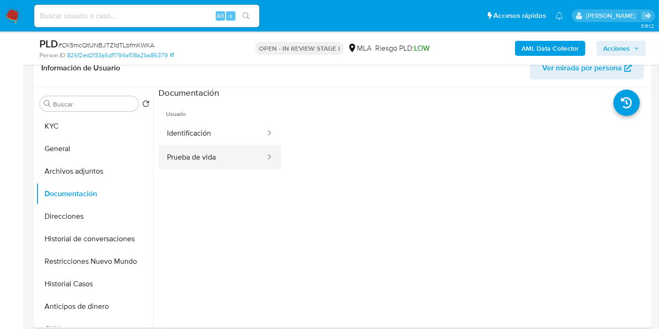
click at [265, 152] on icon at bounding box center [269, 156] width 9 height 9
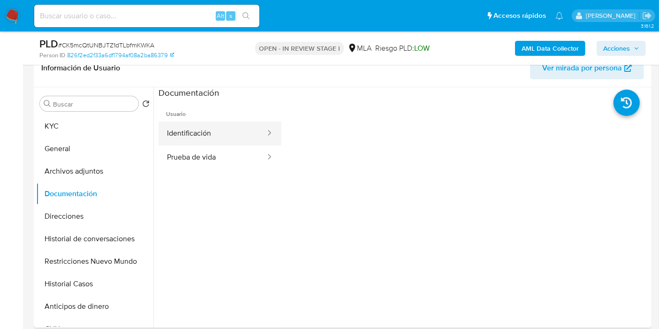
click at [243, 127] on button "Identificación" at bounding box center [213, 133] width 108 height 24
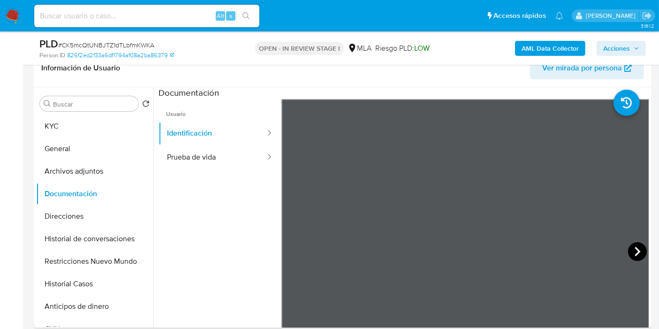
click at [629, 246] on icon at bounding box center [637, 251] width 19 height 19
click at [137, 14] on input at bounding box center [146, 16] width 225 height 12
paste input "Tzc2TpnBTRR2VR6Qv2JNSz9C"
type input "Tzc2TpnBTRR2VR6Qv2JNSz9C"
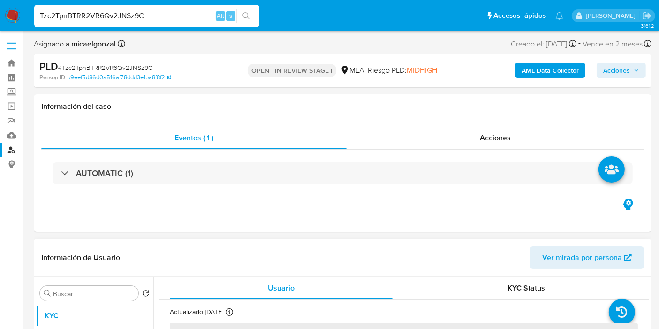
select select "10"
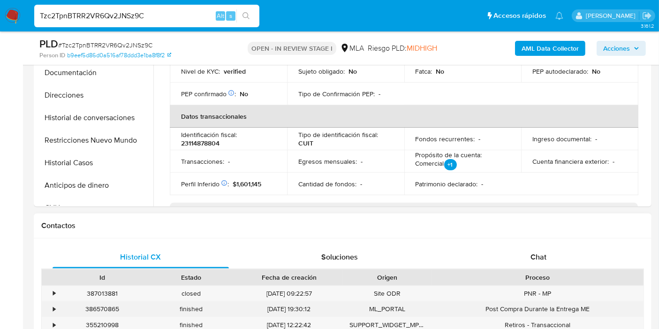
scroll to position [312, 0]
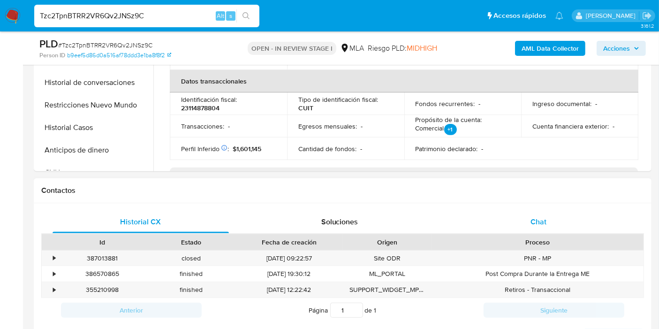
click at [528, 223] on div "Chat" at bounding box center [538, 222] width 176 height 23
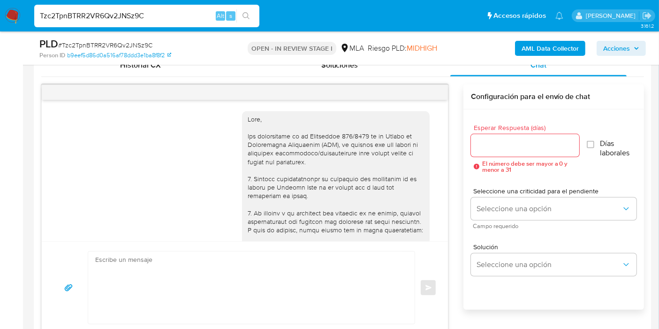
scroll to position [597, 0]
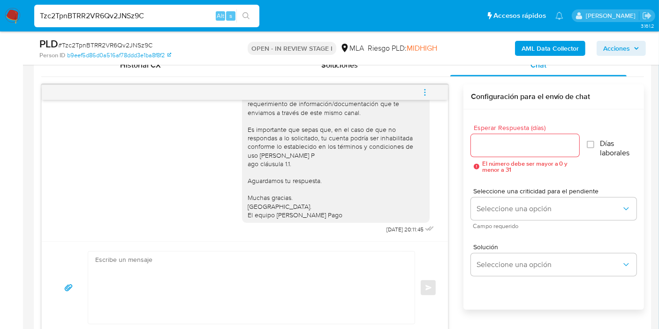
click at [132, 22] on div "Tzc2TpnBTRR2VR6Qv2JNSz9C Alt s" at bounding box center [146, 16] width 225 height 23
click at [139, 14] on input "Tzc2TpnBTRR2VR6Qv2JNSz9C" at bounding box center [146, 16] width 225 height 12
paste input "nAc7483mrKojqcslOeH2rWP8"
type input "nAc7483mrKojqcslOeH2rWP8"
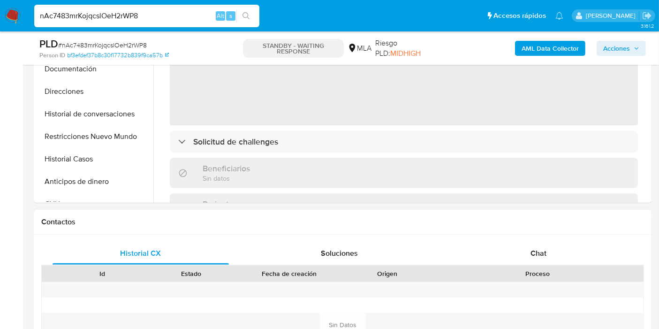
scroll to position [417, 0]
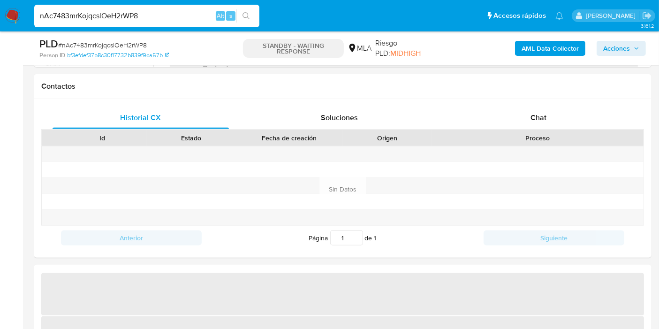
select select "10"
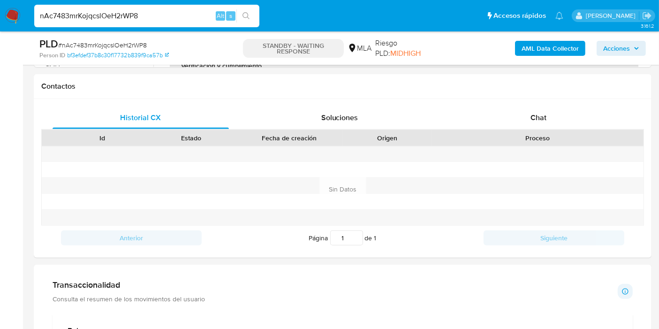
click at [167, 17] on input "nAc7483mrKojqcslOeH2rWP8" at bounding box center [146, 16] width 225 height 12
paste input "bpqrICZTjLYdBY0pNHDlT0dx"
type input "bpqrICZTjLYdBY0pNHDlT0dx"
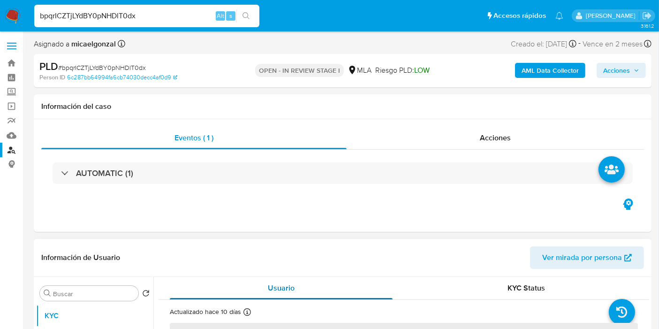
select select "10"
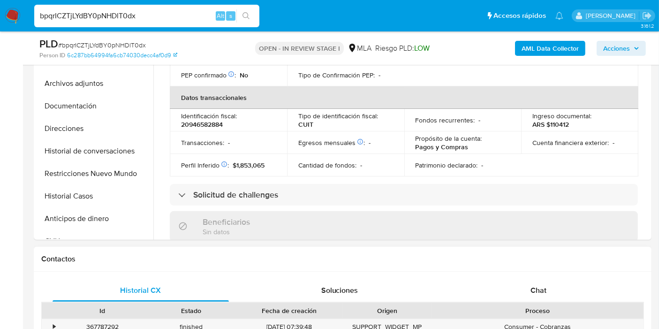
scroll to position [260, 0]
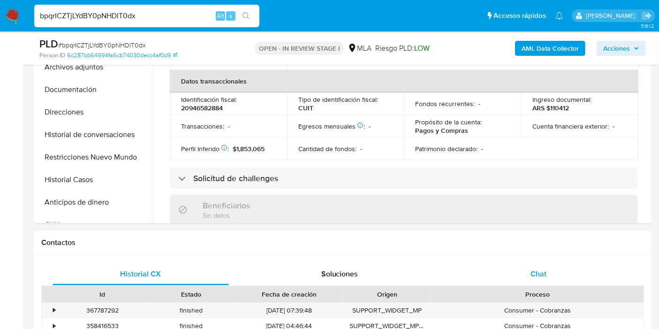
click at [545, 272] on span "Chat" at bounding box center [539, 273] width 16 height 11
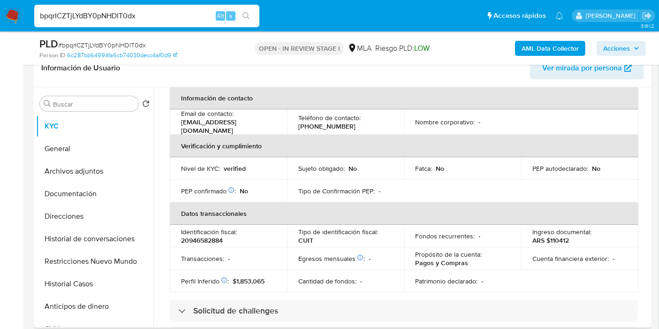
scroll to position [24, 0]
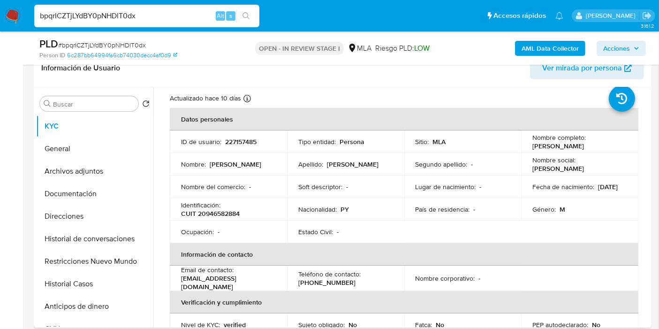
drag, startPoint x: 616, startPoint y: 144, endPoint x: 528, endPoint y: 147, distance: 88.2
click at [528, 147] on td "Nombre completo : Angel Javier Sequeira Garcia" at bounding box center [579, 141] width 117 height 23
copy p "Angel Javier Sequeira Garcia"
click at [98, 141] on button "General" at bounding box center [91, 148] width 110 height 23
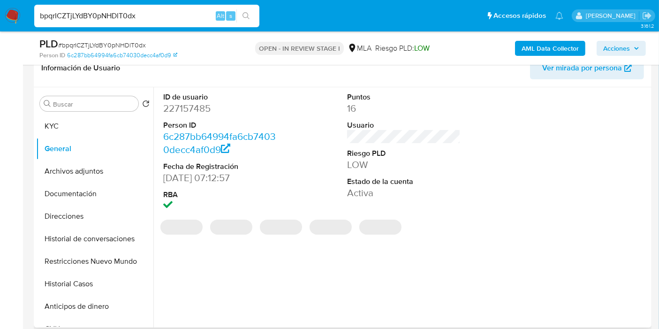
click at [187, 104] on dd "227157485" at bounding box center [220, 108] width 114 height 13
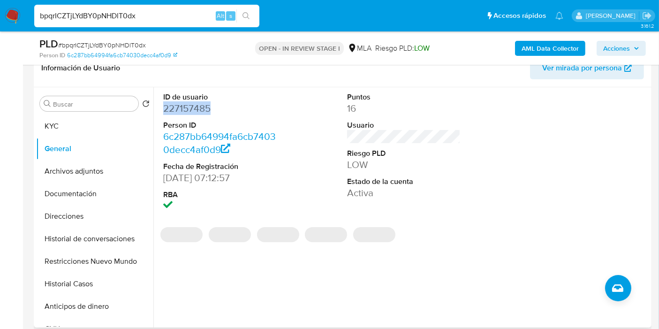
copy dd "227157485"
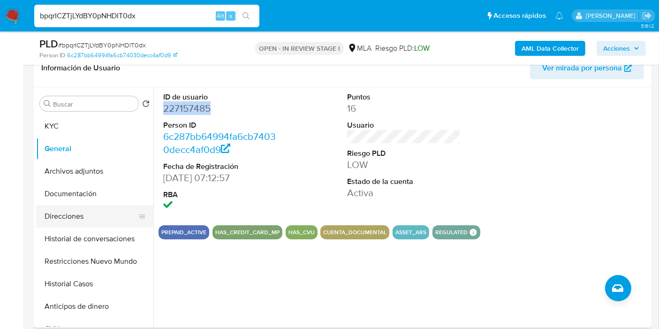
click at [84, 217] on button "Direcciones" at bounding box center [91, 216] width 110 height 23
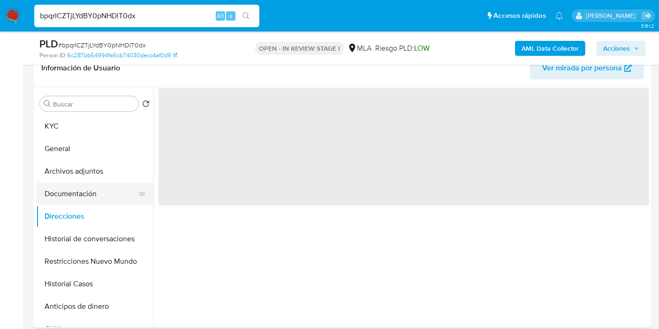
click at [87, 191] on button "Documentación" at bounding box center [91, 193] width 110 height 23
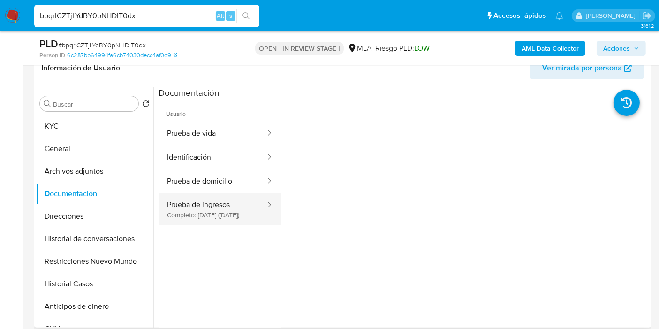
click at [244, 223] on button "Prueba de ingresos Completo: 30/11/2023 (hace 2 años)" at bounding box center [213, 209] width 108 height 32
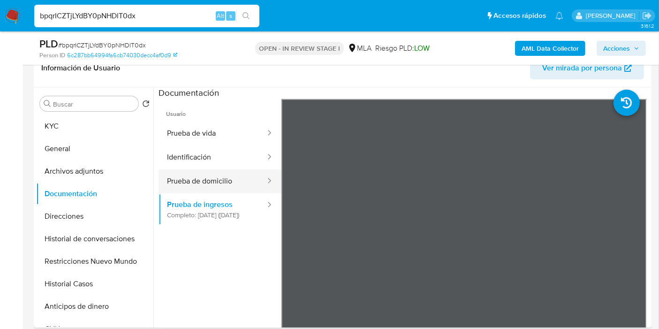
click at [232, 182] on button "Prueba de domicilio" at bounding box center [213, 181] width 108 height 24
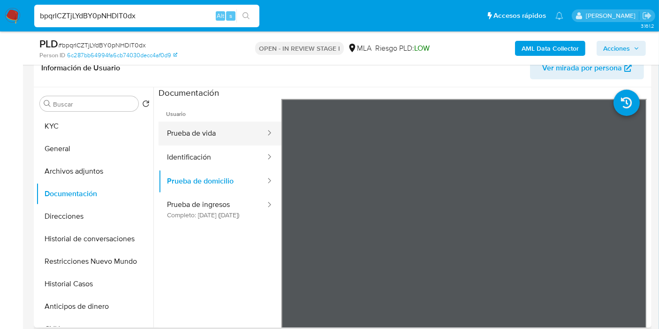
click at [187, 134] on button "Prueba de vida" at bounding box center [213, 133] width 108 height 24
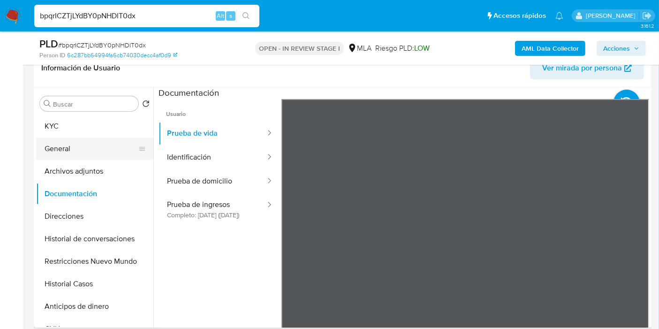
click at [102, 146] on button "General" at bounding box center [91, 148] width 110 height 23
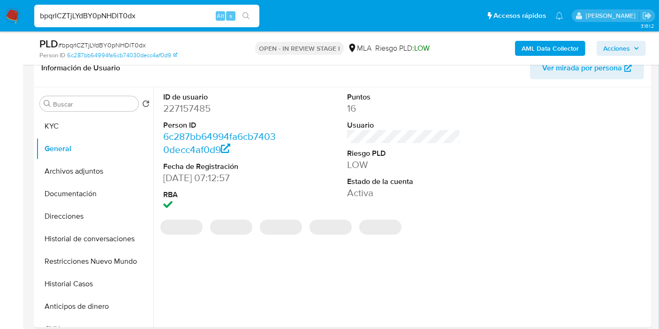
click at [204, 113] on dd "227157485" at bounding box center [220, 108] width 114 height 13
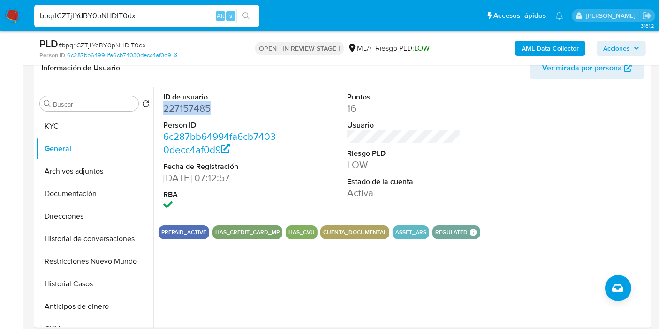
copy dd "227157485"
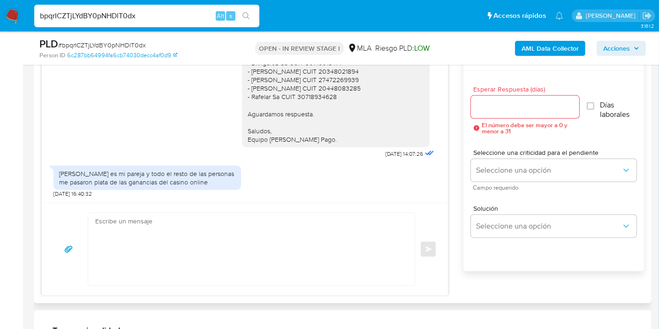
scroll to position [521, 0]
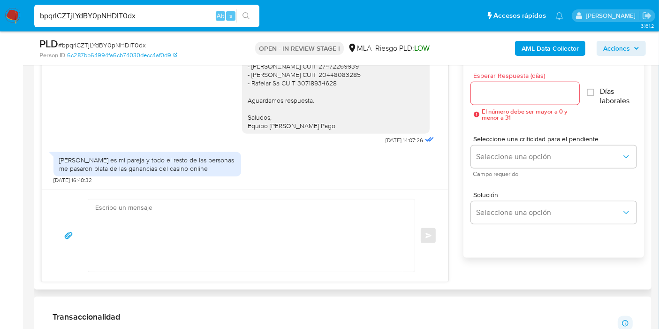
click at [132, 162] on div "Gladys Benita es mi pareja y todo el resto de las personas me pasaron plata de …" at bounding box center [147, 164] width 176 height 17
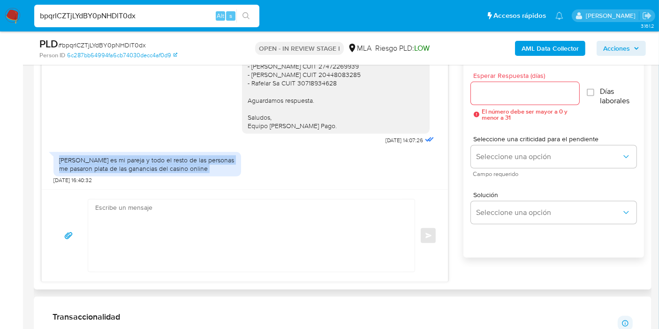
click at [132, 162] on div "Gladys Benita es mi pareja y todo el resto de las personas me pasaron plata de …" at bounding box center [147, 164] width 176 height 17
copy div "Gladys Benita es mi pareja y todo el resto de las personas me pasaron plata de …"
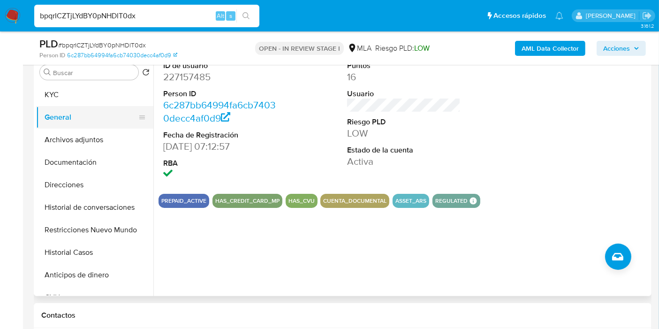
scroll to position [156, 0]
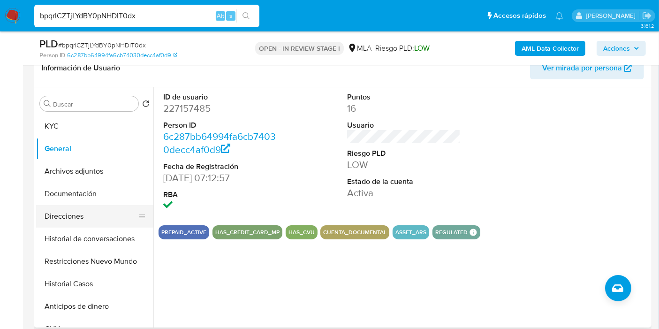
click at [71, 211] on button "Direcciones" at bounding box center [91, 216] width 110 height 23
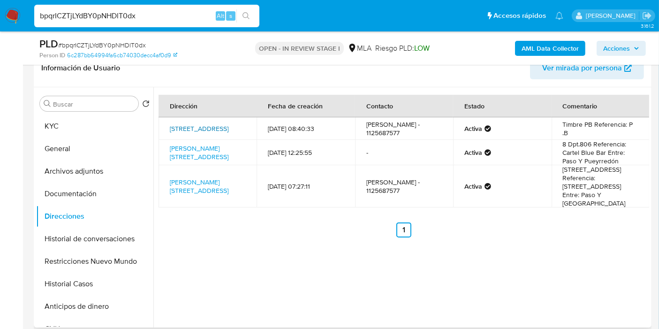
drag, startPoint x: 166, startPoint y: 119, endPoint x: 182, endPoint y: 140, distance: 26.1
click at [224, 133] on td "Colonia 380, Parque Patricios, Capital Federal, 1437, Argentina 380" at bounding box center [208, 128] width 98 height 23
drag, startPoint x: 166, startPoint y: 145, endPoint x: 181, endPoint y: 148, distance: 15.2
click at [181, 148] on td "Lavalle 2641, Balvanera (once), Capital Federal, 1052, Argentina 2641" at bounding box center [208, 152] width 98 height 25
click at [165, 144] on td "Lavalle 2641, Balvanera (once), Capital Federal, 1052, Argentina 2641" at bounding box center [208, 152] width 98 height 25
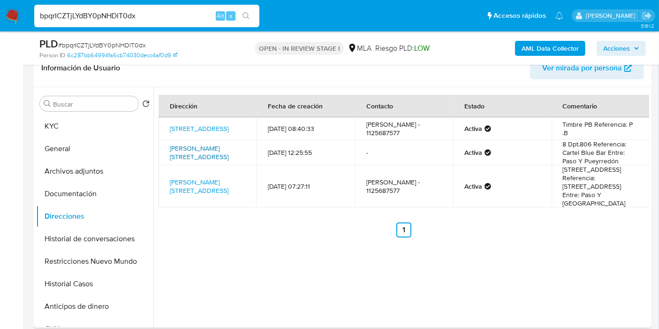
drag, startPoint x: 178, startPoint y: 149, endPoint x: 234, endPoint y: 154, distance: 55.6
click at [234, 154] on td "Lavalle 2641, Balvanera (once), Capital Federal, 1052, Argentina 2641" at bounding box center [208, 152] width 98 height 25
click at [132, 23] on div "bpqrICZTjLYdBY0pNHDlT0dx Alt s" at bounding box center [146, 16] width 225 height 23
click at [128, 24] on div "bpqrICZTjLYdBY0pNHDlT0dx Alt s" at bounding box center [146, 16] width 225 height 23
click at [136, 15] on input "bpqrICZTjLYdBY0pNHDlT0dx" at bounding box center [146, 16] width 225 height 12
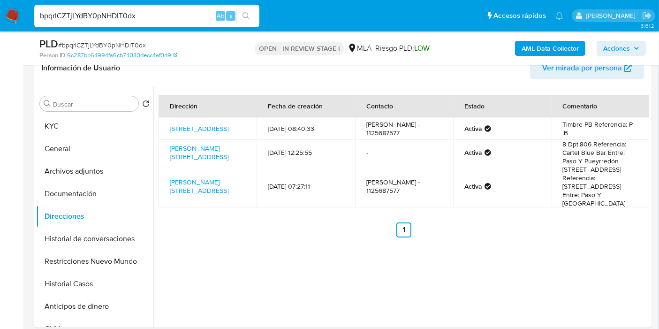
click at [136, 15] on input "bpqrICZTjLYdBY0pNHDlT0dx" at bounding box center [146, 16] width 225 height 12
paste input "xWPMsuZwumWpIKMg6S1guHde"
type input "xWPMsuZwumWpIKMg6S1guHde"
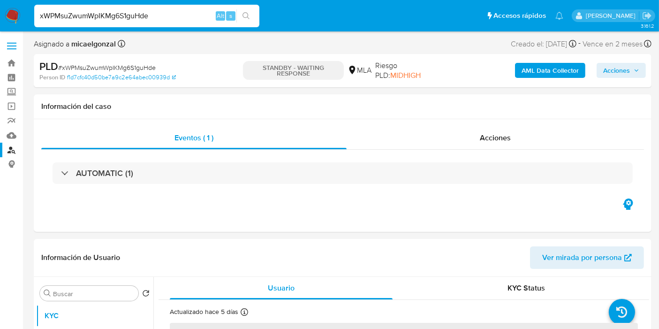
select select "10"
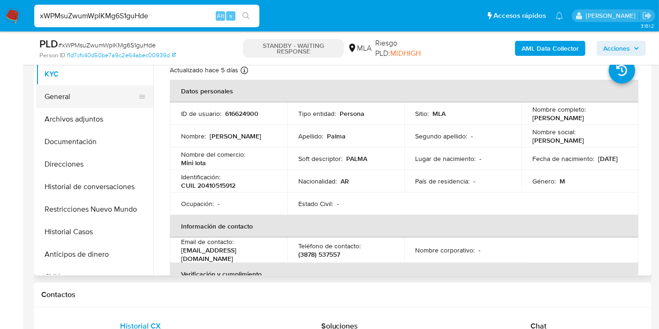
click at [69, 91] on button "General" at bounding box center [91, 96] width 110 height 23
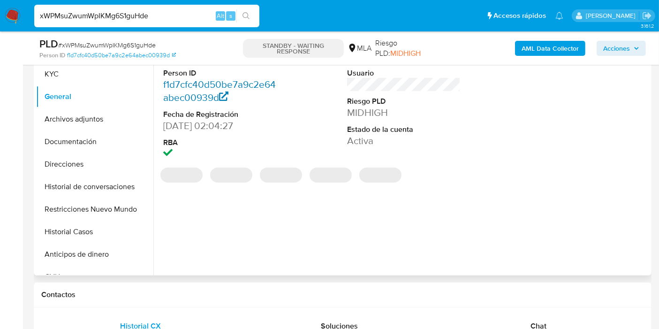
click at [175, 77] on link "f1d7cfc40d50be7a9c2e64abec00939d" at bounding box center [219, 90] width 113 height 27
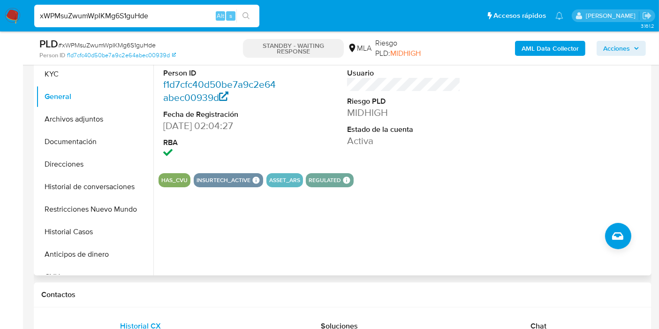
scroll to position [104, 0]
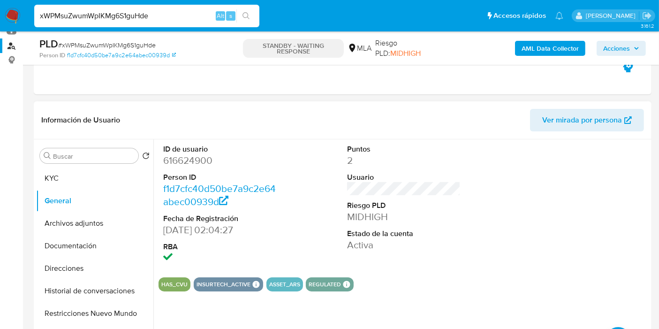
click at [188, 154] on dd "616624900" at bounding box center [220, 160] width 114 height 13
copy dd "616624900"
click at [68, 267] on button "Direcciones" at bounding box center [91, 268] width 110 height 23
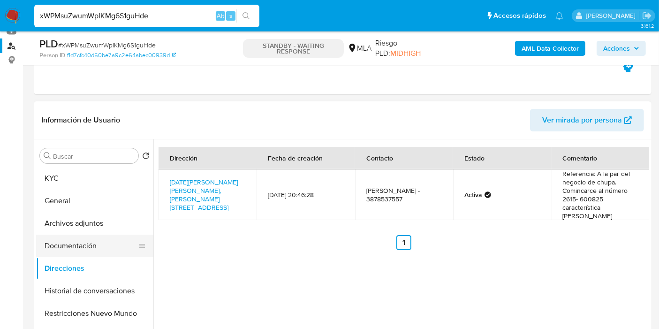
click at [69, 246] on button "Documentación" at bounding box center [91, 246] width 110 height 23
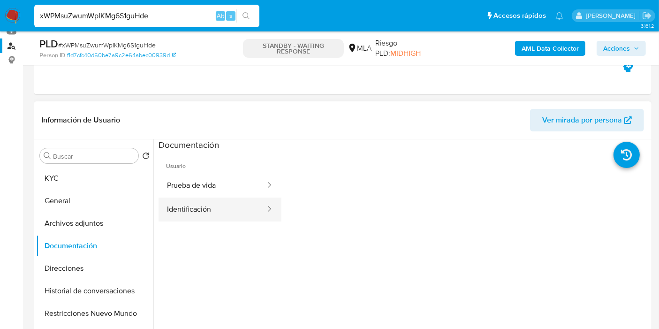
click at [265, 212] on icon at bounding box center [269, 208] width 9 height 9
click at [196, 203] on button "Identificación" at bounding box center [213, 209] width 108 height 24
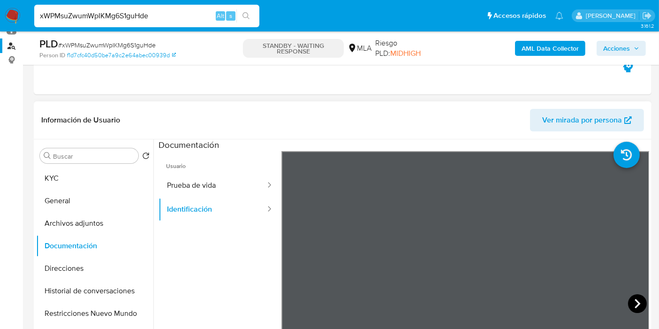
click at [628, 299] on icon at bounding box center [637, 303] width 19 height 19
drag, startPoint x: 83, startPoint y: 161, endPoint x: 82, endPoint y: 182, distance: 20.2
click at [81, 163] on div "Buscar Volver al orden por defecto KYC General Archivos adjuntos Documentación …" at bounding box center [94, 260] width 117 height 239
click at [82, 182] on button "KYC" at bounding box center [91, 178] width 110 height 23
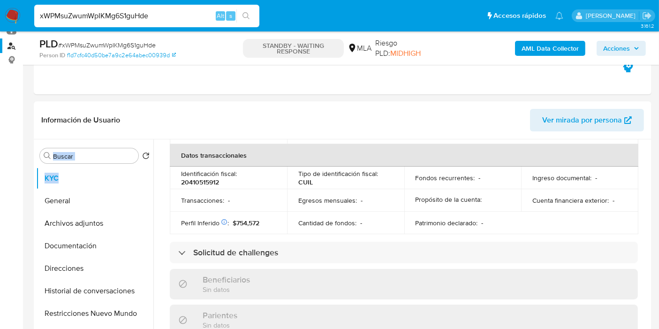
scroll to position [493, 0]
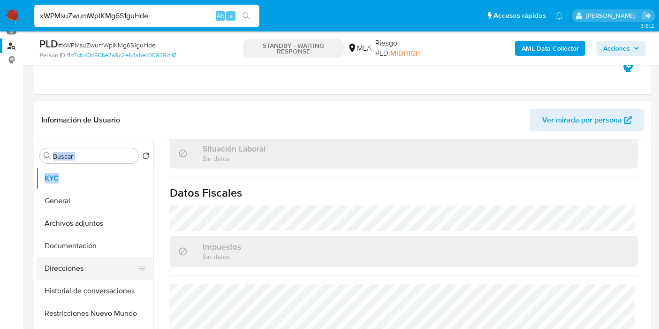
click at [89, 266] on button "Direcciones" at bounding box center [91, 268] width 110 height 23
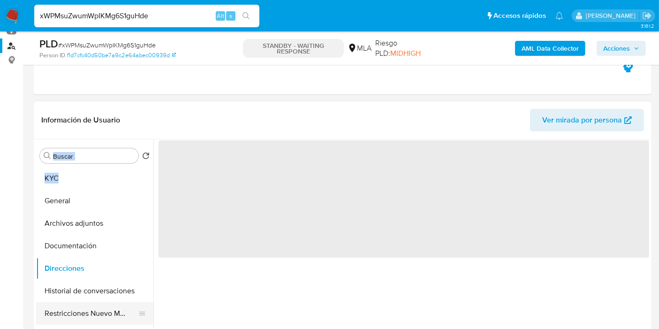
scroll to position [0, 0]
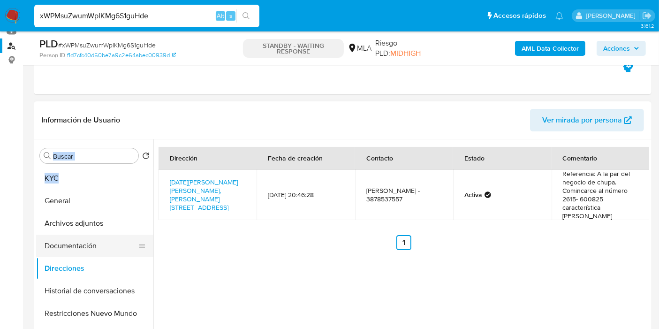
click at [59, 247] on button "Documentación" at bounding box center [91, 246] width 110 height 23
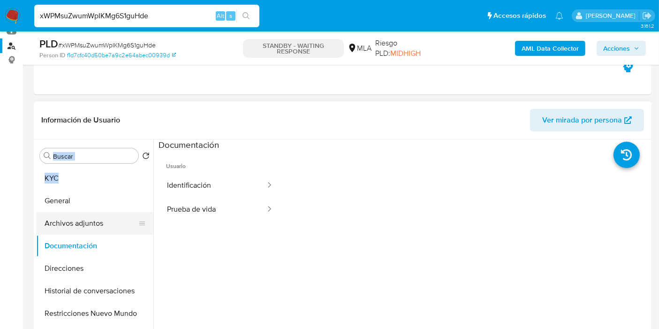
click at [76, 217] on button "Archivos adjuntos" at bounding box center [91, 223] width 110 height 23
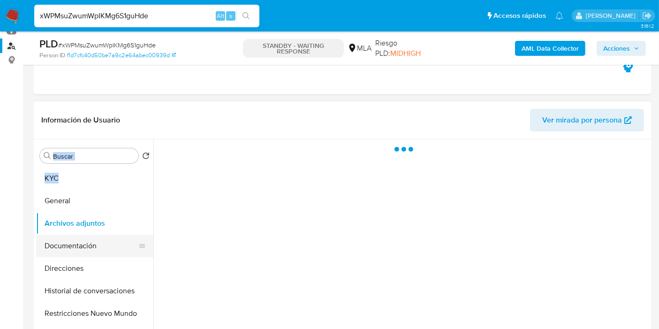
click at [79, 239] on button "Documentación" at bounding box center [91, 246] width 110 height 23
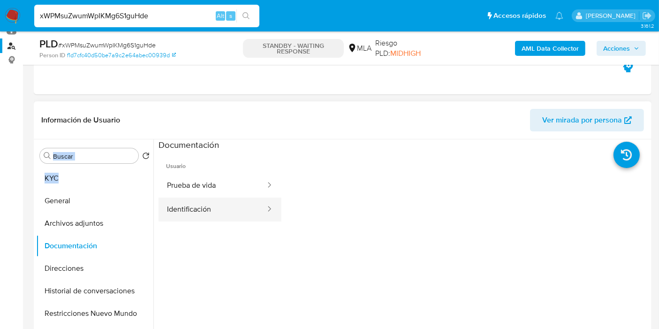
click at [217, 201] on button "Identificación" at bounding box center [213, 209] width 108 height 24
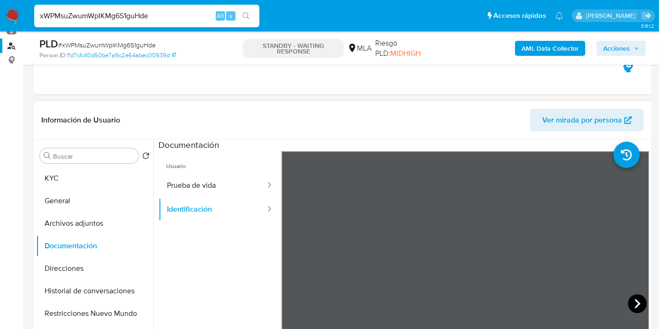
click at [628, 301] on icon at bounding box center [637, 303] width 19 height 19
click at [276, 208] on div "Usuario Prueba de vida Identificación" at bounding box center [404, 301] width 491 height 300
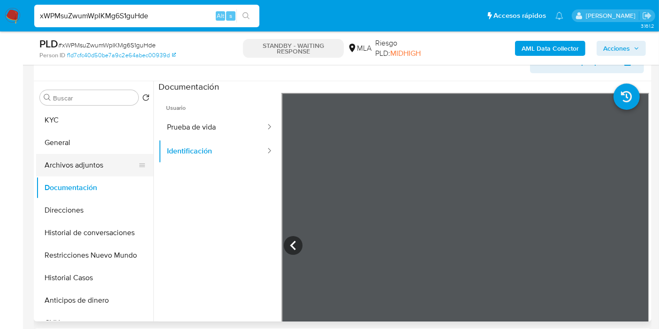
scroll to position [129, 0]
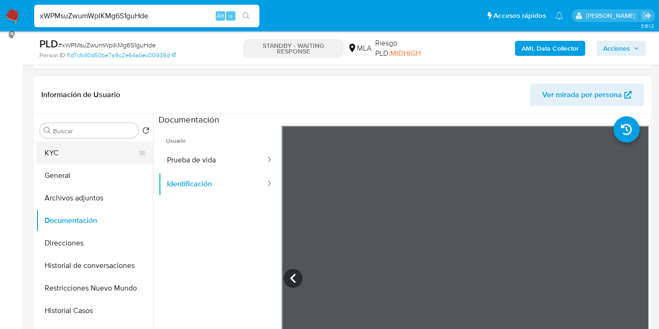
click at [90, 147] on button "KYC" at bounding box center [91, 153] width 110 height 23
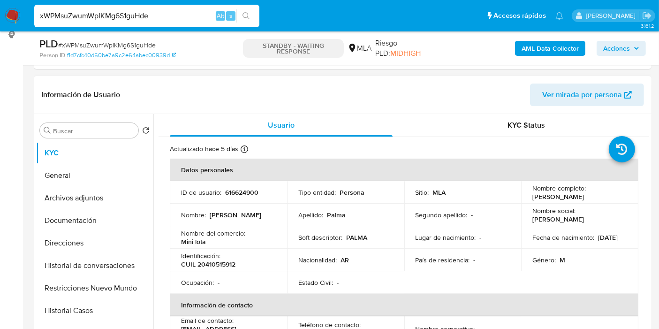
click at [213, 265] on p "CUIL 20410515912" at bounding box center [208, 264] width 54 height 8
copy p "20410515912"
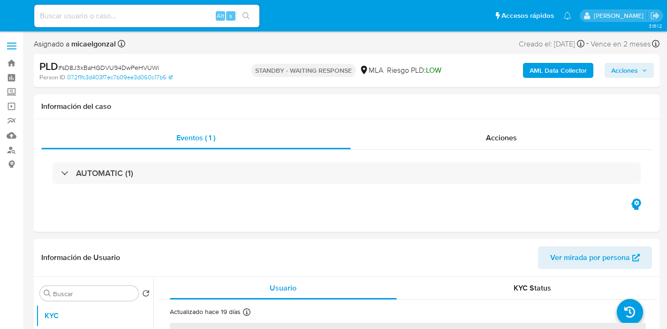
select select "10"
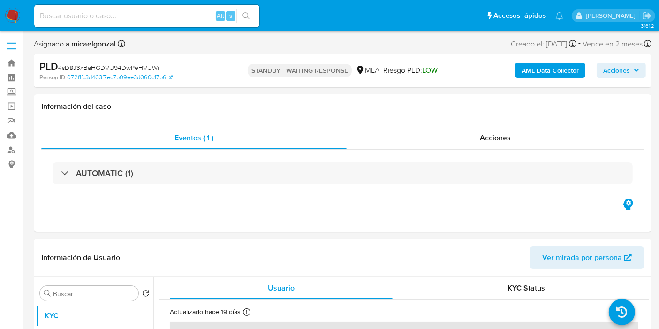
click at [15, 6] on nav "Pausado Ver notificaciones Alt s Accesos rápidos Presiona las siguientes teclas…" at bounding box center [329, 15] width 659 height 31
click at [0, 19] on nav "Pausado Ver notificaciones Alt s Accesos rápidos Presiona las siguientes teclas…" at bounding box center [329, 15] width 659 height 31
click at [147, 8] on div "Alt s" at bounding box center [146, 16] width 225 height 23
click at [130, 22] on div "Alt s" at bounding box center [146, 16] width 225 height 23
click at [146, 10] on input at bounding box center [146, 16] width 225 height 12
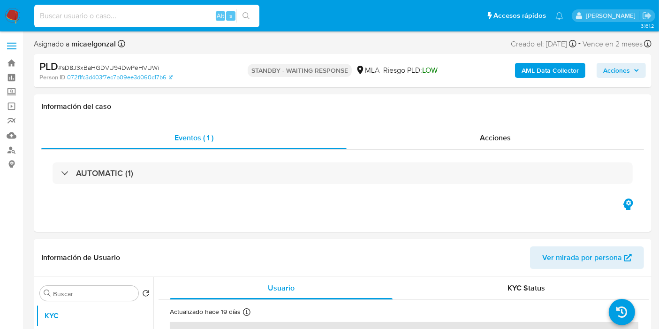
paste input "0tV4zjeTo5jNpeKowidbIykg"
type input "0tV4zjeTo5jNpeKowidbIykg"
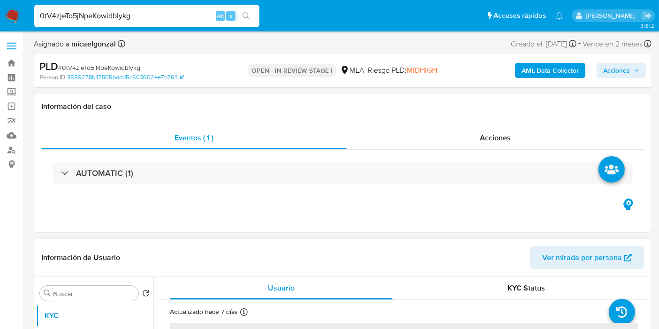
select select "10"
click at [105, 16] on input "0tV4zjeTo5jNpeKowidbIykg" at bounding box center [146, 16] width 225 height 12
paste input "sD8J3xBaHGDVU94DwPeHVUWi"
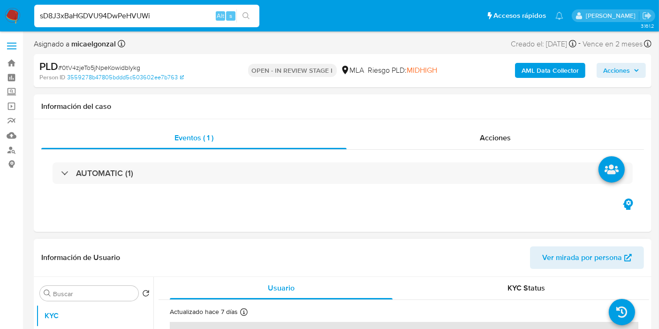
type input "sD8J3xBaHGDVU94DwPeHVUWi"
select select "10"
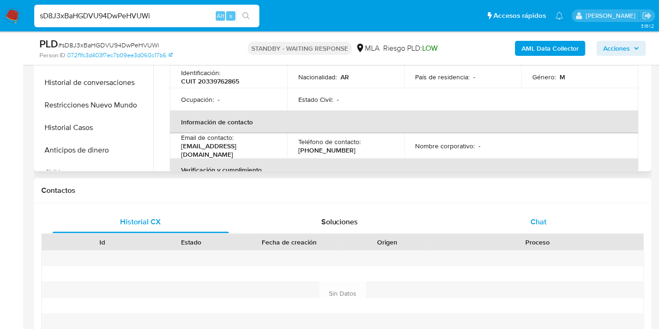
click at [546, 216] on span "Chat" at bounding box center [539, 221] width 16 height 11
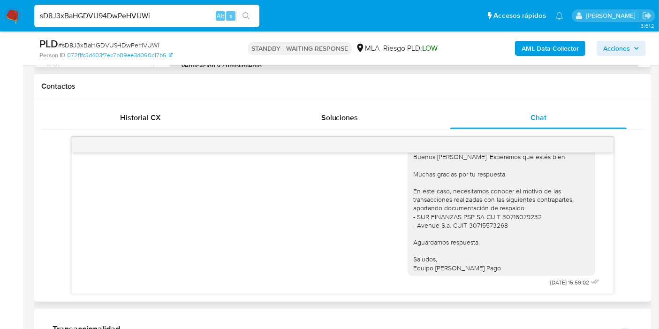
scroll to position [435, 0]
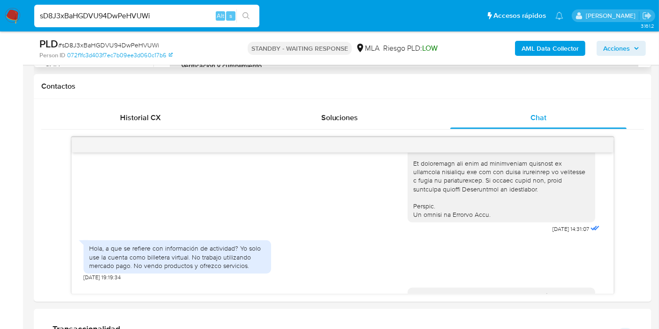
click at [121, 14] on input "sD8J3xBaHGDVU94DwPeHVUWi" at bounding box center [146, 16] width 225 height 12
paste input "0tV4zjeTo5jNpeKowidbIykg"
type input "0tV4zjeTo5jNpeKowidbIykg"
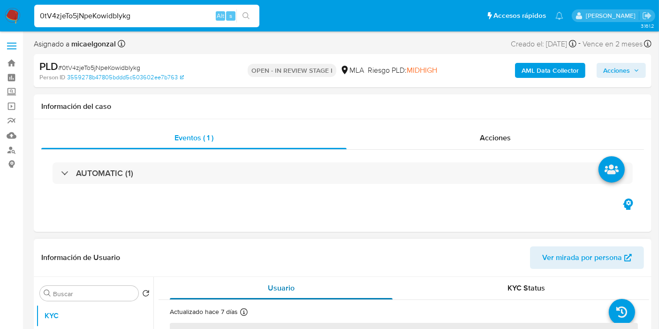
select select "10"
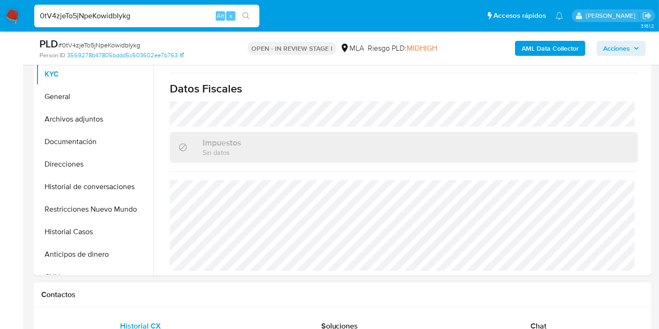
scroll to position [364, 0]
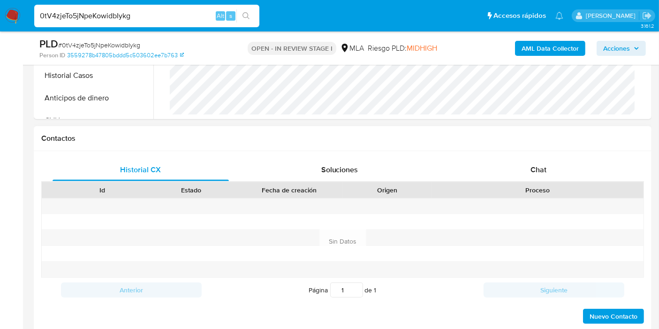
drag, startPoint x: 547, startPoint y: 197, endPoint x: 557, endPoint y: 182, distance: 19.0
click at [550, 192] on div "Id Estado Fecha de creación Origen Proceso" at bounding box center [342, 230] width 603 height 96
drag, startPoint x: 557, startPoint y: 182, endPoint x: 579, endPoint y: 157, distance: 32.9
click at [559, 179] on div "Historial CX Soluciones Chat Id Estado Fecha de creación Origen Proceso Anterio…" at bounding box center [342, 242] width 603 height 166
click at [579, 159] on div "Chat" at bounding box center [538, 170] width 176 height 23
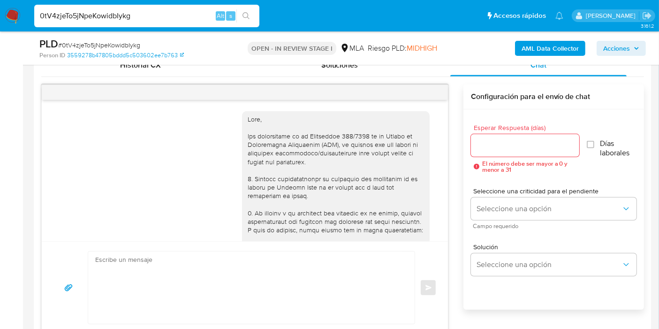
scroll to position [597, 0]
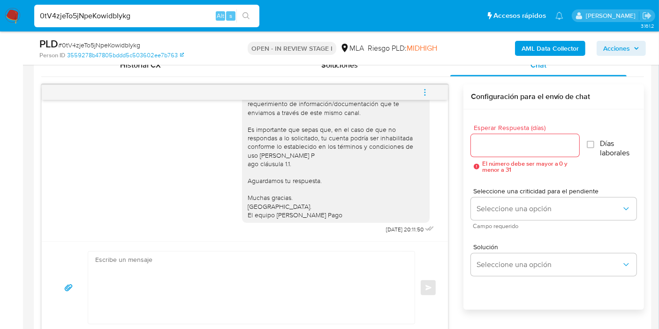
click at [275, 288] on textarea at bounding box center [249, 287] width 308 height 72
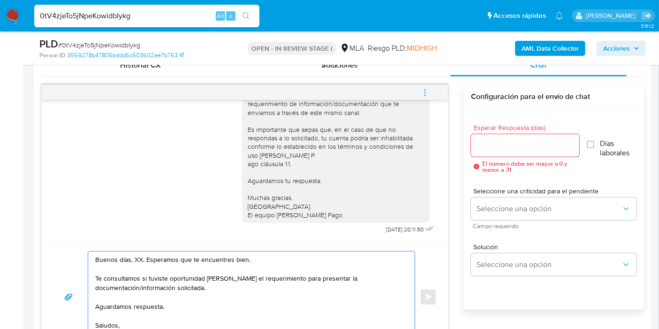
click at [141, 257] on textarea "Buenos días, XX. Esperamos que te encuentres bien. Te consultamos si tuviste op…" at bounding box center [249, 296] width 308 height 91
click at [135, 259] on textarea "Buenos días, XXA. Esperamos que te encuentres bien. Te consultamos si tuviste o…" at bounding box center [249, 296] width 308 height 91
click at [228, 290] on textarea "Buenos [PERSON_NAME]. Esperamos que te encuentres bien. Te consultamos si tuvis…" at bounding box center [249, 296] width 308 height 91
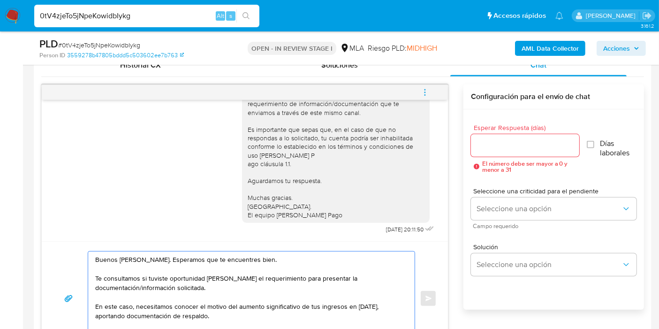
type textarea "Buenos [PERSON_NAME]. Esperamos que te encuentres bien. Te consultamos si tuvis…"
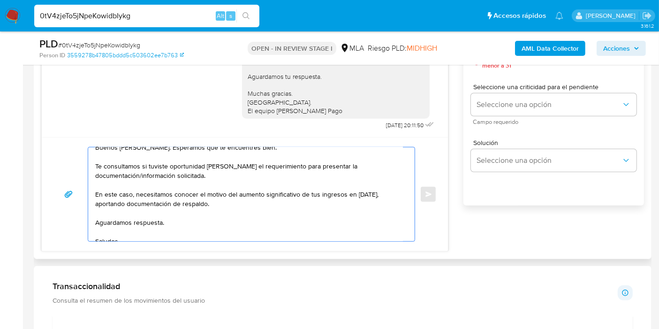
scroll to position [0, 0]
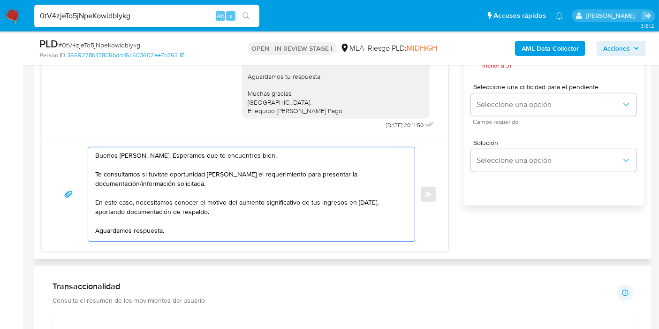
click at [245, 204] on textarea "Buenos [PERSON_NAME]. Esperamos que te encuentres bien. Te consultamos si tuvis…" at bounding box center [249, 194] width 308 height 94
click at [237, 190] on textarea "Buenos [PERSON_NAME]. Esperamos que te encuentres bien. Te consultamos si tuvis…" at bounding box center [249, 194] width 308 height 94
click at [175, 204] on textarea "Buenos [PERSON_NAME]. Esperamos que te encuentres bien. Te consultamos si tuvis…" at bounding box center [249, 194] width 308 height 94
click at [248, 214] on textarea "Buenos [PERSON_NAME]. Esperamos que te encuentres bien. Te consultamos si tuvis…" at bounding box center [249, 194] width 308 height 94
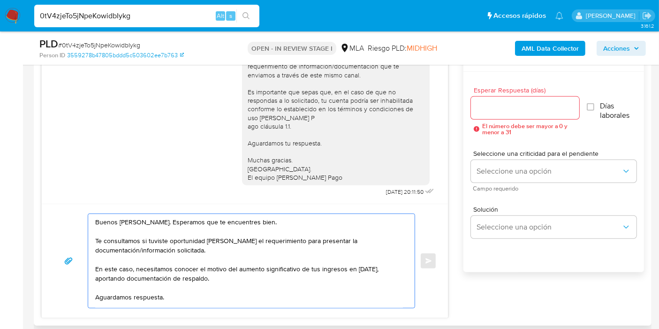
scroll to position [417, 0]
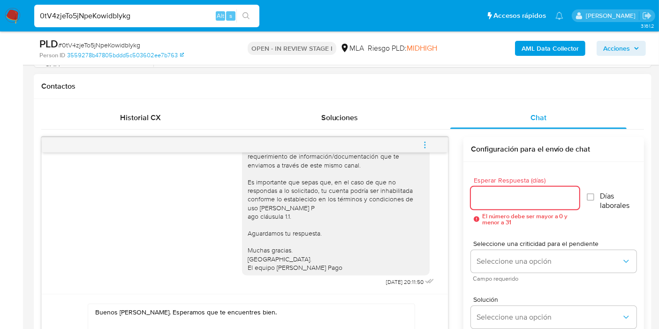
click at [502, 194] on input "Esperar Respuesta (días)" at bounding box center [525, 198] width 108 height 12
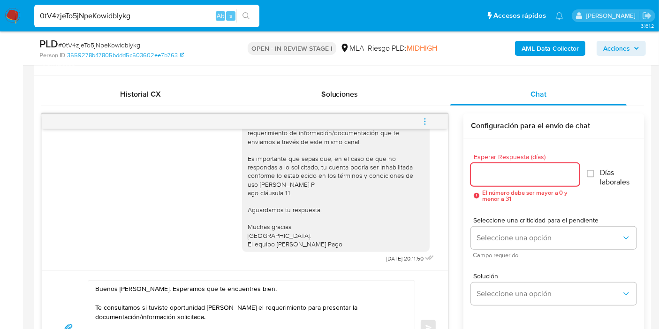
scroll to position [521, 0]
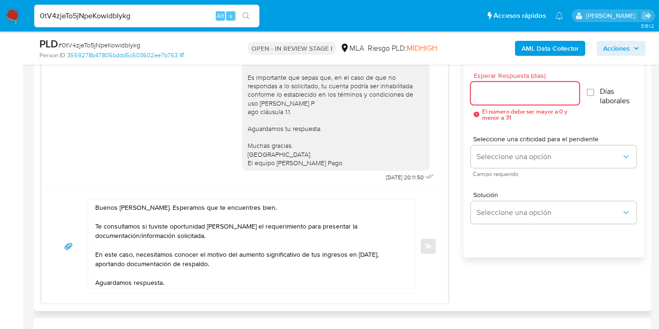
click at [509, 93] on input "Esperar Respuesta (días)" at bounding box center [525, 93] width 108 height 12
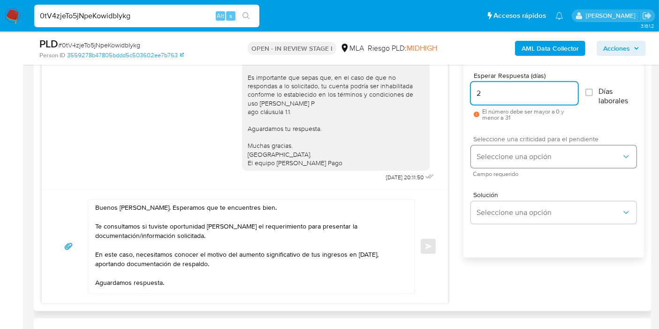
type input "2"
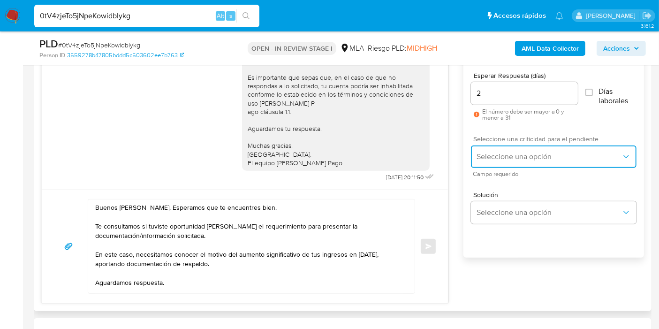
click at [505, 156] on span "Seleccione una opción" at bounding box center [549, 156] width 145 height 9
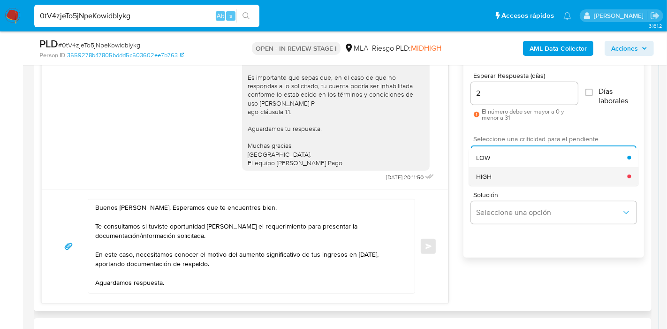
click at [502, 169] on div "HIGH" at bounding box center [551, 176] width 151 height 19
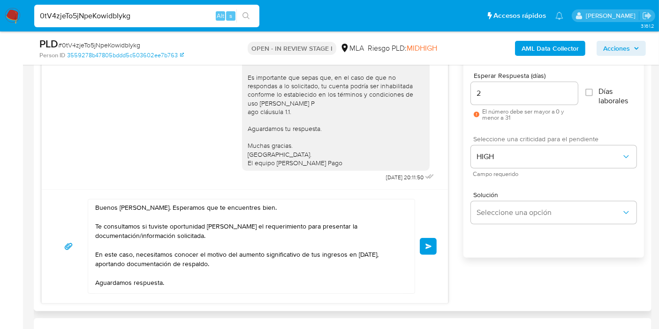
click at [423, 245] on button "Enviar" at bounding box center [428, 246] width 17 height 17
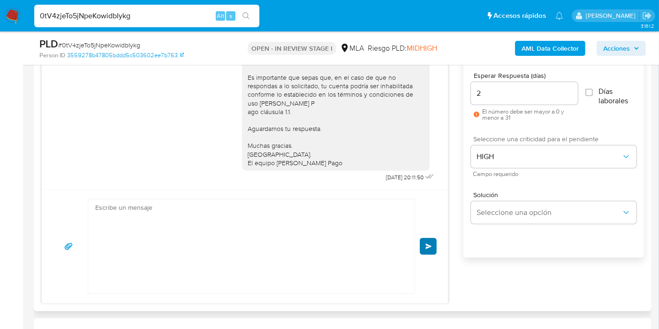
scroll to position [744, 0]
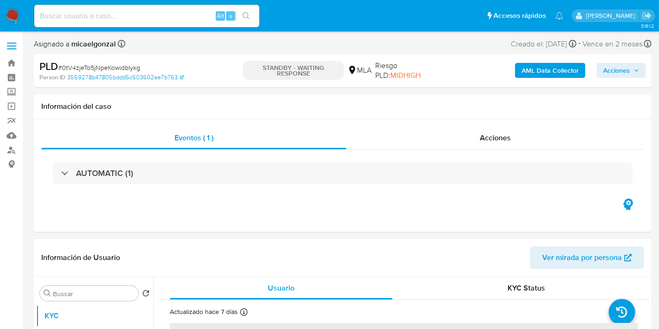
select select "10"
click at [8, 21] on img at bounding box center [13, 16] width 16 height 16
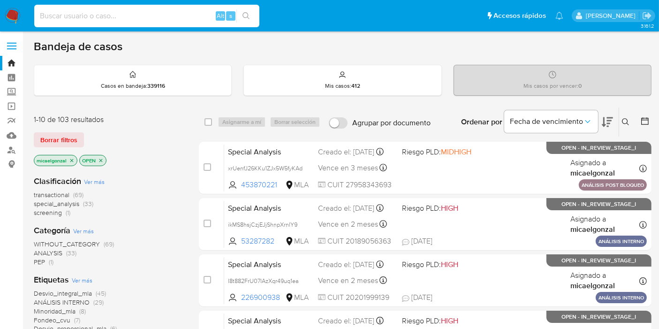
click at [84, 18] on input at bounding box center [146, 16] width 225 height 12
paste input "B9qCsKUxZYIev4VmaEwXqLeO"
type input "B9qCsKUxZYIev4VmaEwXqLeO"
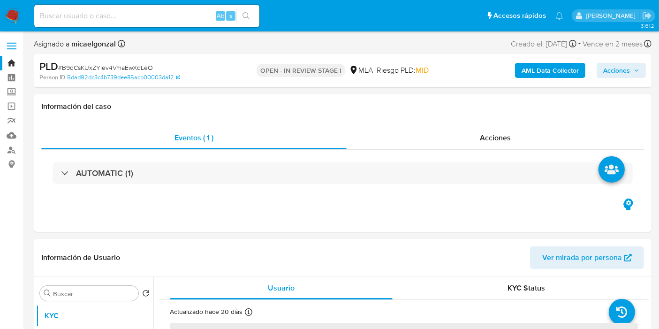
select select "10"
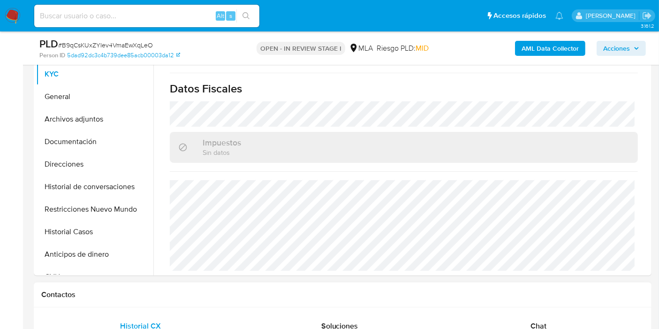
scroll to position [312, 0]
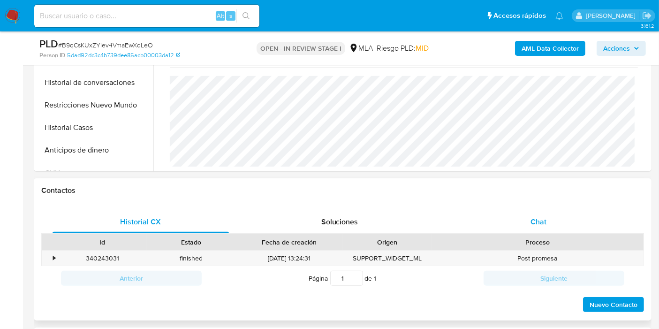
click at [555, 213] on div "Chat" at bounding box center [538, 222] width 176 height 23
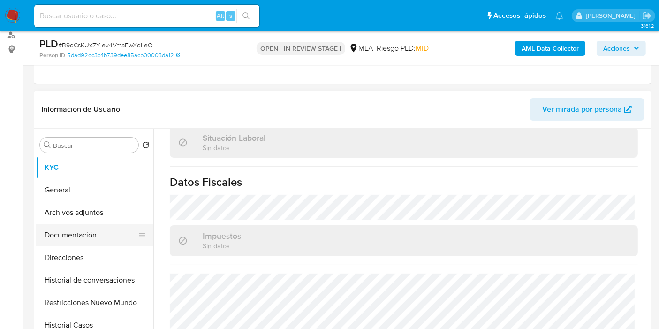
scroll to position [52, 0]
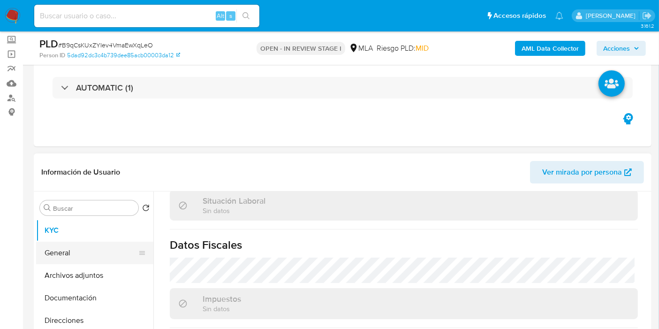
click at [75, 258] on button "General" at bounding box center [91, 253] width 110 height 23
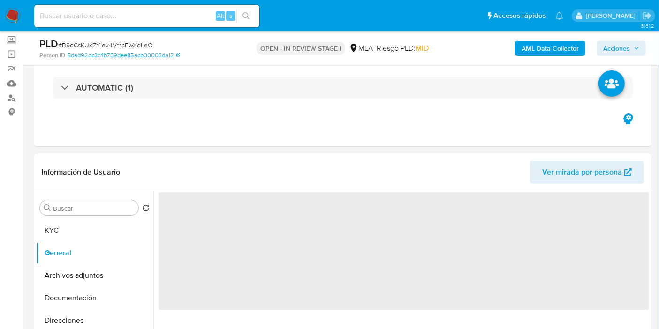
scroll to position [0, 0]
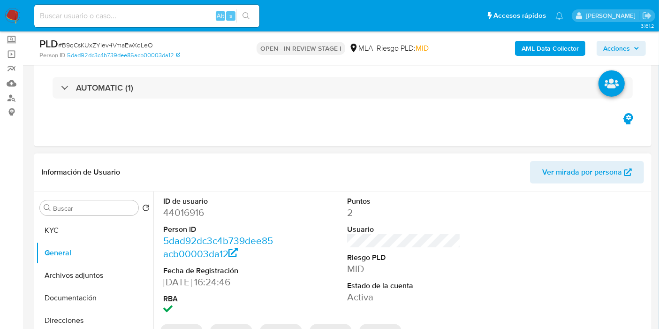
click at [198, 216] on dd "44016916" at bounding box center [220, 212] width 114 height 13
copy dd "44016916"
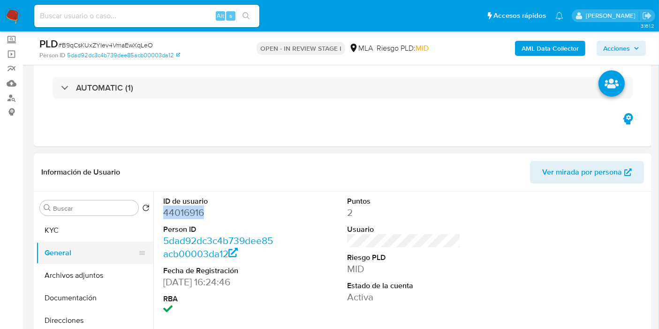
click at [79, 242] on button "General" at bounding box center [91, 253] width 110 height 23
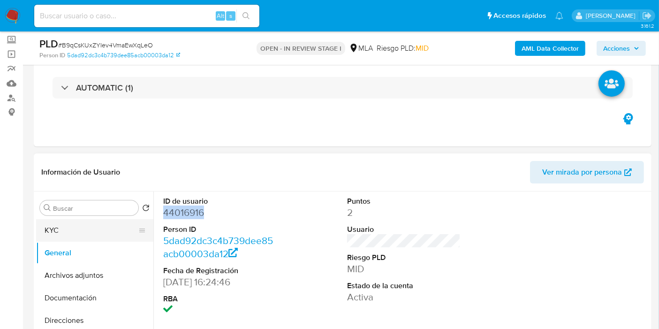
click at [93, 230] on button "KYC" at bounding box center [91, 230] width 110 height 23
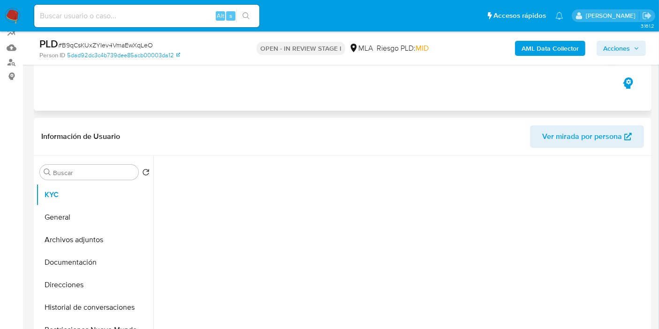
scroll to position [104, 0]
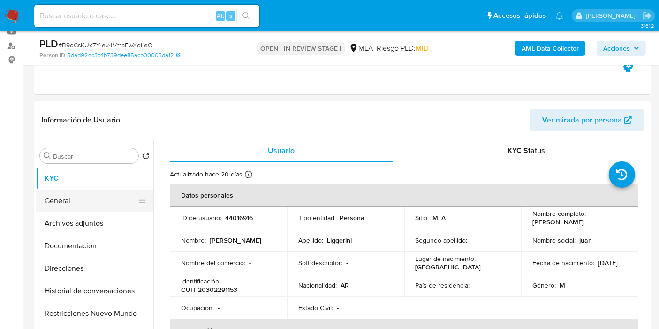
click at [102, 200] on button "General" at bounding box center [91, 201] width 110 height 23
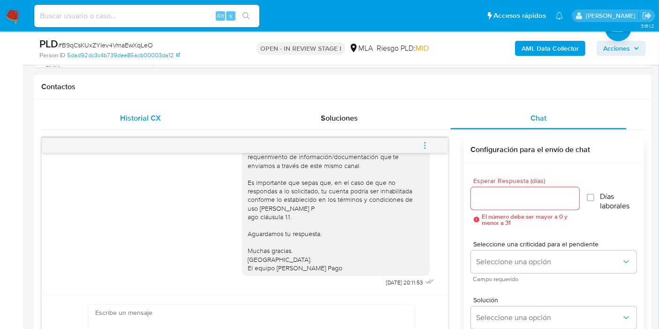
scroll to position [260, 0]
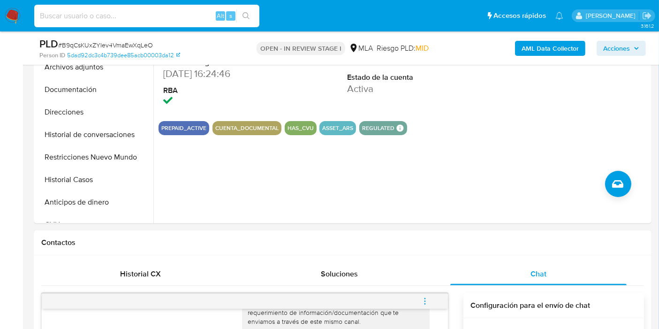
click at [138, 16] on input at bounding box center [146, 16] width 225 height 12
paste input "yKyAtxO5vXirQRBIbaBq9eEV"
type input "yKyAtxO5vXirQRBIbaBq9eEV"
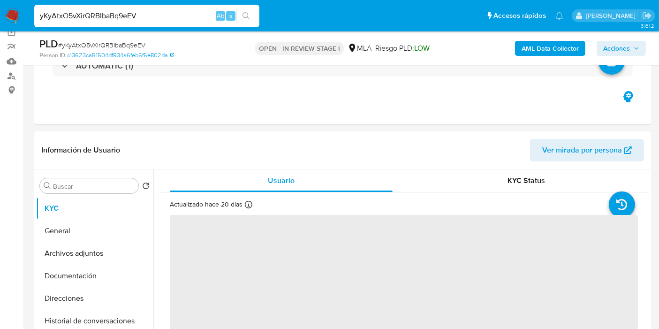
scroll to position [156, 0]
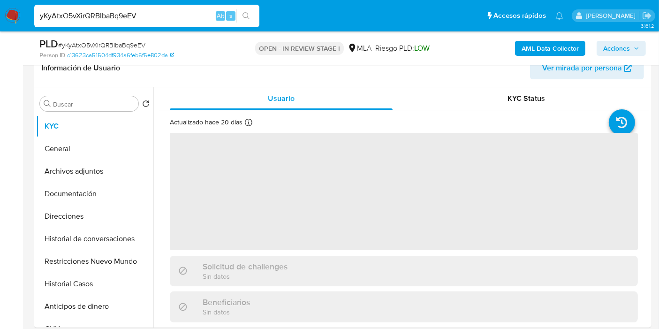
select select "10"
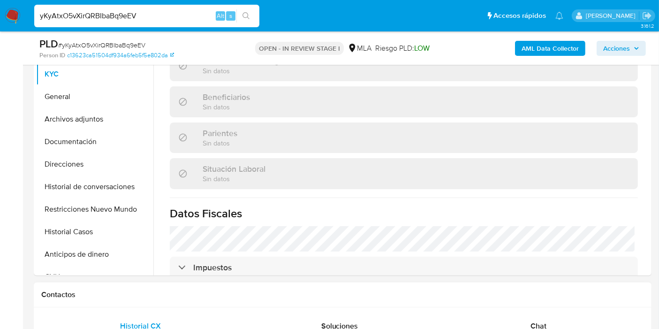
scroll to position [469, 0]
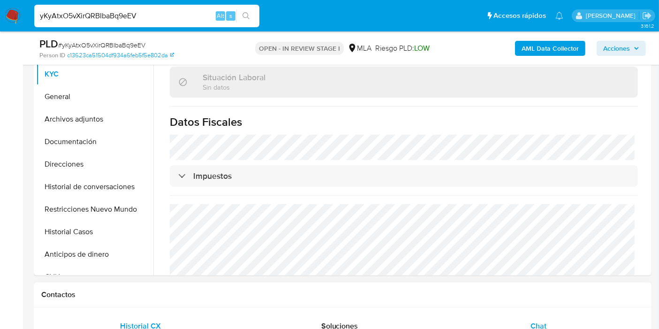
click at [535, 321] on span "Chat" at bounding box center [539, 325] width 16 height 11
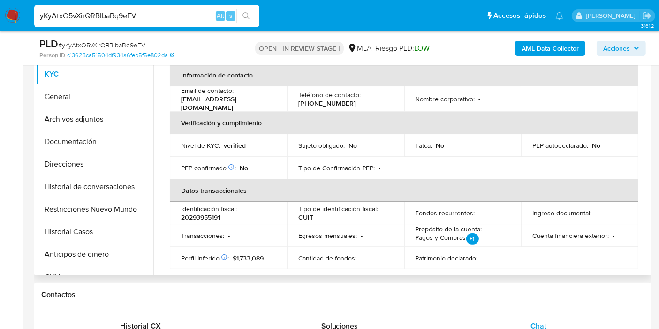
scroll to position [0, 0]
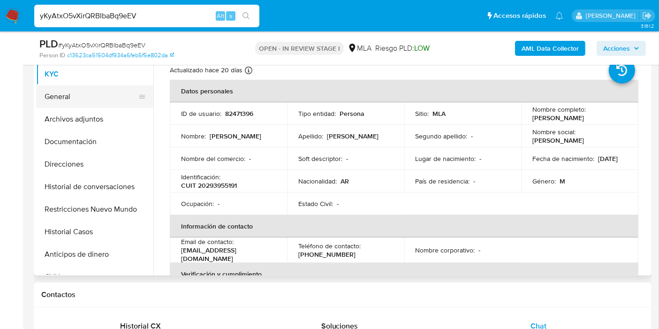
click at [73, 97] on button "General" at bounding box center [91, 96] width 110 height 23
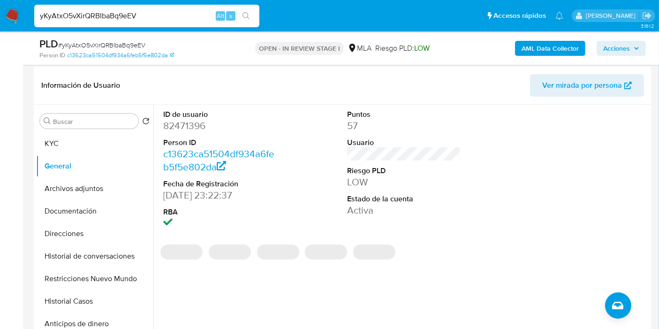
scroll to position [104, 0]
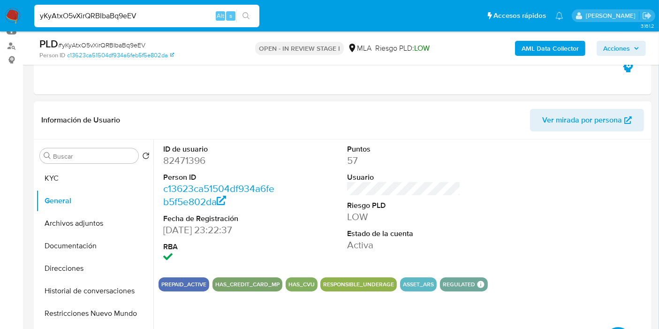
click at [171, 166] on dd "82471396" at bounding box center [220, 160] width 114 height 13
copy dd "82471396"
click at [78, 266] on button "Direcciones" at bounding box center [91, 268] width 110 height 23
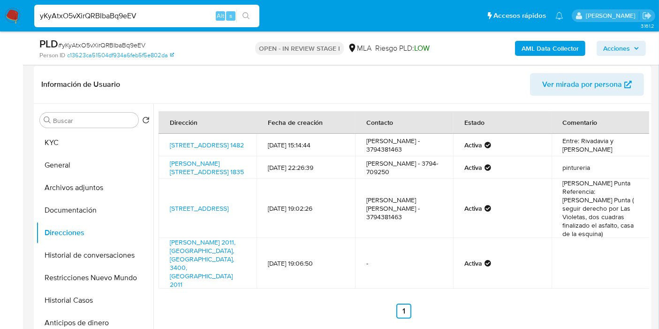
scroll to position [156, 0]
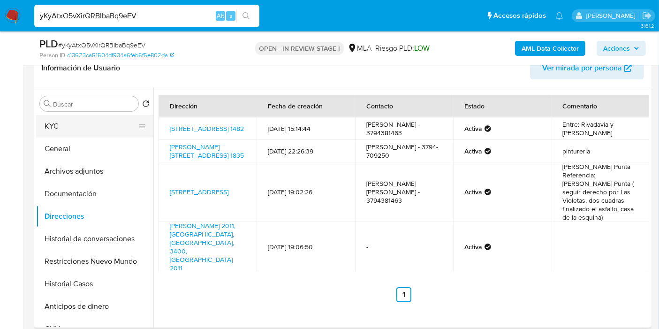
click at [110, 117] on button "KYC" at bounding box center [91, 126] width 110 height 23
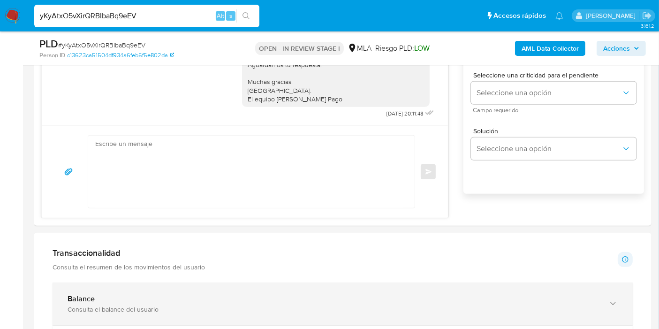
scroll to position [625, 0]
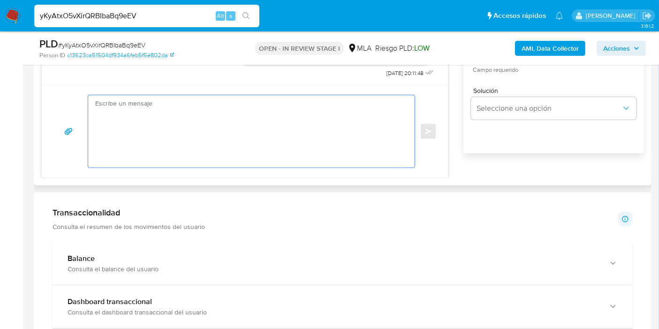
click at [315, 138] on textarea at bounding box center [249, 131] width 308 height 72
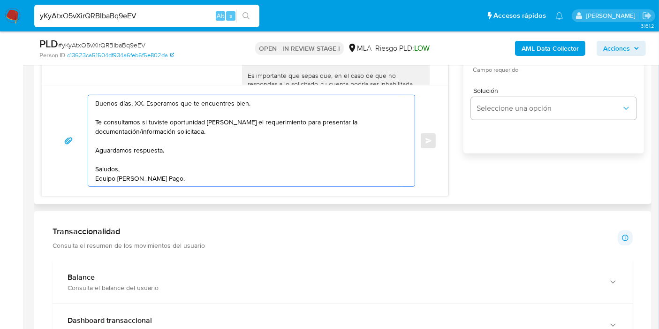
click at [134, 104] on textarea "Buenos días, XX. Esperamos que te encuentres bien. Te consultamos si tuviste op…" at bounding box center [249, 140] width 308 height 91
click at [257, 121] on textarea "Buenos días, Pablo. Esperamos que te encuentres bien. Te consultamos si tuviste…" at bounding box center [249, 140] width 308 height 91
click at [256, 135] on textarea "Buenos días, Pablo. Esperamos que te encuentres bien. Te consultamos si tuviste…" at bounding box center [249, 140] width 308 height 91
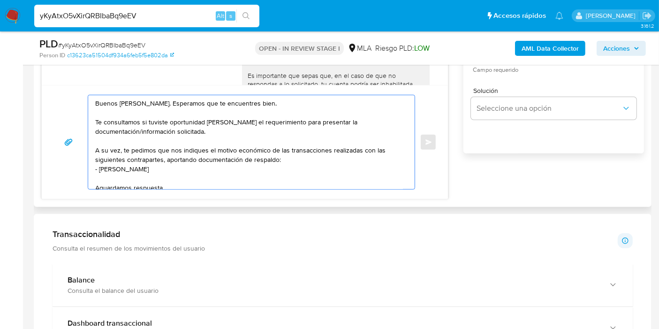
paste textarea "20302140554"
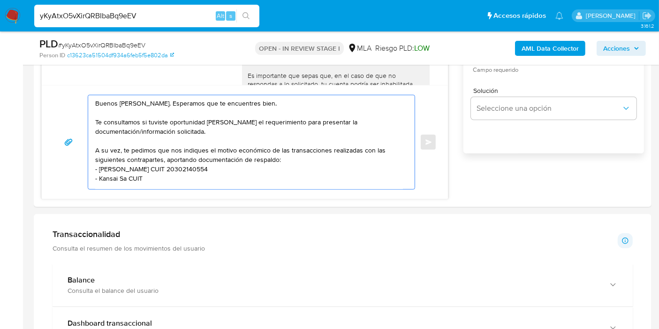
paste textarea "33685799559"
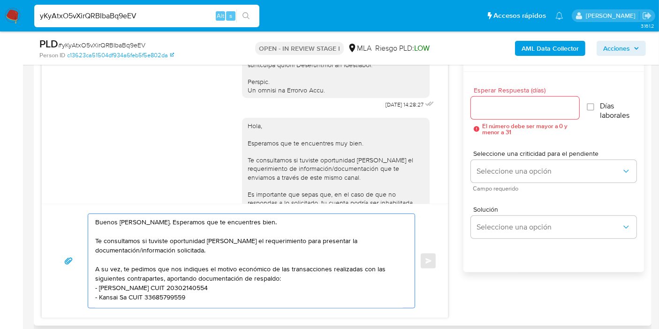
scroll to position [469, 0]
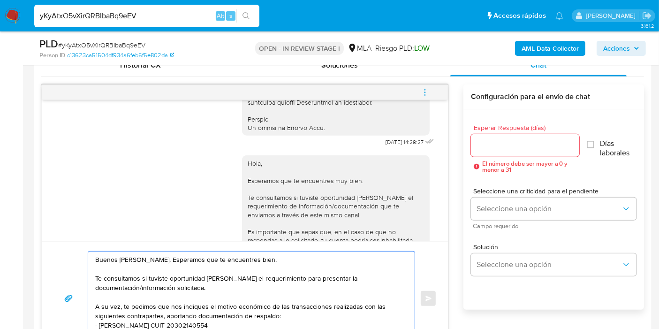
type textarea "Buenos días, Pablo. Esperamos que te encuentres bien. Te consultamos si tuviste…"
click at [533, 144] on input "Esperar Respuesta (días)" at bounding box center [525, 145] width 108 height 12
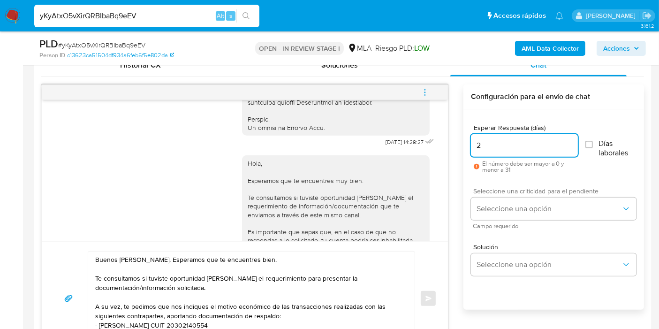
type input "2"
click at [509, 192] on span "Seleccione una criticidad para el pendiente" at bounding box center [556, 191] width 166 height 7
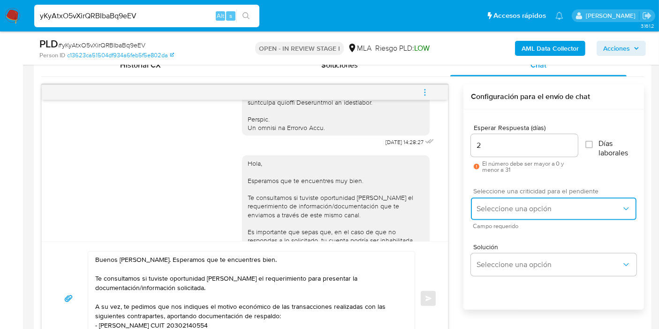
click at [505, 210] on span "Seleccione una opción" at bounding box center [549, 208] width 145 height 9
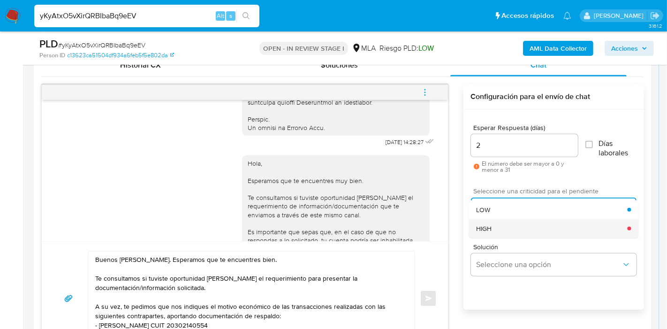
drag, startPoint x: 508, startPoint y: 208, endPoint x: 506, endPoint y: 224, distance: 15.5
click at [506, 224] on ul "LOW HIGH" at bounding box center [554, 219] width 170 height 38
click at [506, 224] on div "HIGH" at bounding box center [551, 228] width 151 height 19
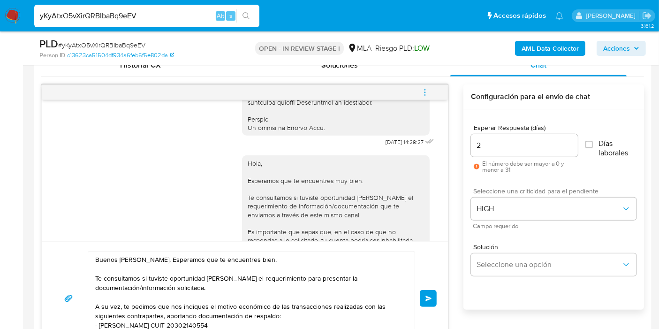
click at [422, 295] on button "Enviar" at bounding box center [428, 298] width 17 height 17
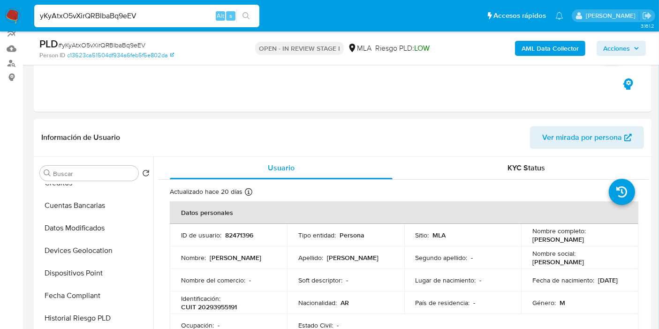
scroll to position [52, 0]
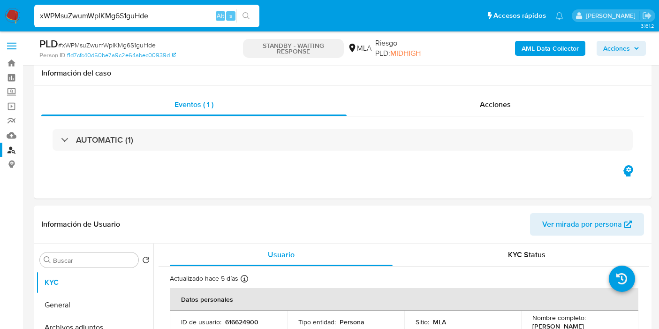
select select "10"
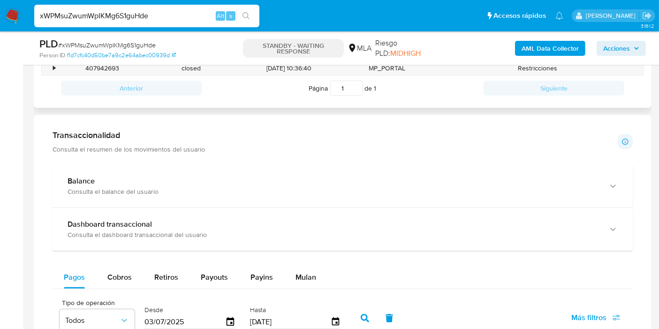
scroll to position [442, 0]
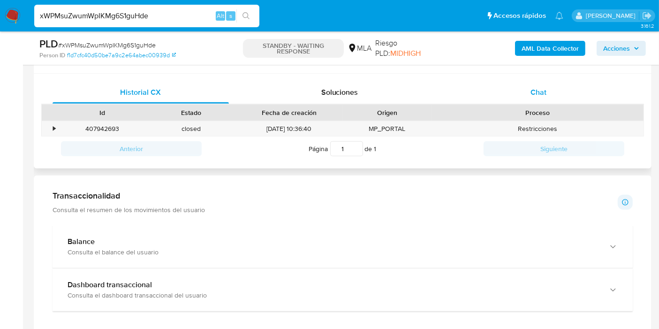
click at [576, 98] on div "Chat" at bounding box center [538, 92] width 176 height 23
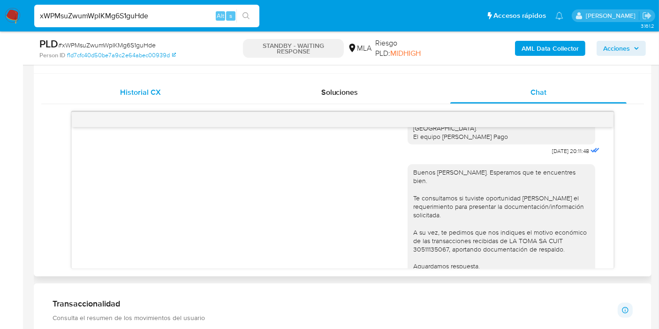
scroll to position [676, 0]
click at [173, 94] on div "Historial CX" at bounding box center [141, 92] width 176 height 23
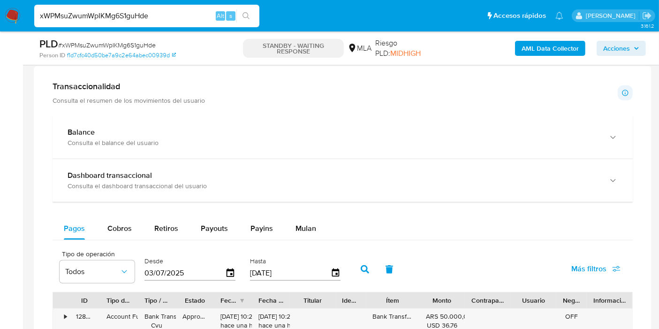
scroll to position [599, 0]
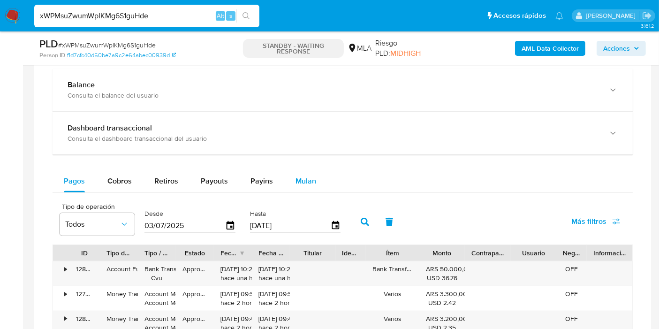
click at [310, 190] on div "Mulan" at bounding box center [306, 181] width 21 height 23
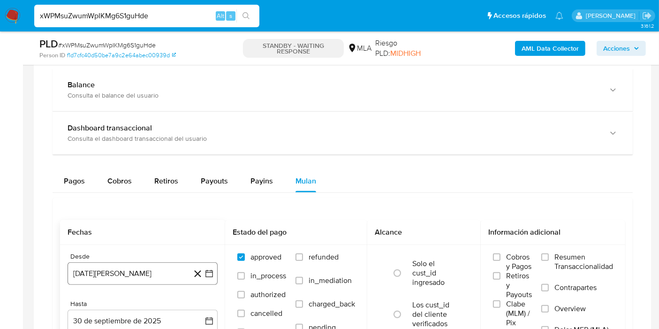
click at [208, 270] on icon "button" at bounding box center [209, 273] width 9 height 9
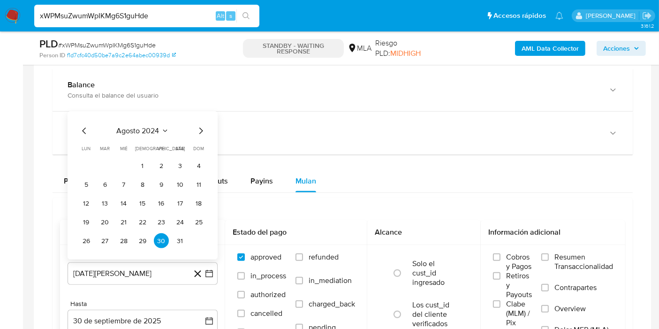
click at [141, 138] on div "agosto 2024 agosto 2024 lun lunes mar martes mié miércoles jue jueves vie viern…" at bounding box center [143, 186] width 128 height 123
click at [153, 131] on span "agosto 2024" at bounding box center [138, 130] width 43 height 9
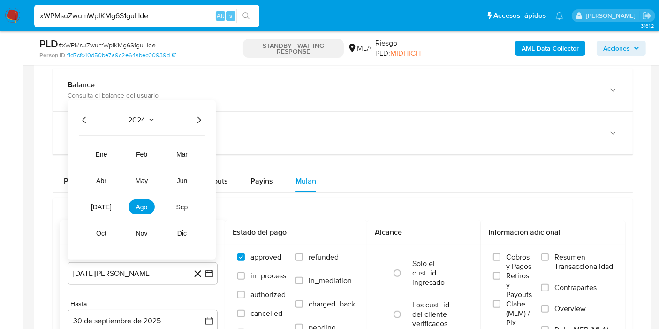
click at [83, 121] on icon "Año anterior" at bounding box center [84, 119] width 11 height 11
click at [200, 124] on icon "Año siguiente" at bounding box center [198, 119] width 11 height 11
click at [153, 174] on button "may" at bounding box center [142, 180] width 26 height 15
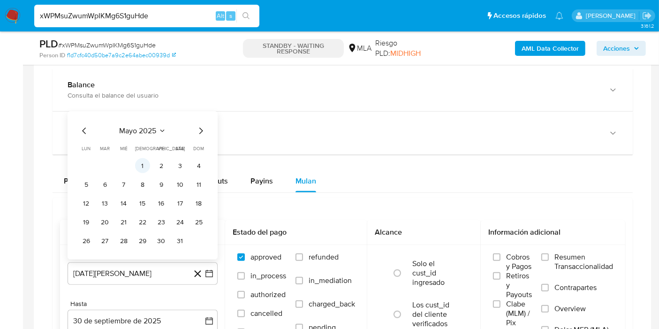
click at [139, 165] on button "1" at bounding box center [142, 165] width 15 height 15
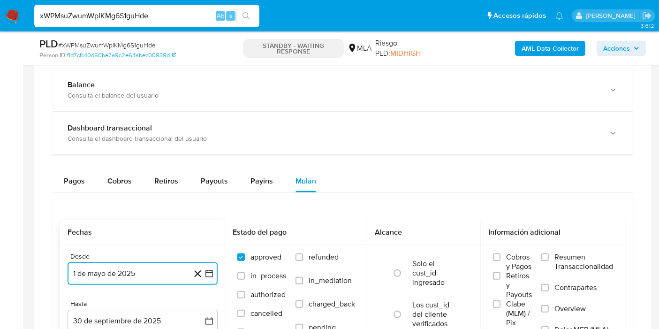
scroll to position [703, 0]
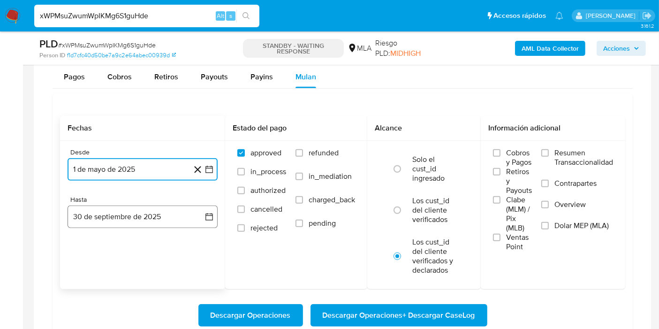
drag, startPoint x: 212, startPoint y: 216, endPoint x: 119, endPoint y: 206, distance: 93.5
click at [212, 216] on icon "button" at bounding box center [209, 216] width 9 height 9
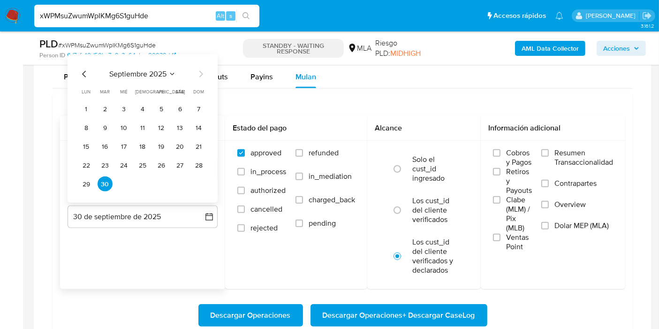
click at [81, 73] on icon "Mes anterior" at bounding box center [84, 73] width 11 height 11
click at [201, 184] on button "31" at bounding box center [198, 183] width 15 height 15
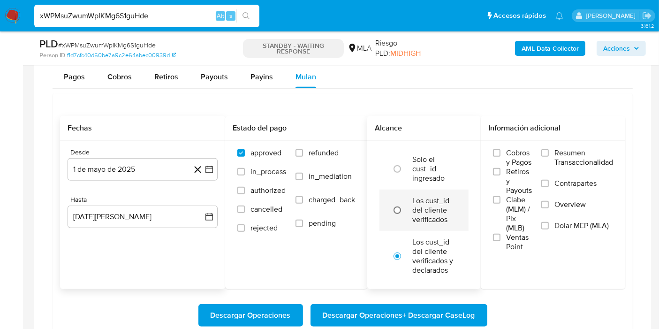
click at [405, 203] on input "radio" at bounding box center [397, 210] width 15 height 15
radio input "true"
drag, startPoint x: 611, startPoint y: 235, endPoint x: 535, endPoint y: 262, distance: 80.9
click at [611, 234] on label "Dolar MEP (MLA)" at bounding box center [577, 231] width 72 height 21
click at [549, 229] on input "Dolar MEP (MLA)" at bounding box center [545, 226] width 8 height 8
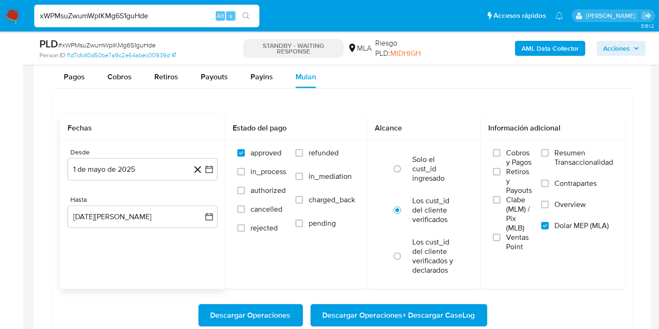
click at [444, 310] on span "Descargar Operaciones + Descargar CaseLog" at bounding box center [399, 315] width 152 height 21
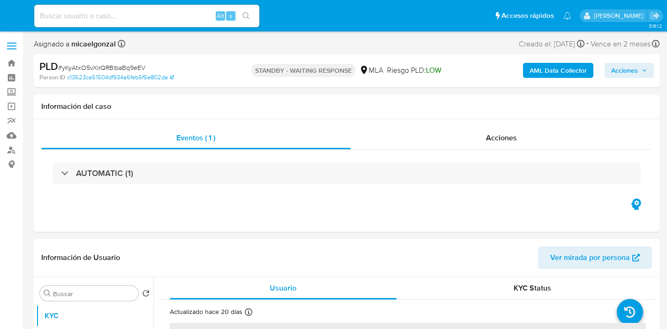
select select "10"
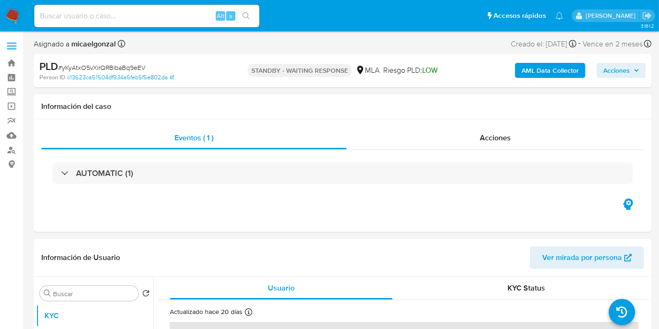
click at [137, 18] on input at bounding box center [146, 16] width 225 height 12
paste input "dk3GGR2SBJVNLwvXGeMBIAwK"
type input "dk3GGR2SBJVNLwvXGeMBIAwK"
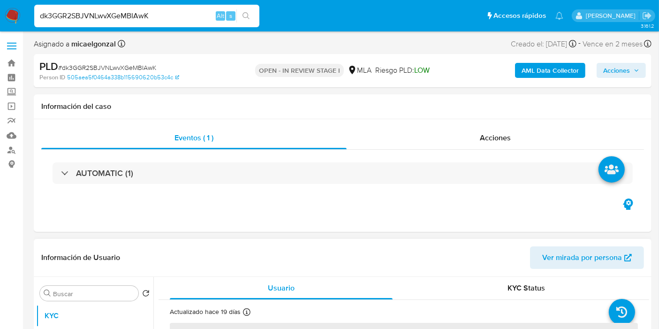
select select "10"
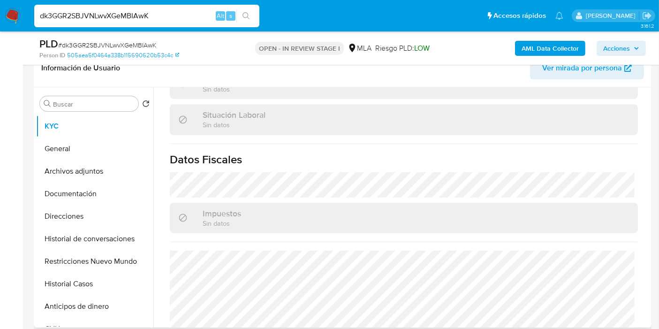
scroll to position [502, 0]
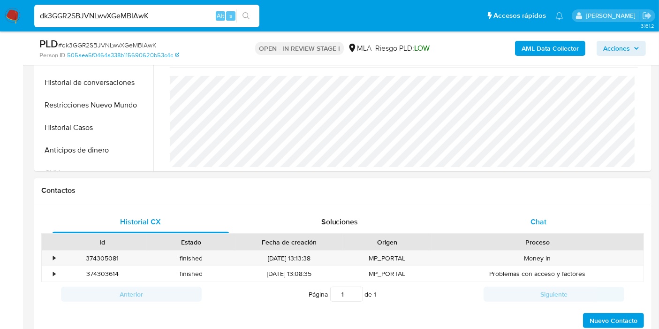
click at [552, 228] on div "Chat" at bounding box center [538, 222] width 176 height 23
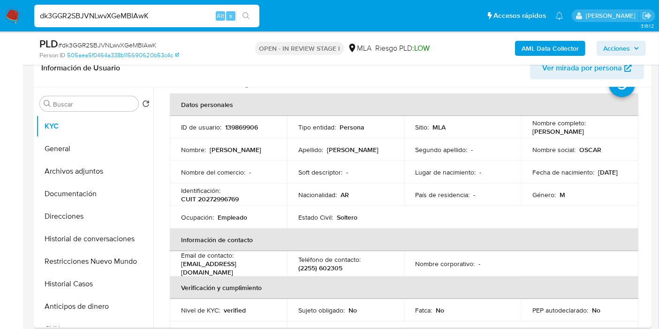
scroll to position [0, 0]
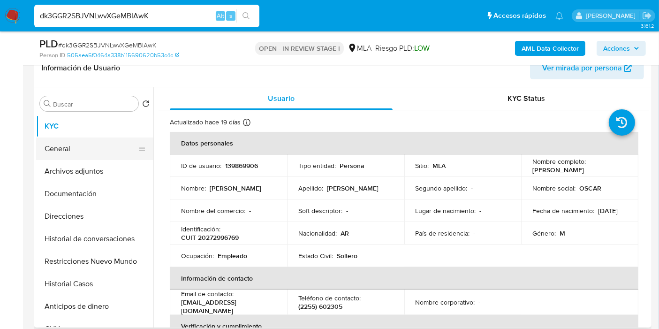
click at [86, 148] on button "General" at bounding box center [91, 148] width 110 height 23
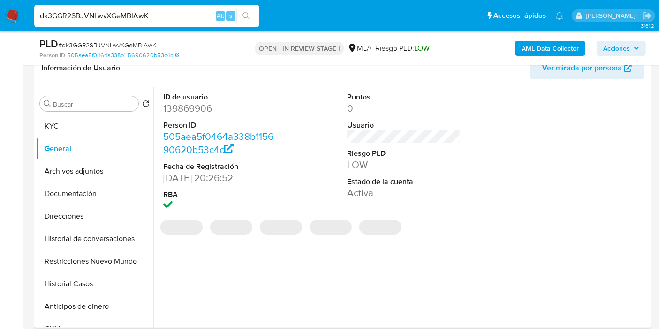
click at [191, 110] on dd "139869906" at bounding box center [220, 108] width 114 height 13
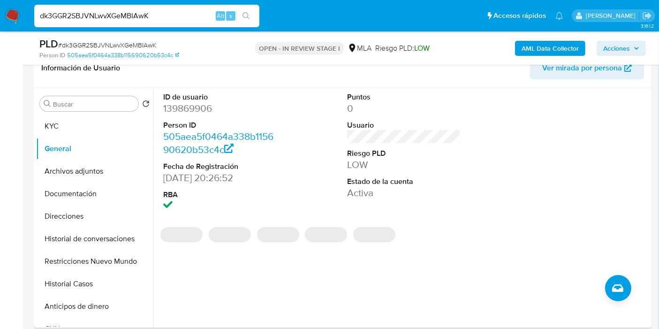
drag, startPoint x: 191, startPoint y: 110, endPoint x: 165, endPoint y: 107, distance: 26.5
click at [165, 107] on dd "139869906" at bounding box center [220, 108] width 114 height 13
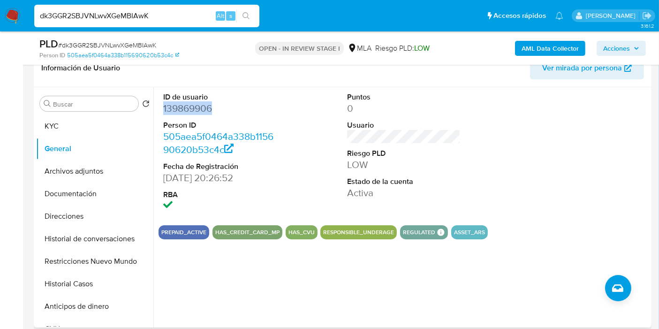
click at [165, 107] on dd "139869906" at bounding box center [220, 108] width 114 height 13
copy dd "139869906"
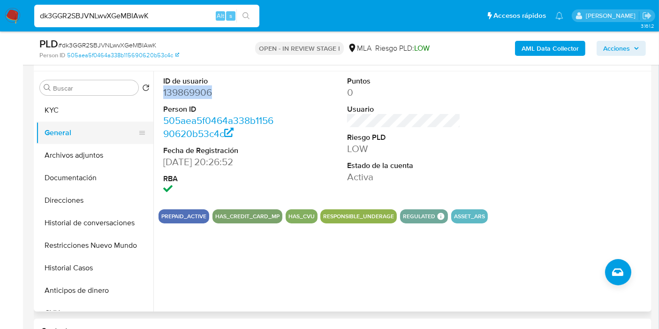
scroll to position [156, 0]
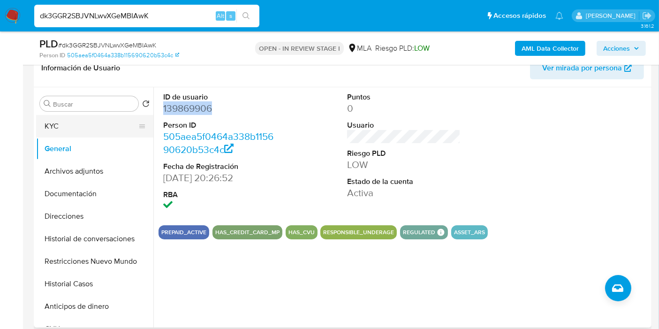
click at [95, 123] on button "KYC" at bounding box center [91, 126] width 110 height 23
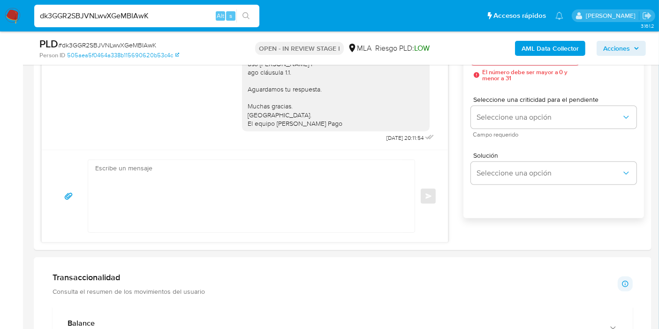
scroll to position [625, 0]
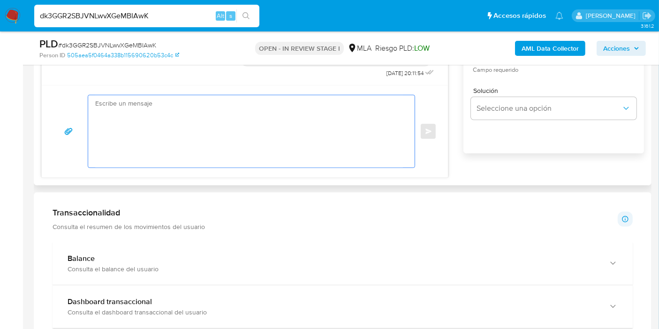
click at [201, 141] on textarea at bounding box center [249, 131] width 308 height 72
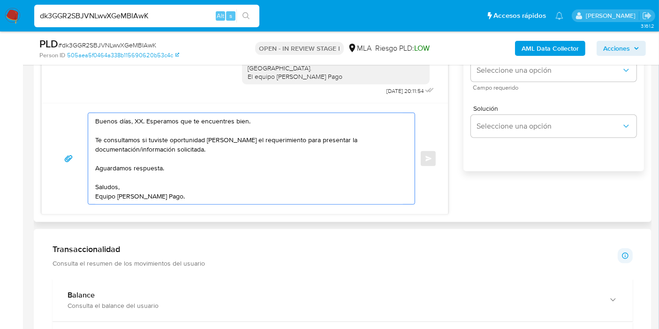
scroll to position [573, 0]
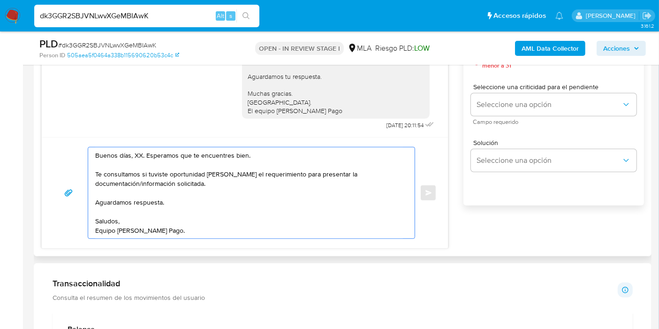
click at [137, 152] on textarea "Buenos días, XX. Esperamos que te encuentres bien. Te consultamos si tuviste op…" at bounding box center [249, 192] width 308 height 91
click at [214, 165] on textarea "Buenos [PERSON_NAME]. Esperamos que te encuentres bien. Te consultamos si tuvis…" at bounding box center [249, 192] width 308 height 91
click at [233, 189] on textarea "Buenos [PERSON_NAME]. Esperamos que te encuentres bien. Te consultamos si tuvis…" at bounding box center [249, 192] width 308 height 91
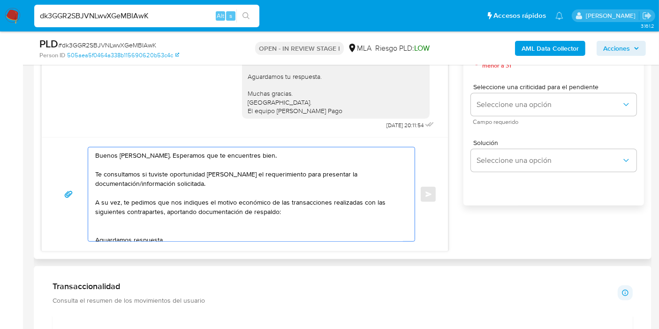
click at [135, 152] on textarea "Buenos [PERSON_NAME]. Esperamos que te encuentres bien. Te consultamos si tuvis…" at bounding box center [249, 194] width 308 height 94
click at [143, 152] on textarea "Buenos [PERSON_NAME]. Esperamos que te encuentres bien. Te consultamos si tuvis…" at bounding box center [249, 194] width 308 height 94
click at [0, 0] on lt-span "[PERSON_NAME]" at bounding box center [0, 0] width 0 height 0
click at [212, 177] on textarea "Buenos [PERSON_NAME]. Esperamos que te encuentres bien. Te consultamos si tuvis…" at bounding box center [249, 194] width 308 height 94
click at [151, 223] on textarea "Buenos [PERSON_NAME]. Esperamos que te encuentres bien. Te consultamos si tuvis…" at bounding box center [249, 194] width 308 height 94
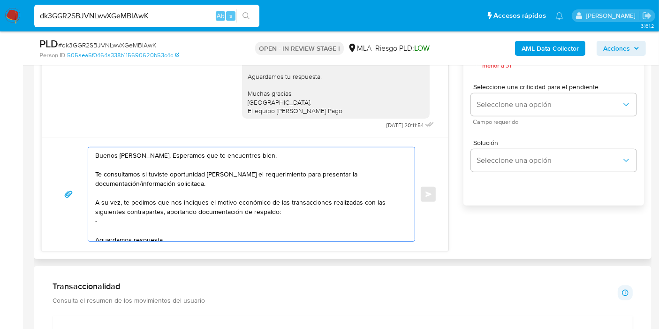
paste textarea "[PERSON_NAME]"
paste textarea "23312981629"
paste textarea "20320606757"
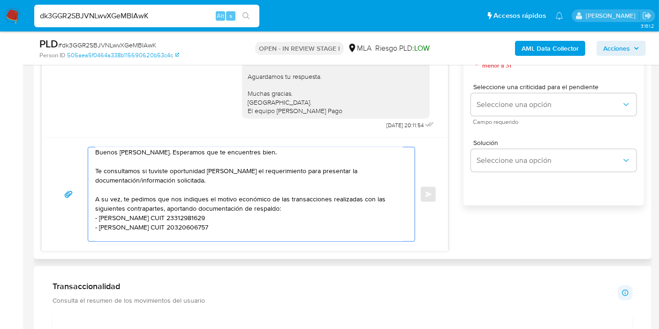
click at [129, 215] on textarea "Buenos días, Óscar. Esperamos que te encuentres bien. Te consultamos si tuviste…" at bounding box center [249, 194] width 308 height 94
click at [247, 227] on textarea "Buenos días, Óscar. Esperamos que te encuentres bien. Te consultamos si tuviste…" at bounding box center [249, 194] width 308 height 94
paste textarea "Fernando José Suarez Lillo"
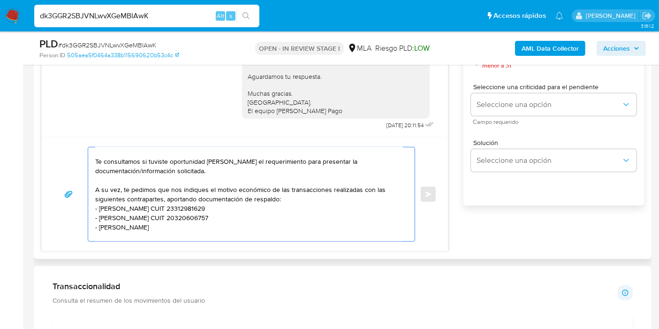
paste textarea "20395314379"
click at [285, 197] on textarea "Buenos días, Óscar. Esperamos que te encuentres bien. Te consultamos si tuviste…" at bounding box center [249, 194] width 308 height 94
paste textarea "Patricia Mabel Franco"
paste textarea "27263899909"
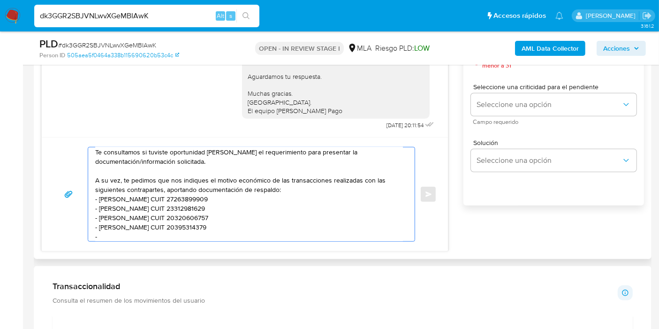
paste textarea "Franco Alan Regine"
paste textarea "20406347681"
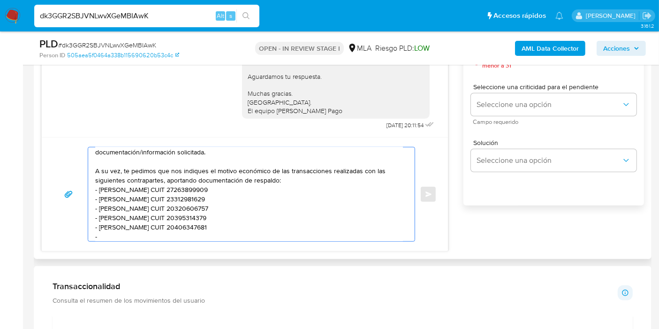
paste textarea "Eduardo Rodriguez Givaudant"
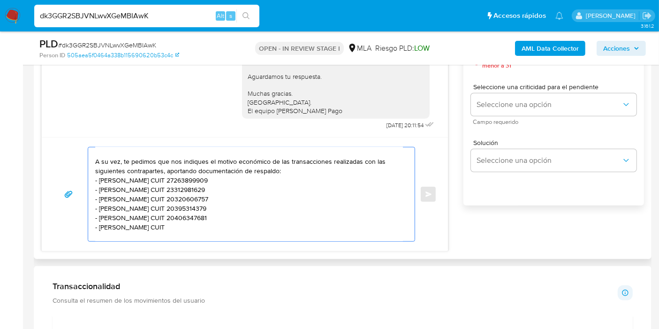
paste textarea "20247343653"
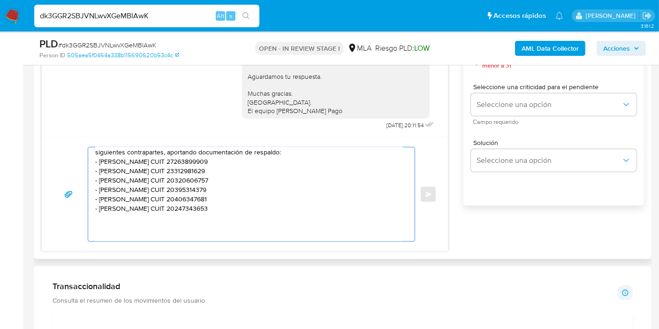
scroll to position [69, 0]
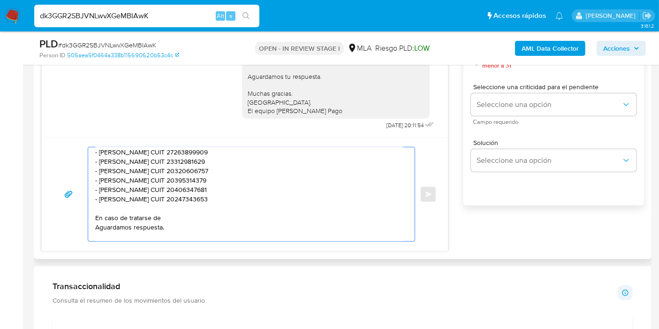
paste textarea "criptoactivos"
click at [167, 216] on textarea "Buenos días, Óscar. Esperamos que te encuentres bien. Te consultamos si tuviste…" at bounding box center [249, 194] width 308 height 94
click at [163, 217] on textarea "Buenos días, Óscar. Esperamos que te encuentres bien. Te consultamos si tuviste…" at bounding box center [249, 194] width 308 height 94
click at [268, 215] on textarea "Buenos días, Óscar. Esperamos que te encuentres bien. Te consultamos si tuviste…" at bounding box center [249, 194] width 308 height 94
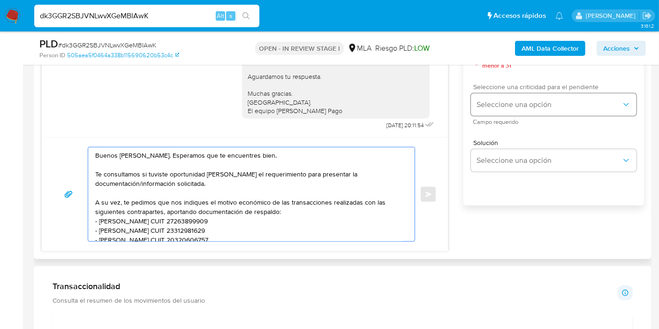
scroll to position [469, 0]
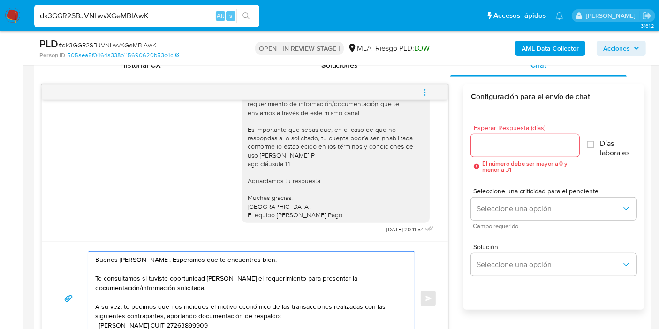
type textarea "Buenos días, Óscar. Esperamos que te encuentres bien. Te consultamos si tuviste…"
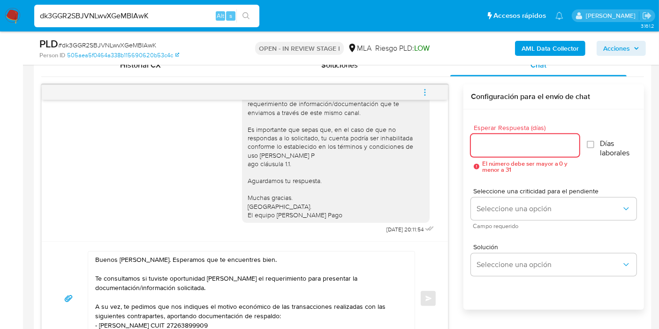
click at [514, 150] on input "Esperar Respuesta (días)" at bounding box center [525, 145] width 108 height 12
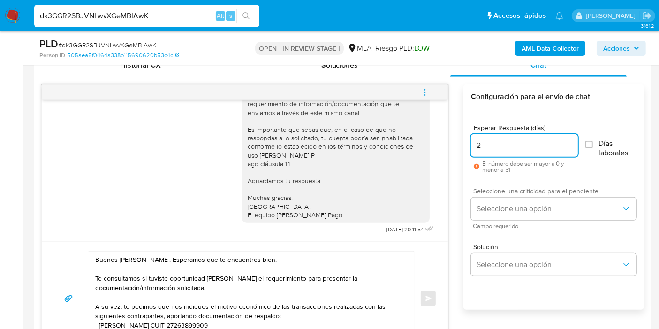
type input "2"
click at [504, 188] on span "Seleccione una criticidad para el pendiente" at bounding box center [556, 191] width 166 height 7
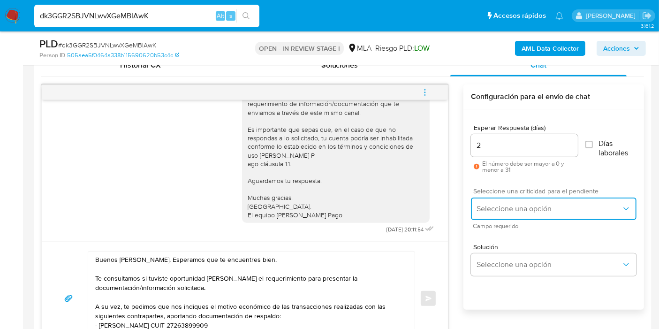
click at [509, 210] on span "Seleccione una opción" at bounding box center [549, 208] width 145 height 9
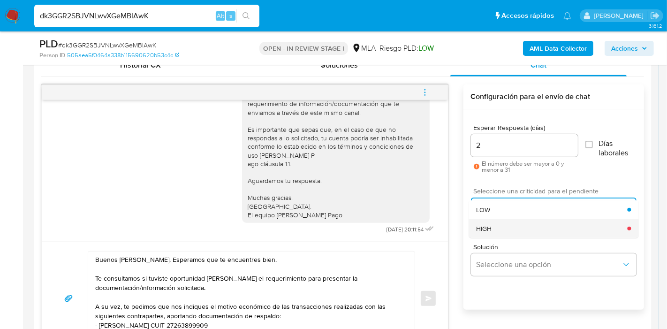
click at [508, 225] on div "HIGH" at bounding box center [551, 228] width 151 height 19
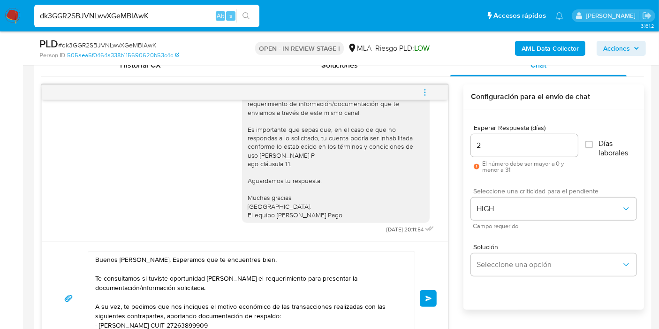
click at [433, 297] on button "Enviar" at bounding box center [428, 298] width 17 height 17
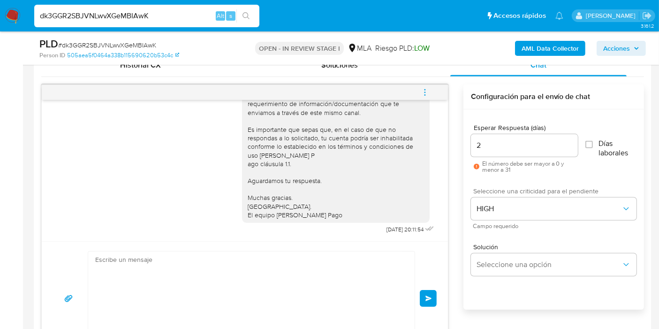
scroll to position [829, 0]
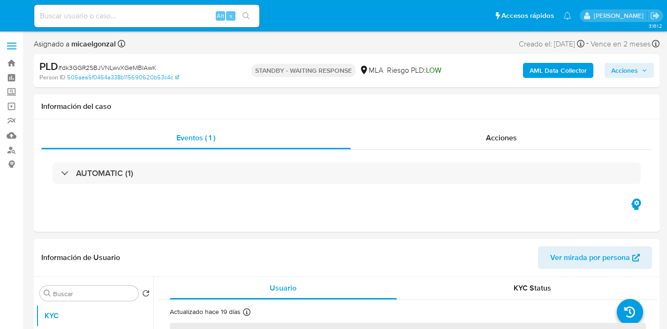
select select "10"
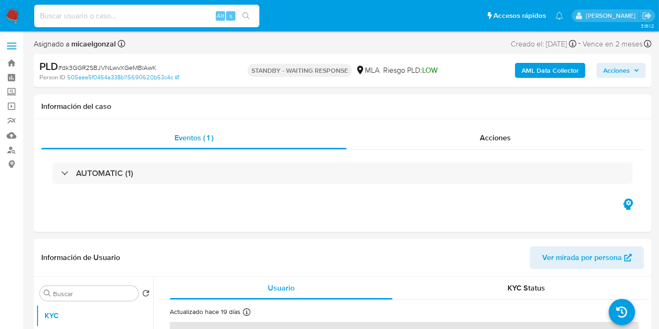
click at [119, 16] on input at bounding box center [146, 16] width 225 height 12
paste input "tYUIOQFkNLg7WwvhypZF9P5a"
type input "tYUIOQFkNLg7WwvhypZF9P5a"
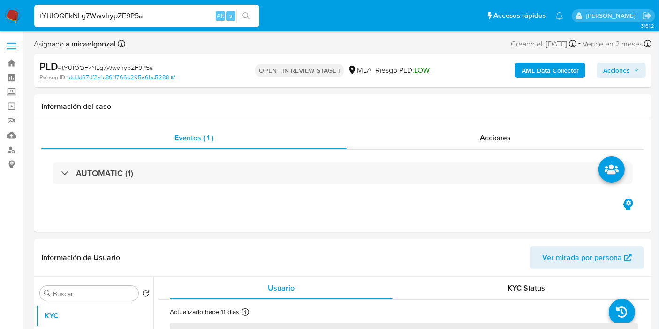
select select "10"
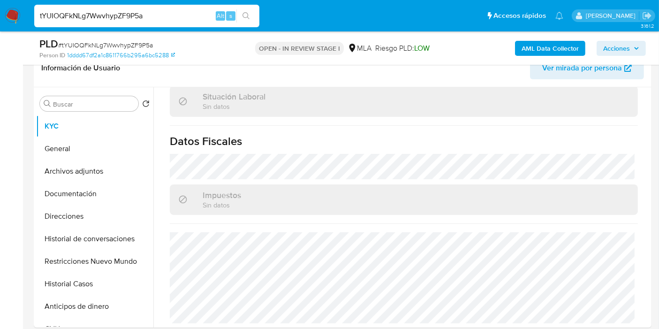
scroll to position [417, 0]
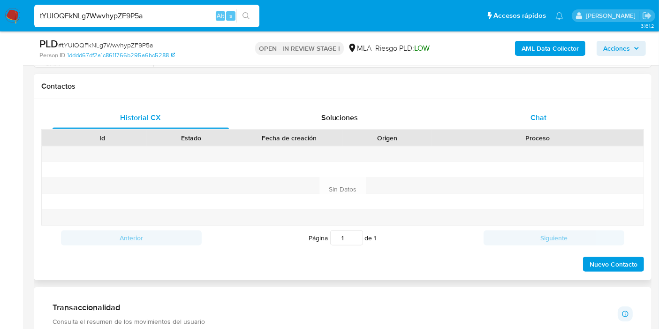
drag, startPoint x: 563, startPoint y: 129, endPoint x: 572, endPoint y: 121, distance: 12.0
click at [568, 125] on div "Historial CX Soluciones Chat Id Estado Fecha de creación Origen Proceso Anterio…" at bounding box center [342, 189] width 603 height 166
click at [572, 121] on div "Chat" at bounding box center [538, 117] width 176 height 23
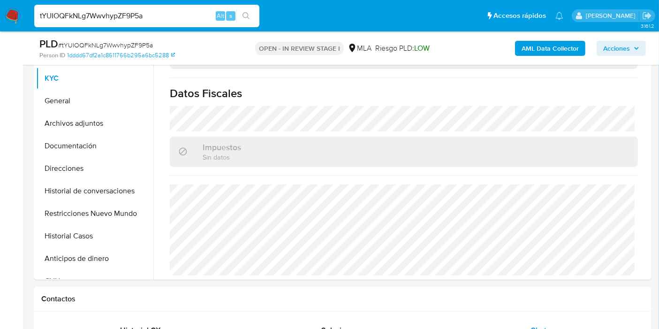
scroll to position [52, 0]
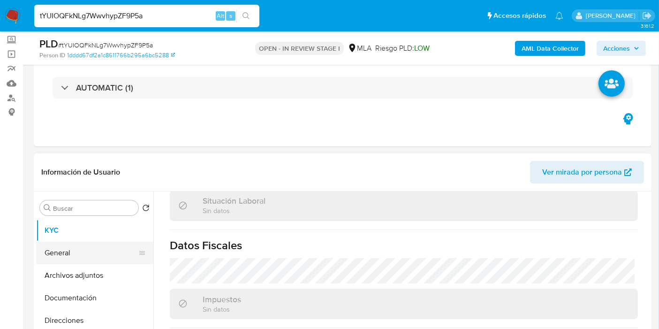
click at [86, 251] on button "General" at bounding box center [91, 253] width 110 height 23
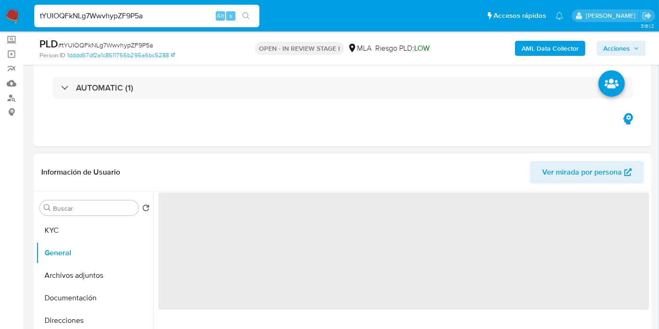
scroll to position [104, 0]
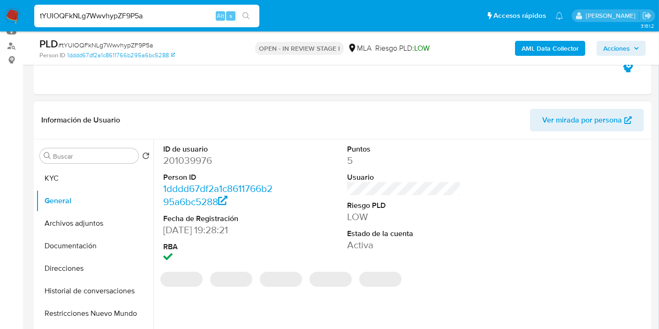
click at [188, 164] on dd "201039976" at bounding box center [220, 160] width 114 height 13
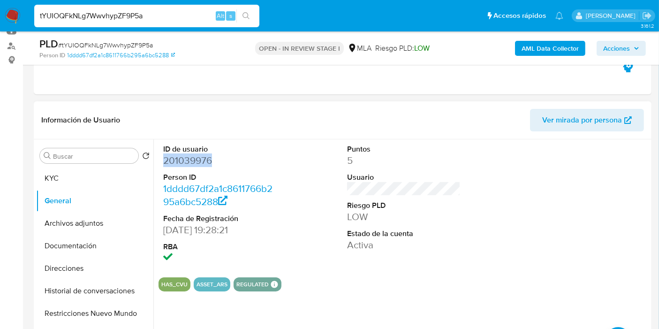
copy dd "201039976"
click at [43, 165] on div "Buscar Volver al orden por defecto KYC General Archivos adjuntos Documentación …" at bounding box center [94, 260] width 117 height 239
click at [54, 179] on button "KYC" at bounding box center [91, 178] width 110 height 23
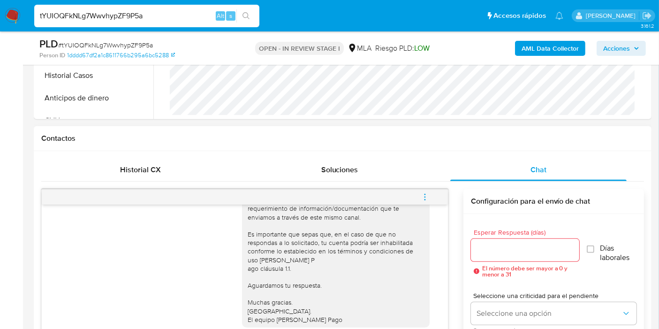
scroll to position [521, 0]
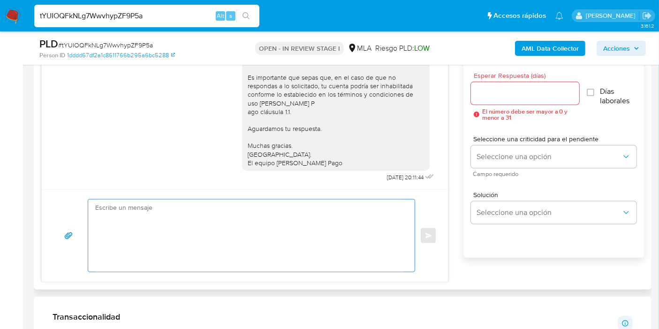
click at [209, 238] on textarea at bounding box center [249, 235] width 308 height 72
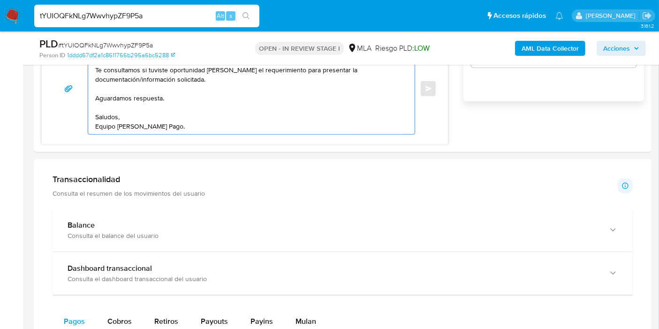
scroll to position [573, 0]
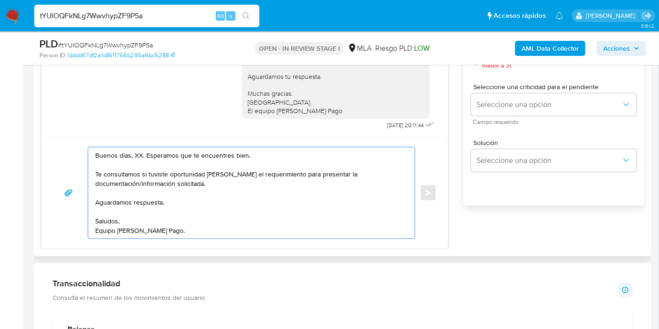
click at [140, 155] on textarea "Buenos días, XX. Esperamos que te encuentres bien. Te consultamos si tuviste op…" at bounding box center [249, 192] width 308 height 91
click at [136, 153] on textarea "Buenos días, XX. Esperamos que te encuentres bien. Te consultamos si tuviste op…" at bounding box center [249, 192] width 308 height 91
click at [295, 183] on textarea "Buenos días, Guillermo. Esperamos que te encuentres bien. Te consultamos si tuv…" at bounding box center [249, 192] width 308 height 91
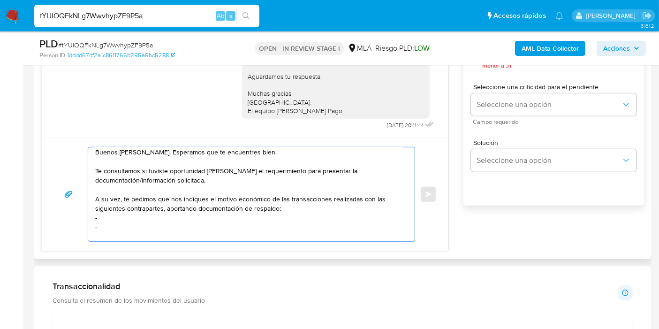
scroll to position [13, 0]
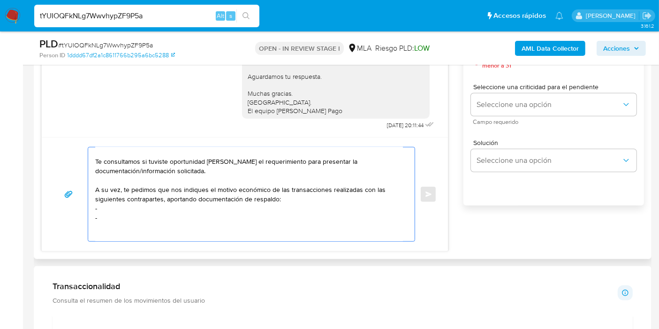
drag, startPoint x: 129, startPoint y: 212, endPoint x: 135, endPoint y: 208, distance: 7.8
click at [133, 210] on textarea "Buenos días, Guillermo. Esperamos que te encuentres bien. Te consultamos si tuv…" at bounding box center [249, 194] width 308 height 94
click at [137, 207] on textarea "Buenos días, Guillermo. Esperamos que te encuentres bien. Te consultamos si tuv…" at bounding box center [249, 194] width 308 height 94
paste textarea "Andrea Angelica Pawelkowski"
paste textarea "27215701218"
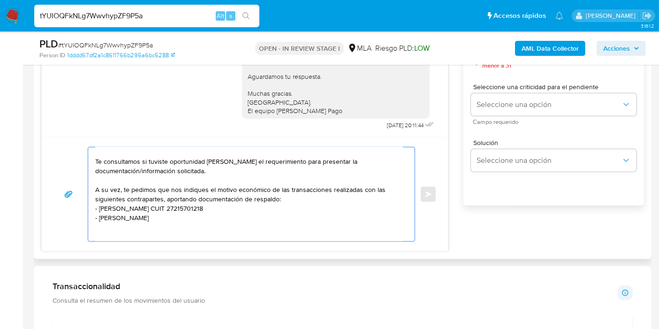
paste textarea "Koch"
paste textarea "20220135927"
paste textarea "Esteban Jesus Rodriguez"
paste textarea "20460946825"
paste textarea "Maria Cecilia Majolo"
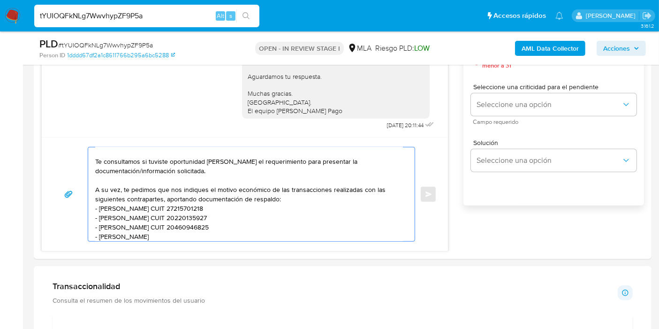
paste textarea "27276936404"
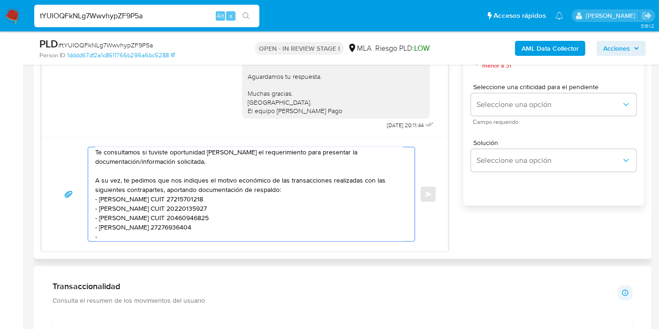
paste textarea "Juan Antonio Reyna"
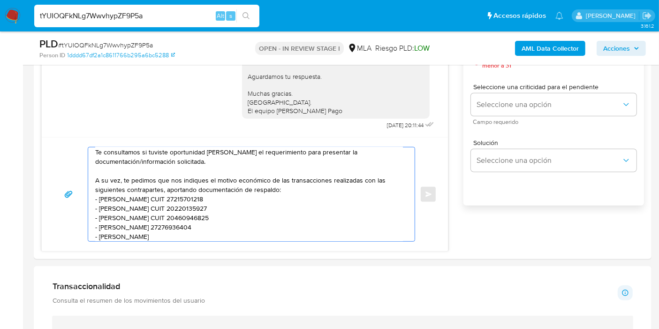
paste textarea "20276059190"
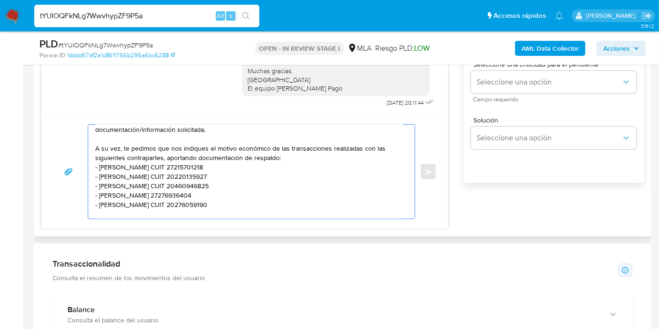
scroll to position [573, 0]
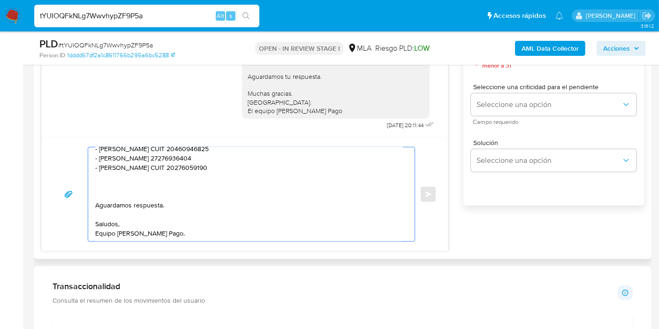
click at [114, 190] on textarea "Buenos días, Guillermo. Esperamos que te encuentres bien. Te consultamos si tuv…" at bounding box center [249, 194] width 308 height 94
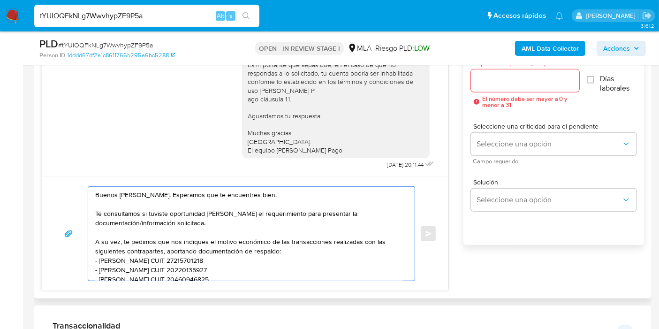
scroll to position [521, 0]
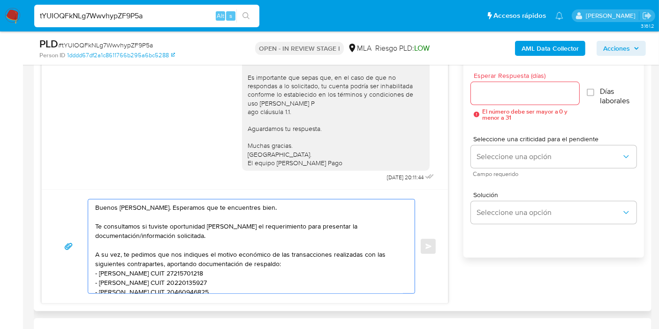
type textarea "Buenos días, Guillermo. Esperamos que te encuentres bien. Te consultamos si tuv…"
click at [494, 100] on div at bounding box center [525, 93] width 108 height 23
click at [503, 88] on input "Esperar Respuesta (días)" at bounding box center [525, 93] width 108 height 12
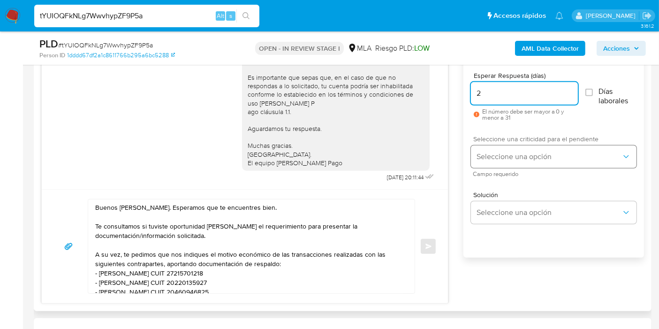
type input "2"
click at [496, 158] on span "Seleccione una opción" at bounding box center [549, 156] width 145 height 9
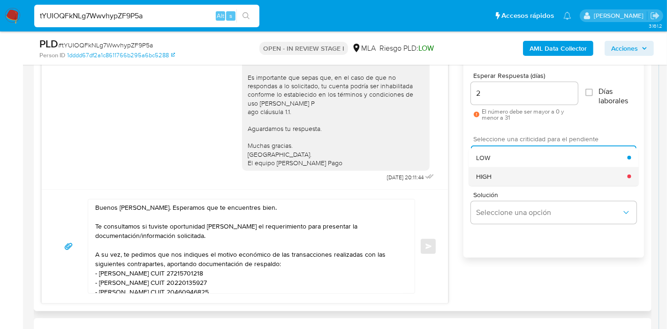
click at [492, 174] on div "HIGH" at bounding box center [551, 176] width 151 height 19
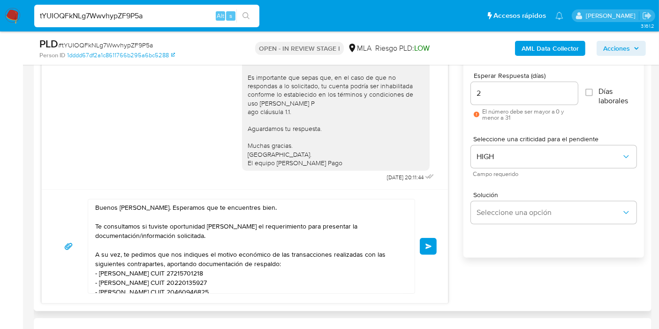
click at [435, 239] on button "Enviar" at bounding box center [428, 246] width 17 height 17
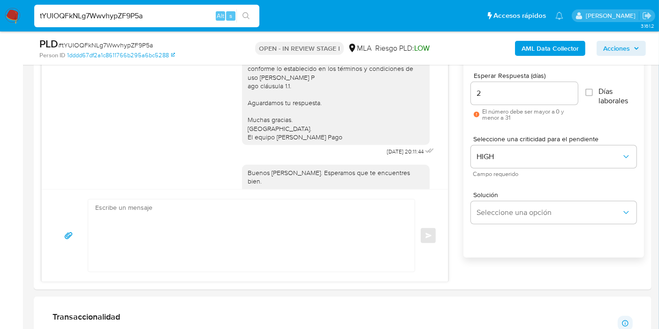
scroll to position [787, 0]
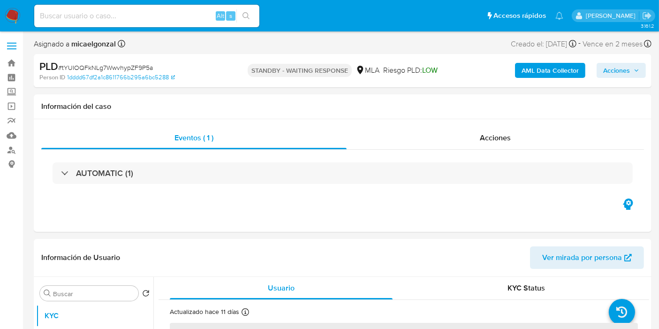
select select "10"
click at [5, 15] on img at bounding box center [13, 16] width 16 height 16
click at [9, 15] on img at bounding box center [13, 16] width 16 height 16
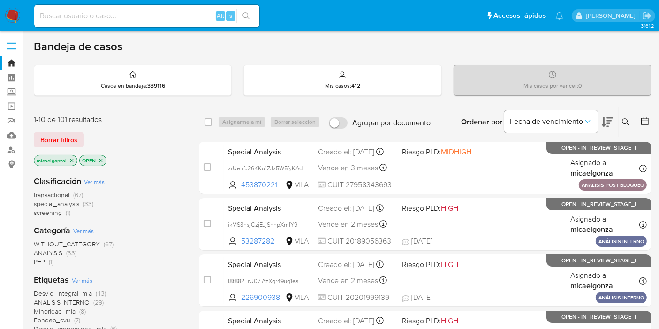
click at [73, 13] on input at bounding box center [146, 16] width 225 height 12
paste input "CK5mcQtUNBJTZ1dTLbfmKWKA"
type input "CK5mcQtUNBJTZ1dTLbfmKWKA"
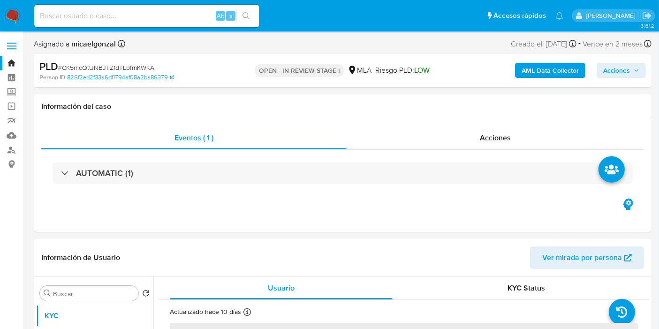
select select "10"
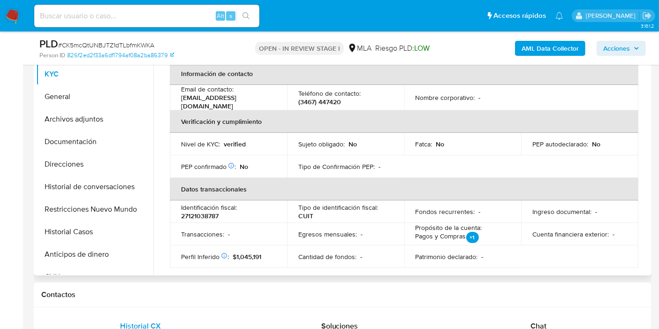
scroll to position [156, 0]
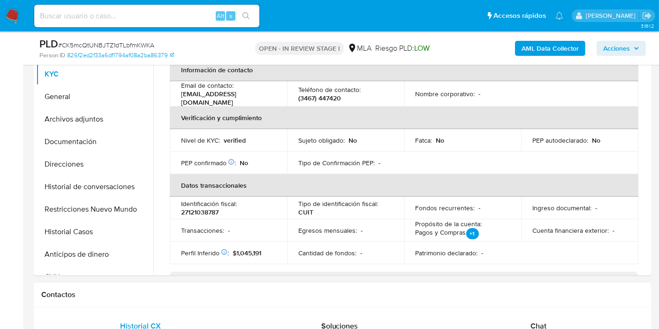
click at [546, 318] on div "Chat" at bounding box center [538, 326] width 176 height 23
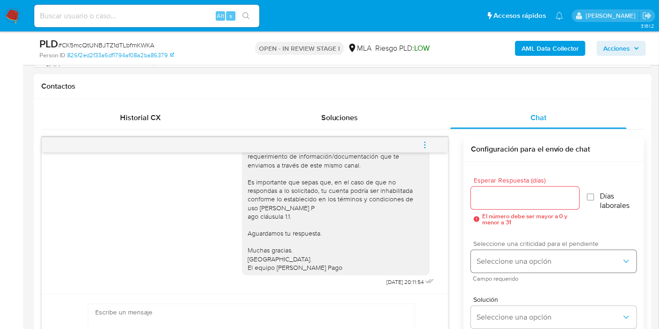
scroll to position [208, 0]
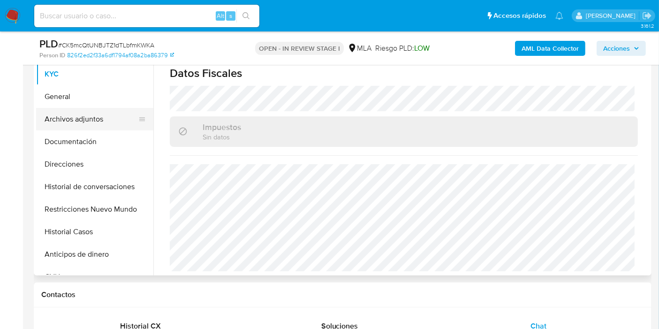
click at [97, 122] on button "Archivos adjuntos" at bounding box center [91, 119] width 110 height 23
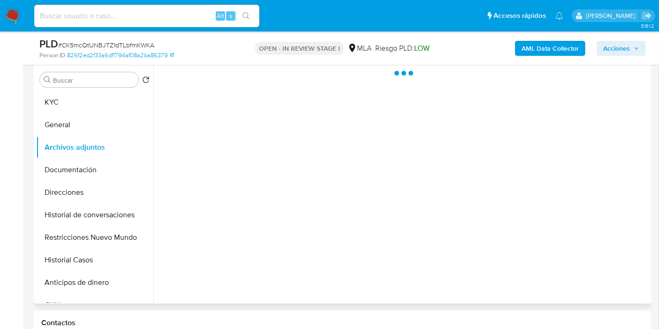
scroll to position [156, 0]
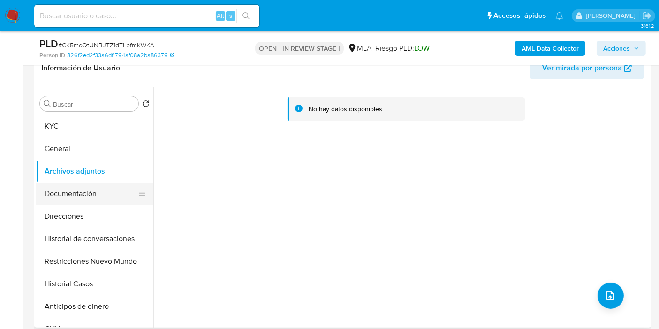
click at [62, 190] on button "Documentación" at bounding box center [91, 193] width 110 height 23
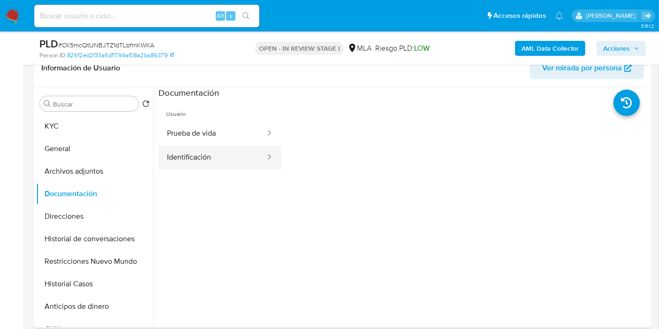
click at [216, 165] on button "Identificación" at bounding box center [213, 157] width 108 height 24
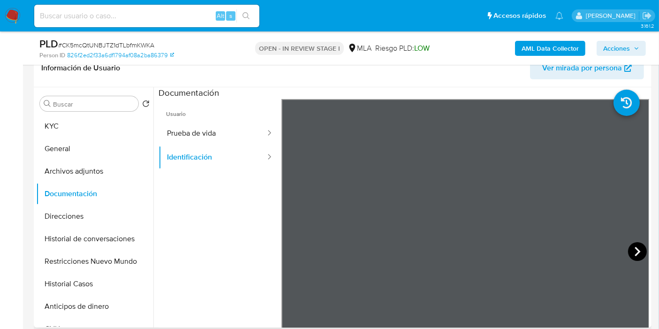
click at [629, 248] on icon at bounding box center [637, 251] width 19 height 19
click at [223, 145] on button "Identificación" at bounding box center [213, 157] width 108 height 24
click at [231, 138] on button "Prueba de vida" at bounding box center [213, 133] width 108 height 24
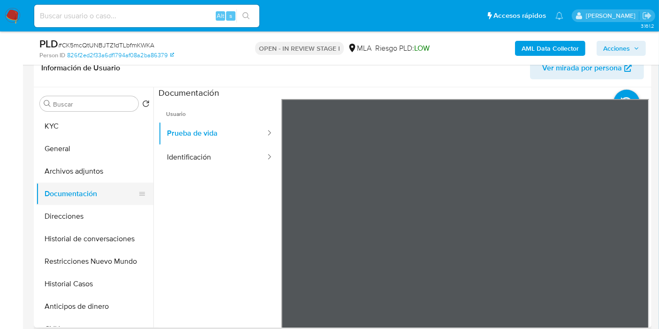
click at [111, 187] on button "Documentación" at bounding box center [91, 193] width 110 height 23
click at [121, 173] on button "Archivos adjuntos" at bounding box center [91, 171] width 110 height 23
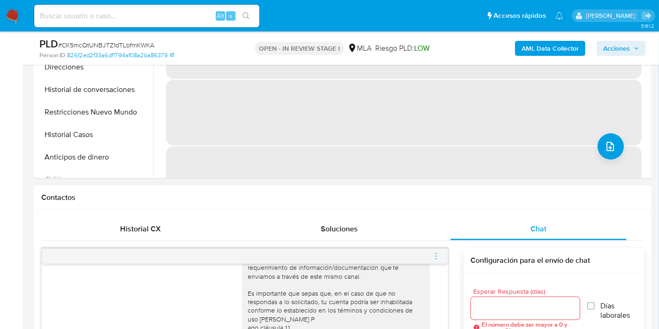
scroll to position [417, 0]
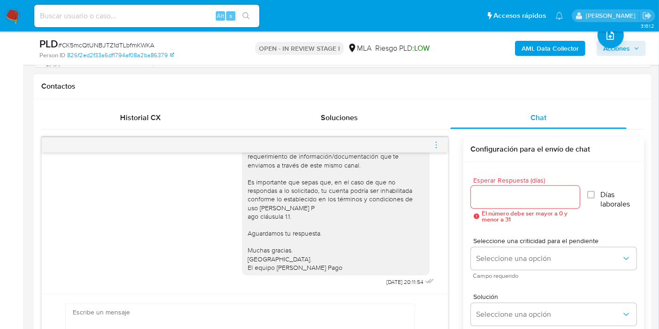
click at [437, 147] on icon "menu-action" at bounding box center [436, 145] width 8 height 8
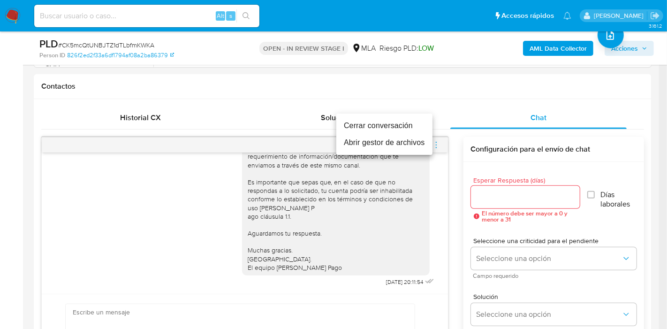
click at [391, 129] on li "Cerrar conversación" at bounding box center [384, 125] width 96 height 17
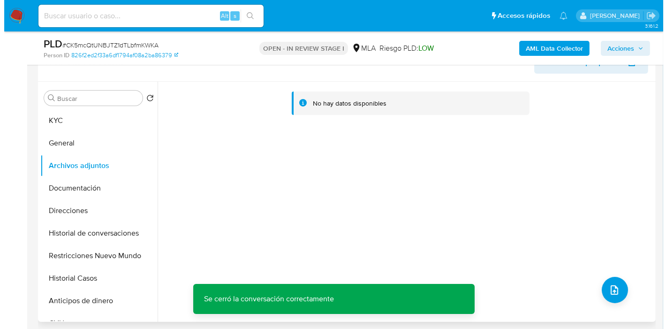
scroll to position [104, 0]
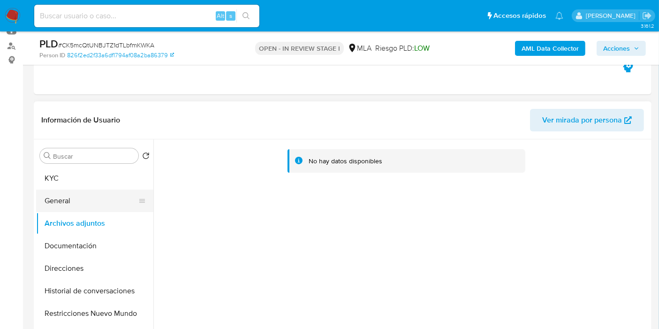
click at [102, 207] on button "General" at bounding box center [91, 201] width 110 height 23
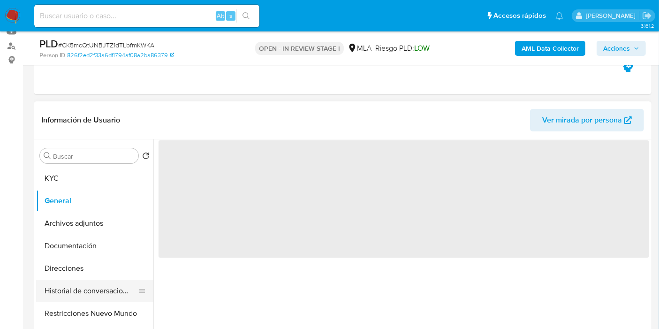
click at [82, 294] on button "Historial de conversaciones" at bounding box center [91, 291] width 110 height 23
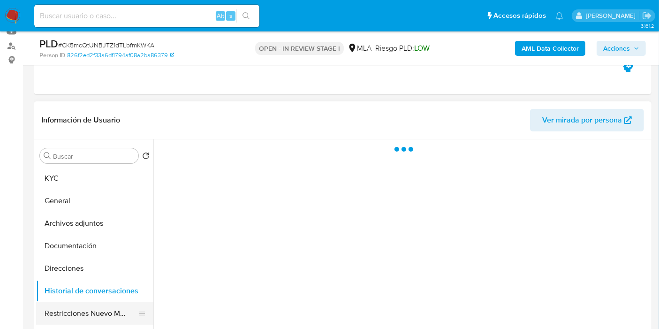
click at [78, 319] on button "Restricciones Nuevo Mundo" at bounding box center [91, 313] width 110 height 23
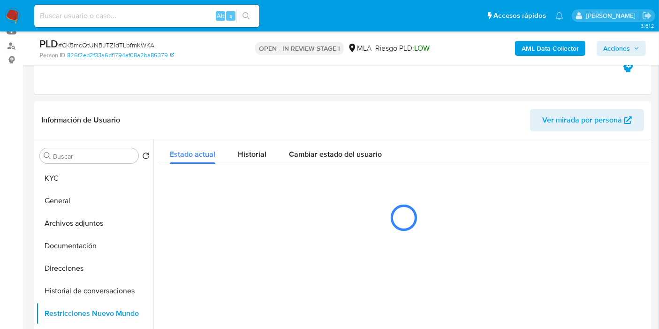
click at [548, 55] on div "PLD # CK5mcQtUNBJTZ1dTLbfmKWKA Person ID 826f2ed2f33a6df1794af08a2ba86379 OPEN …" at bounding box center [343, 47] width 618 height 33
click at [543, 46] on b "AML Data Collector" at bounding box center [550, 48] width 57 height 15
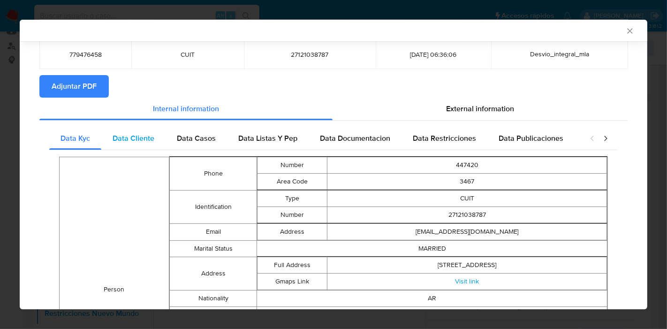
click at [151, 132] on div "Data Cliente" at bounding box center [133, 138] width 64 height 23
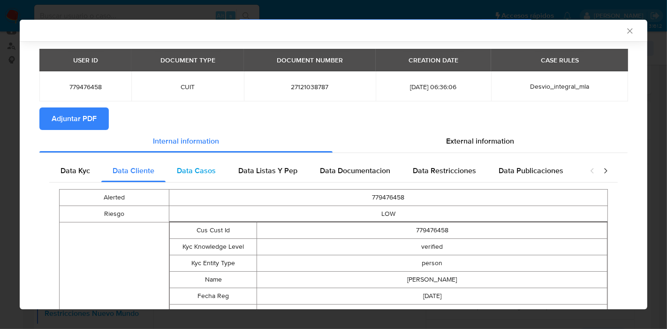
click at [199, 161] on div "Data Casos" at bounding box center [196, 170] width 61 height 23
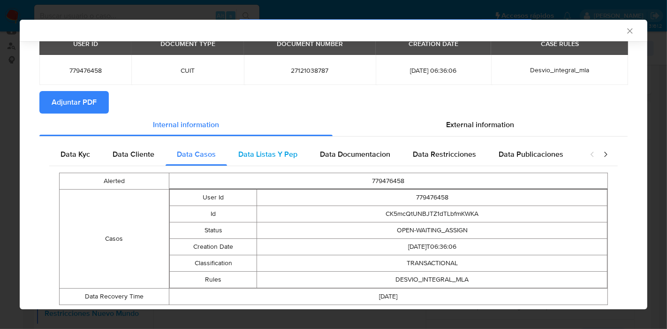
scroll to position [68, 0]
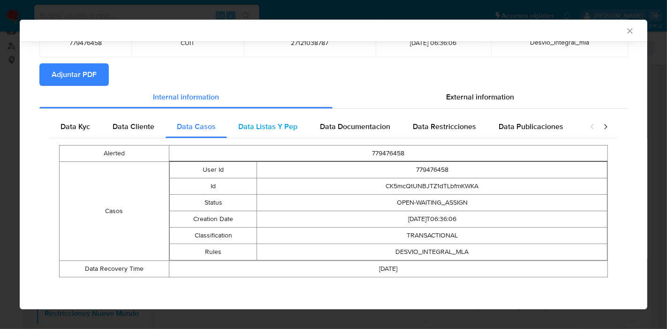
click at [268, 129] on span "Data Listas Y Pep" at bounding box center [267, 126] width 59 height 11
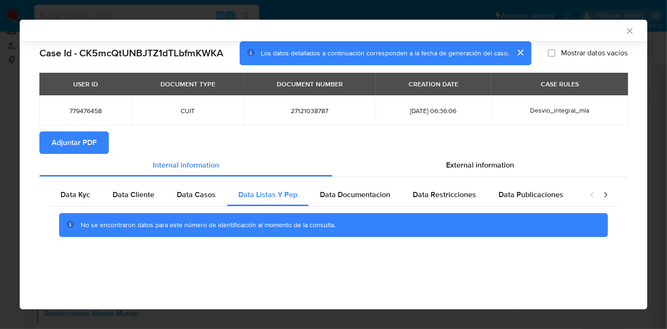
scroll to position [0, 0]
drag, startPoint x: 369, startPoint y: 187, endPoint x: 394, endPoint y: 188, distance: 25.4
click at [369, 187] on div "Data Documentacion" at bounding box center [355, 194] width 93 height 23
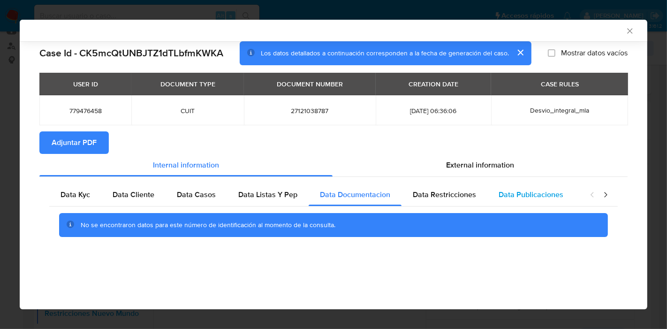
drag, startPoint x: 448, startPoint y: 201, endPoint x: 520, endPoint y: 193, distance: 72.2
click at [453, 199] on div "Data Restricciones" at bounding box center [445, 194] width 86 height 23
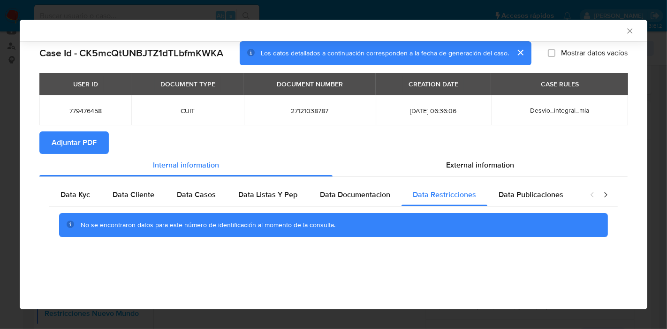
drag, startPoint x: 524, startPoint y: 193, endPoint x: 593, endPoint y: 193, distance: 69.0
click at [529, 193] on span "Data Publicaciones" at bounding box center [531, 194] width 65 height 11
click at [600, 193] on div "closure-recommendation-modal" at bounding box center [599, 194] width 38 height 23
click at [603, 193] on icon "closure-recommendation-modal" at bounding box center [605, 194] width 9 height 9
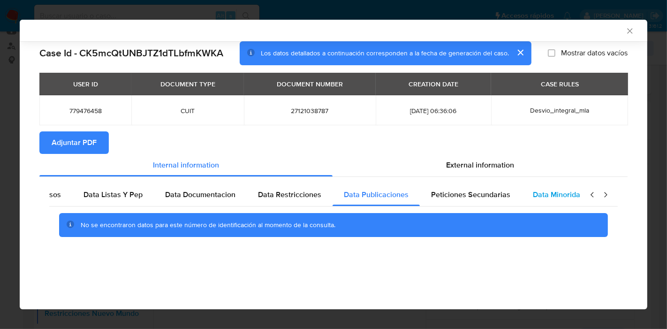
scroll to position [0, 165]
click at [523, 196] on span "Data Minoridad" at bounding box center [549, 194] width 52 height 11
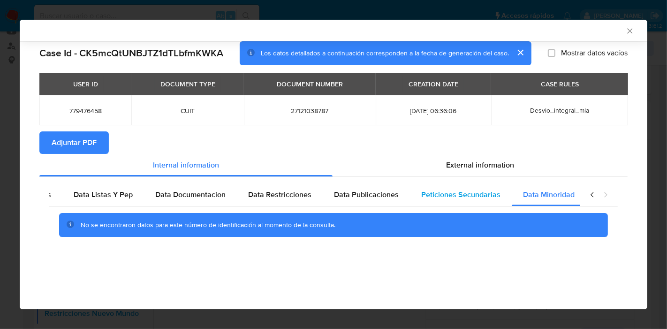
click at [471, 205] on div "Peticiones Secundarias" at bounding box center [461, 194] width 102 height 23
click at [588, 194] on div "closure-recommendation-modal" at bounding box center [599, 194] width 38 height 23
click at [592, 195] on icon "closure-recommendation-modal" at bounding box center [592, 194] width 9 height 9
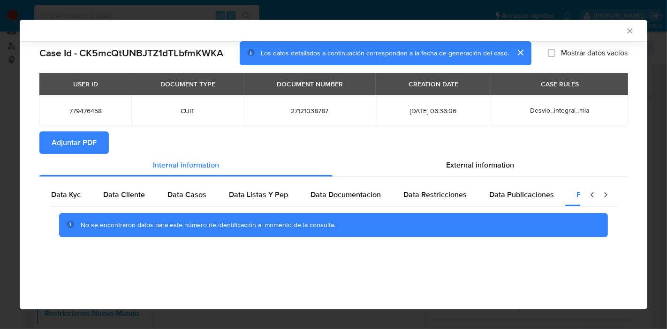
scroll to position [0, 0]
click at [592, 195] on icon "closure-recommendation-modal" at bounding box center [592, 194] width 9 height 9
click at [80, 202] on div "Data Kyc" at bounding box center [75, 194] width 52 height 23
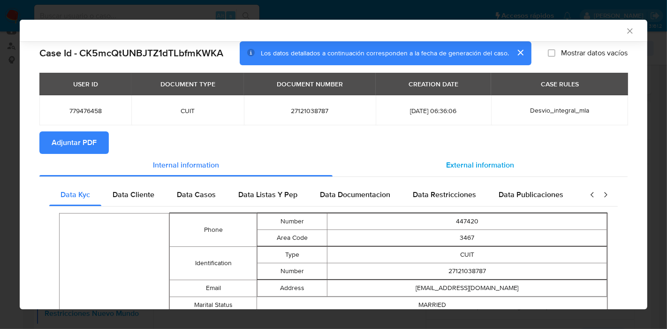
click at [495, 163] on span "External information" at bounding box center [480, 164] width 68 height 11
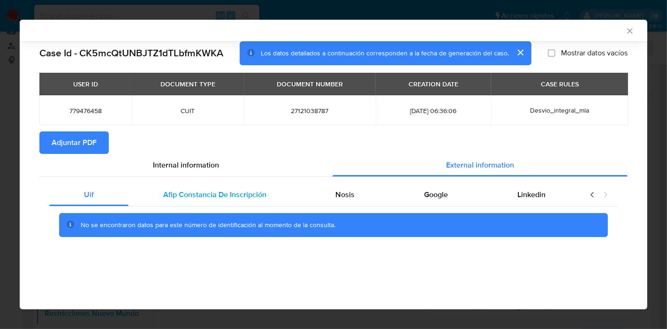
click at [260, 195] on span "Afip Constancia De Inscripción" at bounding box center [214, 194] width 103 height 11
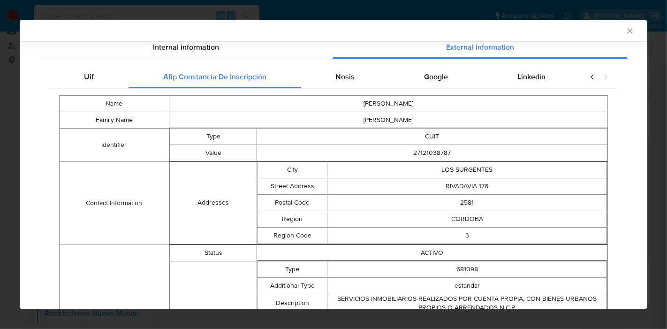
scroll to position [55, 0]
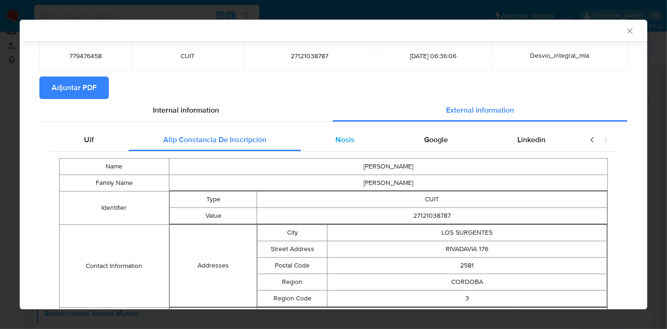
drag, startPoint x: 347, startPoint y: 151, endPoint x: 350, endPoint y: 138, distance: 12.8
drag, startPoint x: 350, startPoint y: 138, endPoint x: 418, endPoint y: 142, distance: 68.1
click at [354, 137] on div "Nosis" at bounding box center [345, 140] width 89 height 23
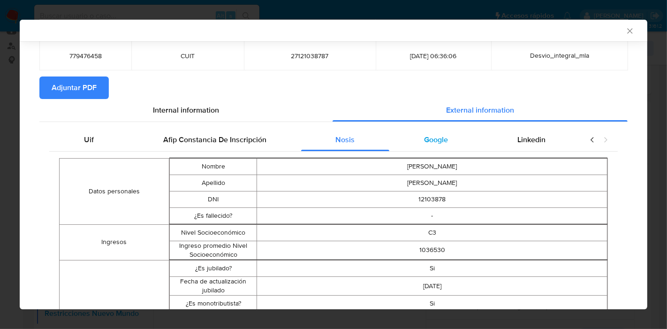
click at [424, 142] on span "Google" at bounding box center [436, 139] width 24 height 11
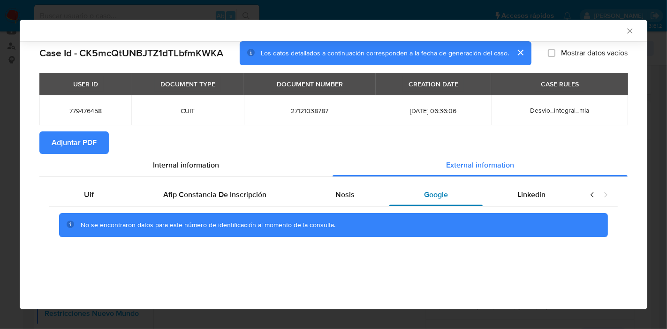
scroll to position [0, 0]
click at [346, 182] on div "Uif Afip Constancia De Inscripción Nosis Google Linkedin No se encontraron dato…" at bounding box center [333, 214] width 588 height 74
click at [347, 190] on span "Nosis" at bounding box center [344, 194] width 19 height 11
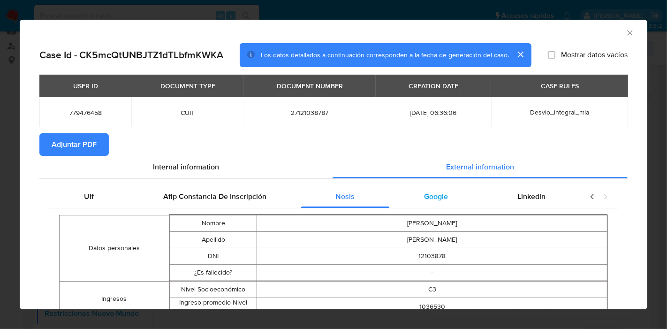
click at [461, 205] on div "Google" at bounding box center [435, 196] width 93 height 23
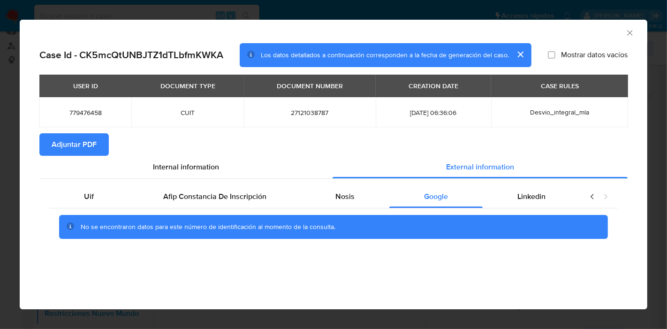
drag, startPoint x: 529, startPoint y: 200, endPoint x: 594, endPoint y: 188, distance: 66.3
click at [529, 200] on span "Linkedin" at bounding box center [531, 196] width 28 height 11
click at [594, 198] on icon "closure-recommendation-modal" at bounding box center [592, 196] width 9 height 9
click at [90, 198] on span "Uif" at bounding box center [89, 196] width 10 height 11
click at [207, 173] on div "Internal information" at bounding box center [185, 167] width 293 height 23
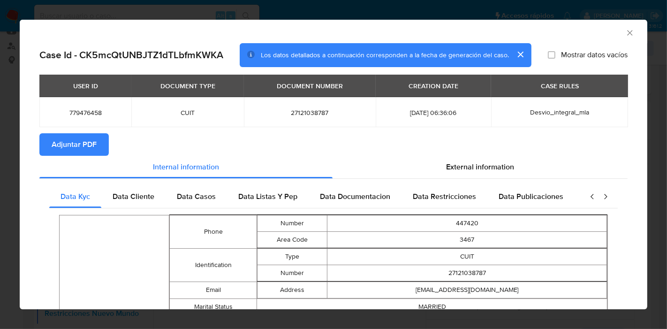
click at [71, 144] on span "Adjuntar PDF" at bounding box center [74, 144] width 45 height 21
click at [625, 28] on icon "Cerrar ventana" at bounding box center [629, 32] width 9 height 9
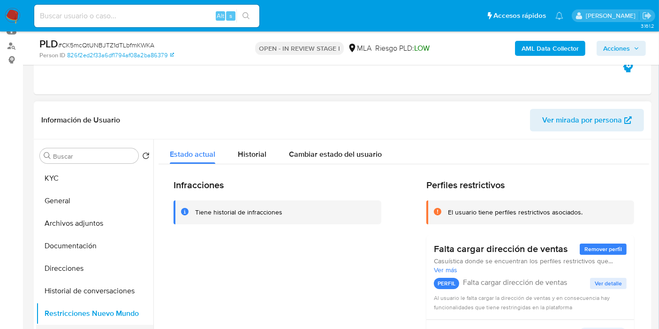
scroll to position [208, 0]
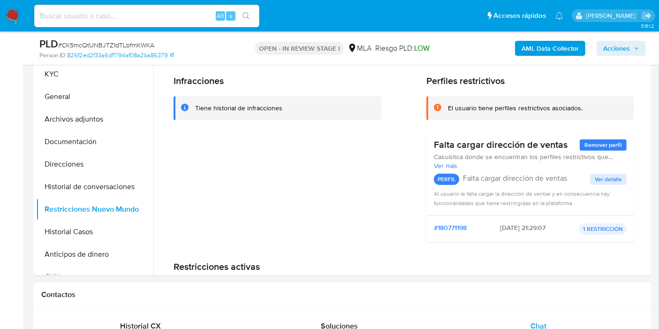
click at [126, 224] on button "Historial Casos" at bounding box center [91, 231] width 110 height 23
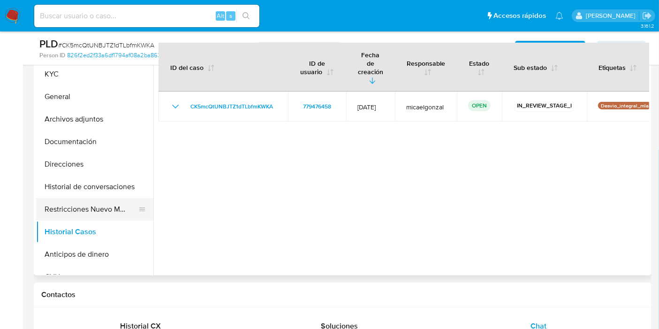
click at [78, 212] on button "Restricciones Nuevo Mundo" at bounding box center [91, 209] width 110 height 23
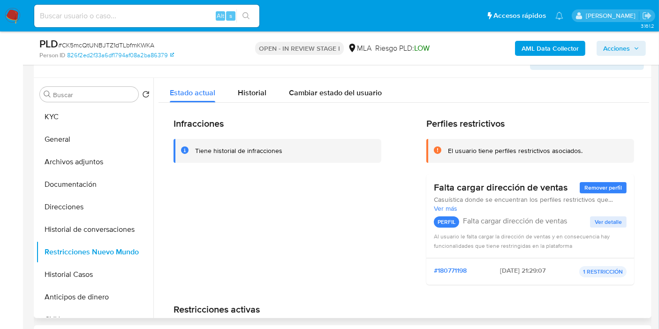
scroll to position [156, 0]
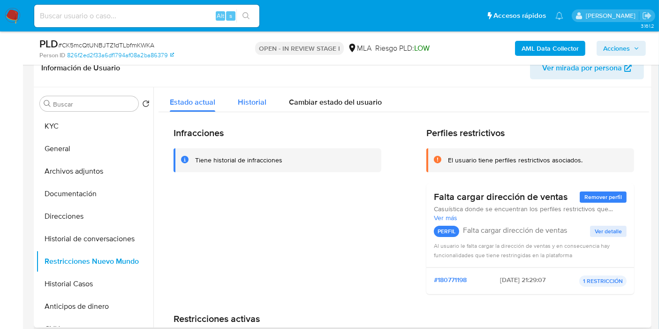
click at [238, 108] on div "Historial" at bounding box center [252, 99] width 29 height 25
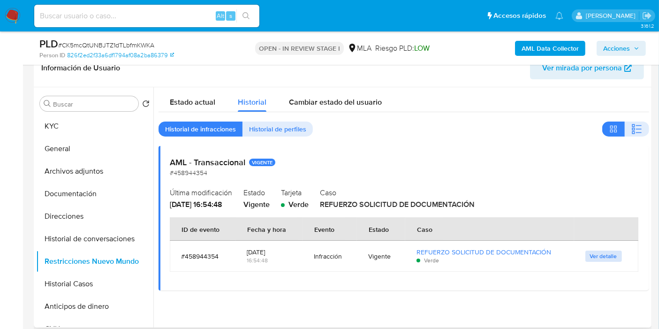
click at [596, 252] on span "Ver detalle" at bounding box center [603, 255] width 27 height 9
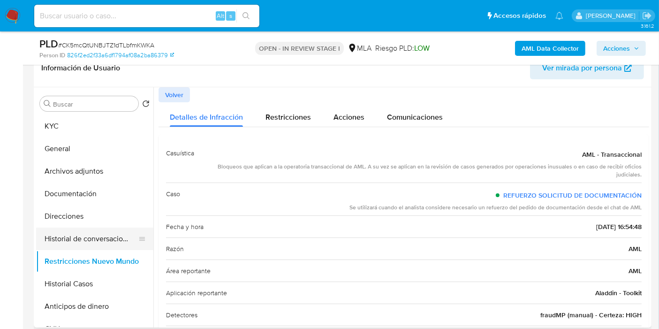
click at [111, 231] on button "Historial de conversaciones" at bounding box center [91, 239] width 110 height 23
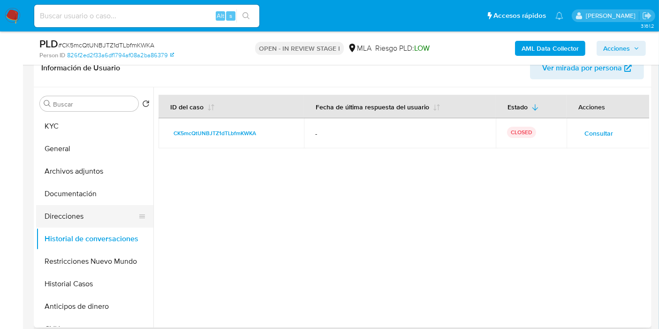
click at [82, 220] on button "Direcciones" at bounding box center [91, 216] width 110 height 23
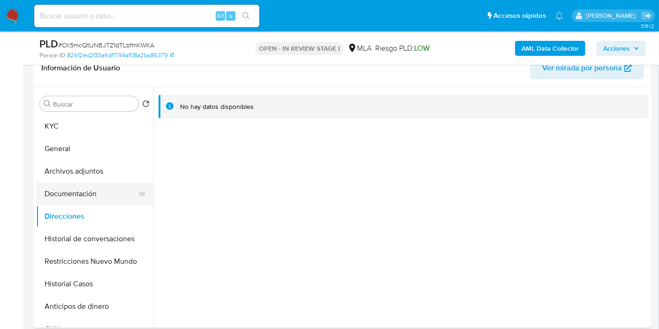
click at [94, 187] on button "Documentación" at bounding box center [91, 193] width 110 height 23
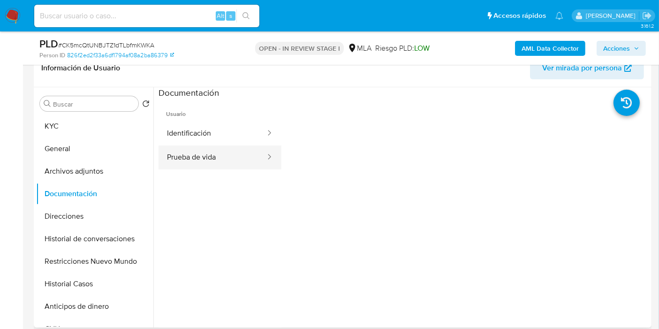
click at [259, 158] on div at bounding box center [266, 157] width 15 height 11
click at [248, 148] on button "Prueba de vida" at bounding box center [213, 157] width 108 height 24
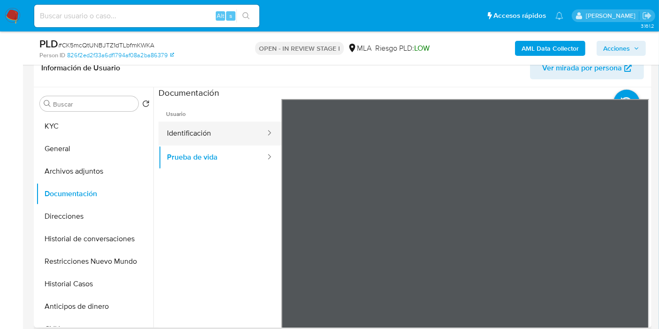
click at [225, 133] on button "Identificación" at bounding box center [213, 133] width 108 height 24
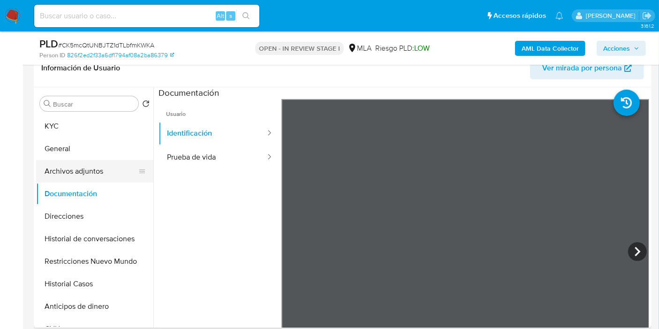
click at [87, 161] on button "Archivos adjuntos" at bounding box center [91, 171] width 110 height 23
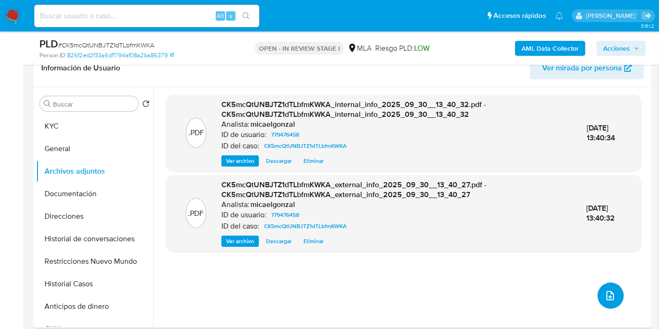
click at [599, 288] on button "upload-file" at bounding box center [611, 295] width 26 height 26
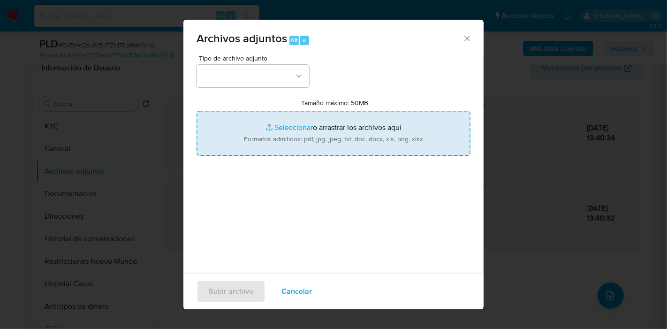
click at [370, 144] on input "Tamaño máximo: 50MB Seleccionar archivos" at bounding box center [334, 133] width 274 height 45
type input "C:\fakepath\Movimientos de Monica Maria Pesce.xlsx"
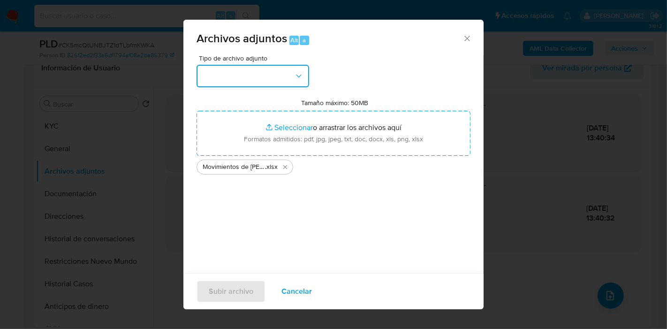
click at [209, 78] on button "button" at bounding box center [253, 76] width 113 height 23
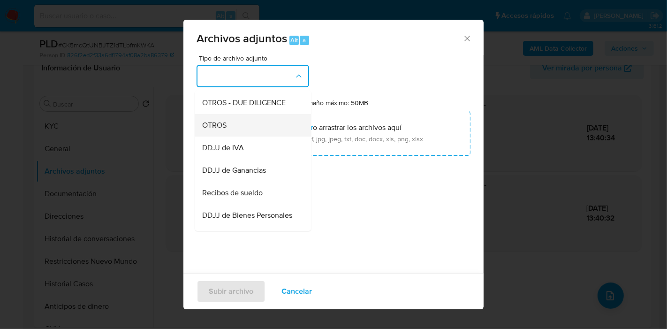
click at [262, 135] on div "OTROS" at bounding box center [250, 125] width 96 height 23
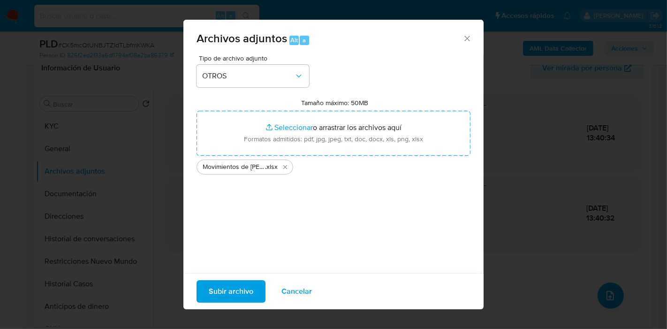
click at [228, 279] on div "Subir archivo Cancelar" at bounding box center [333, 291] width 300 height 36
click at [229, 288] on span "Subir archivo" at bounding box center [231, 291] width 45 height 21
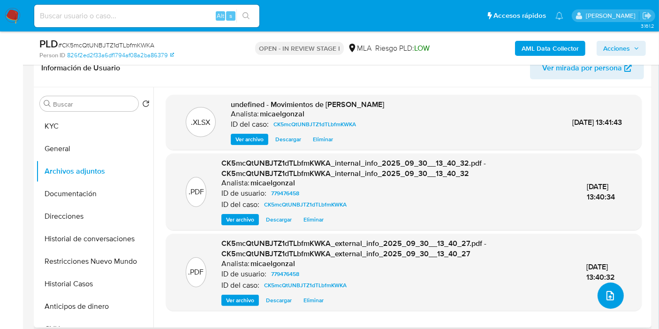
click at [607, 291] on icon "upload-file" at bounding box center [611, 295] width 8 height 9
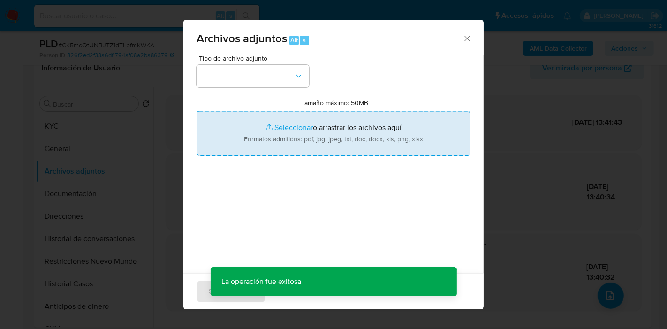
click at [352, 140] on input "Tamaño máximo: 50MB Seleccionar archivos" at bounding box center [334, 133] width 274 height 45
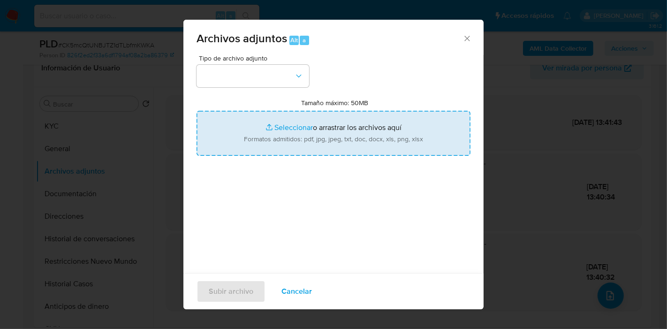
type input "C:\fakepath\Caselog CK5mcQtUNBJTZ1dTLbfmKWKA_2025_09_17_22_29_07.docx"
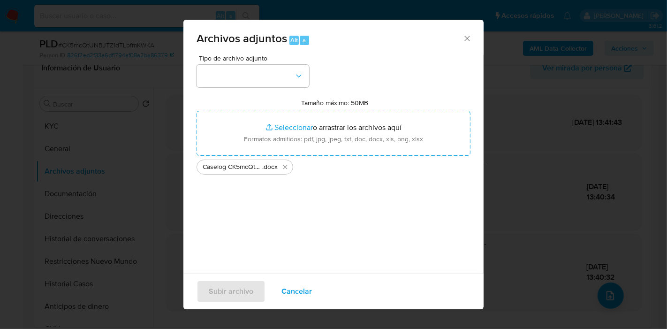
click at [230, 61] on span "Tipo de archivo adjunto" at bounding box center [255, 58] width 113 height 7
click at [245, 86] on button "button" at bounding box center [253, 76] width 113 height 23
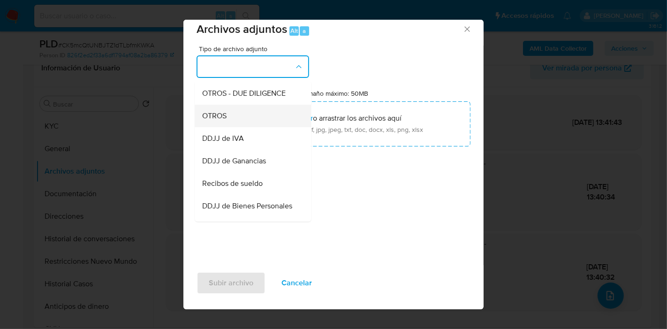
click at [260, 127] on div "OTROS" at bounding box center [250, 116] width 96 height 23
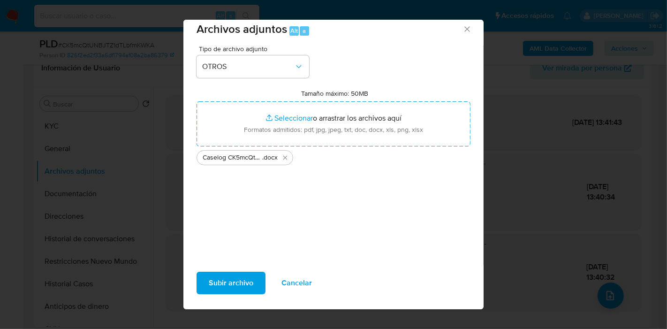
click at [227, 281] on span "Subir archivo" at bounding box center [231, 283] width 45 height 21
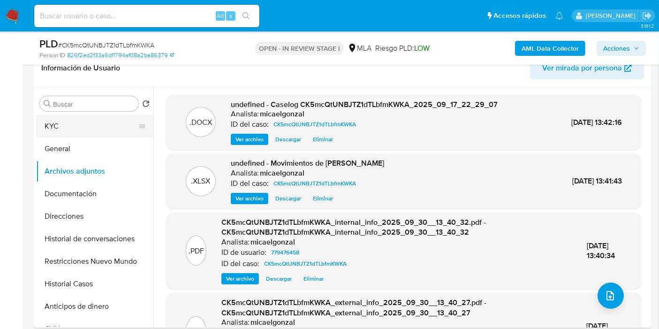
click at [106, 118] on button "KYC" at bounding box center [91, 126] width 110 height 23
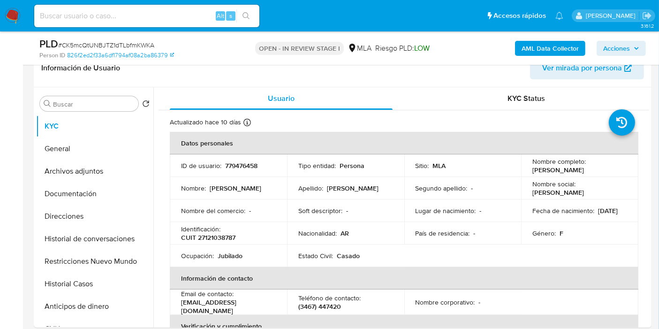
click at [609, 50] on span "Acciones" at bounding box center [616, 48] width 27 height 15
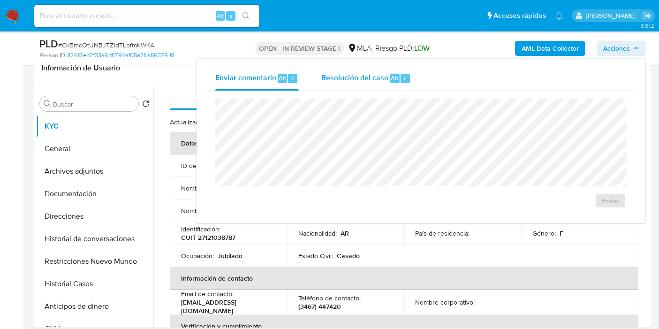
click at [348, 73] on span "Resolución del caso" at bounding box center [354, 77] width 67 height 11
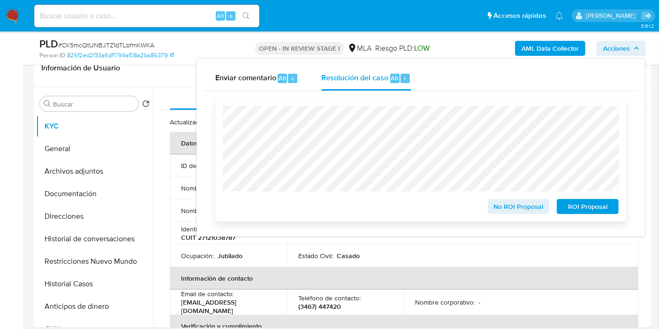
click at [507, 209] on span "No ROI Proposal" at bounding box center [518, 206] width 49 height 13
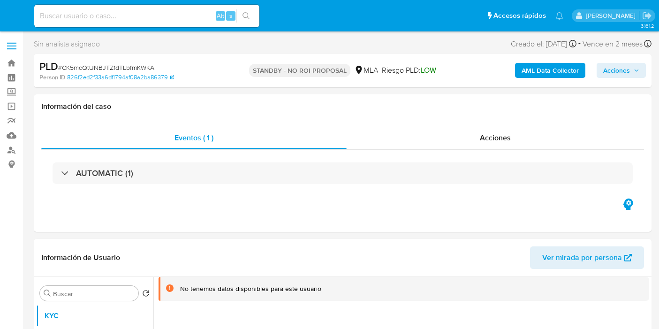
select select "10"
drag, startPoint x: 147, startPoint y: 15, endPoint x: 120, endPoint y: 36, distance: 33.5
paste input "vMpC9YzIq003y837C54jebUT"
type input "vMpC9YzIq003y837C54jebUT"
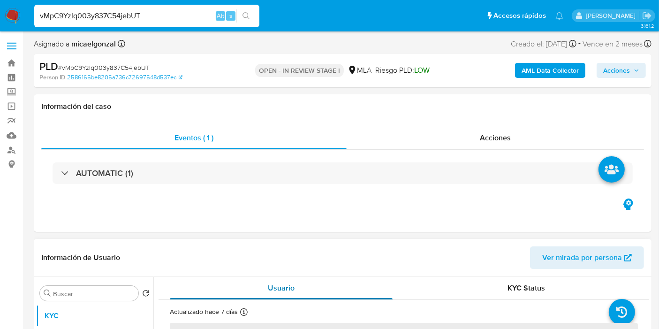
select select "10"
